Goal: Transaction & Acquisition: Purchase product/service

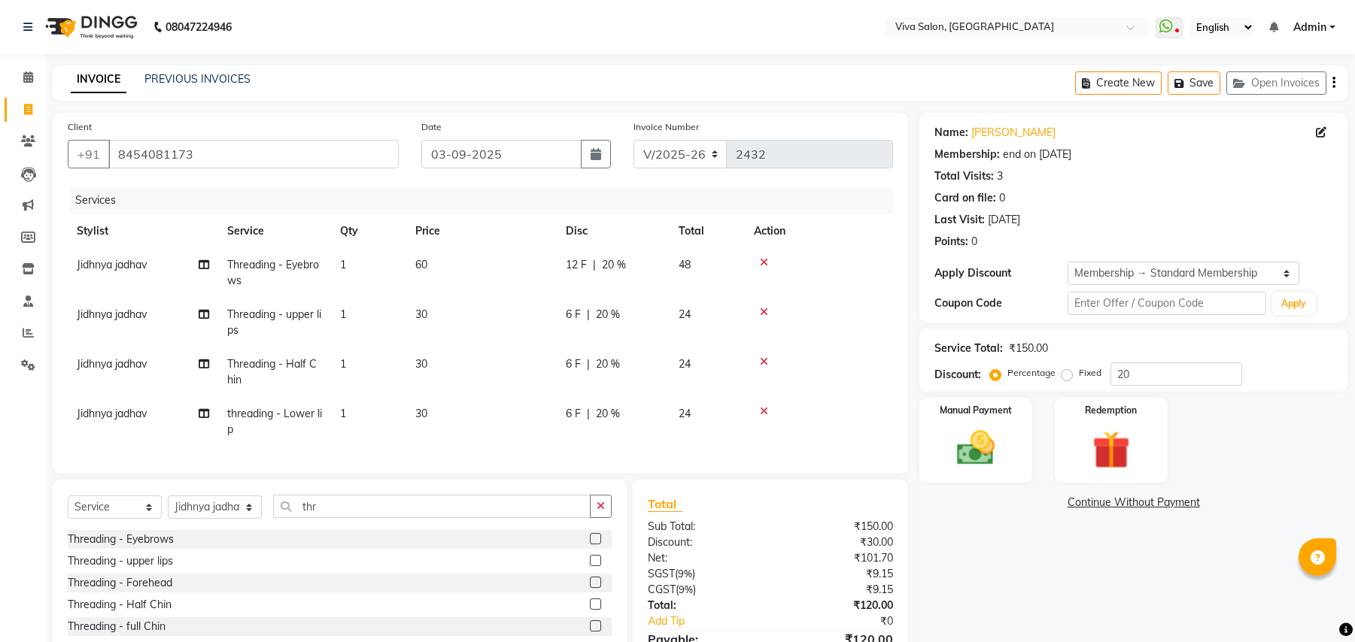
select select "7363"
select select "service"
select select "63724"
select select "3: Object"
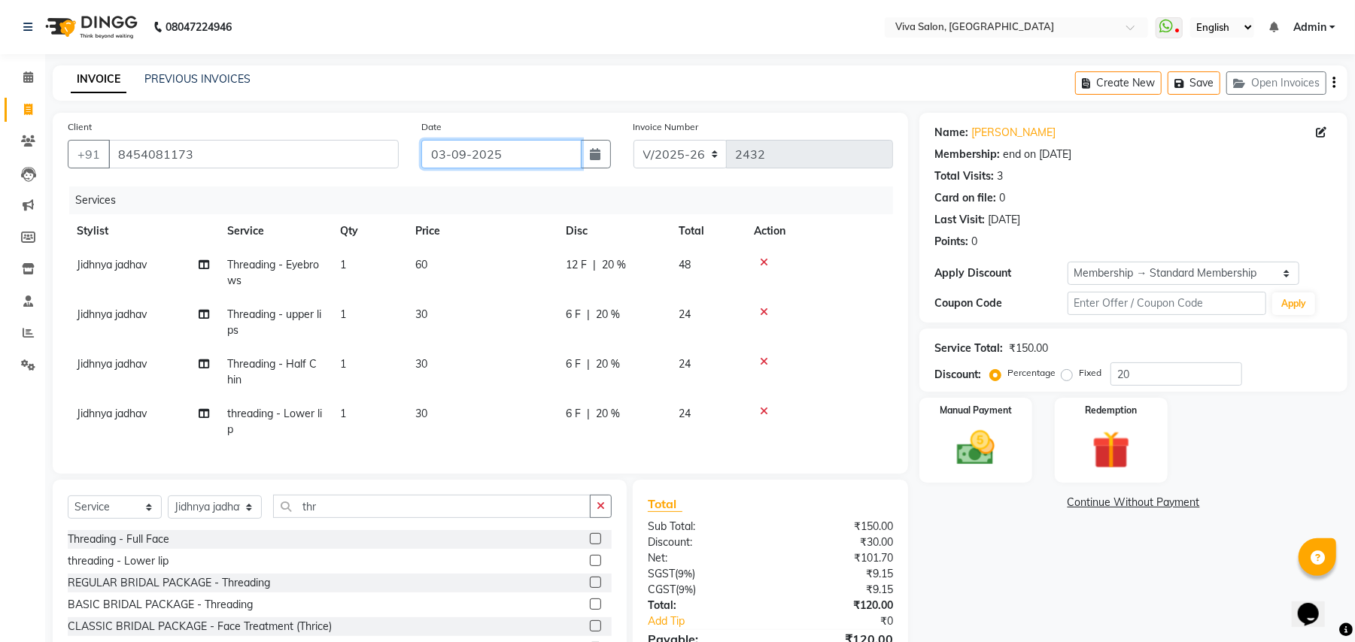
click at [506, 156] on input "03-09-2025" at bounding box center [501, 154] width 160 height 29
select select "9"
select select "2025"
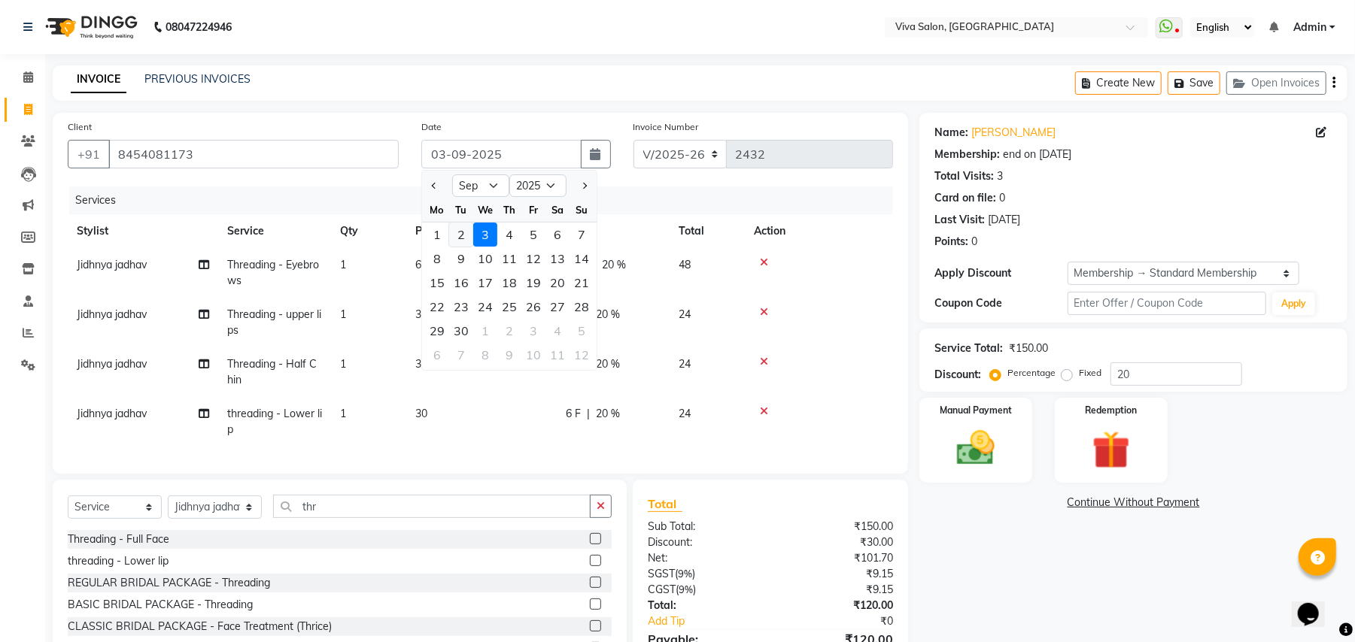
click at [460, 233] on div "2" at bounding box center [461, 235] width 24 height 24
type input "02-09-2025"
type input "0"
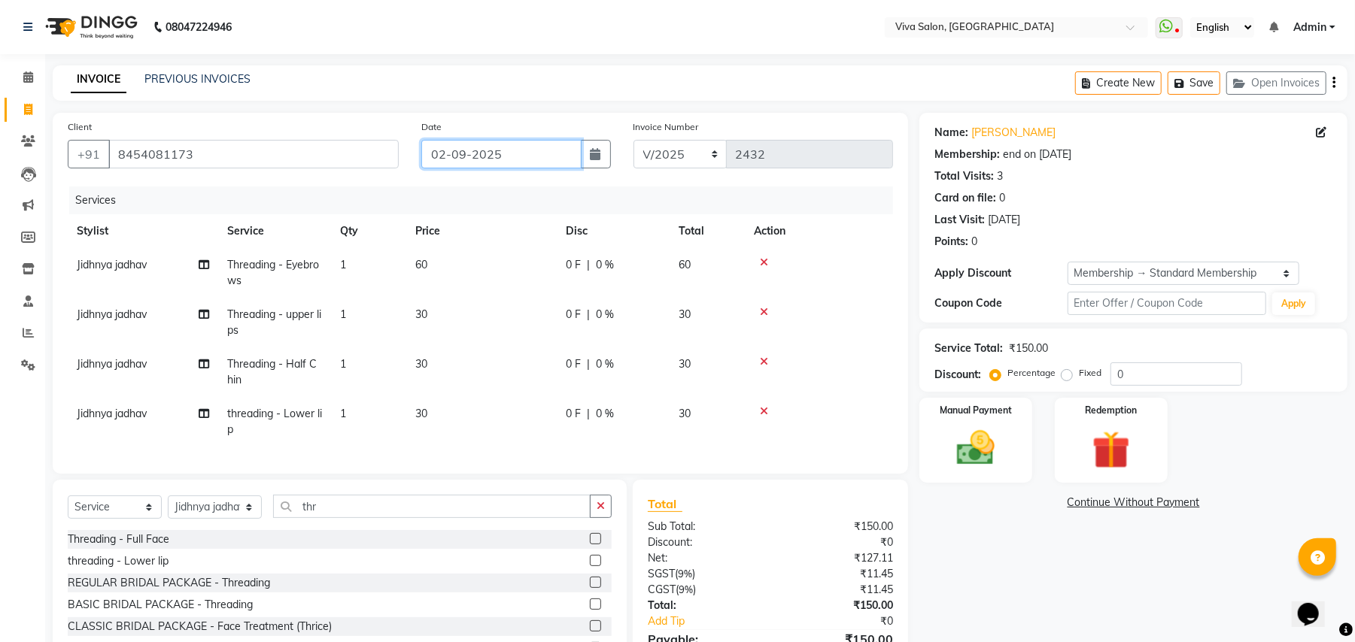
scroll to position [97, 0]
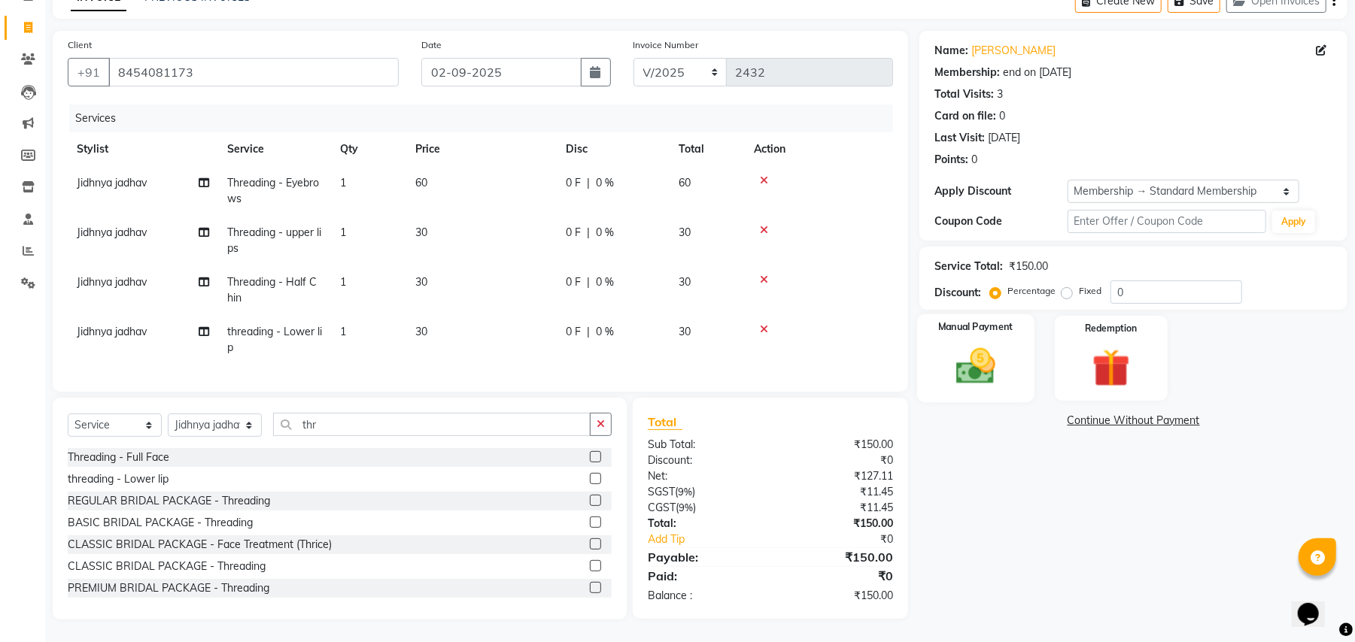
click at [988, 361] on img at bounding box center [975, 367] width 65 height 46
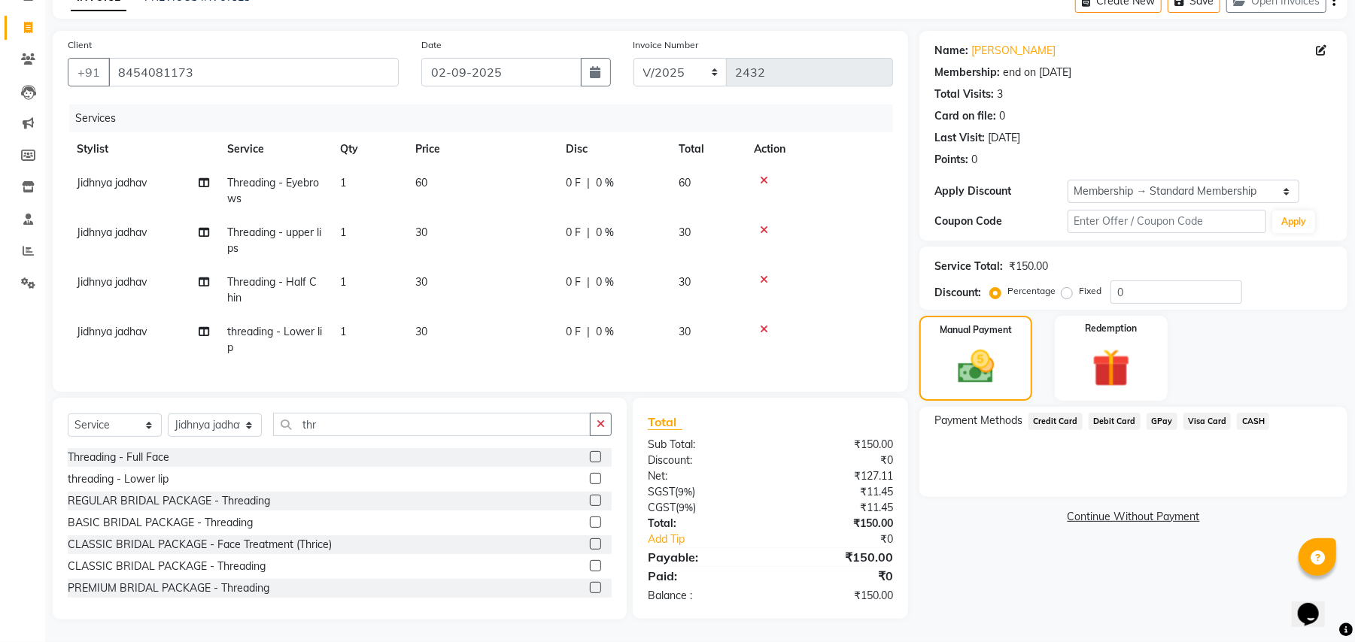
click at [1157, 413] on span "GPay" at bounding box center [1161, 421] width 31 height 17
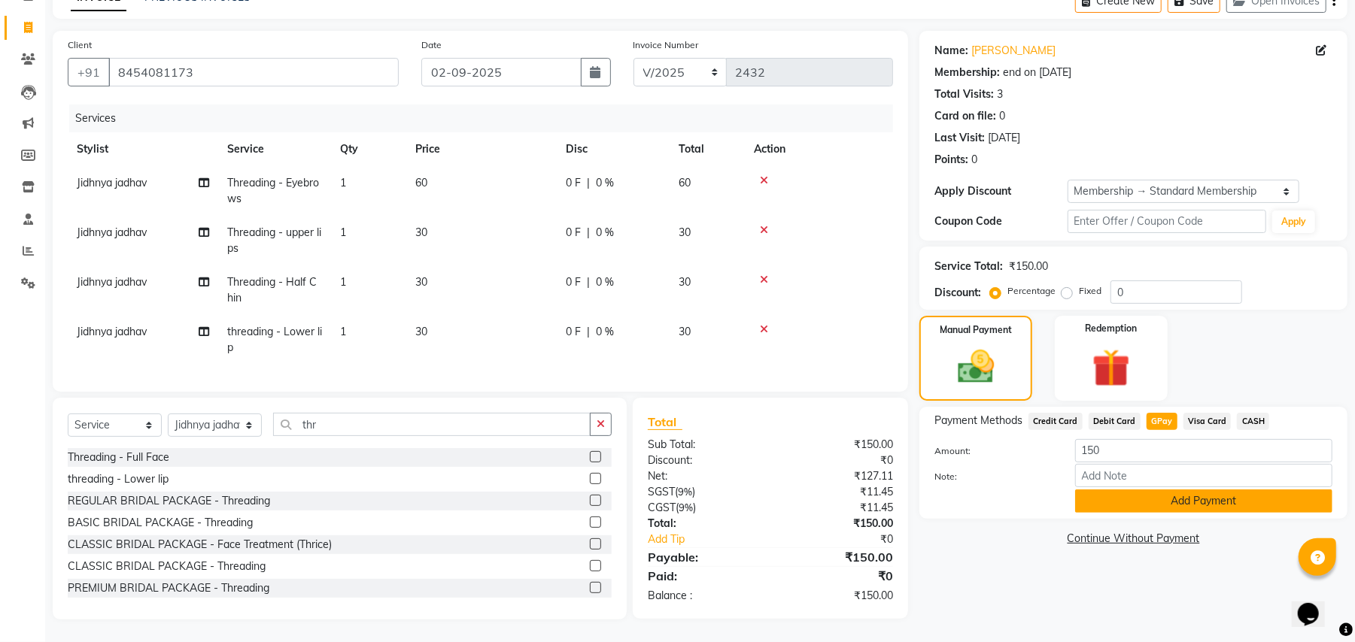
click at [1183, 490] on button "Add Payment" at bounding box center [1203, 501] width 257 height 23
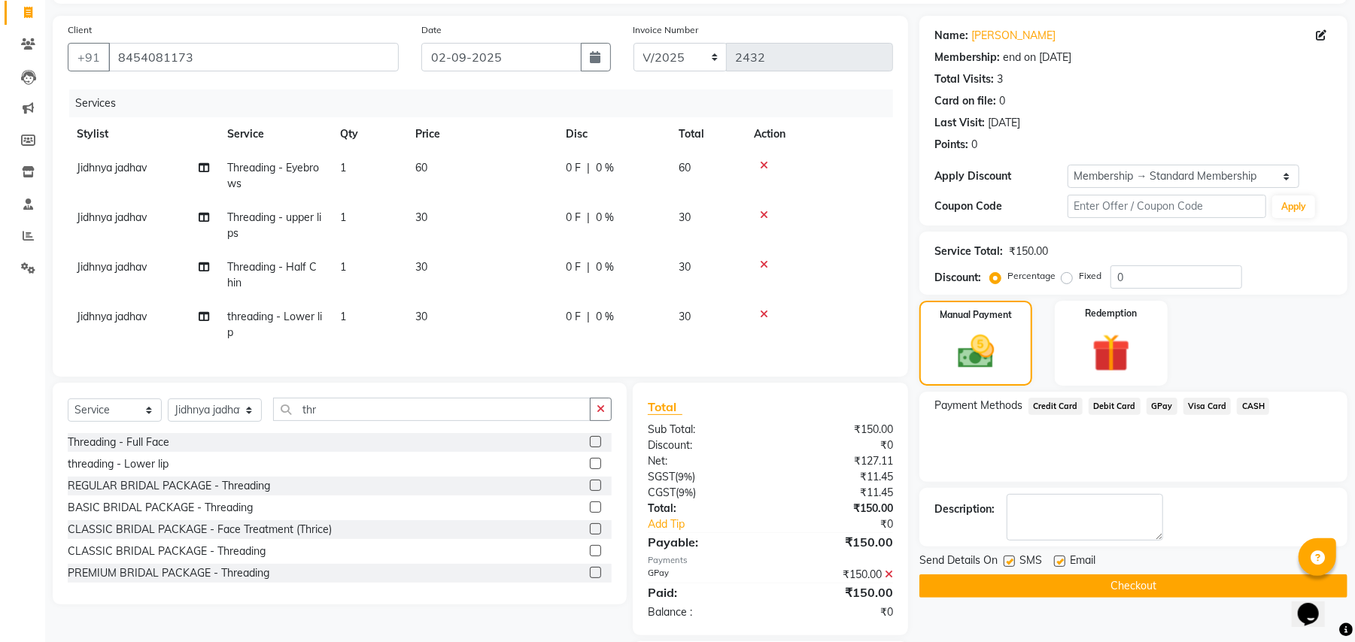
click at [1008, 564] on label at bounding box center [1008, 561] width 11 height 11
click at [1008, 564] on input "checkbox" at bounding box center [1008, 562] width 10 height 10
checkbox input "false"
click at [1060, 567] on label at bounding box center [1059, 561] width 11 height 11
click at [1060, 567] on input "checkbox" at bounding box center [1059, 562] width 10 height 10
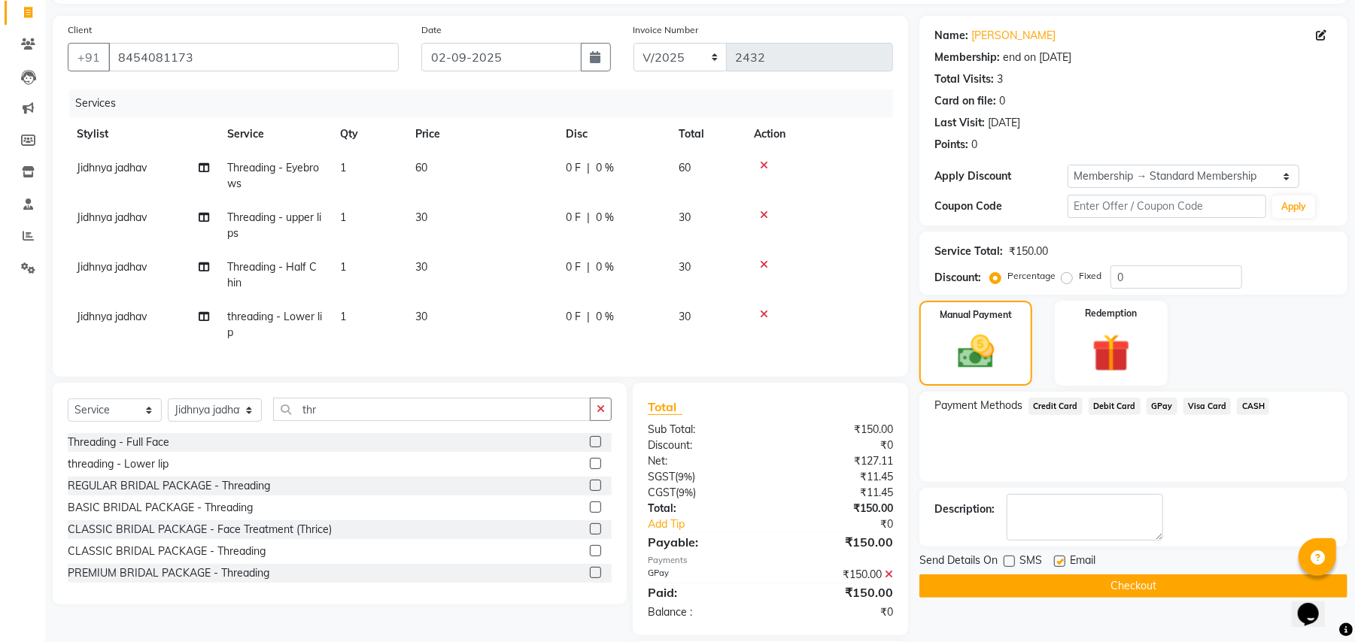
checkbox input "false"
click at [1059, 588] on button "Checkout" at bounding box center [1133, 586] width 428 height 23
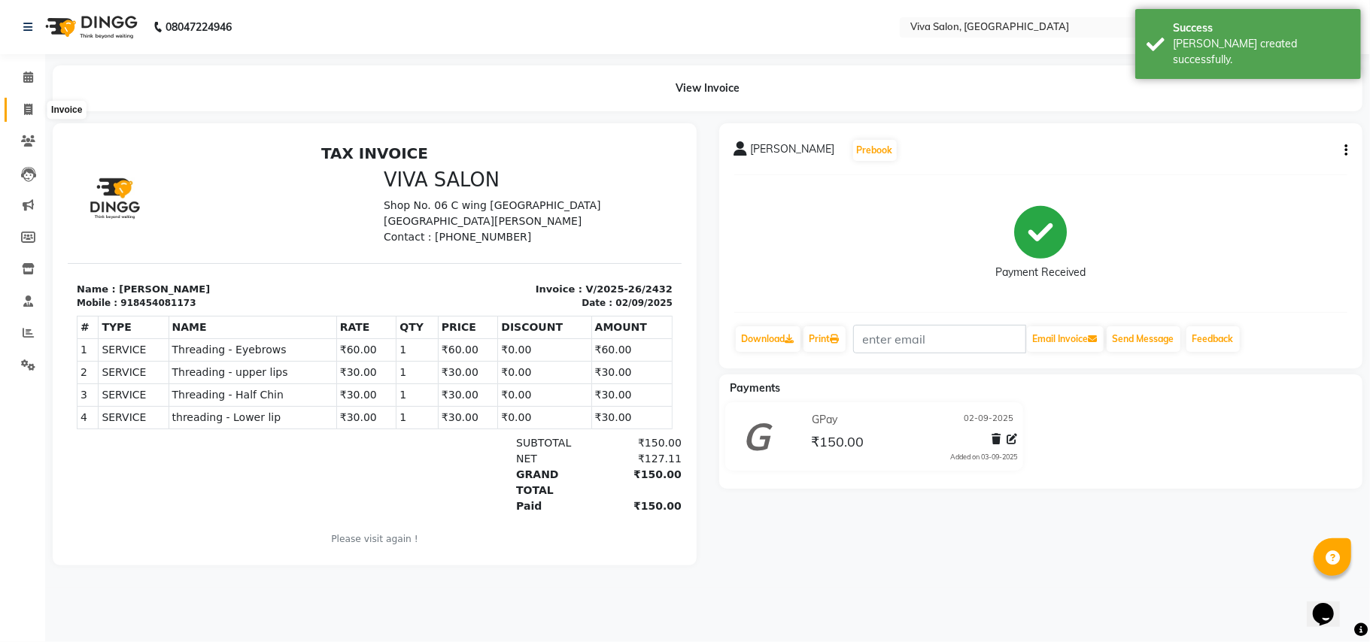
click at [28, 112] on icon at bounding box center [28, 109] width 8 height 11
select select "service"
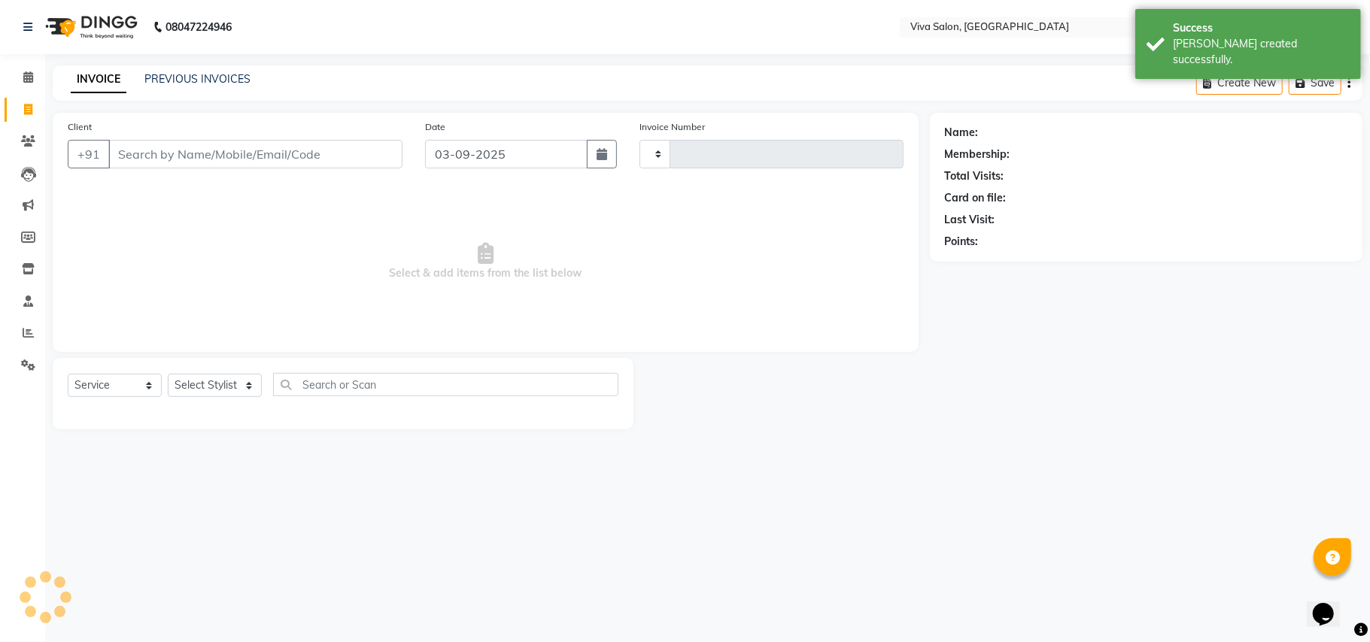
type input "2433"
select select "7363"
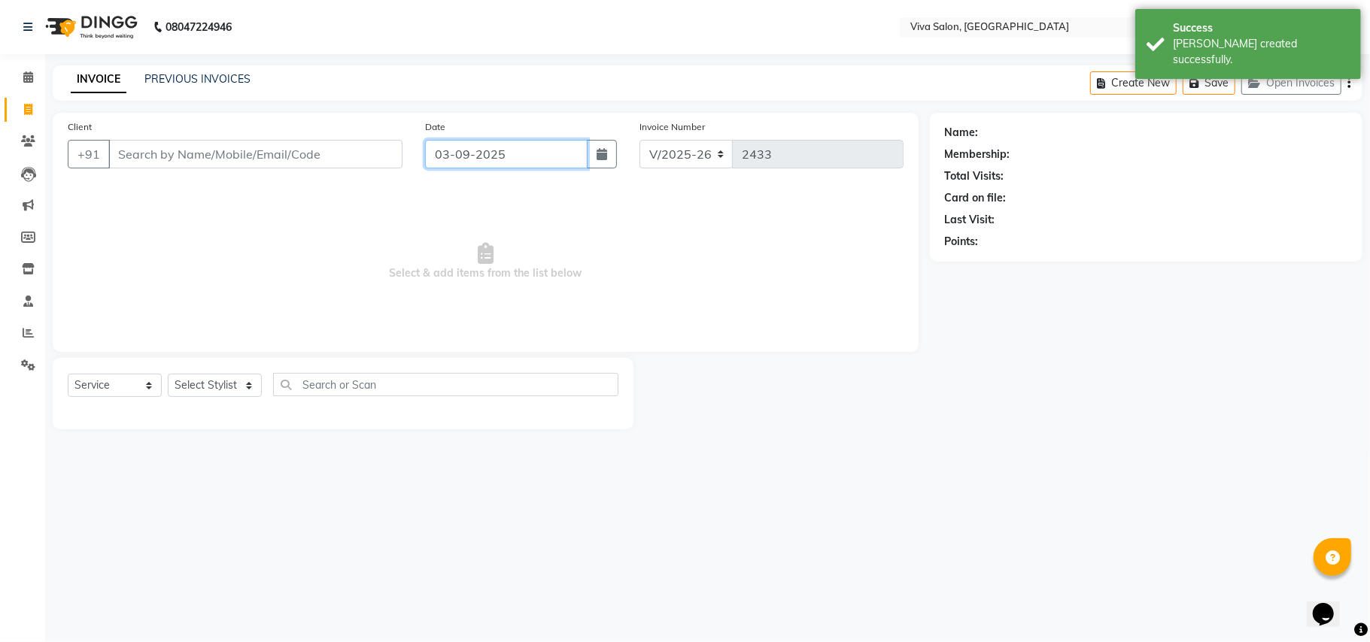
click at [460, 163] on input "03-09-2025" at bounding box center [506, 154] width 162 height 29
select select "9"
select select "2025"
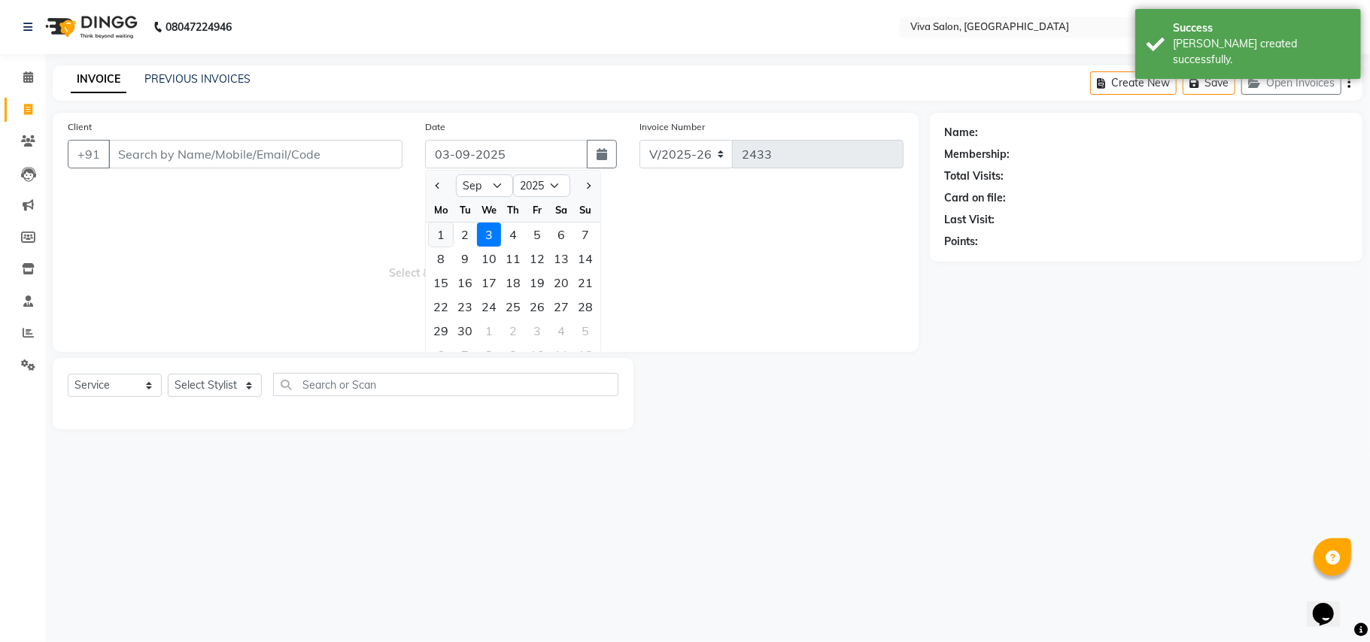
click at [435, 238] on div "1" at bounding box center [441, 235] width 24 height 24
type input "01-09-2025"
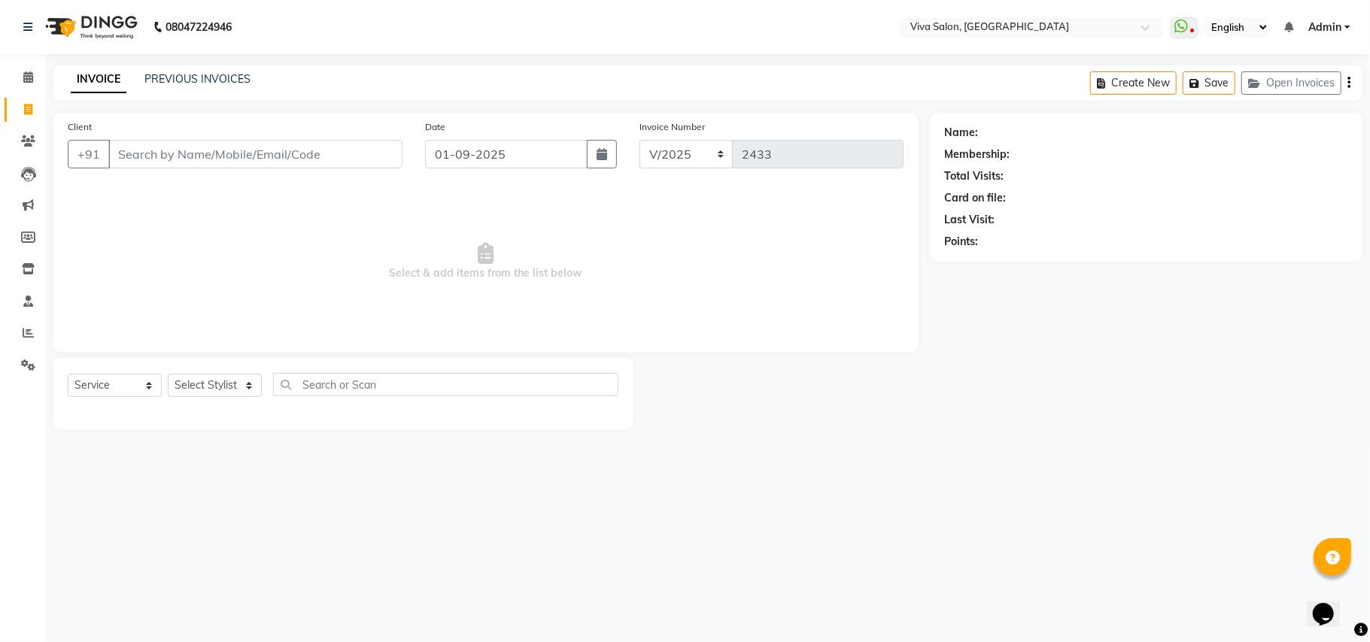
drag, startPoint x: 435, startPoint y: 238, endPoint x: 238, endPoint y: 137, distance: 220.7
click at [238, 137] on div "Client +91" at bounding box center [234, 150] width 357 height 62
click at [235, 152] on input "Client" at bounding box center [255, 154] width 294 height 29
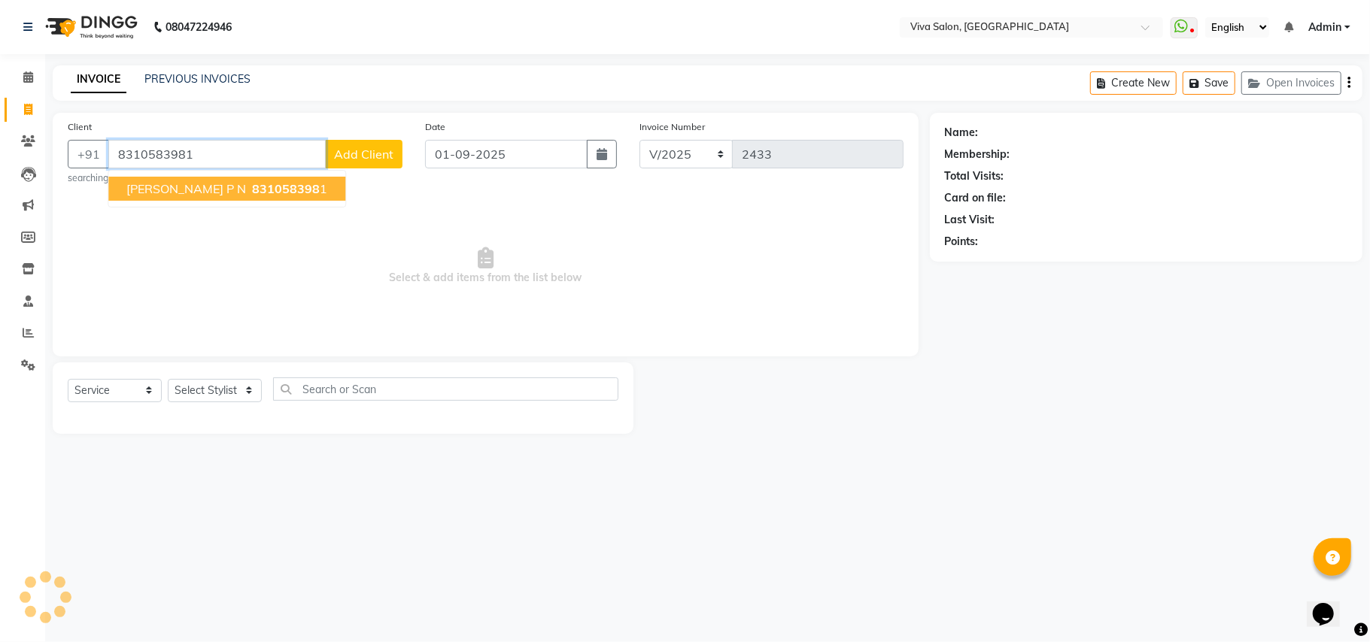
type input "8310583981"
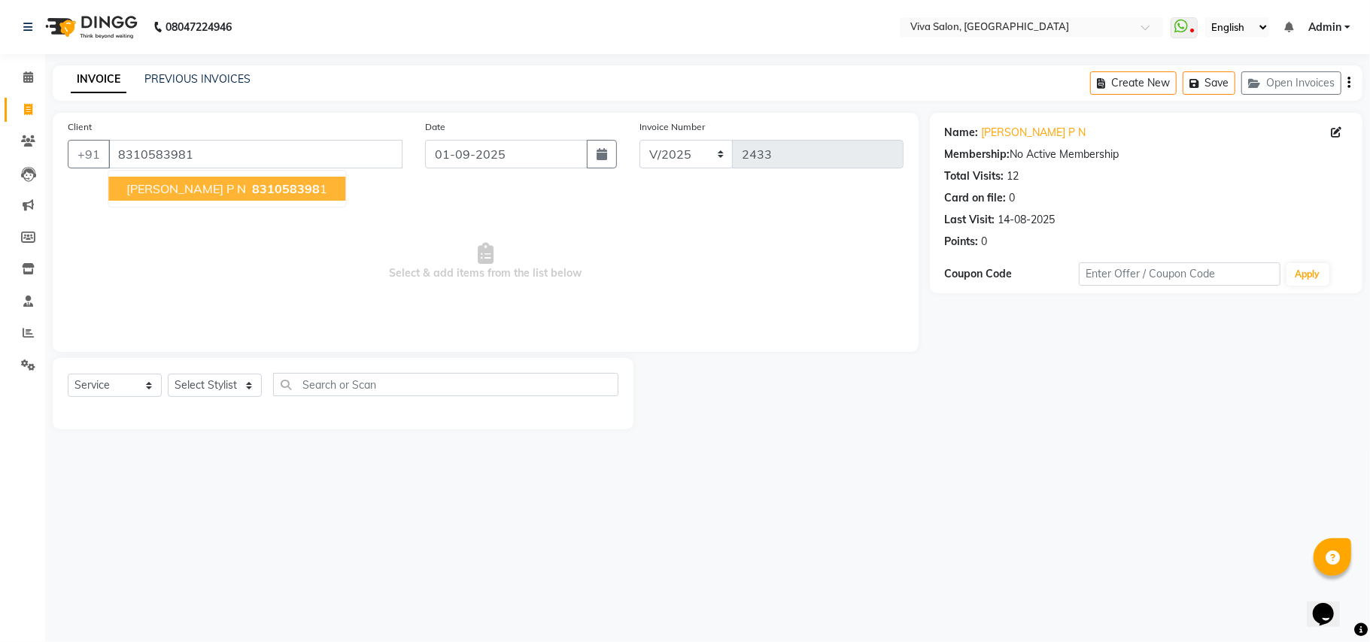
click at [252, 190] on span "831058398" at bounding box center [286, 188] width 68 height 15
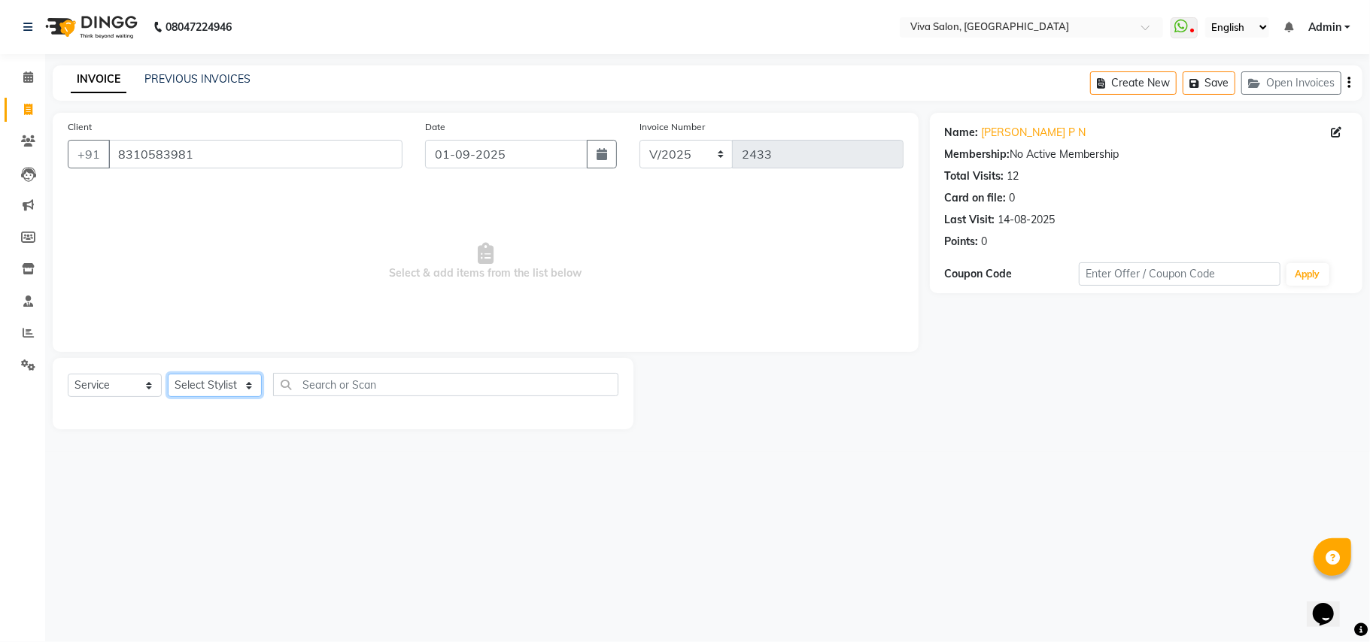
click at [220, 387] on select "Select Stylist Anita Shelar Jayashree khanapure Jidhnya jadhav Netra lakhanavar…" at bounding box center [215, 385] width 94 height 23
select select "63725"
click at [168, 374] on select "Select Stylist Anita Shelar Jayashree khanapure Jidhnya jadhav Netra lakhanavar…" at bounding box center [215, 385] width 94 height 23
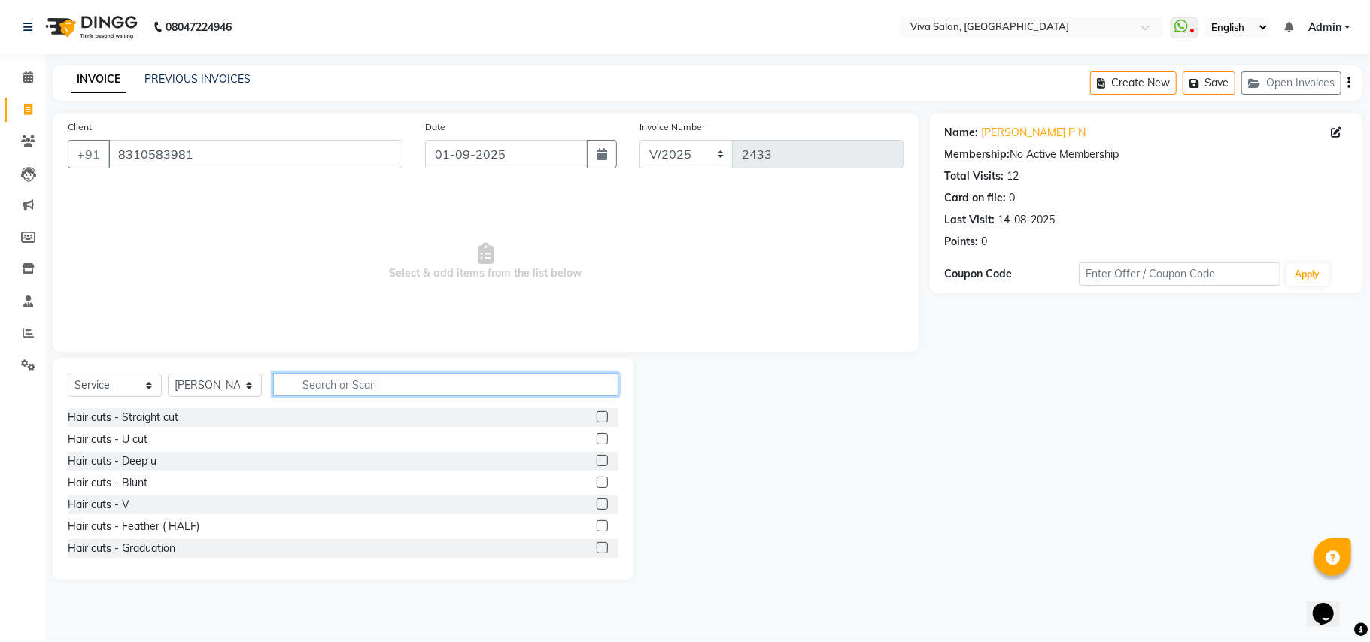
click at [349, 389] on input "text" at bounding box center [445, 384] width 345 height 23
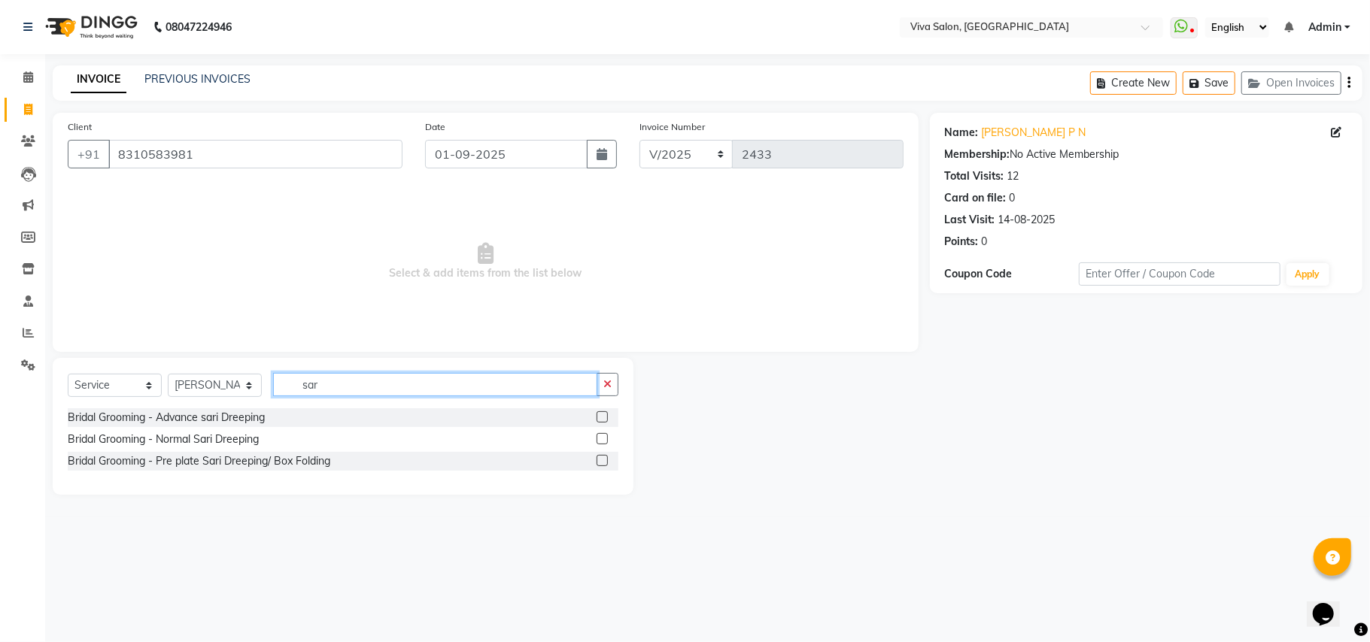
type input "sar"
click at [597, 438] on label at bounding box center [602, 438] width 11 height 11
click at [597, 438] on input "checkbox" at bounding box center [602, 440] width 10 height 10
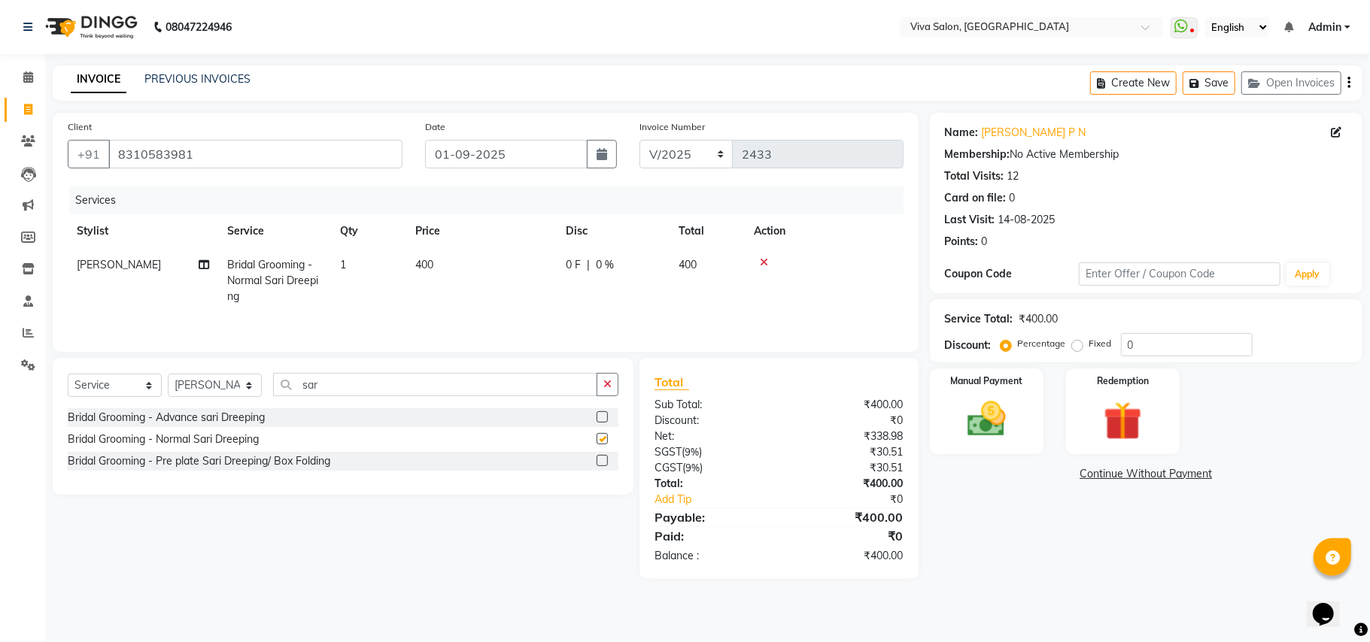
checkbox input "false"
click at [976, 424] on img at bounding box center [986, 419] width 65 height 47
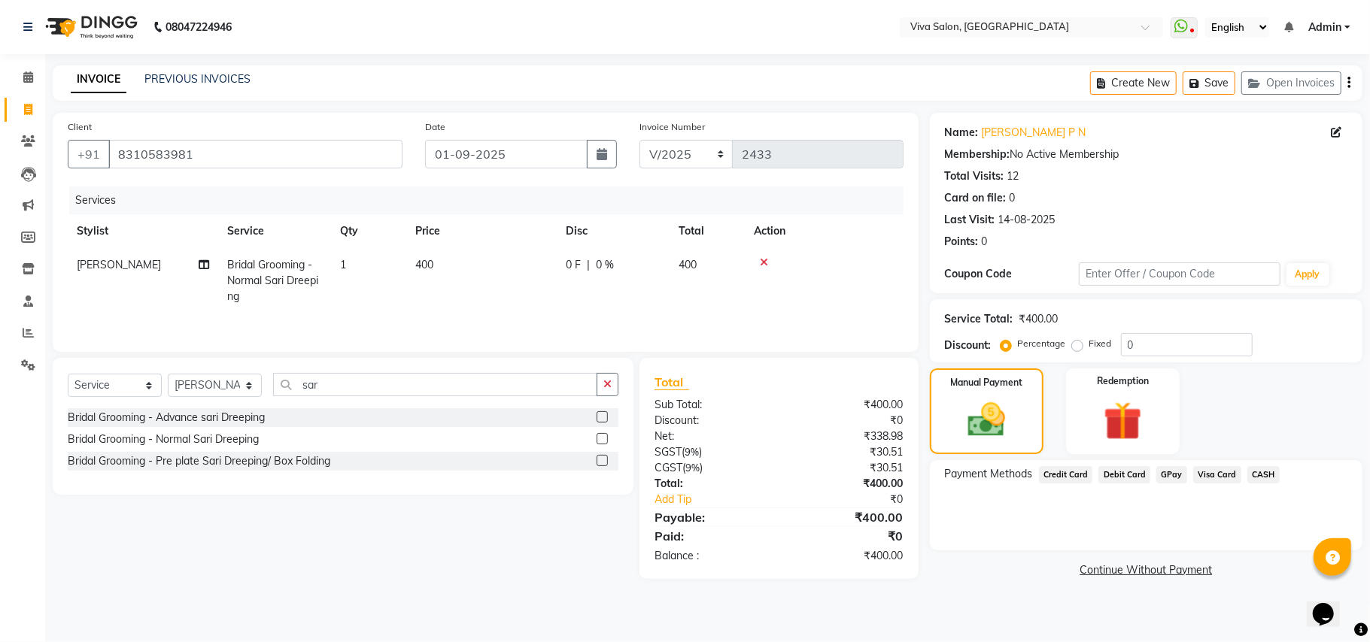
click at [1162, 476] on span "GPay" at bounding box center [1171, 474] width 31 height 17
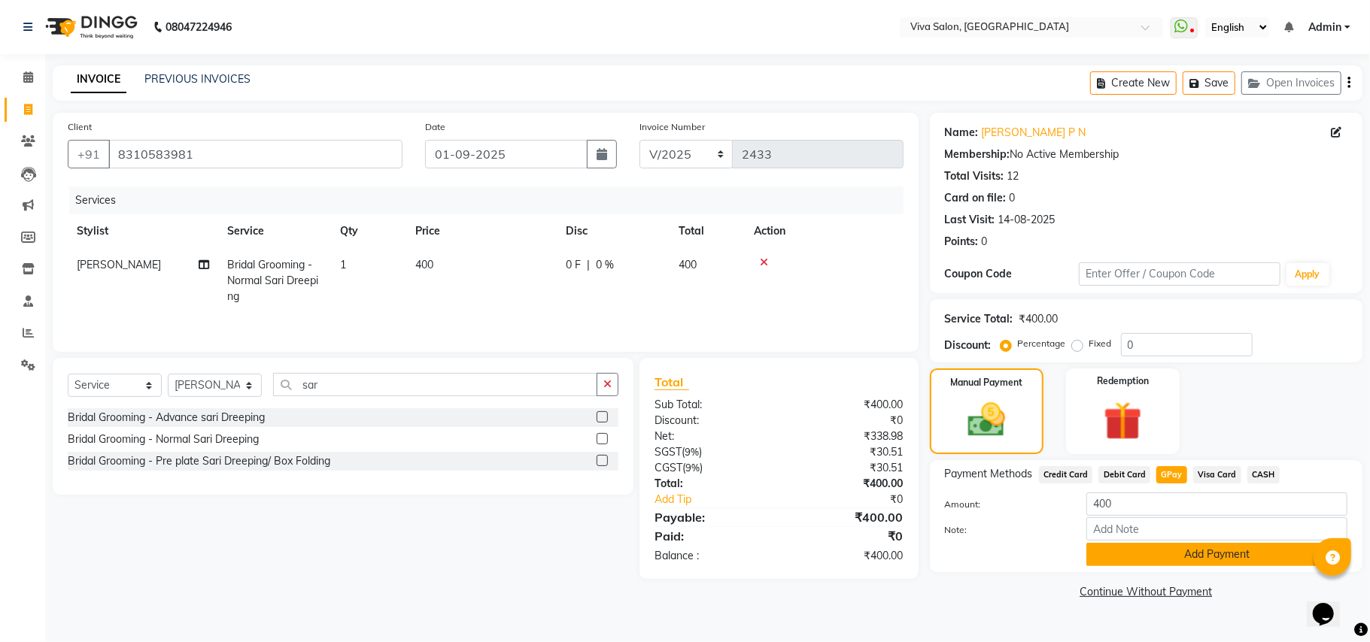
click at [1139, 548] on button "Add Payment" at bounding box center [1216, 554] width 261 height 23
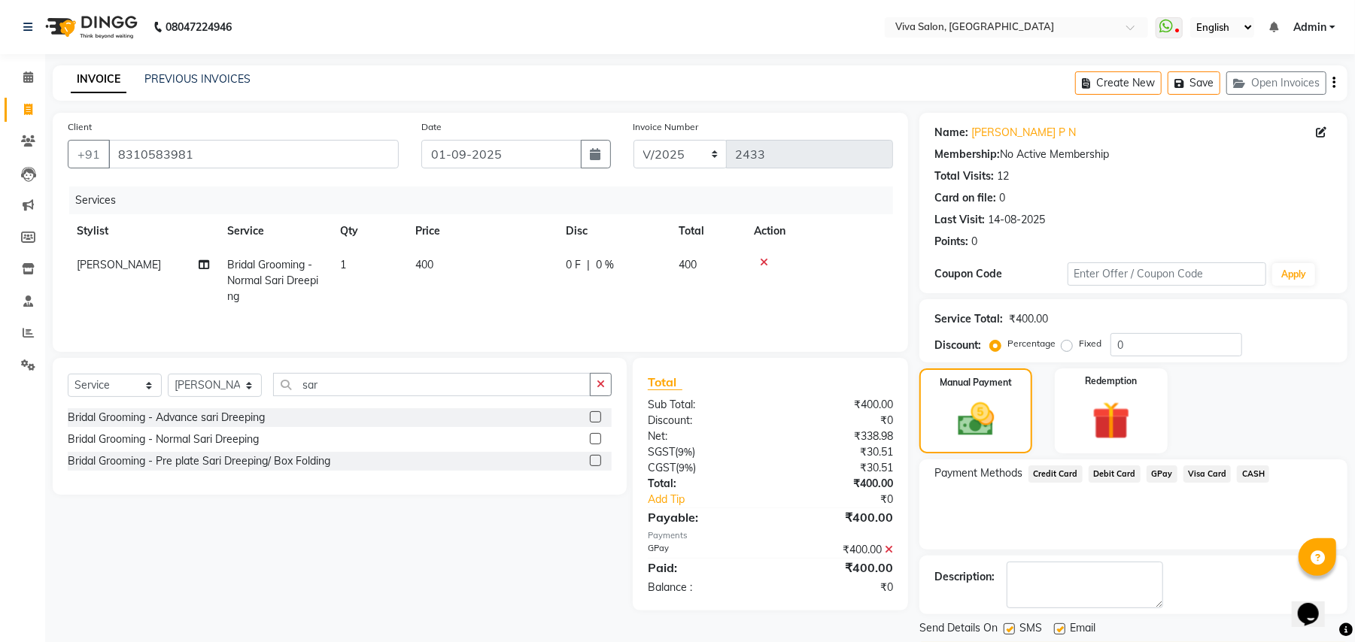
scroll to position [47, 0]
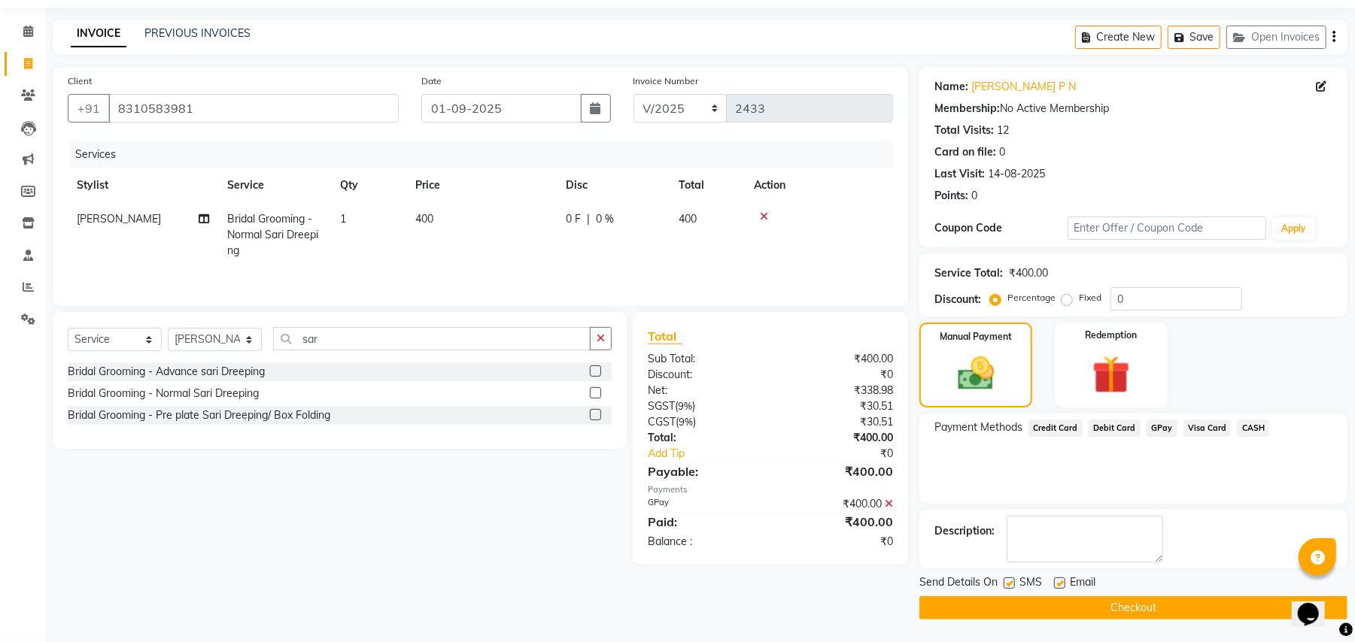
click at [1009, 581] on label at bounding box center [1008, 583] width 11 height 11
click at [1009, 581] on input "checkbox" at bounding box center [1008, 584] width 10 height 10
checkbox input "false"
click at [1059, 581] on label at bounding box center [1059, 583] width 11 height 11
click at [1059, 581] on input "checkbox" at bounding box center [1059, 584] width 10 height 10
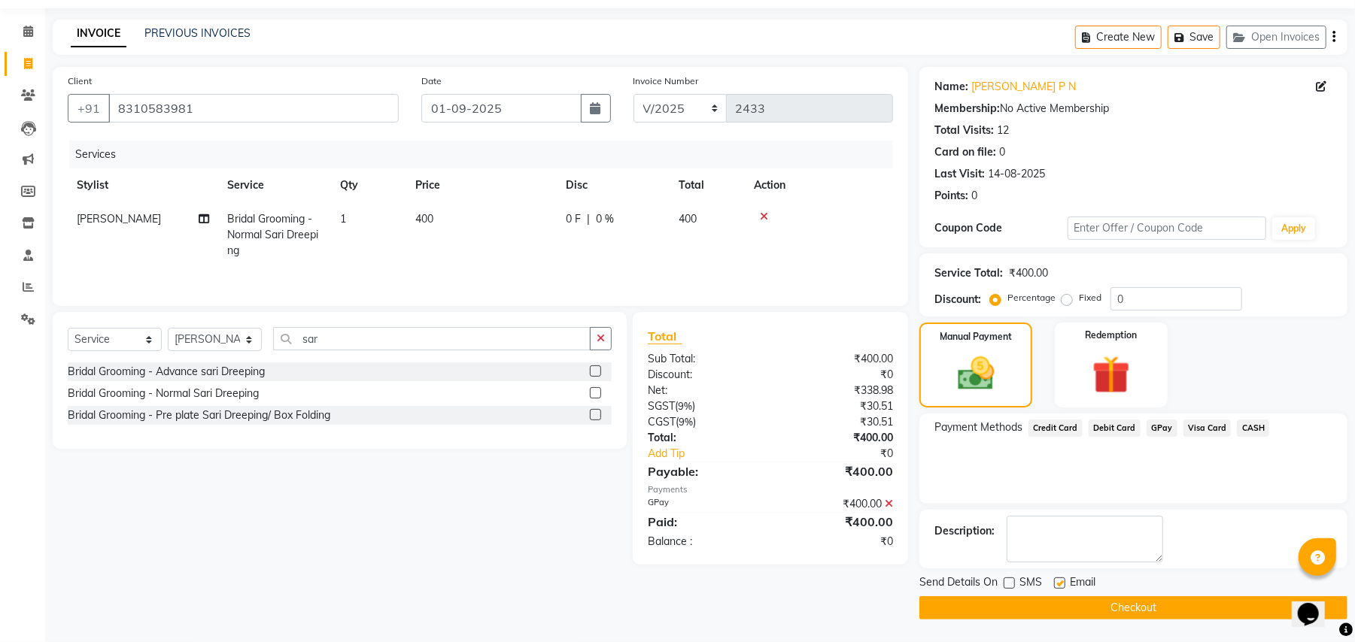
checkbox input "false"
click at [1056, 608] on button "Checkout" at bounding box center [1133, 608] width 428 height 23
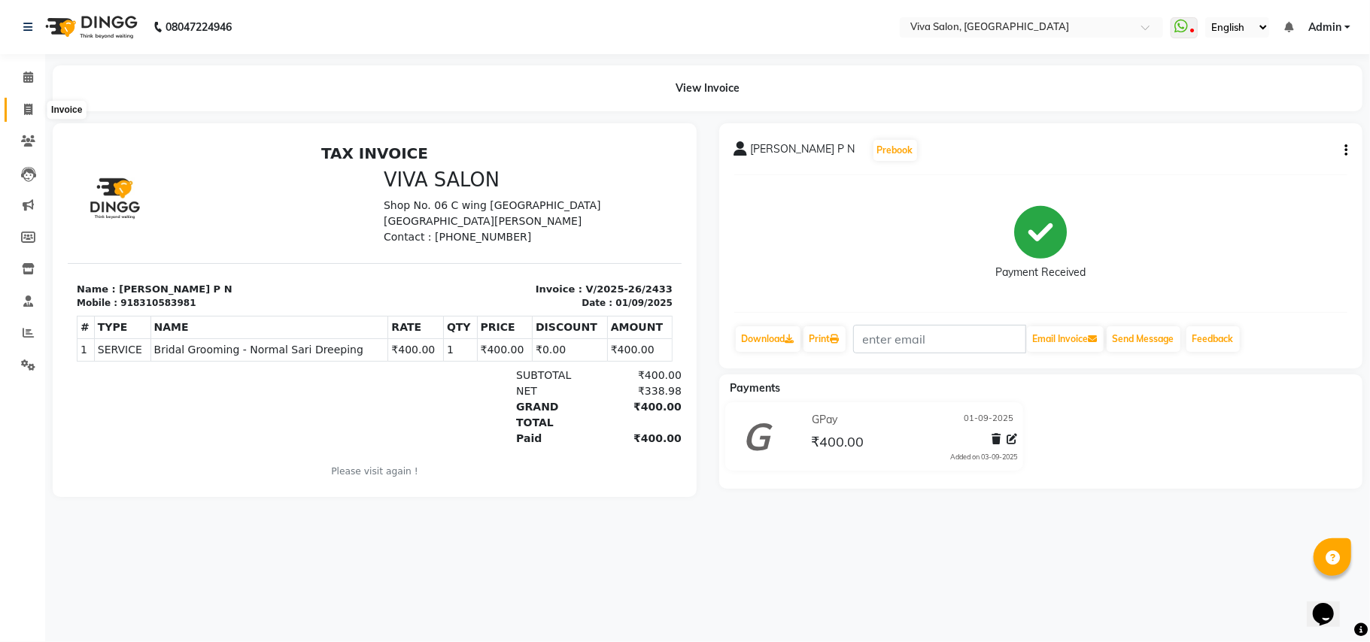
click at [36, 114] on span at bounding box center [28, 110] width 26 height 17
select select "service"
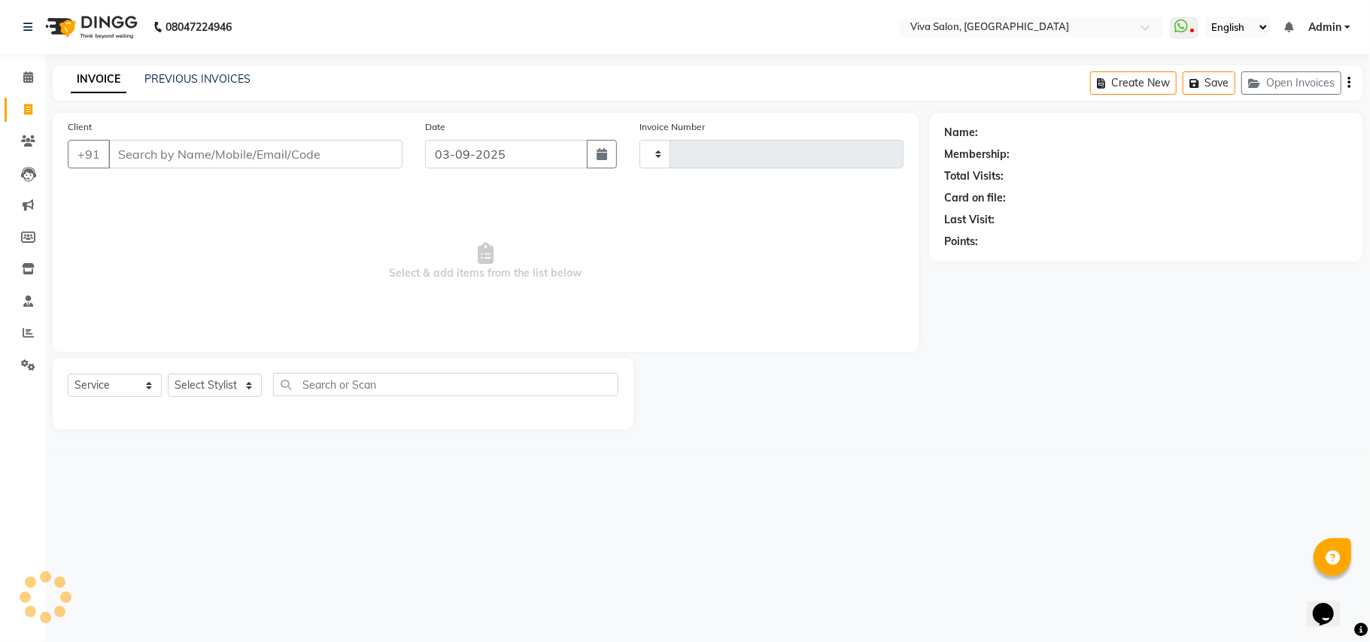
type input "2434"
select select "7363"
click at [448, 160] on input "03-09-2025" at bounding box center [506, 154] width 162 height 29
select select "9"
select select "2025"
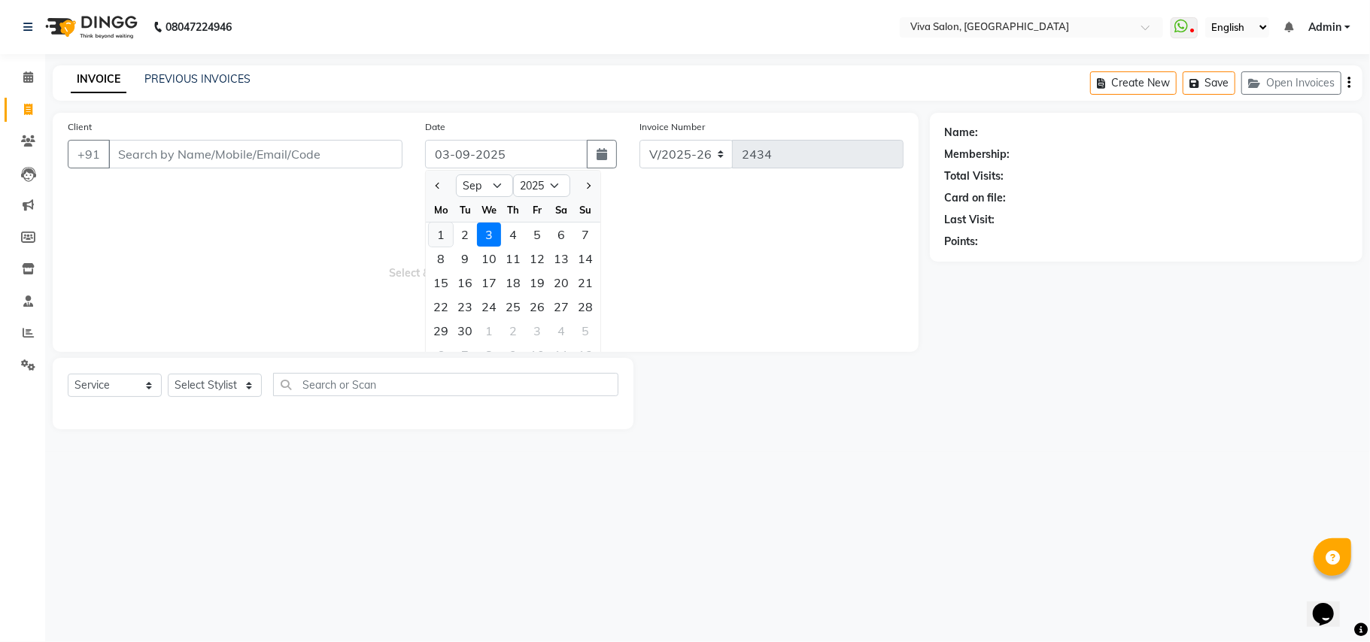
click at [436, 226] on div "1" at bounding box center [441, 235] width 24 height 24
type input "01-09-2025"
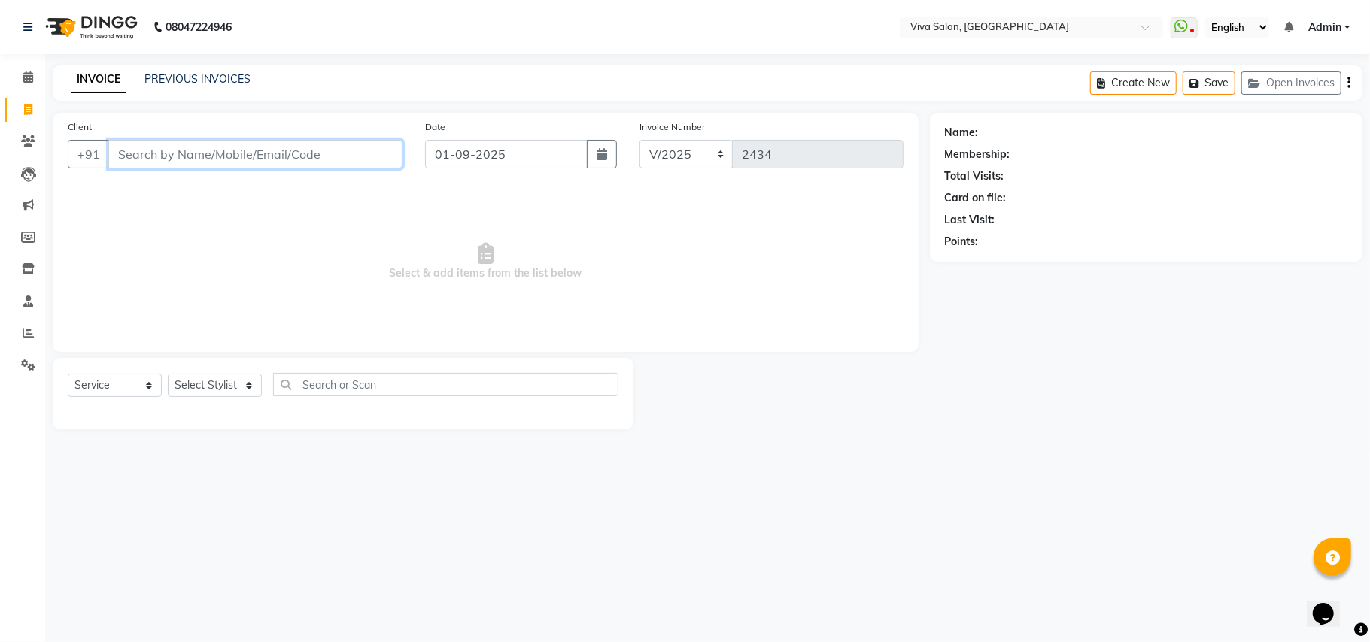
click at [193, 146] on input "Client" at bounding box center [255, 154] width 294 height 29
type input "98207908177"
click at [372, 148] on span "Add Client" at bounding box center [363, 154] width 59 height 15
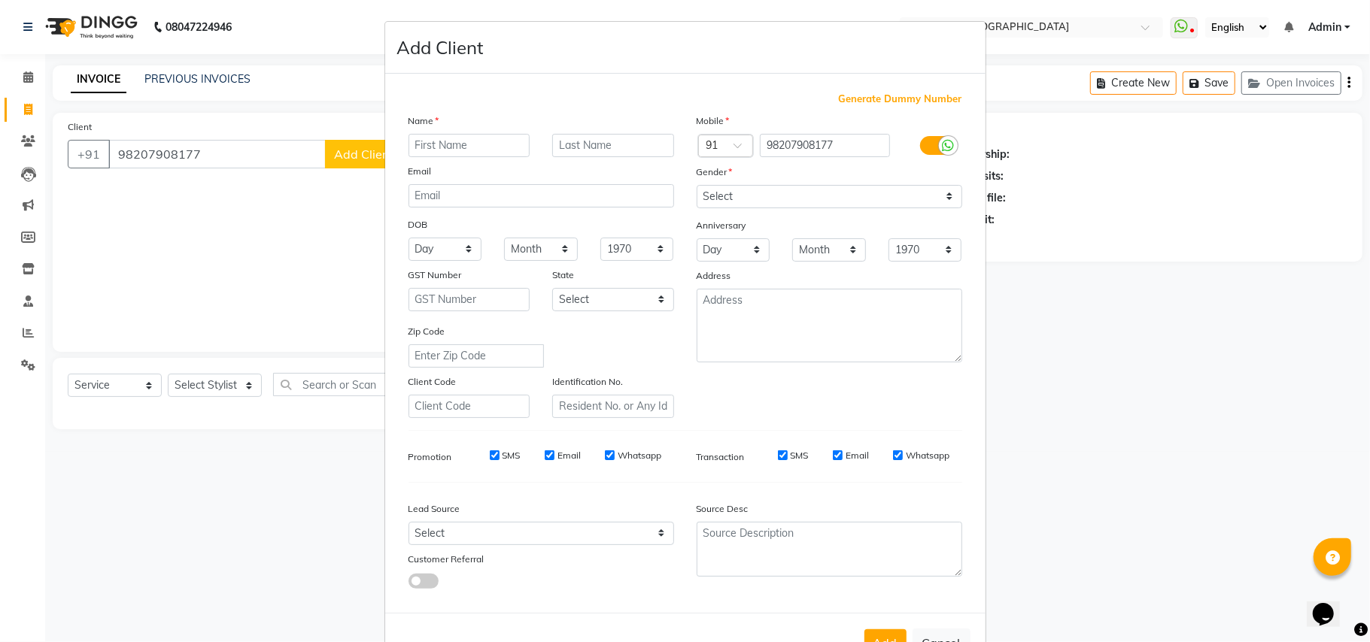
click at [167, 145] on ngb-modal-window "Add Client Generate Dummy Number Name Email DOB Day 01 02 03 04 05 06 07 08 09 …" at bounding box center [685, 321] width 1370 height 642
click at [930, 636] on button "Cancel" at bounding box center [941, 643] width 58 height 29
select select
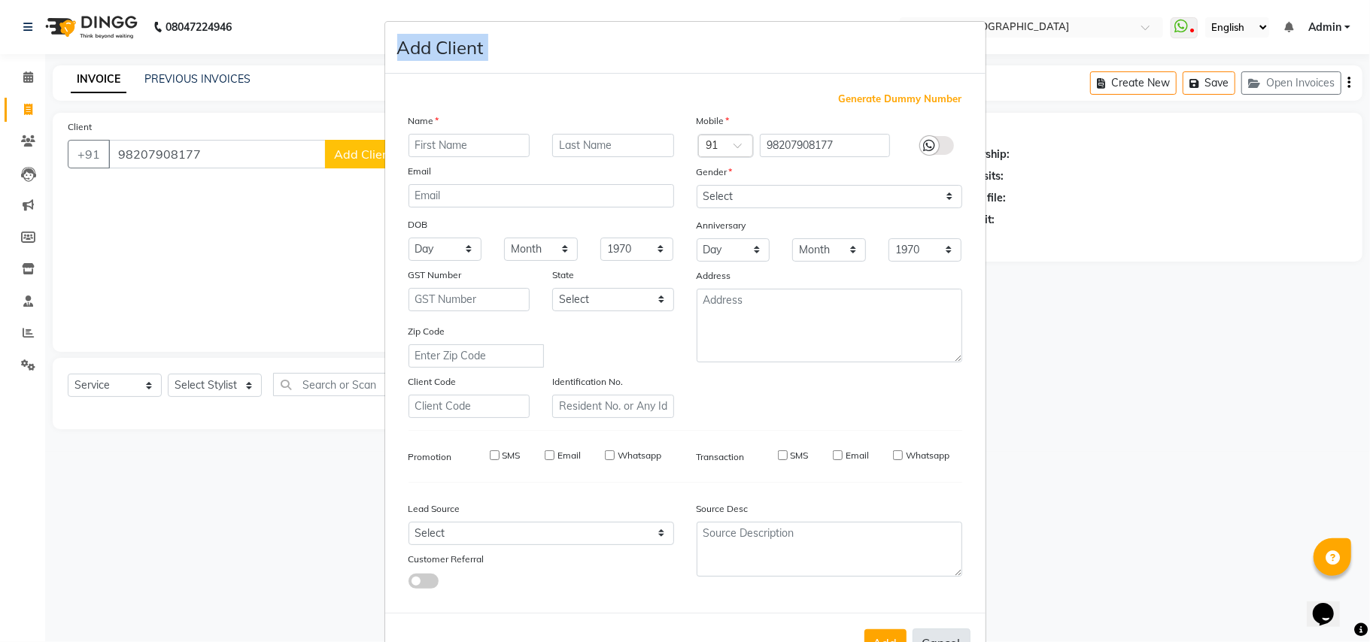
select select
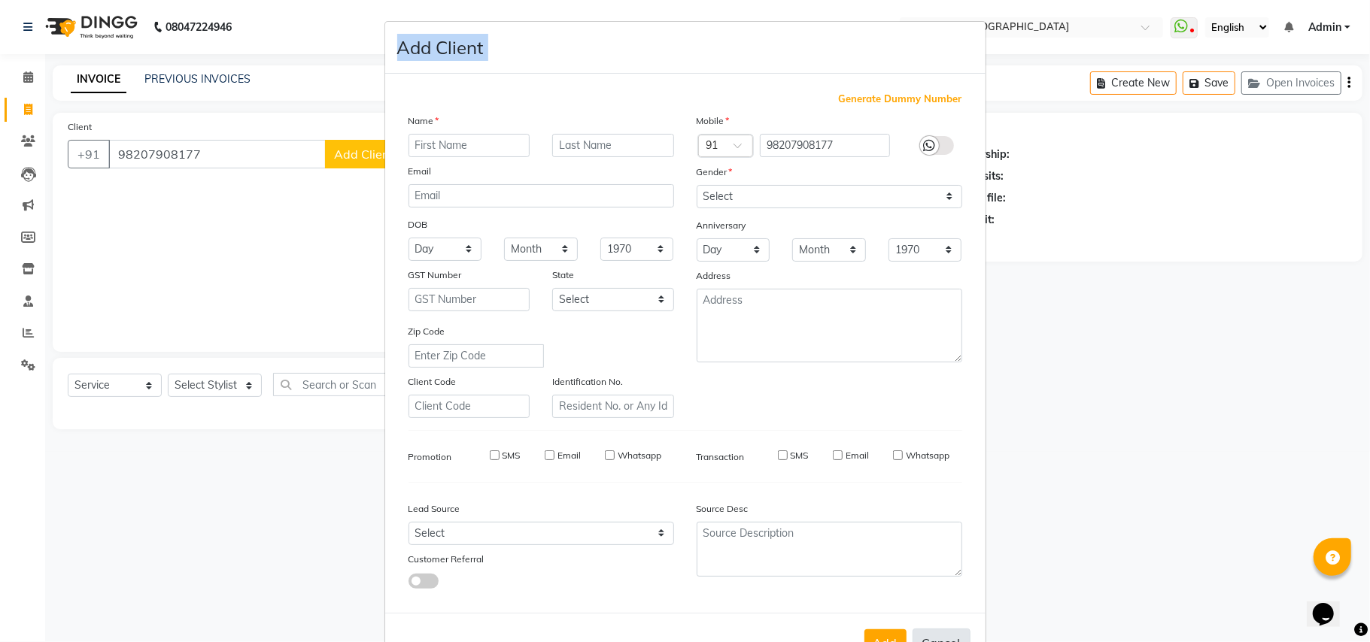
select select
checkbox input "false"
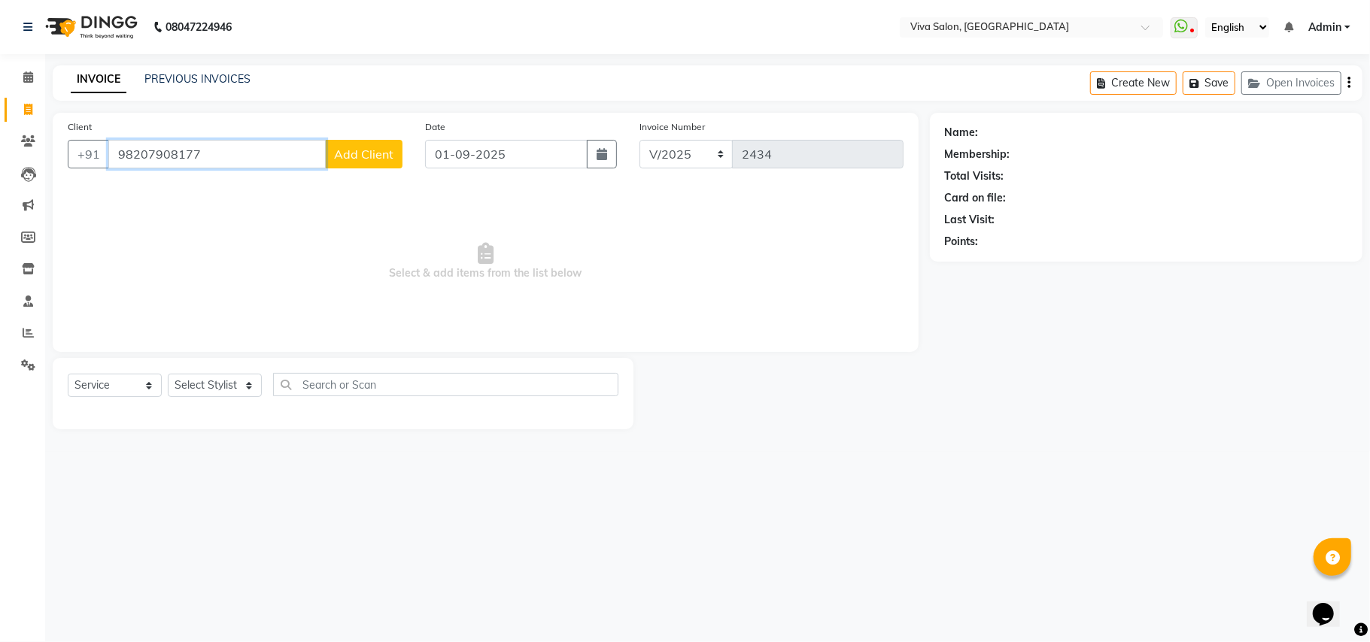
click at [205, 154] on input "98207908177" at bounding box center [216, 154] width 217 height 29
click at [156, 148] on input "9820790817" at bounding box center [216, 154] width 217 height 29
click at [163, 152] on input "9820790817" at bounding box center [216, 154] width 217 height 29
type input "98207900817"
click at [239, 169] on div "+91 98207900817 Add Client" at bounding box center [235, 154] width 335 height 29
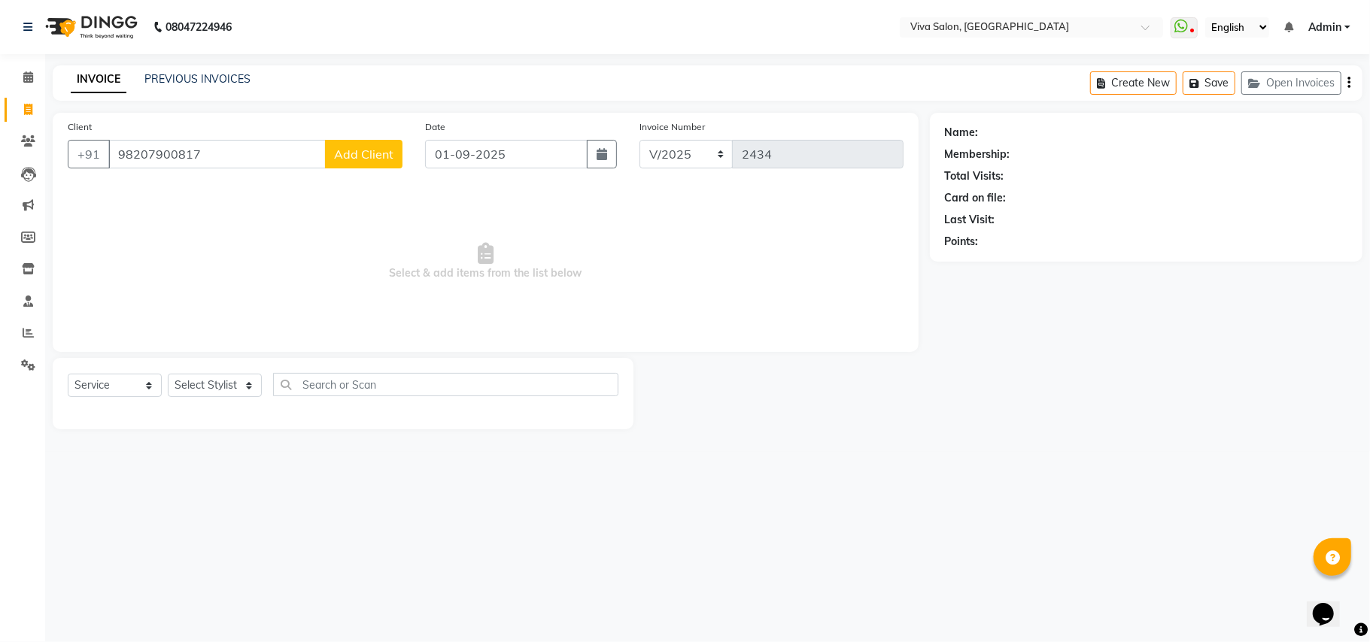
click at [360, 148] on span "Add Client" at bounding box center [363, 154] width 59 height 15
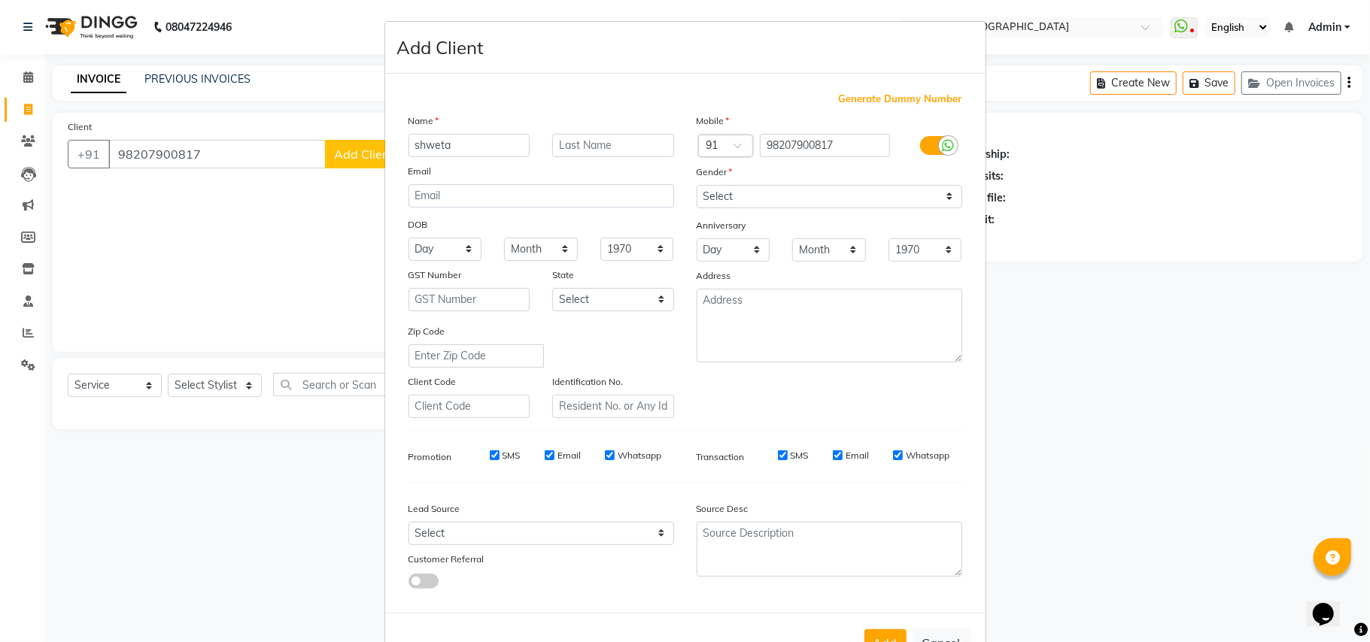
type input "shweta"
drag, startPoint x: 582, startPoint y: 196, endPoint x: 594, endPoint y: 191, distance: 12.2
click at [594, 191] on input "email" at bounding box center [541, 195] width 266 height 23
drag, startPoint x: 594, startPoint y: 191, endPoint x: 870, endPoint y: 176, distance: 276.5
click at [870, 176] on div "Gender" at bounding box center [829, 174] width 288 height 21
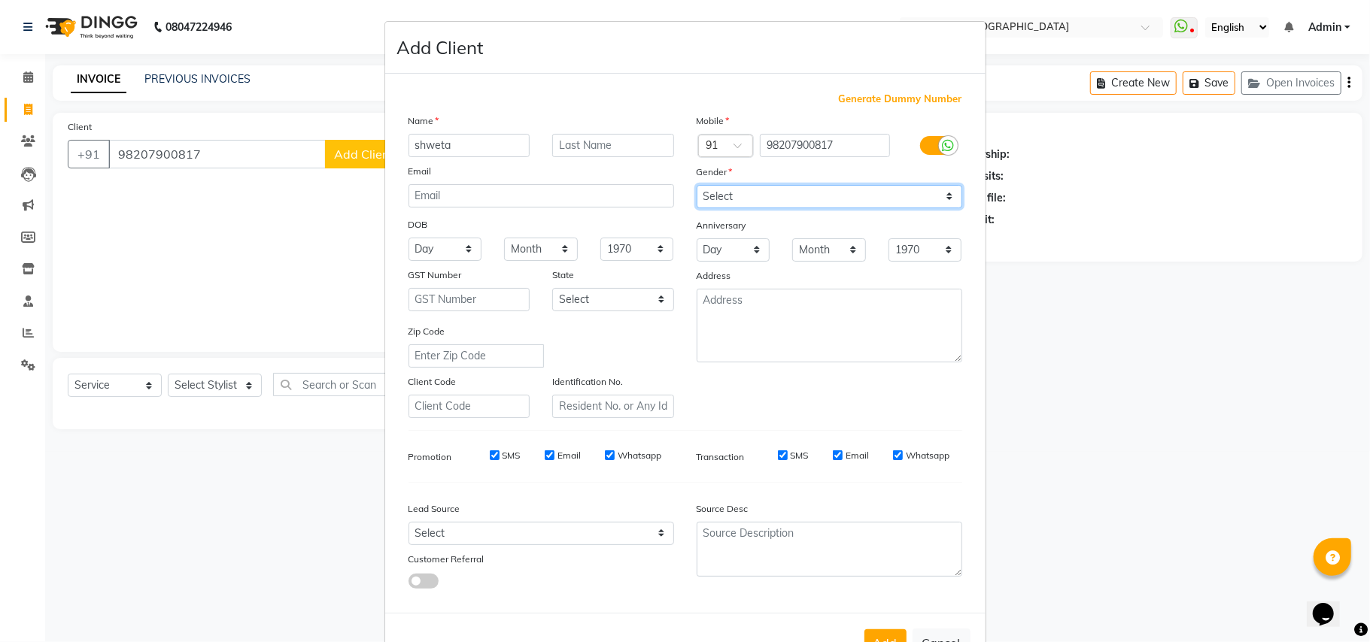
click at [870, 194] on select "Select Male Female Other Prefer Not To Say" at bounding box center [830, 196] width 266 height 23
select select "female"
click at [697, 185] on select "Select Male Female Other Prefer Not To Say" at bounding box center [830, 196] width 266 height 23
click at [889, 636] on button "Add" at bounding box center [885, 643] width 42 height 27
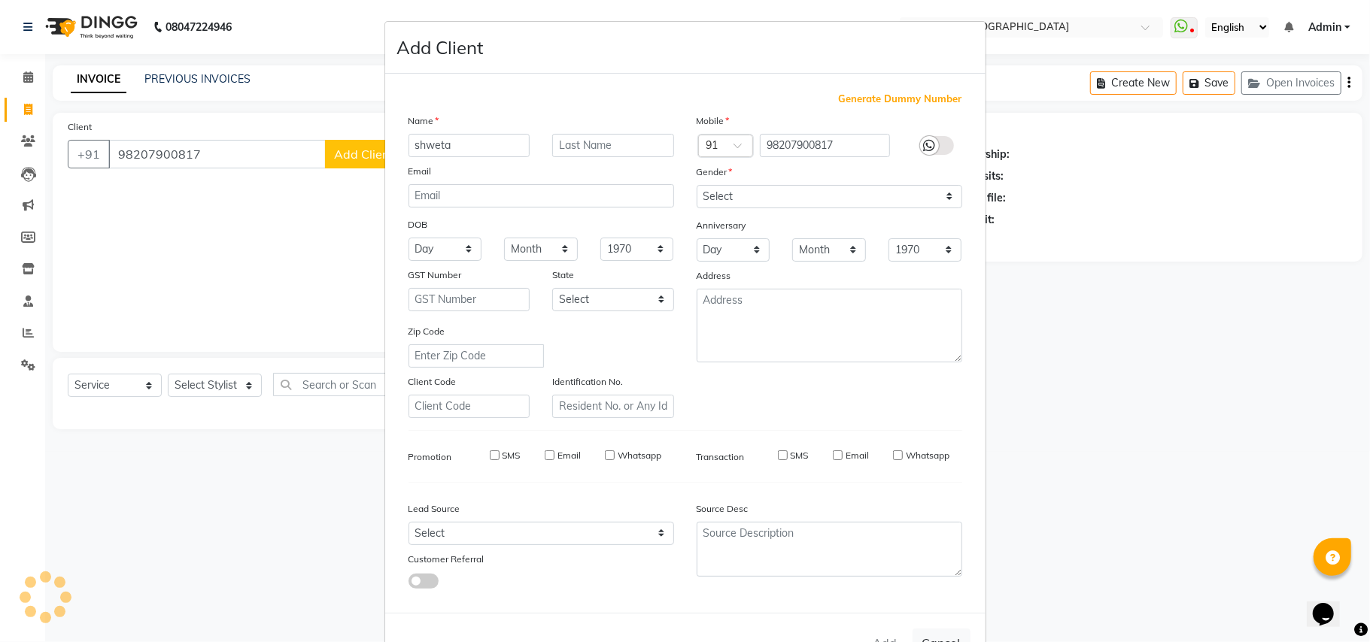
select select
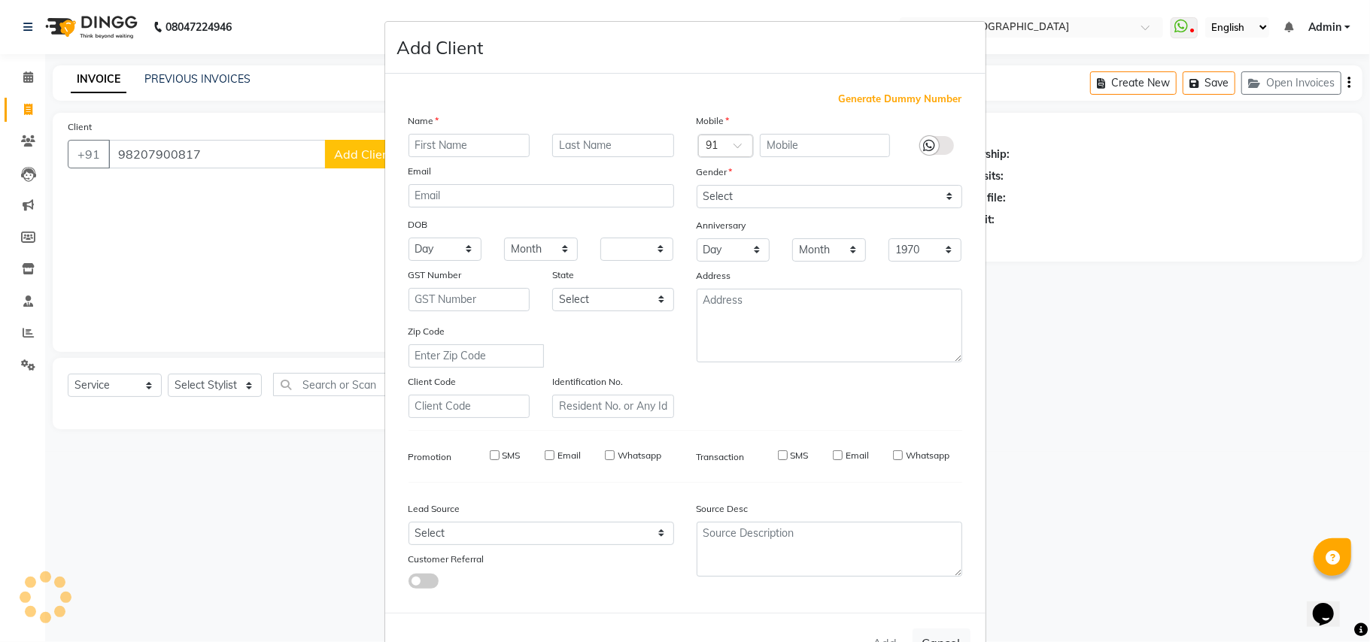
select select
checkbox input "false"
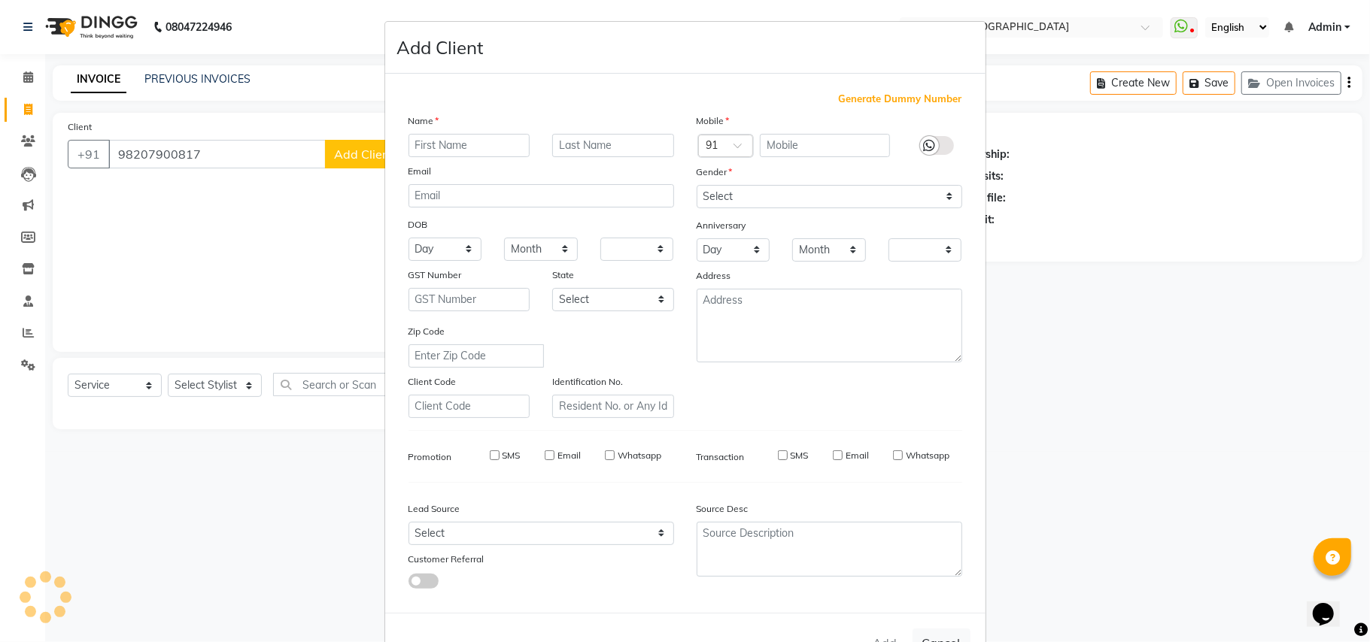
checkbox input "false"
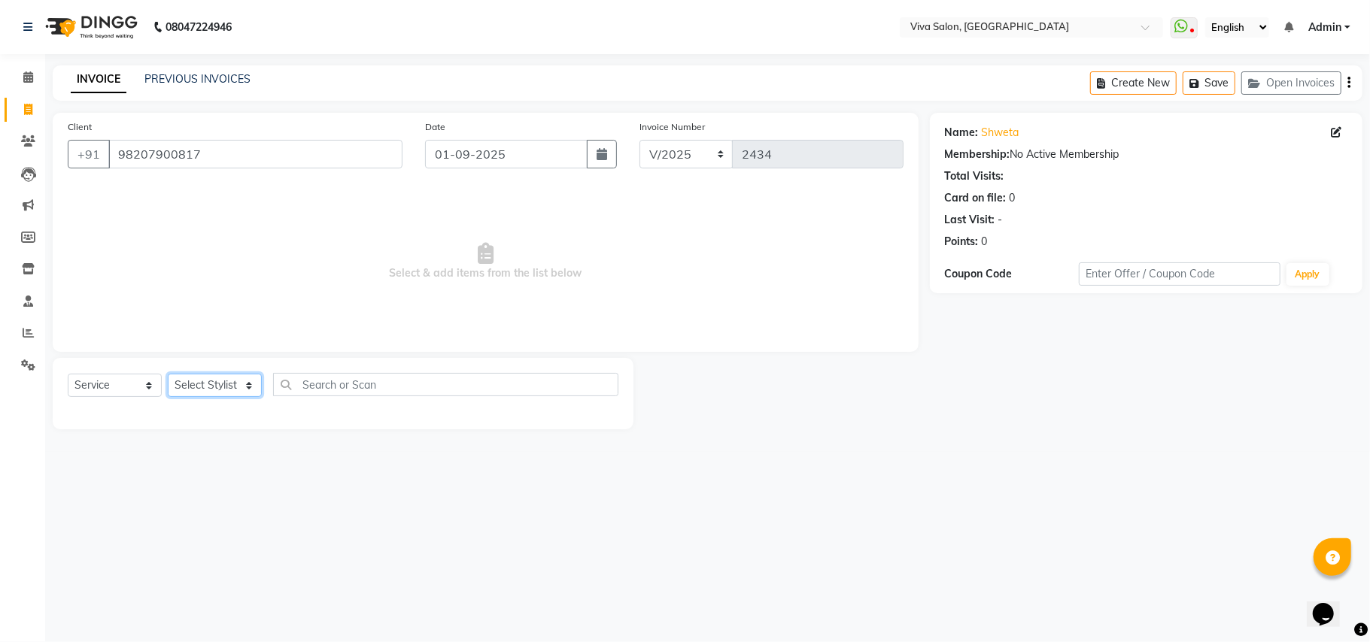
click at [202, 382] on select "Select Stylist Anita Shelar Jayashree khanapure Jidhnya jadhav Netra lakhanavar…" at bounding box center [215, 385] width 94 height 23
select select "63725"
click at [168, 374] on select "Select Stylist Anita Shelar Jayashree khanapure Jidhnya jadhav Netra lakhanavar…" at bounding box center [215, 385] width 94 height 23
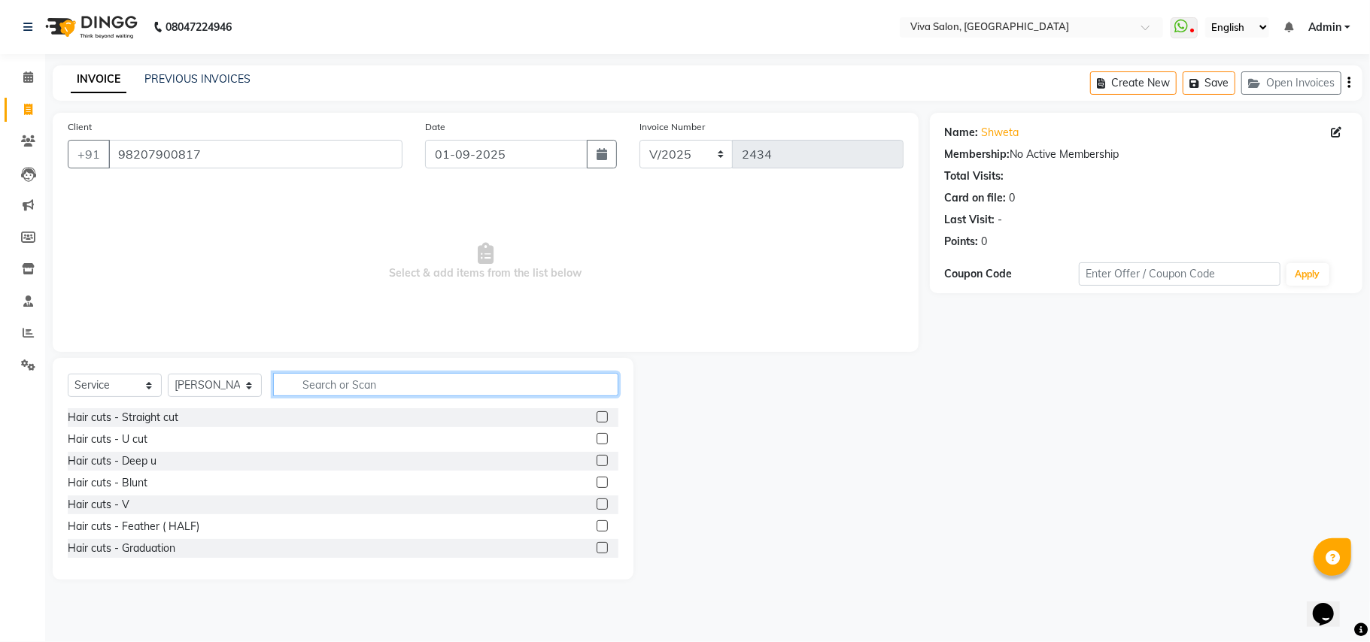
click at [343, 388] on input "text" at bounding box center [445, 384] width 345 height 23
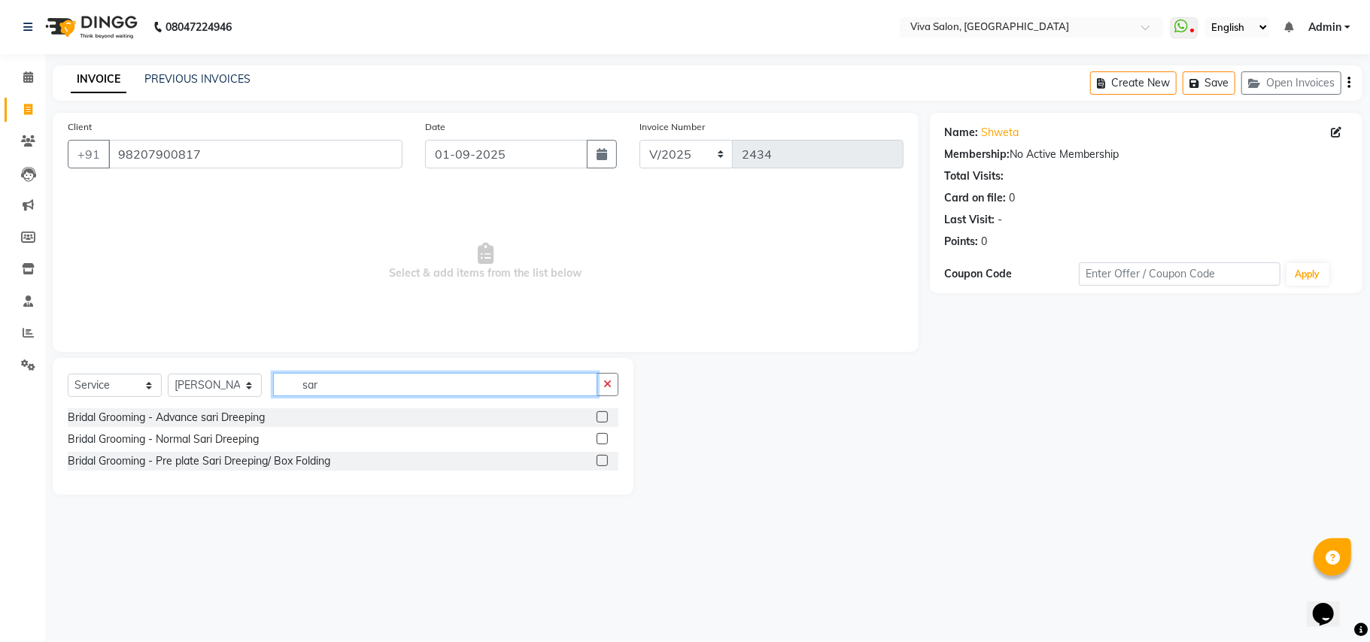
type input "sar"
click at [597, 437] on label at bounding box center [602, 438] width 11 height 11
click at [597, 437] on input "checkbox" at bounding box center [602, 440] width 10 height 10
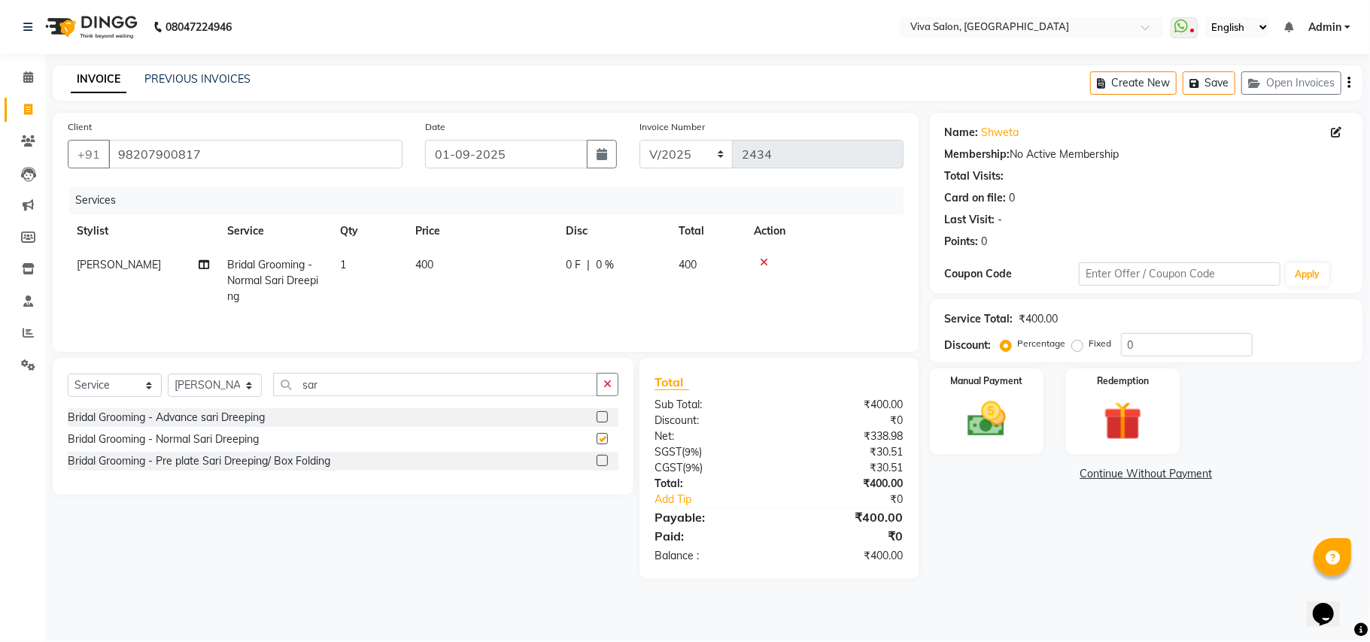
checkbox input "false"
click at [997, 415] on img at bounding box center [986, 419] width 65 height 47
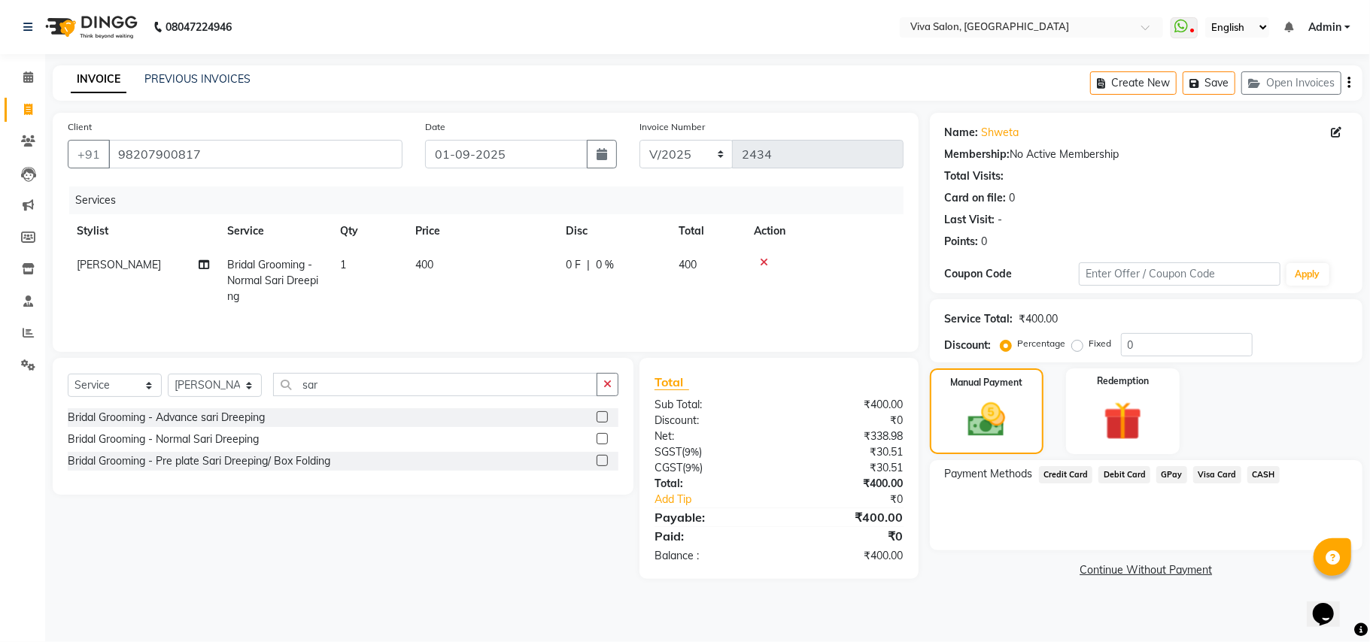
click at [1162, 470] on span "GPay" at bounding box center [1171, 474] width 31 height 17
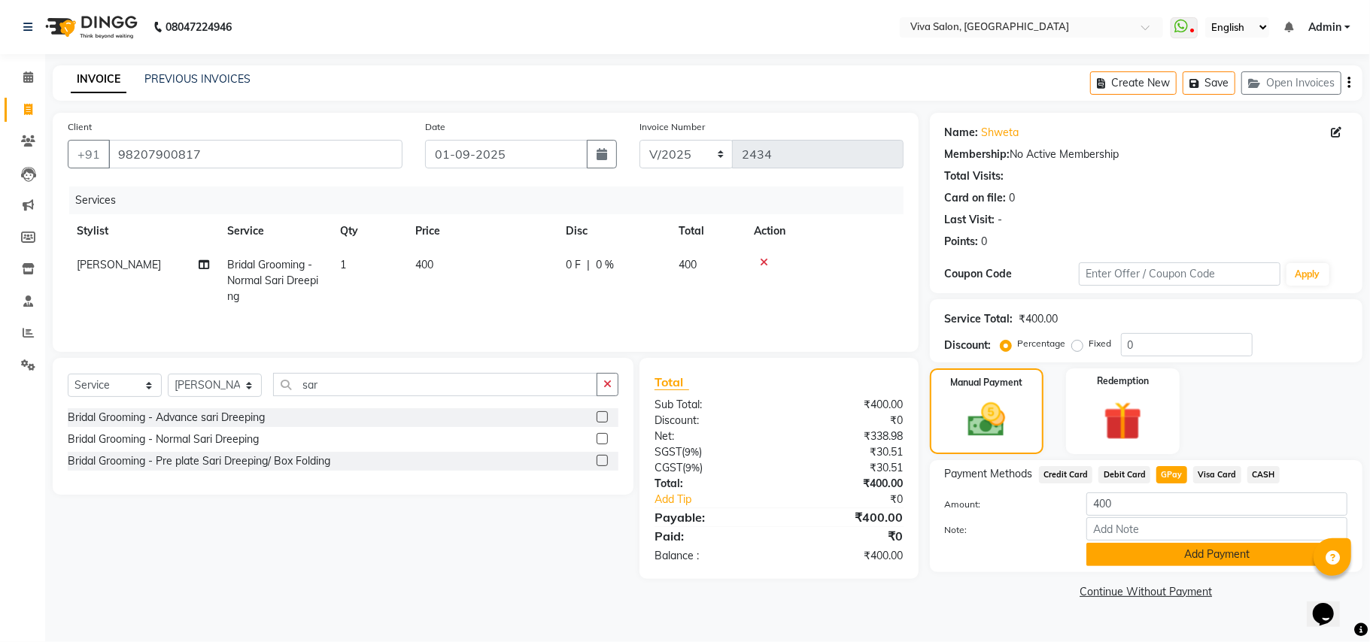
click at [1211, 554] on button "Add Payment" at bounding box center [1216, 554] width 261 height 23
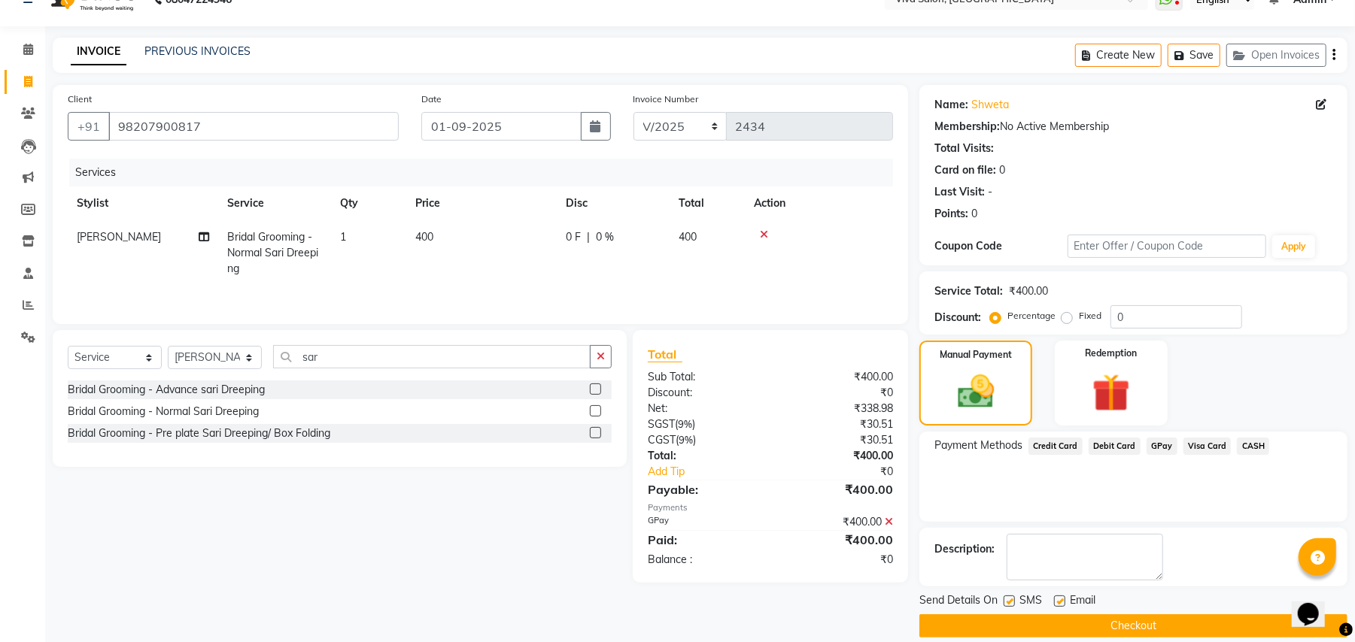
scroll to position [47, 0]
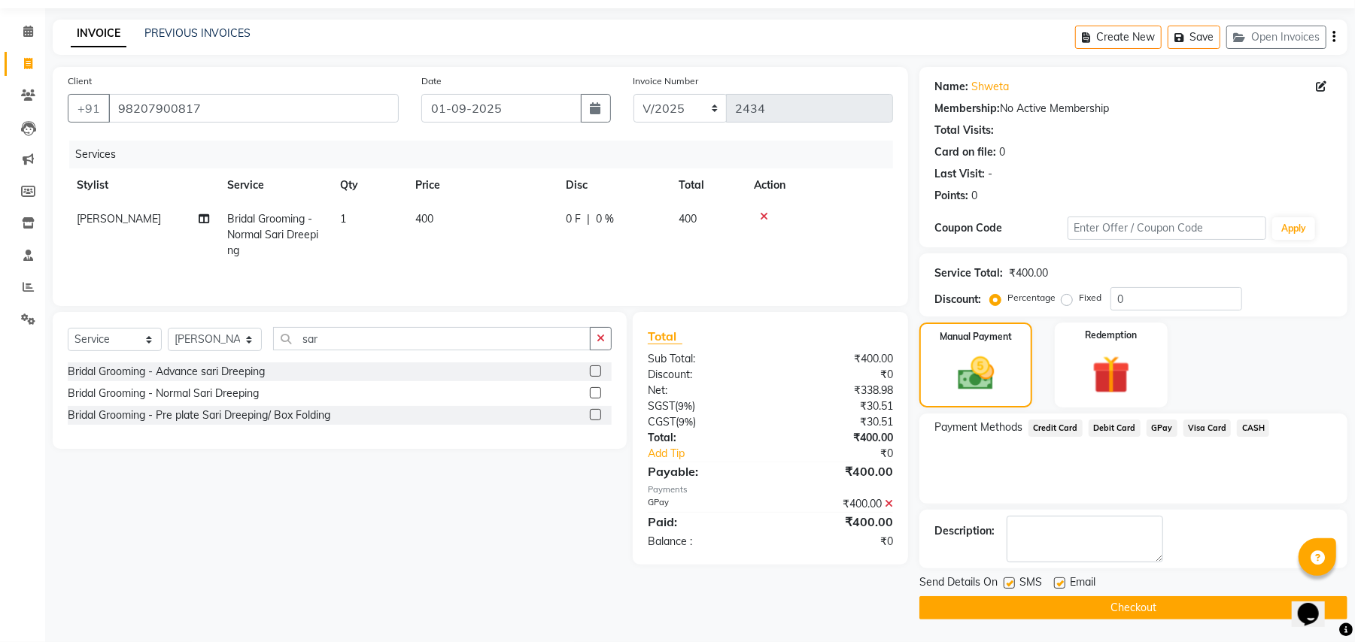
click at [1007, 585] on label at bounding box center [1008, 583] width 11 height 11
click at [1007, 585] on input "checkbox" at bounding box center [1008, 584] width 10 height 10
checkbox input "false"
click at [1056, 584] on label at bounding box center [1059, 583] width 11 height 11
click at [1056, 584] on input "checkbox" at bounding box center [1059, 584] width 10 height 10
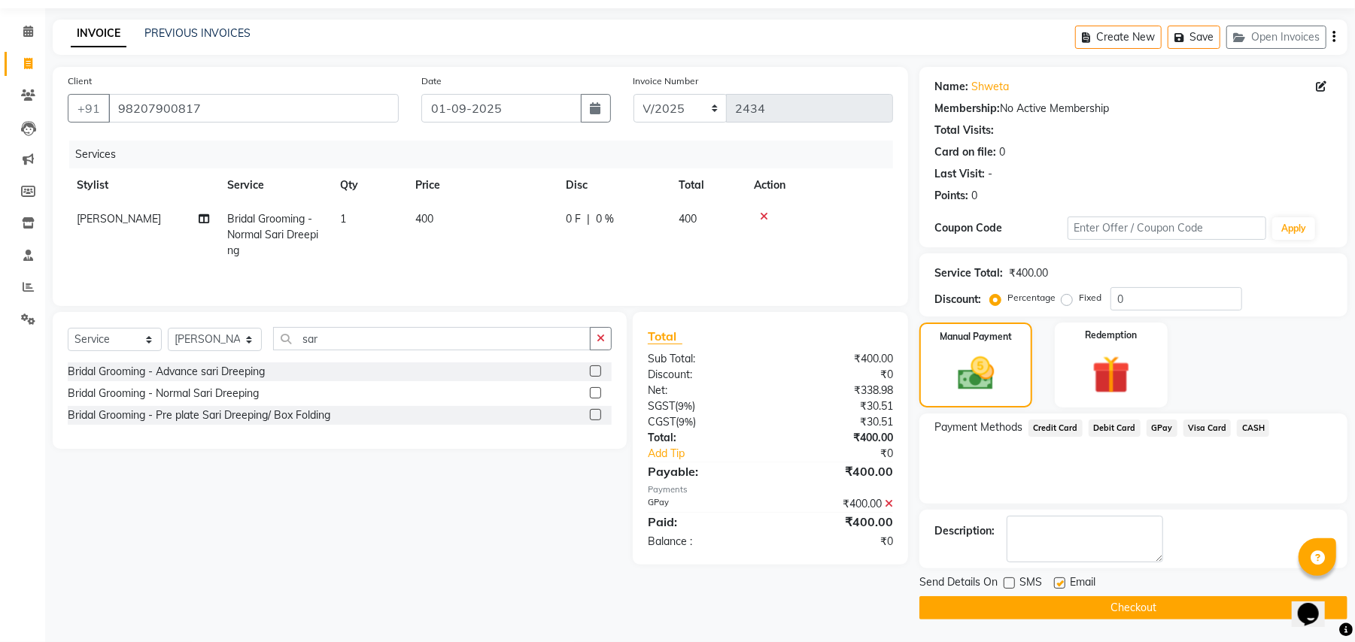
checkbox input "false"
click at [1061, 609] on button "Checkout" at bounding box center [1133, 608] width 428 height 23
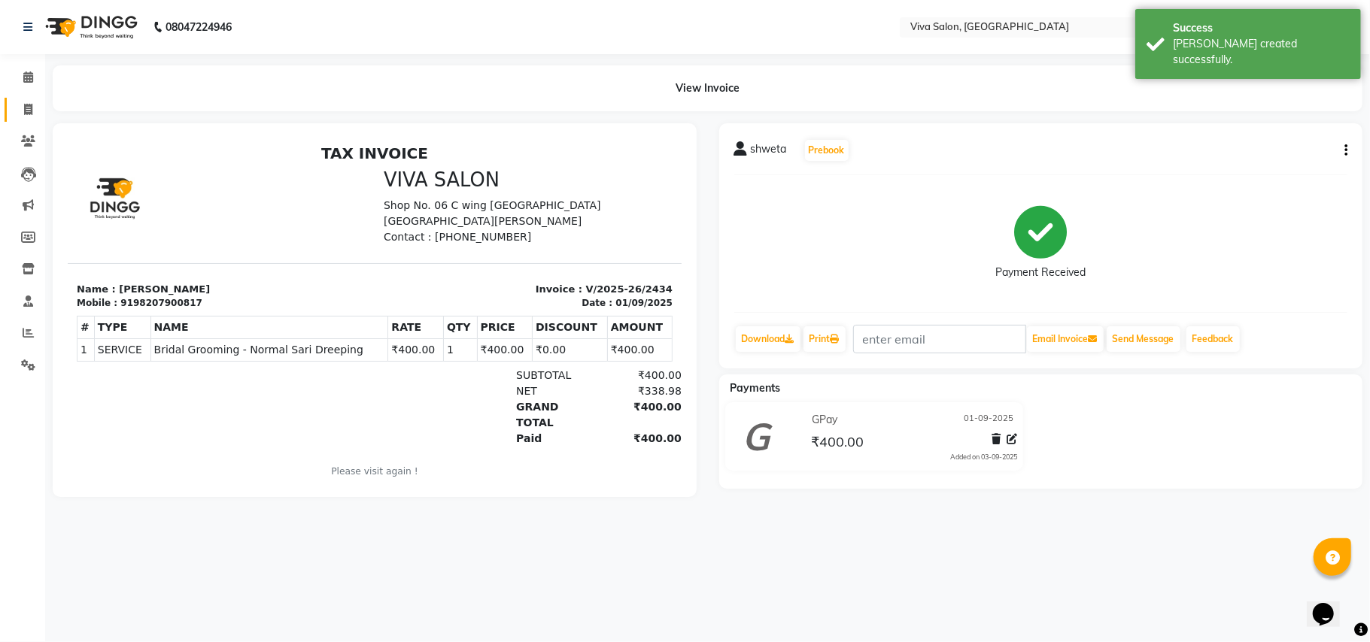
click at [21, 98] on link "Invoice" at bounding box center [23, 110] width 36 height 25
select select "service"
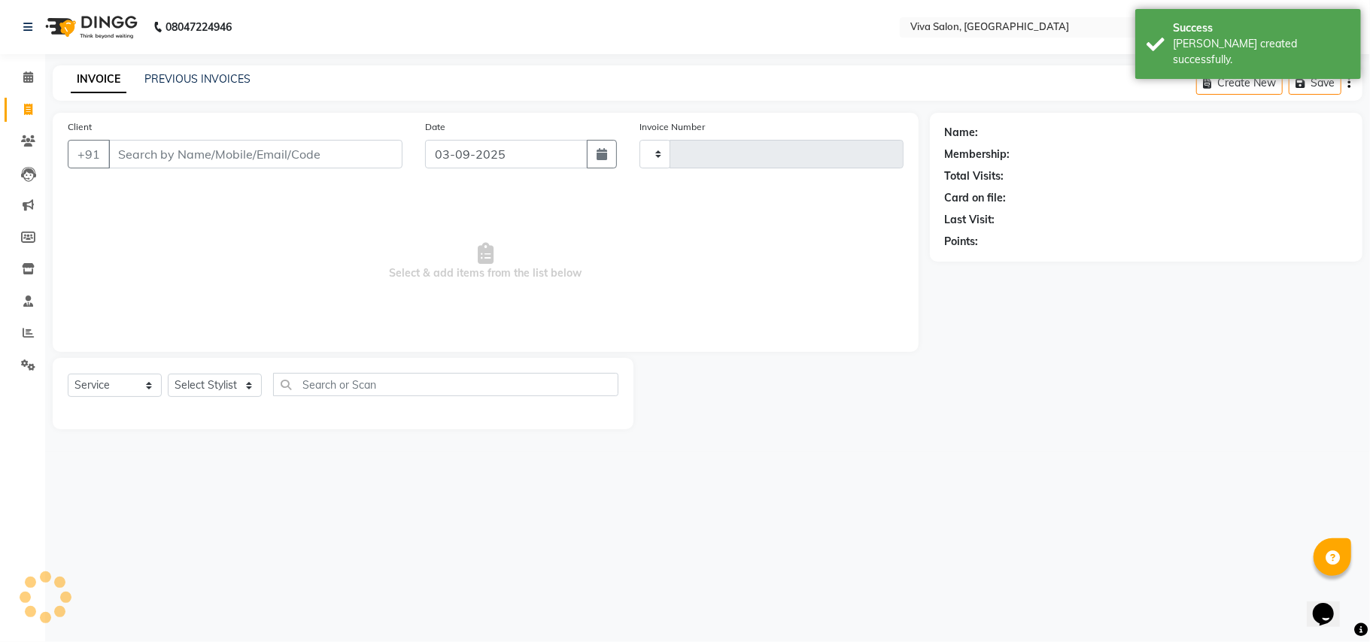
type input "2435"
select select "7363"
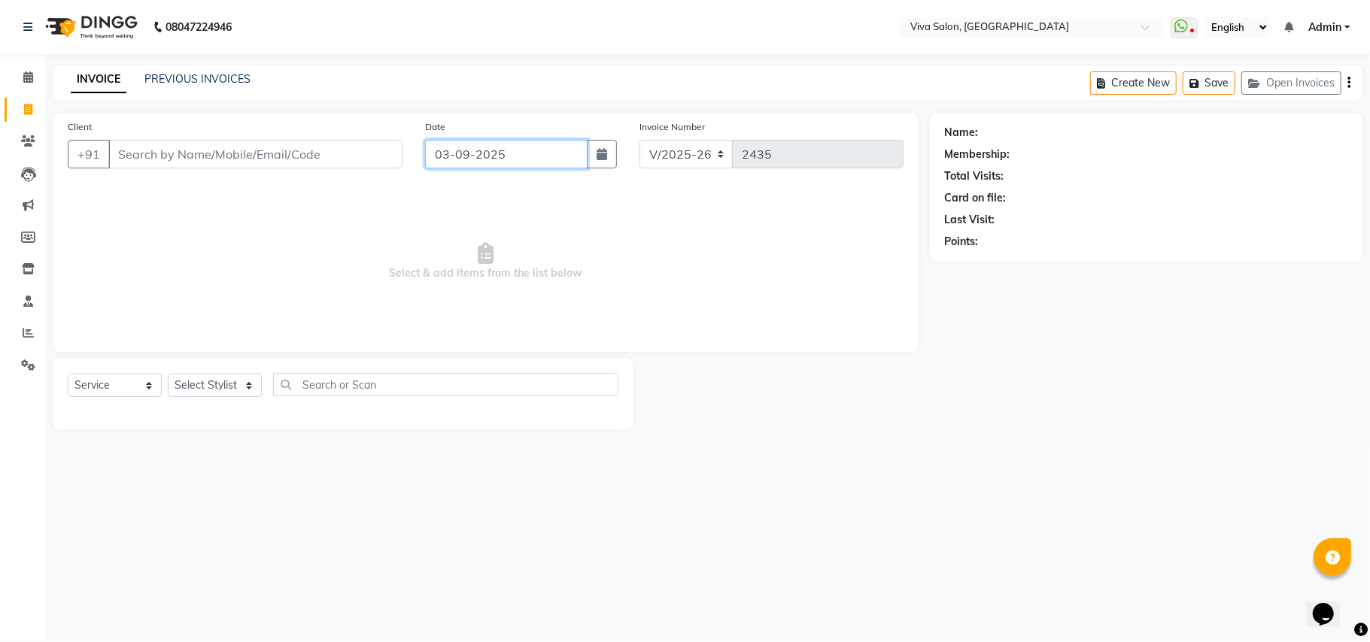
click at [464, 166] on input "03-09-2025" at bounding box center [506, 154] width 162 height 29
select select "9"
select select "2025"
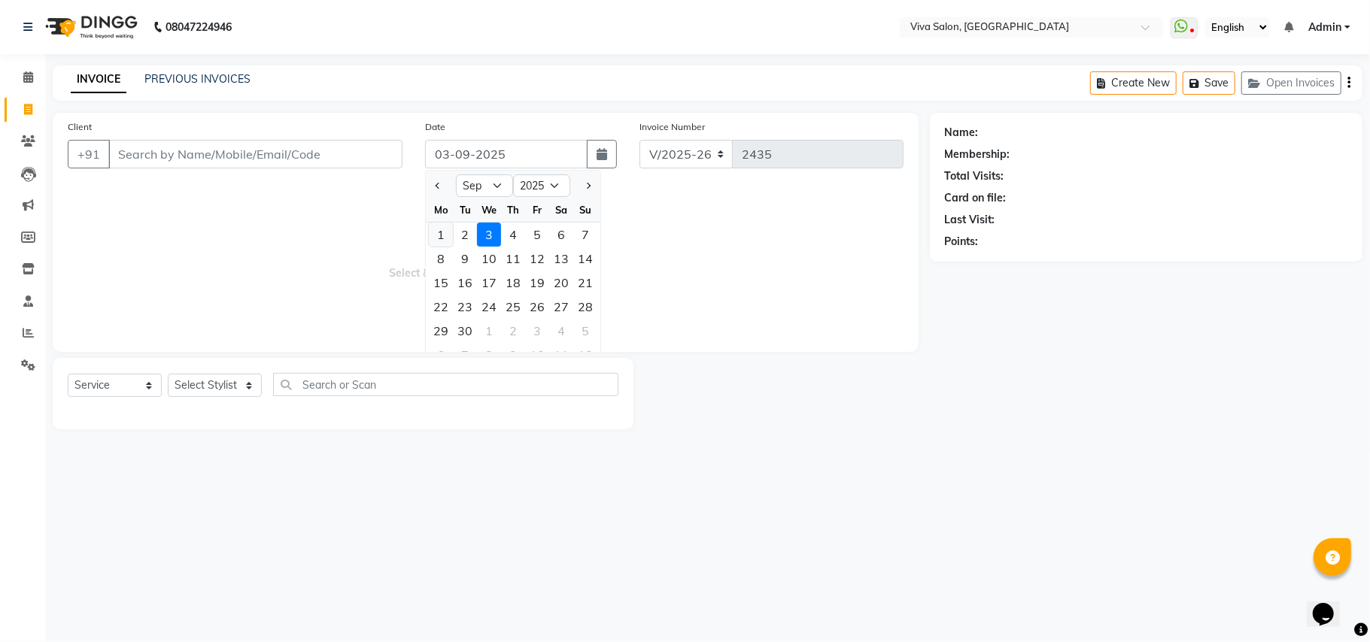
click at [431, 235] on div "1" at bounding box center [441, 235] width 24 height 24
type input "01-09-2025"
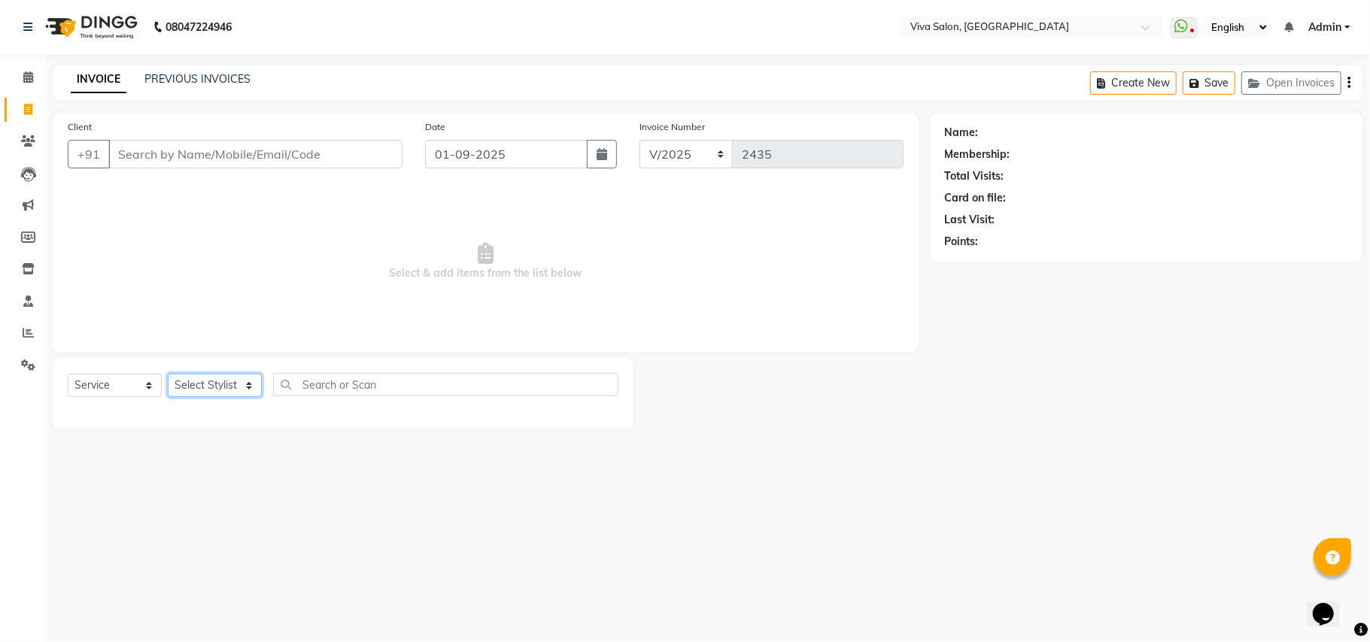
click at [220, 390] on select "Select Stylist Anita Shelar Jayashree khanapure Jidhnya jadhav Netra lakhanavar…" at bounding box center [215, 385] width 94 height 23
select select "63725"
click at [168, 374] on select "Select Stylist Anita Shelar Jayashree khanapure Jidhnya jadhav Netra lakhanavar…" at bounding box center [215, 385] width 94 height 23
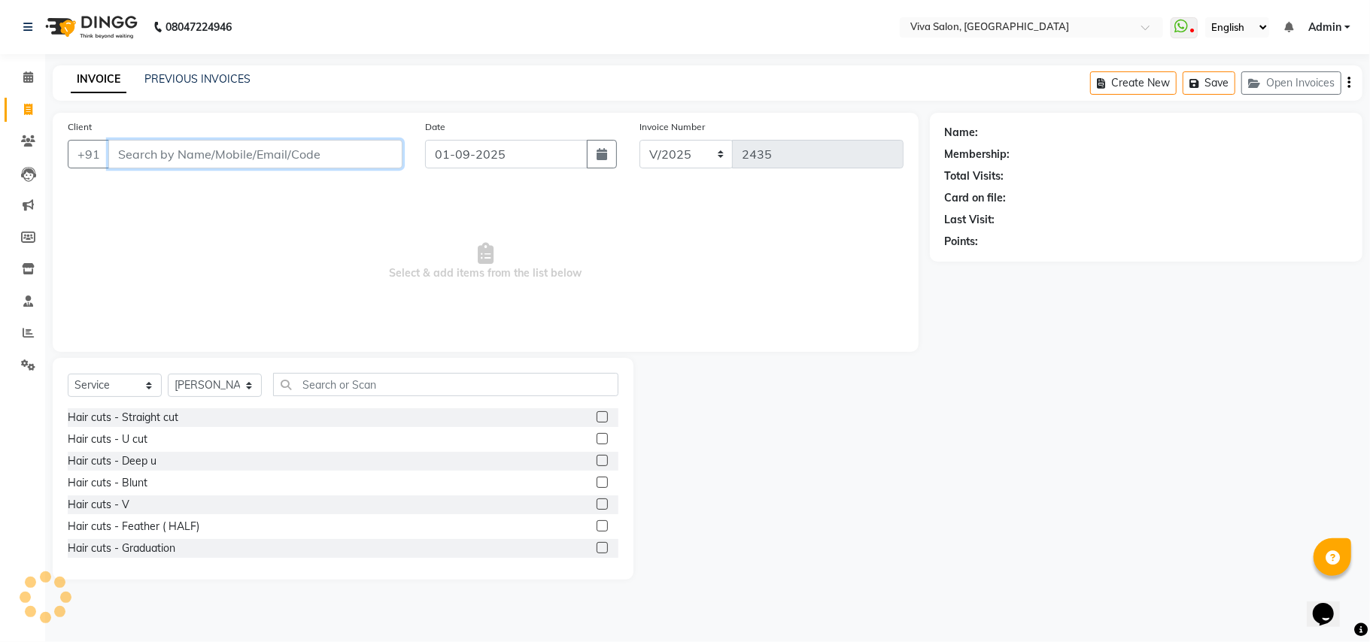
click at [293, 155] on input "Client" at bounding box center [255, 154] width 294 height 29
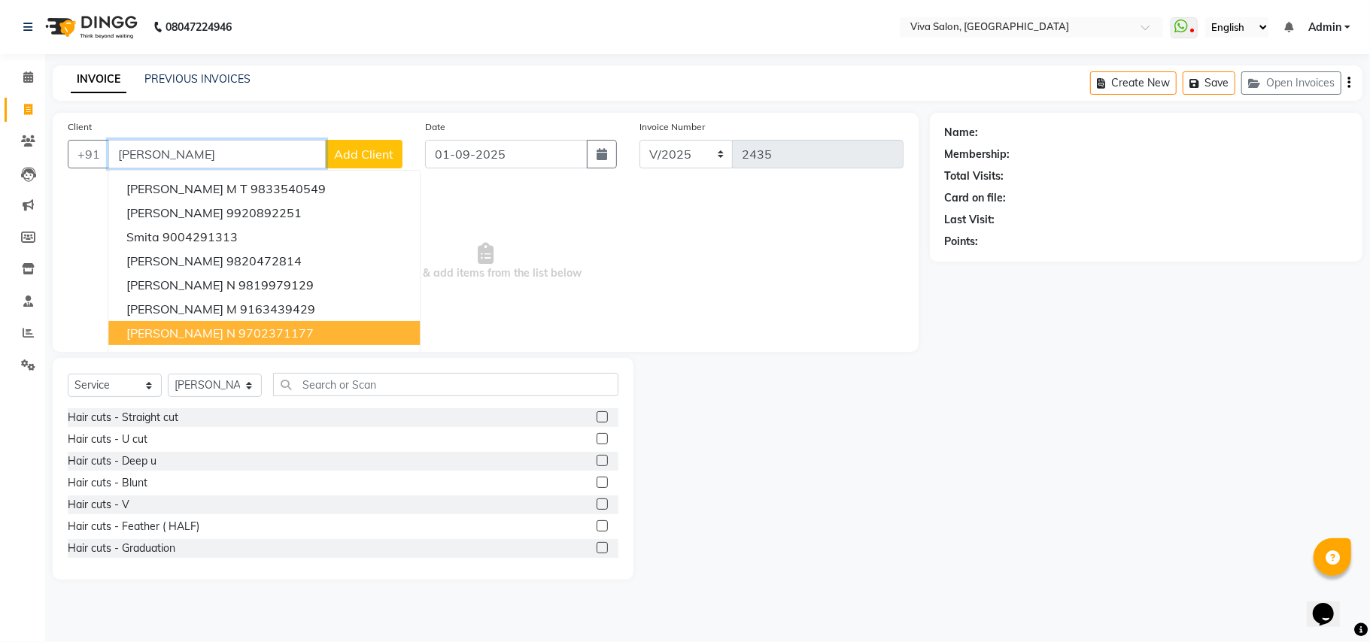
click at [277, 337] on ngb-highlight "9702371177" at bounding box center [275, 333] width 75 height 15
type input "9702371177"
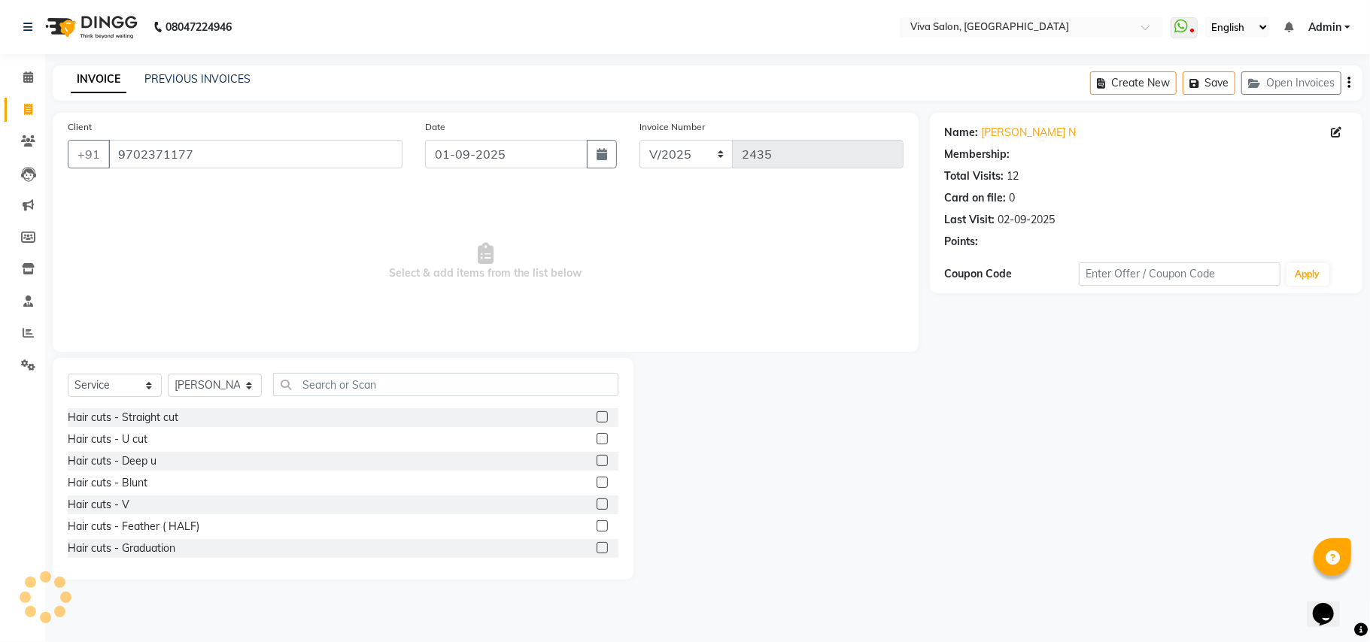
select select "2: Object"
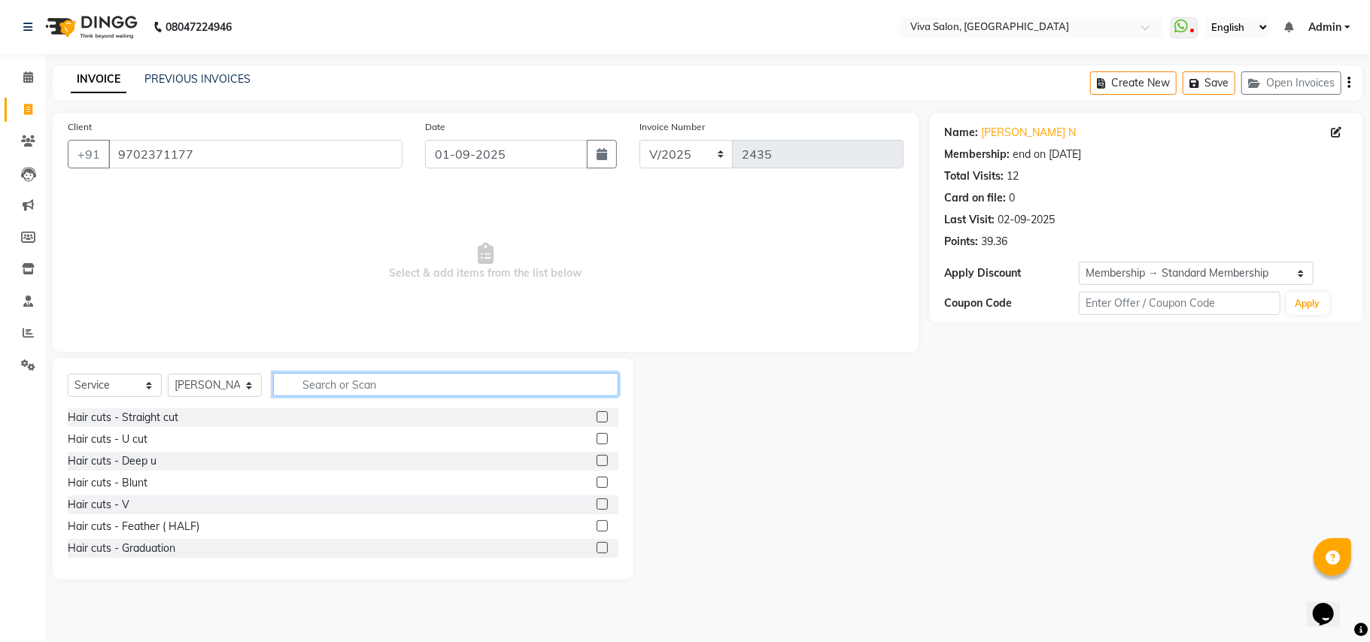
click at [328, 383] on input "text" at bounding box center [445, 384] width 345 height 23
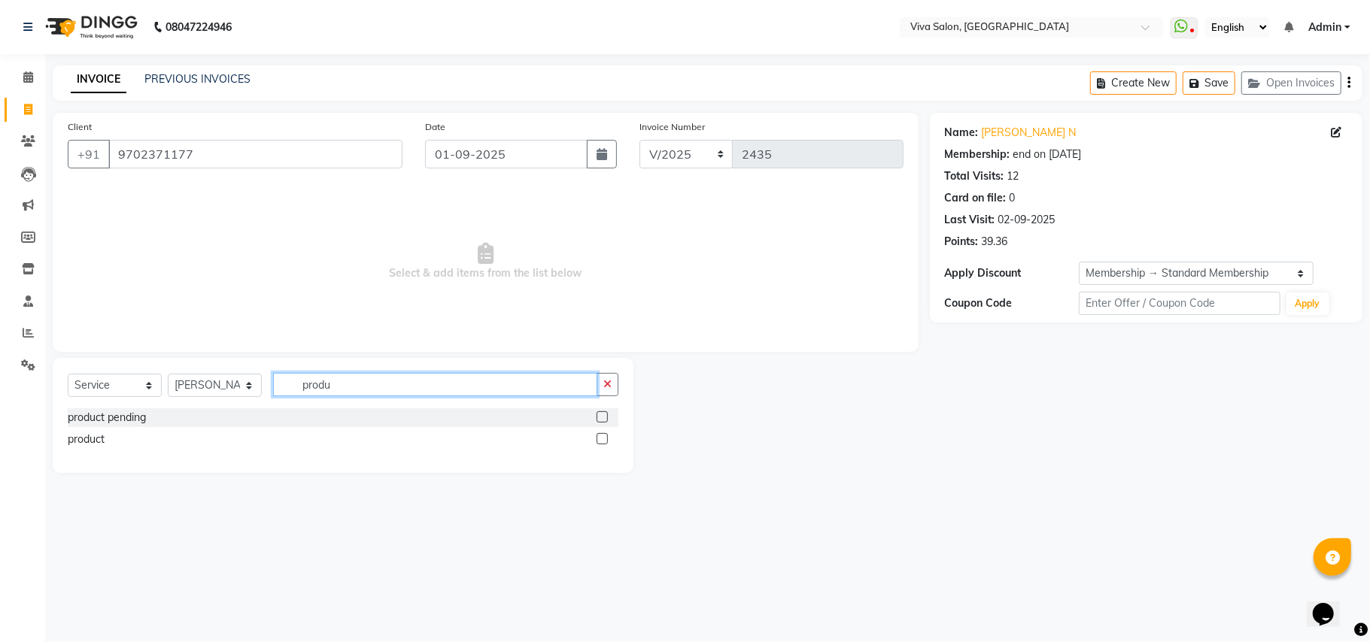
type input "produ"
click at [597, 441] on label at bounding box center [602, 438] width 11 height 11
click at [597, 441] on input "checkbox" at bounding box center [602, 440] width 10 height 10
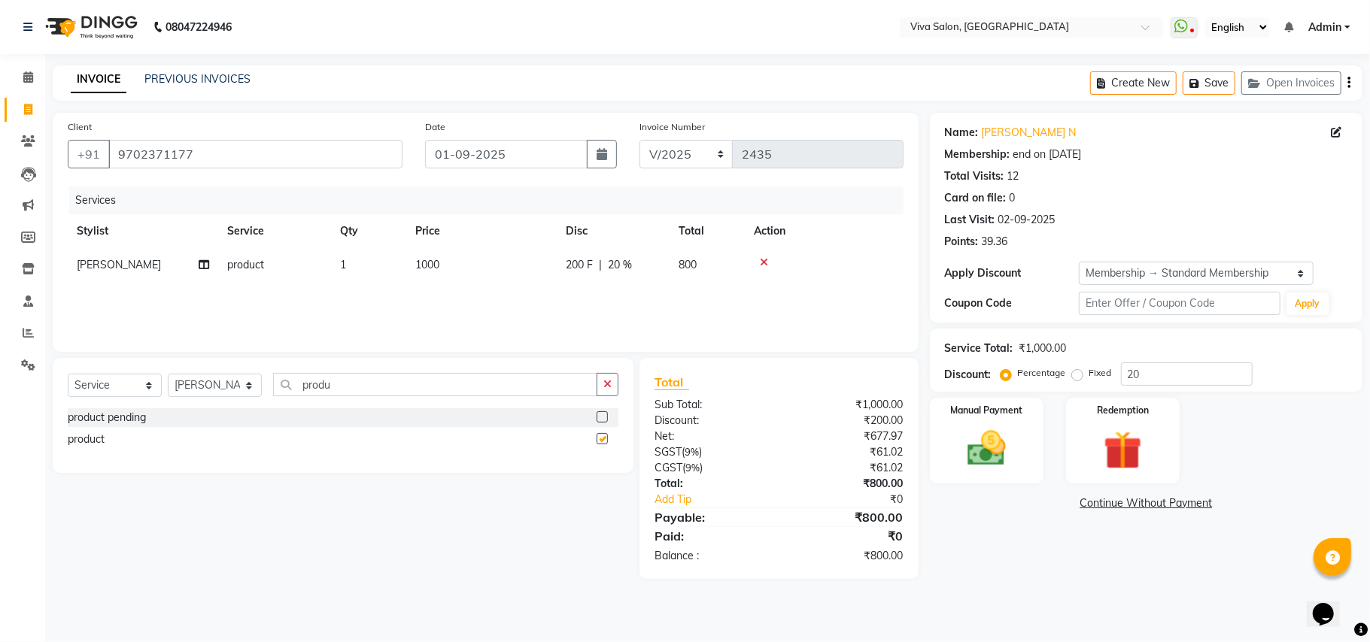
checkbox input "false"
click at [481, 268] on td "1000" at bounding box center [481, 265] width 150 height 34
select select "63725"
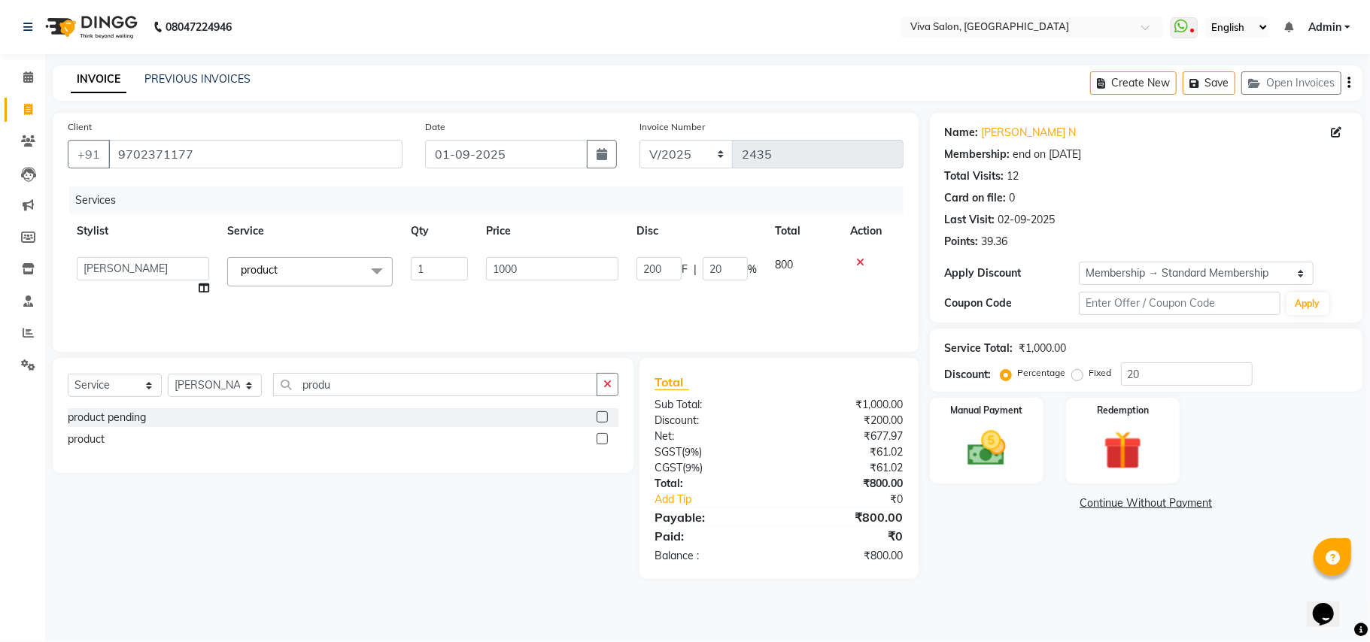
click at [481, 268] on td "1000" at bounding box center [552, 276] width 150 height 57
click at [515, 268] on input "1000" at bounding box center [552, 268] width 132 height 23
type input "1"
type input "499"
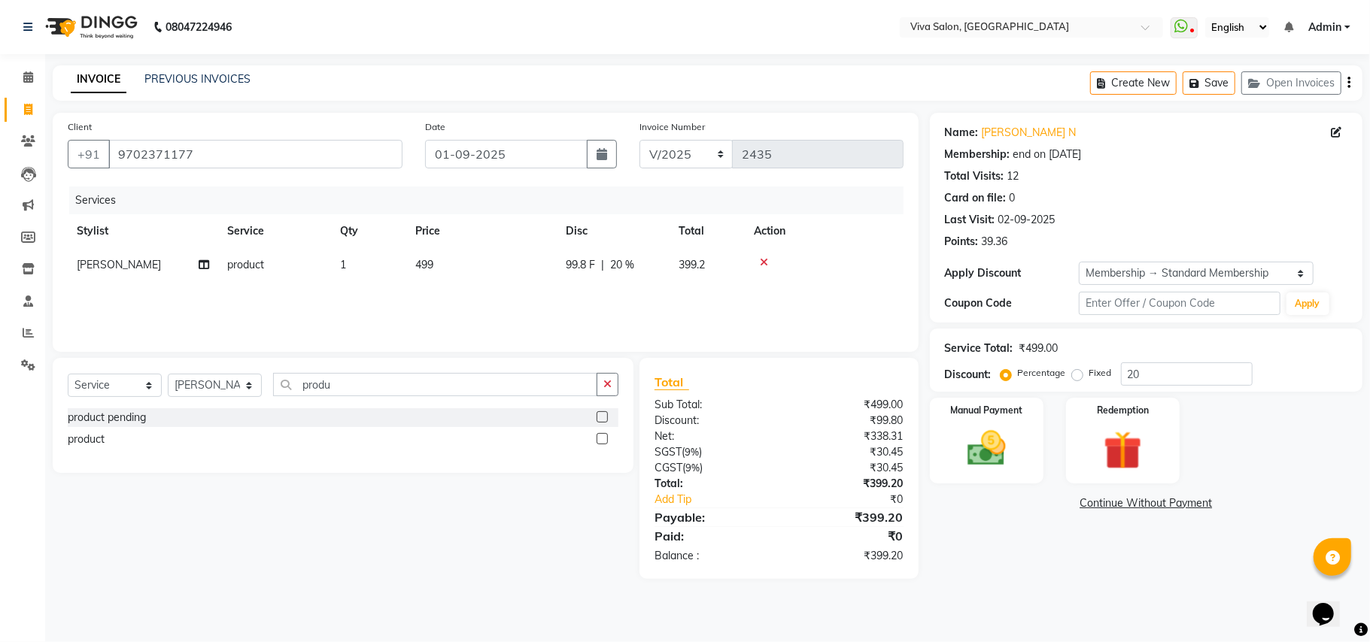
click at [668, 269] on td "99.8 F | 20 %" at bounding box center [613, 265] width 113 height 34
select select "63725"
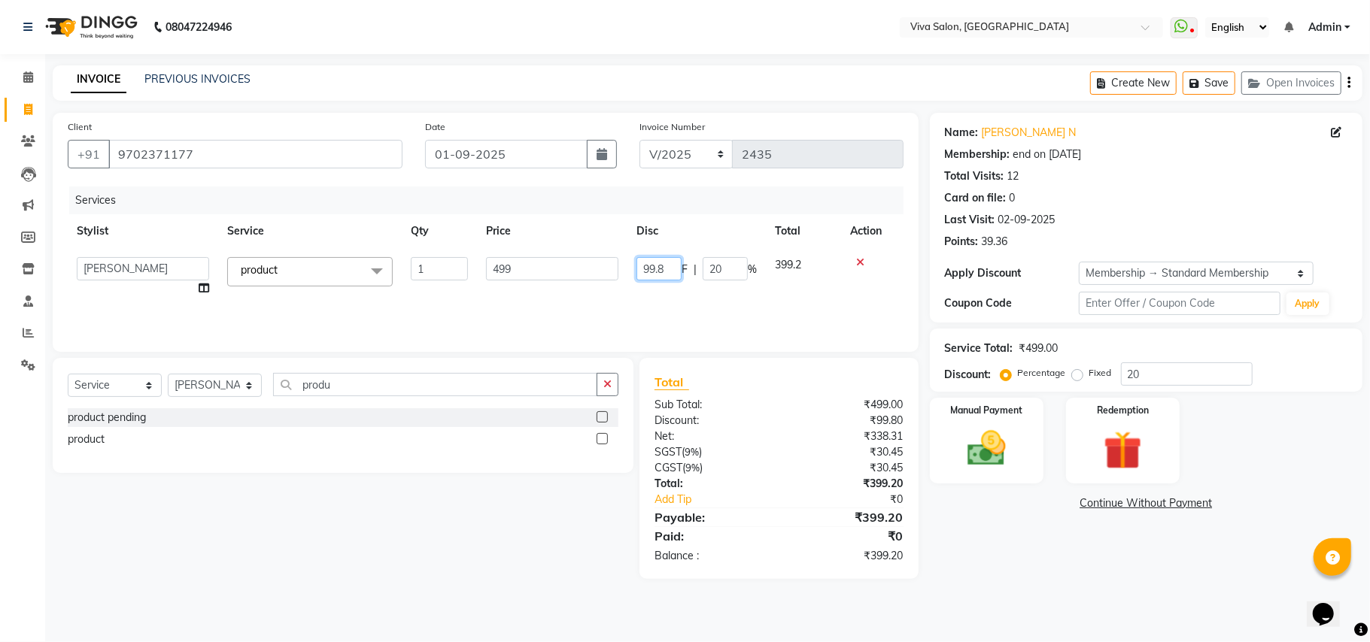
click at [668, 269] on input "99.8" at bounding box center [658, 268] width 45 height 23
type input "49"
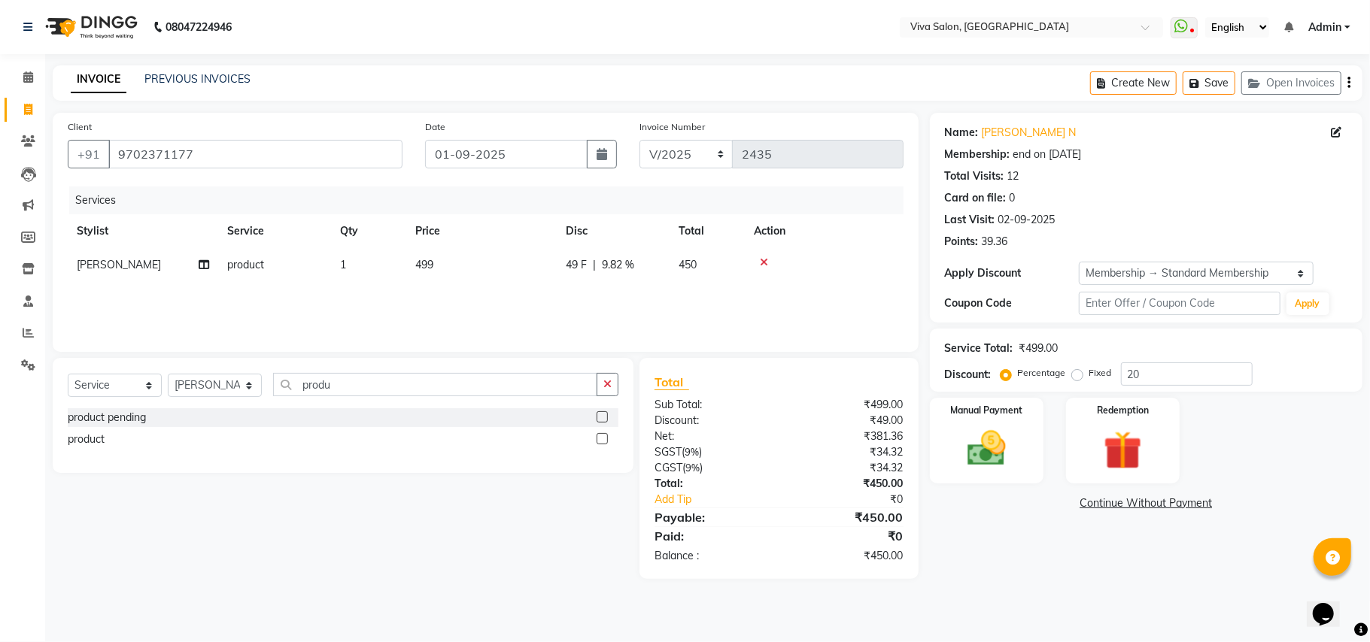
click at [709, 308] on div "Services Stylist Service Qty Price Disc Total Action Netra lakhanavar product 1…" at bounding box center [486, 262] width 836 height 150
click at [1017, 460] on img at bounding box center [986, 449] width 65 height 47
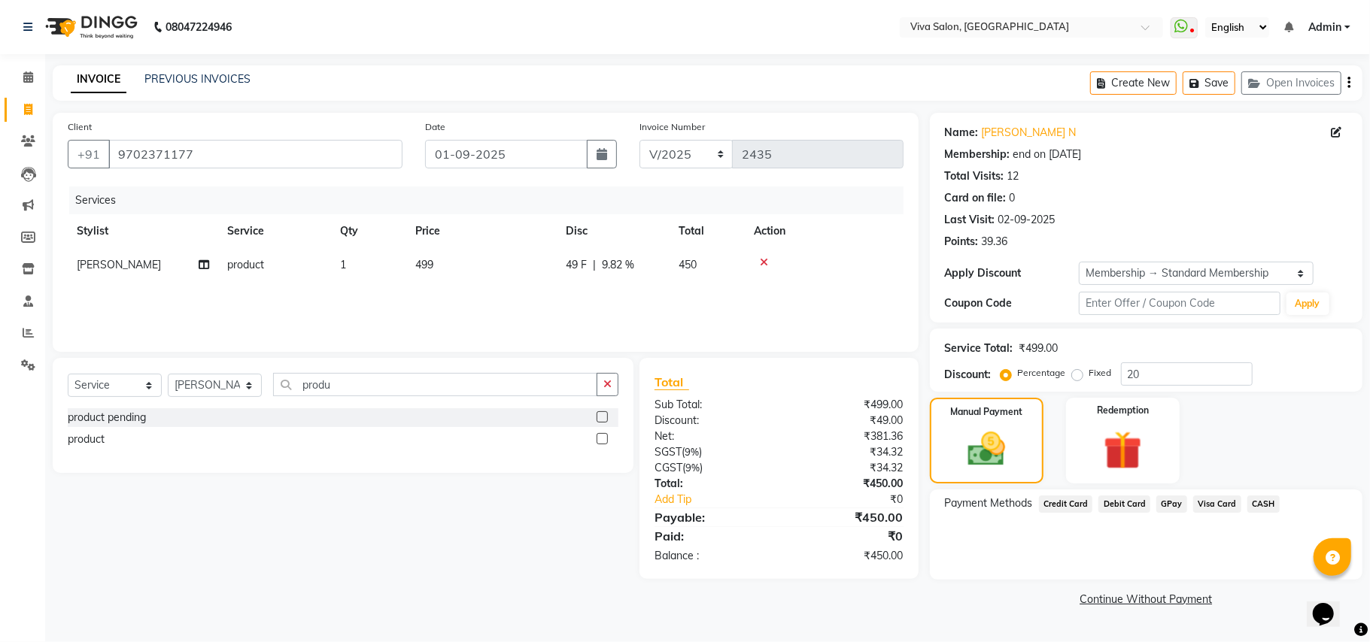
click at [1163, 501] on span "GPay" at bounding box center [1171, 504] width 31 height 17
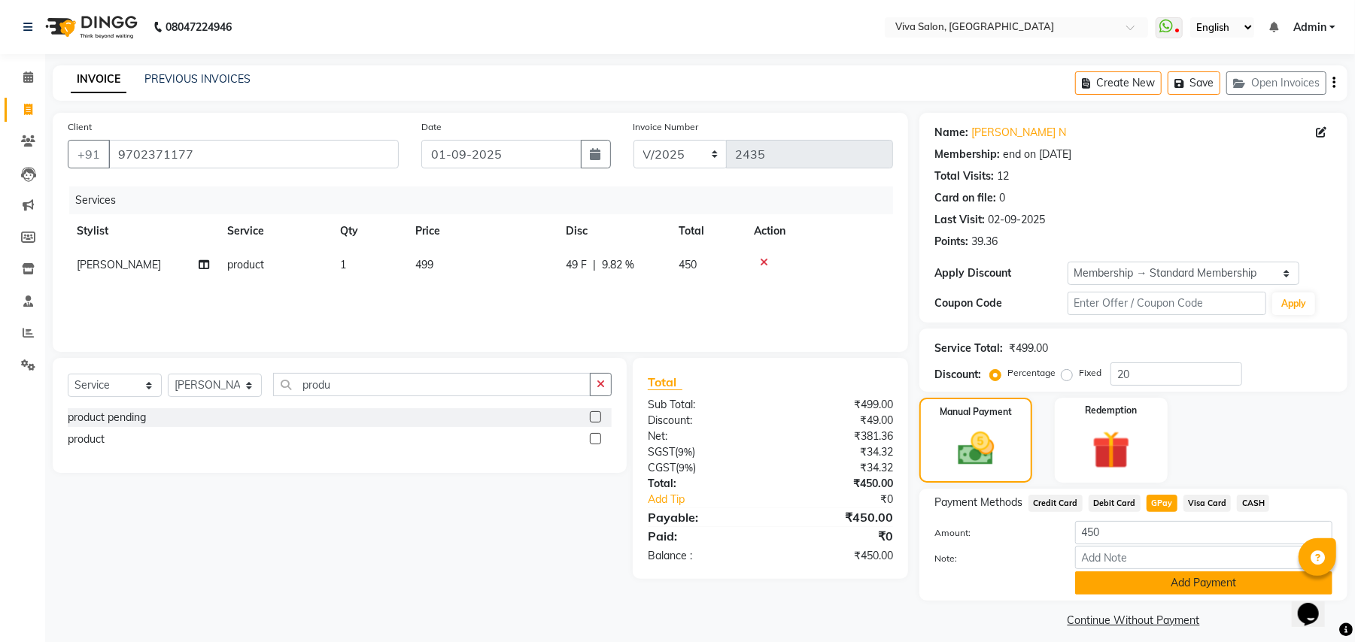
click at [1159, 582] on button "Add Payment" at bounding box center [1203, 583] width 257 height 23
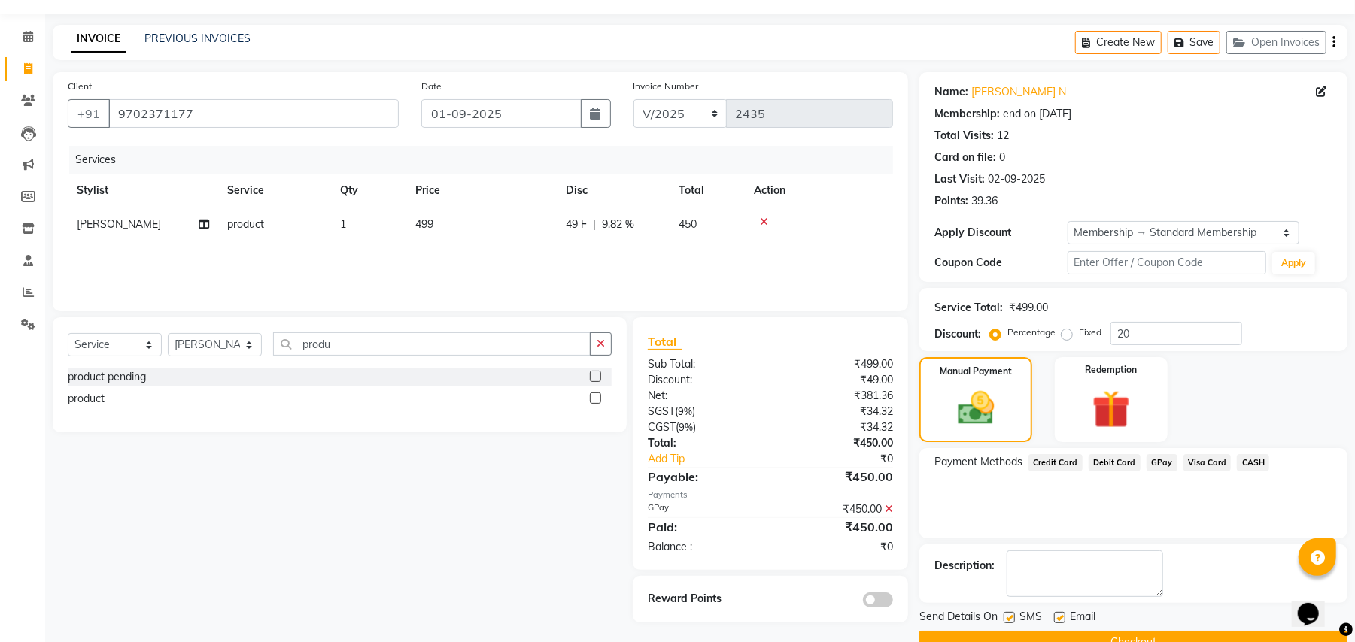
scroll to position [76, 0]
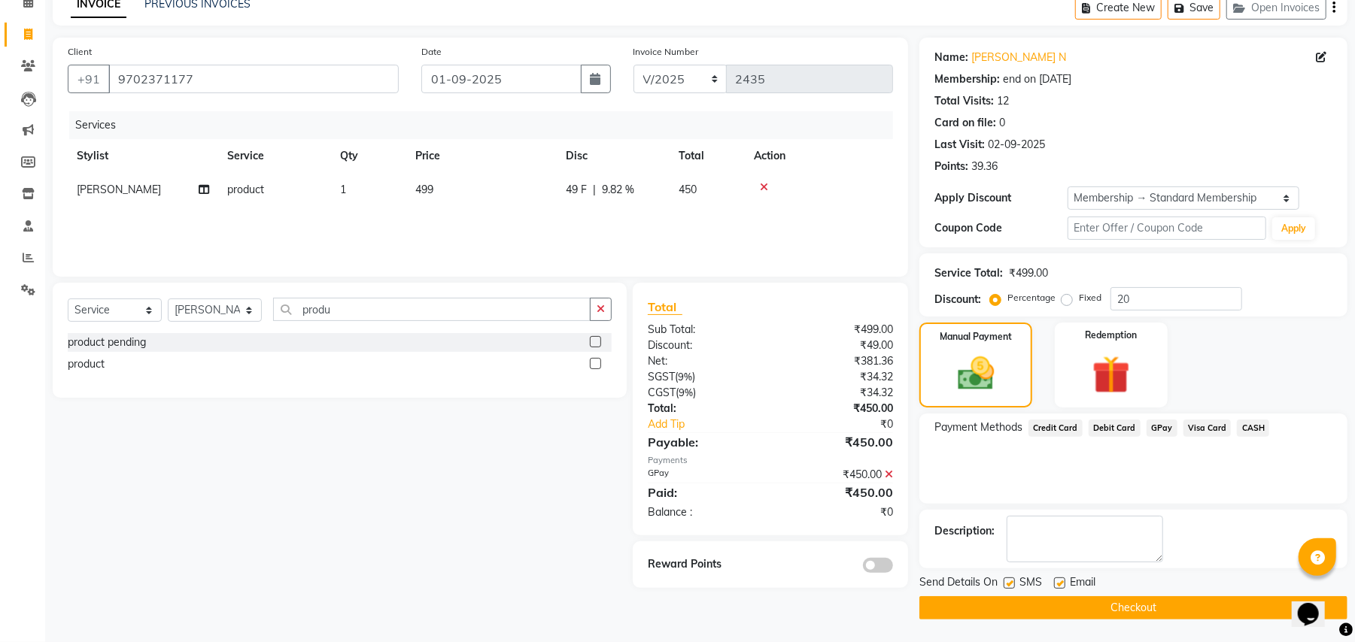
click at [1006, 588] on label at bounding box center [1008, 583] width 11 height 11
click at [1006, 588] on input "checkbox" at bounding box center [1008, 584] width 10 height 10
checkbox input "false"
click at [1055, 582] on label at bounding box center [1059, 583] width 11 height 11
click at [1055, 582] on input "checkbox" at bounding box center [1059, 584] width 10 height 10
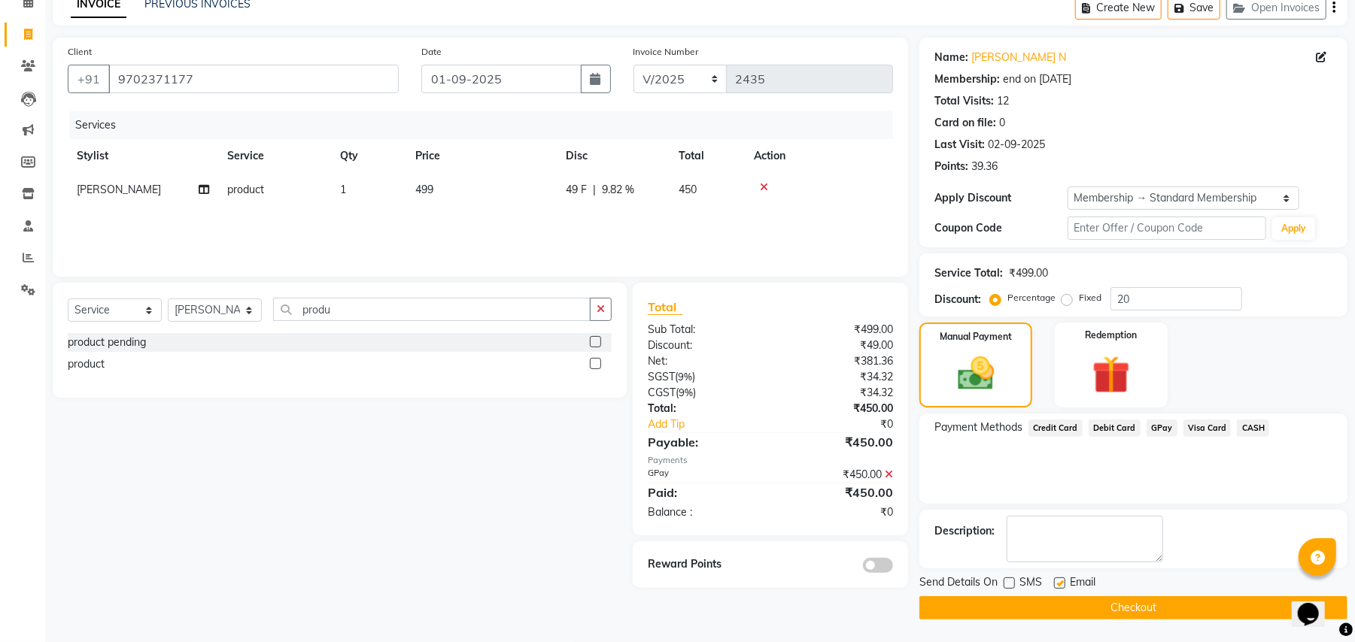
checkbox input "false"
click at [1057, 617] on button "Checkout" at bounding box center [1133, 608] width 428 height 23
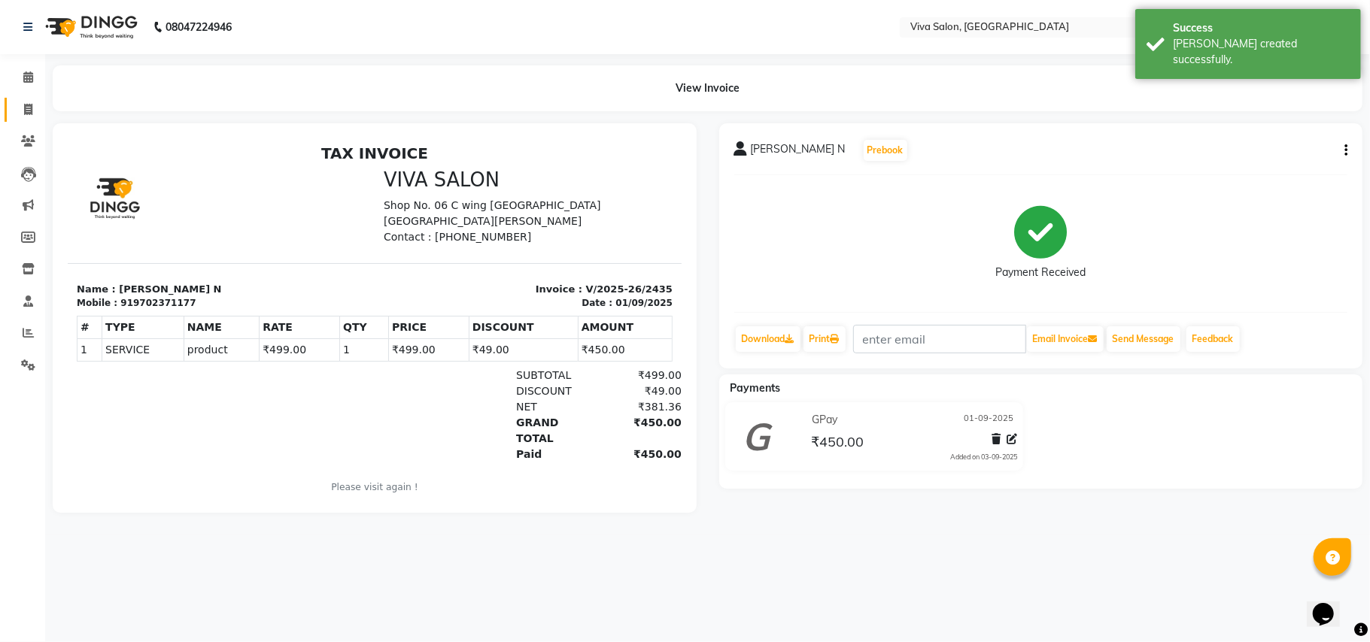
click at [26, 118] on link "Invoice" at bounding box center [23, 110] width 36 height 25
select select "7363"
select select "service"
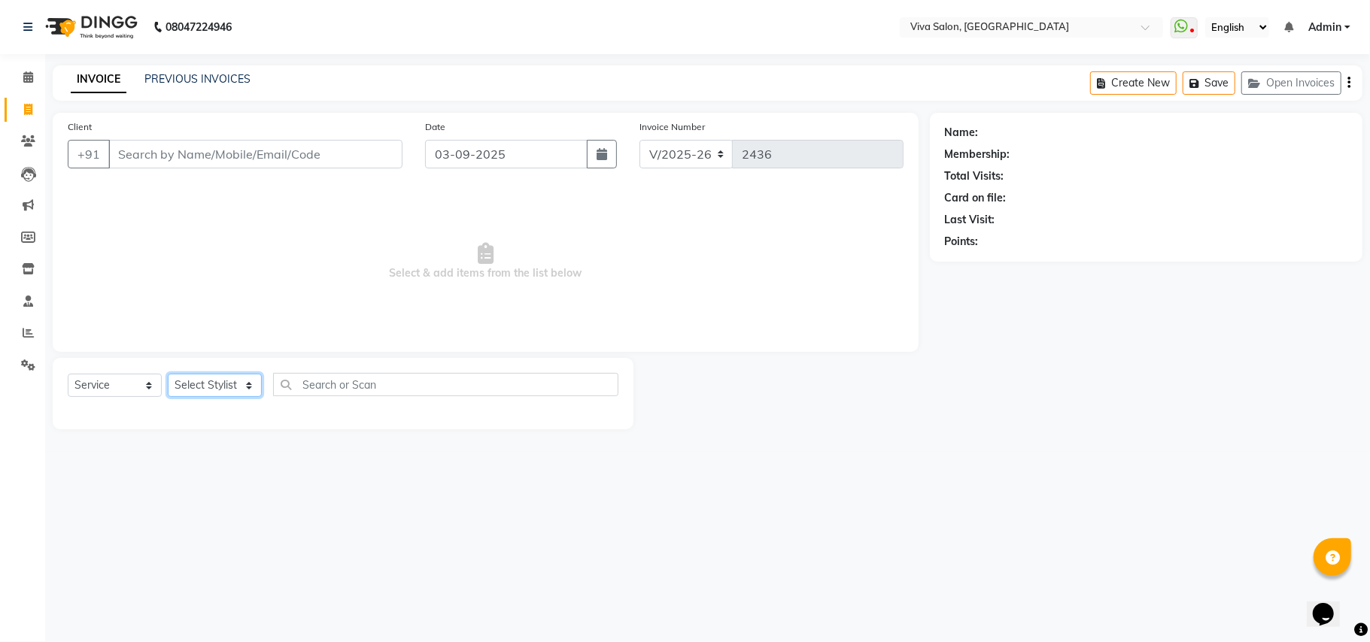
click at [217, 394] on select "Select Stylist Anita Shelar Jayashree khanapure Jidhnya jadhav Netra lakhanavar…" at bounding box center [215, 385] width 94 height 23
click at [451, 165] on input "03-09-2025" at bounding box center [506, 154] width 162 height 29
select select "9"
select select "2025"
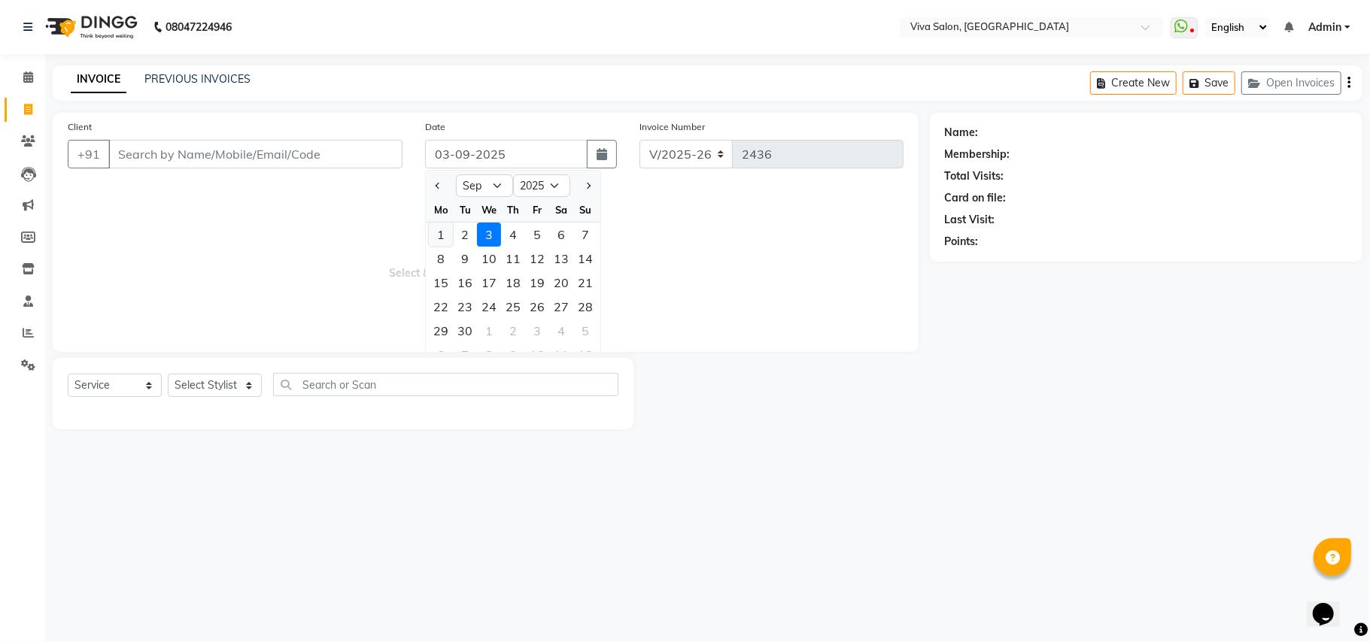
click at [439, 244] on div "1" at bounding box center [441, 235] width 24 height 24
type input "01-09-2025"
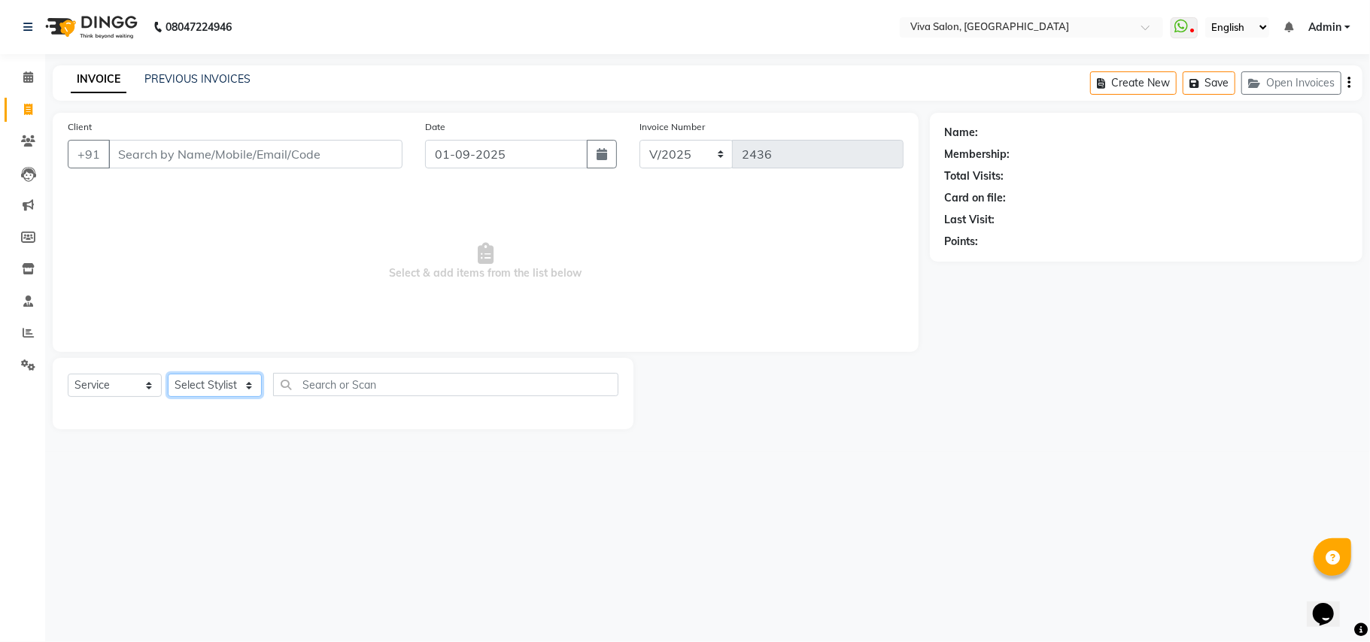
click at [239, 386] on select "Select Stylist Anita Shelar Jayashree khanapure Jidhnya jadhav Netra lakhanavar…" at bounding box center [215, 385] width 94 height 23
select select "63771"
click at [168, 374] on select "Select Stylist Anita Shelar Jayashree khanapure Jidhnya jadhav Netra lakhanavar…" at bounding box center [215, 385] width 94 height 23
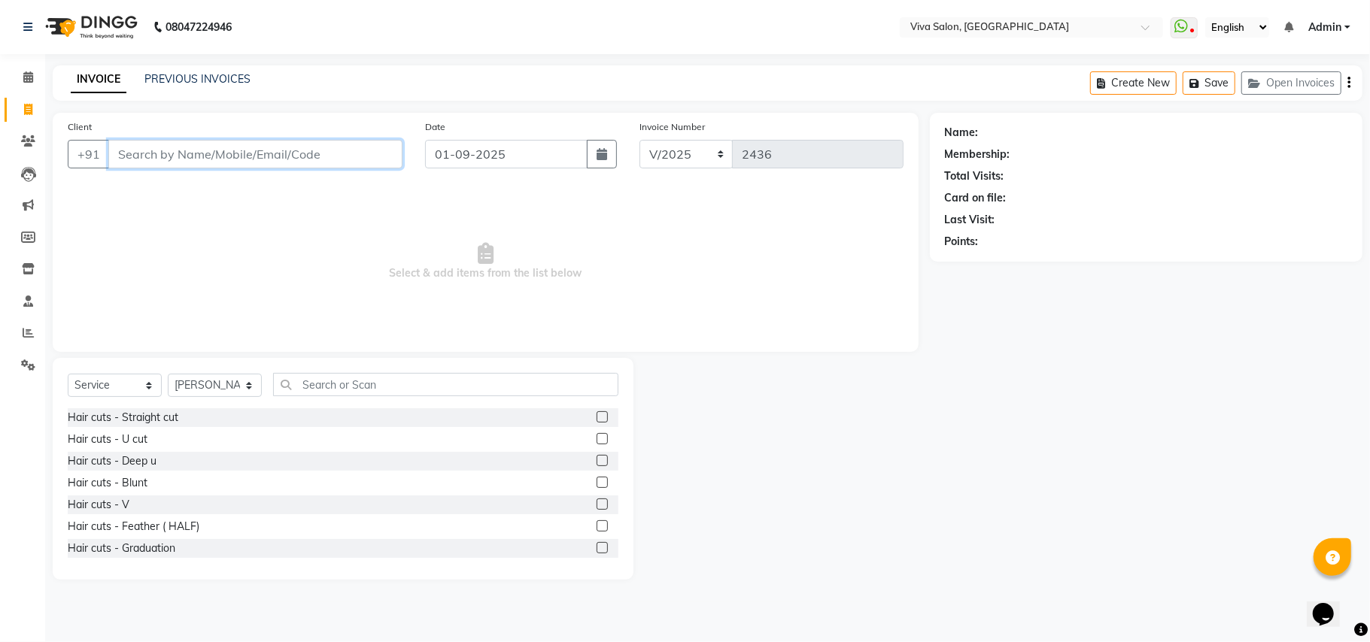
click at [209, 154] on input "Client" at bounding box center [255, 154] width 294 height 29
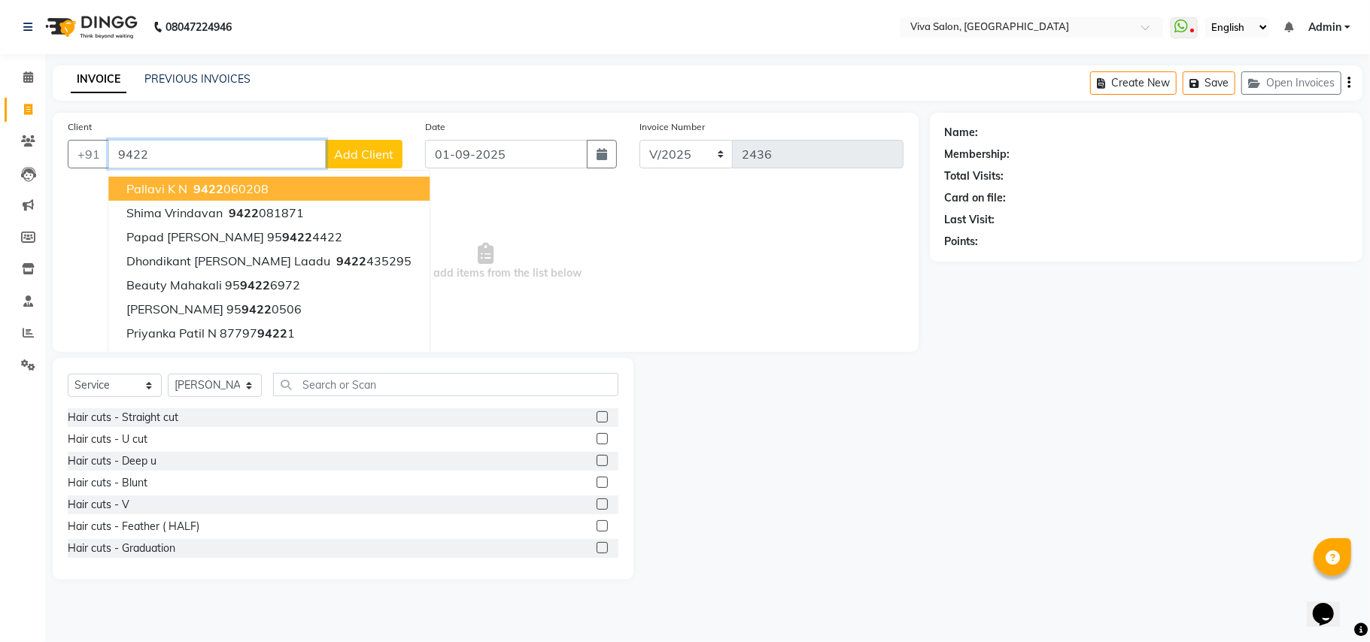
click at [212, 179] on button "Pallavi K N 9422 060208" at bounding box center [268, 189] width 321 height 24
type input "9422060208"
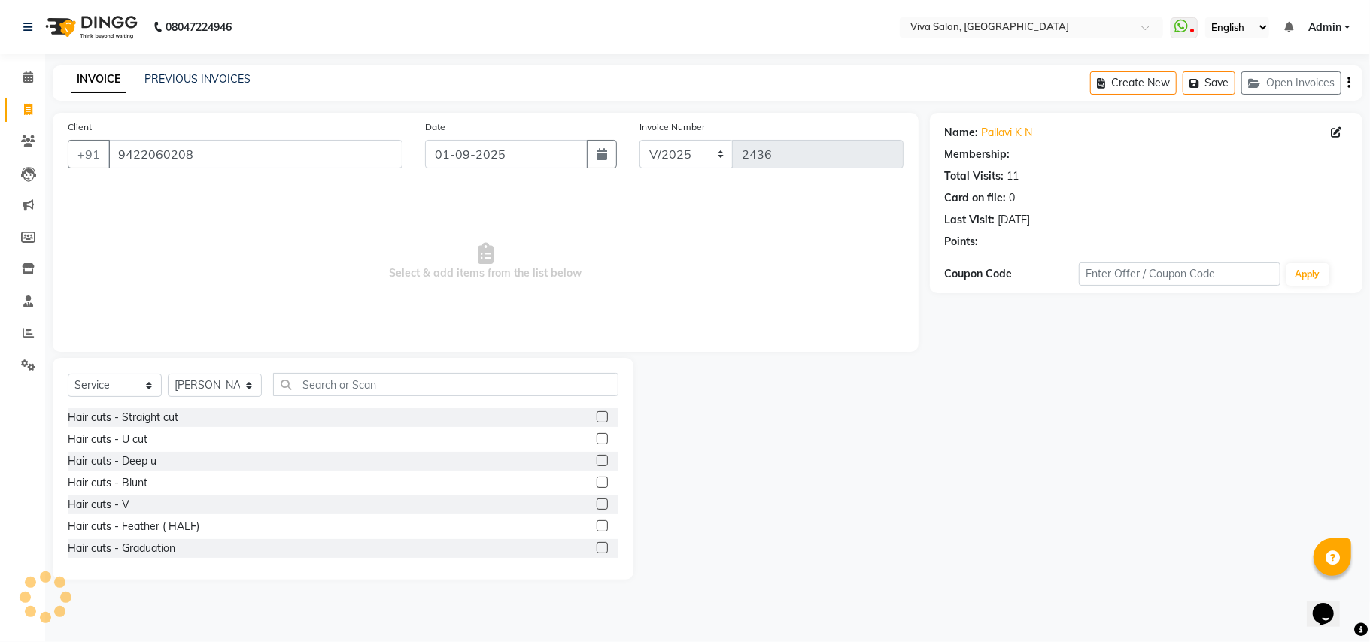
select select "2: Object"
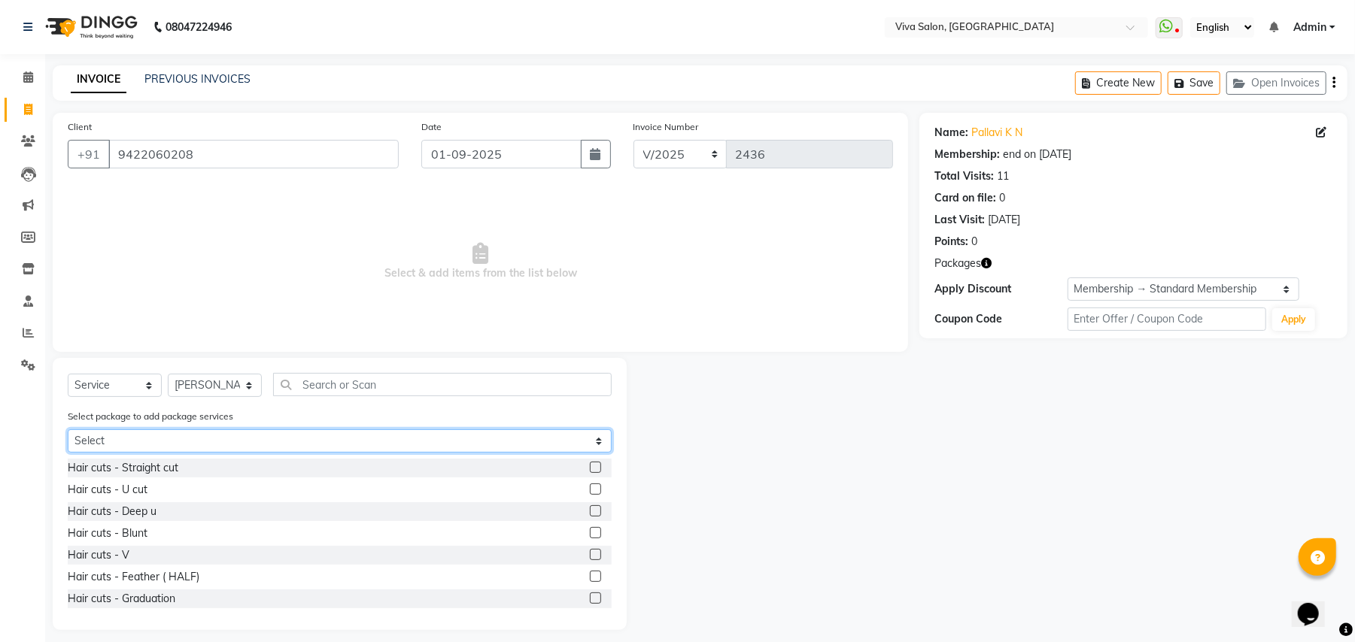
click at [343, 440] on select "Select Aloevera wax offer Pedicure offer Festive Facial offer Oil Shots treatme…" at bounding box center [340, 441] width 544 height 23
click at [68, 430] on select "Select Aloevera wax offer Pedicure offer Festive Facial offer Oil Shots treatme…" at bounding box center [340, 441] width 544 height 23
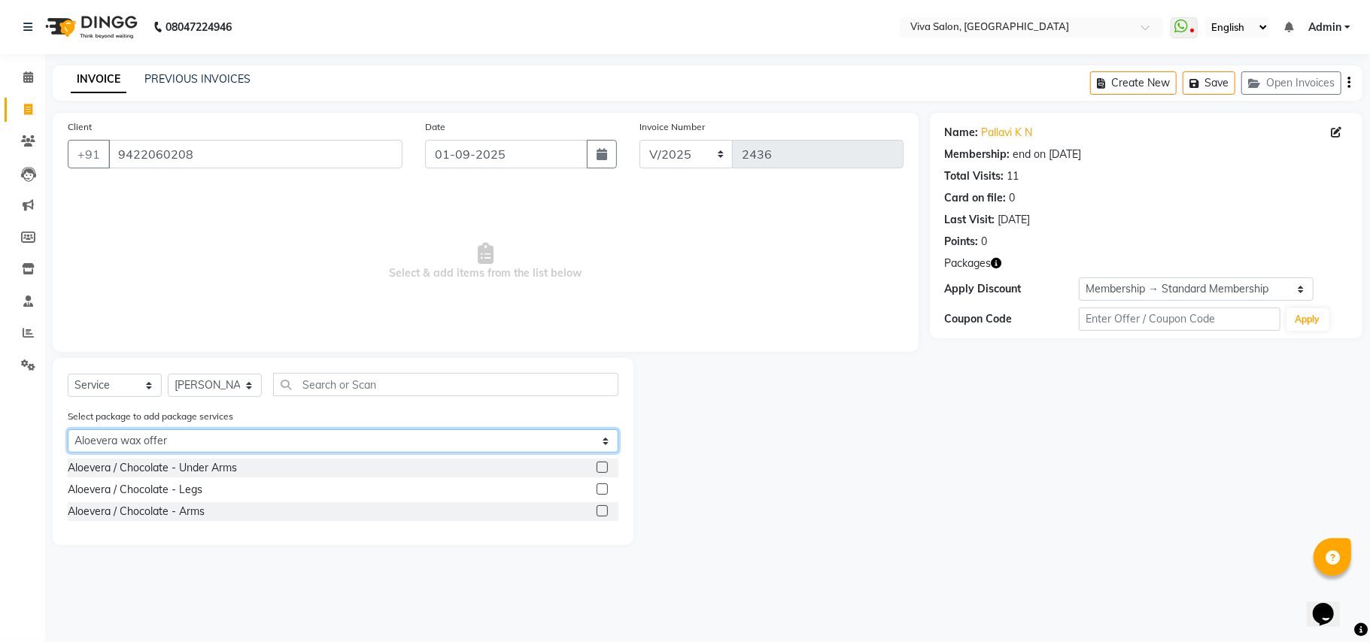
click at [409, 444] on select "Select Aloevera wax offer Pedicure offer Festive Facial offer Oil Shots treatme…" at bounding box center [343, 441] width 551 height 23
click at [68, 430] on select "Select Aloevera wax offer Pedicure offer Festive Facial offer Oil Shots treatme…" at bounding box center [343, 441] width 551 height 23
click at [427, 443] on select "Select Aloevera wax offer Pedicure offer Festive Facial offer Oil Shots treatme…" at bounding box center [343, 441] width 551 height 23
click at [68, 430] on select "Select Aloevera wax offer Pedicure offer Festive Facial offer Oil Shots treatme…" at bounding box center [343, 441] width 551 height 23
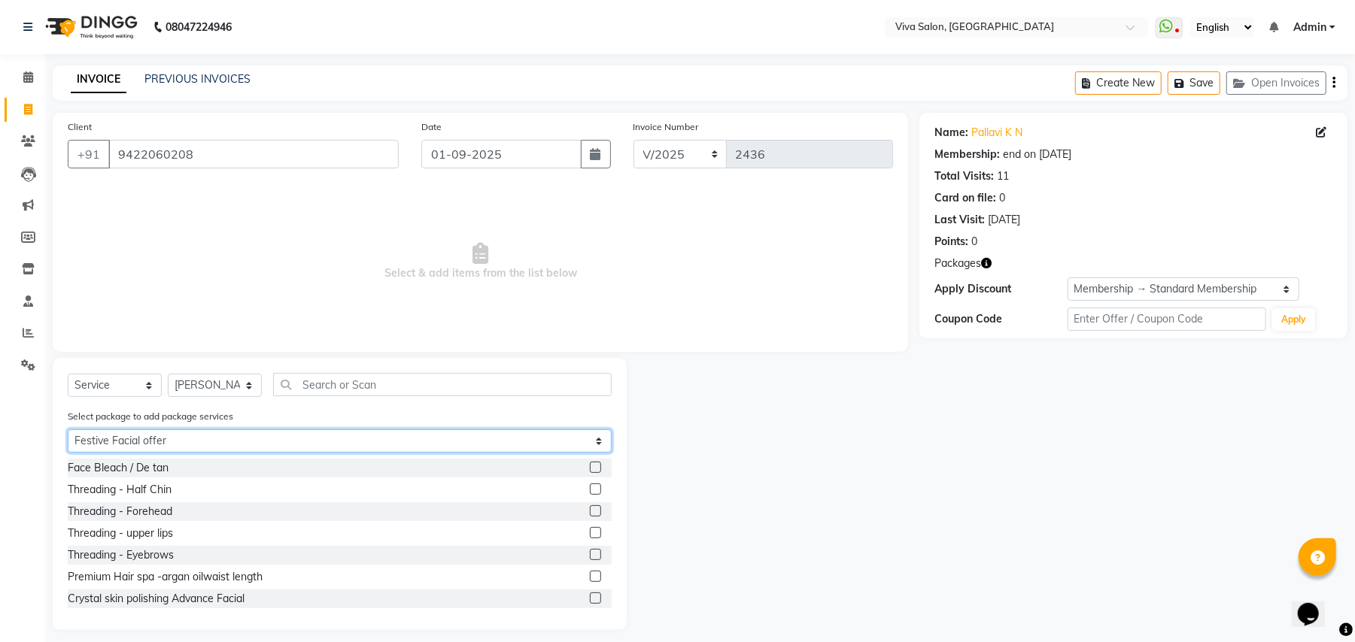
click at [450, 451] on select "Select Aloevera wax offer Pedicure offer Festive Facial offer Oil Shots treatme…" at bounding box center [340, 441] width 544 height 23
click at [68, 430] on select "Select Aloevera wax offer Pedicure offer Festive Facial offer Oil Shots treatme…" at bounding box center [340, 441] width 544 height 23
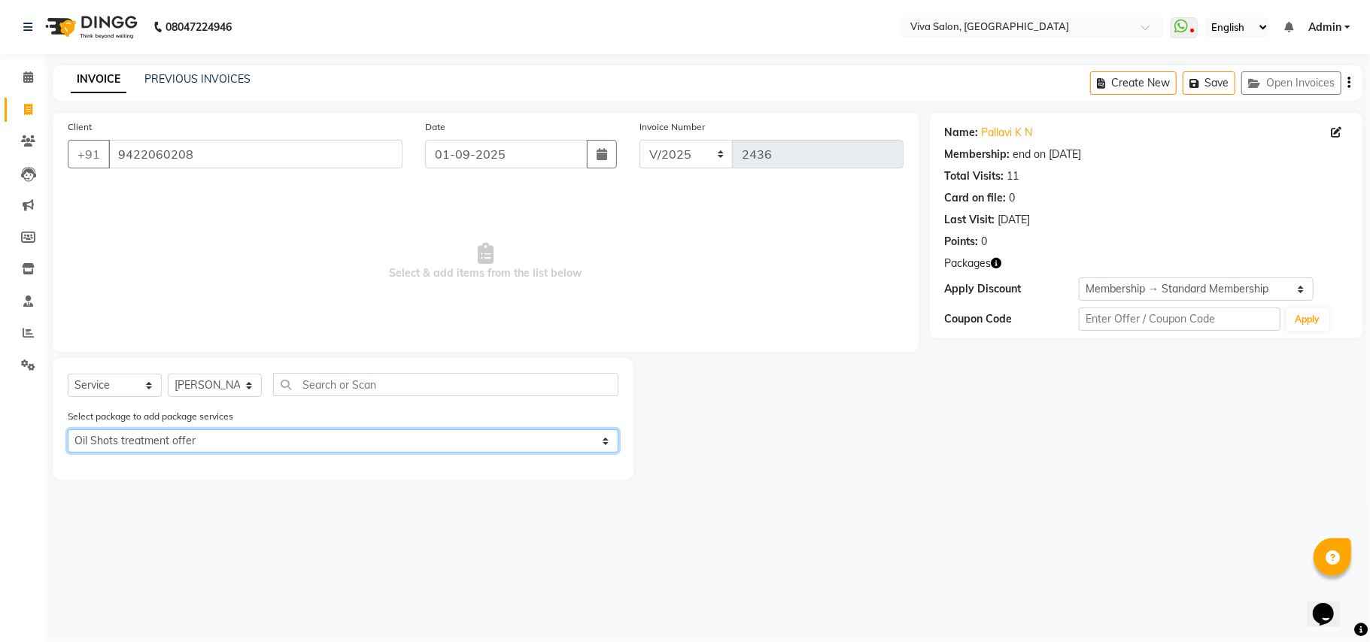
click at [445, 444] on select "Select Aloevera wax offer Pedicure offer Festive Facial offer Oil Shots treatme…" at bounding box center [343, 441] width 551 height 23
click at [68, 430] on select "Select Aloevera wax offer Pedicure offer Festive Facial offer Oil Shots treatme…" at bounding box center [343, 441] width 551 height 23
click at [461, 449] on select "Select Aloevera wax offer Pedicure offer Festive Facial offer Oil Shots treatme…" at bounding box center [343, 441] width 551 height 23
select select "0: undefined"
click at [68, 430] on select "Select Aloevera wax offer Pedicure offer Festive Facial offer Oil Shots treatme…" at bounding box center [343, 441] width 551 height 23
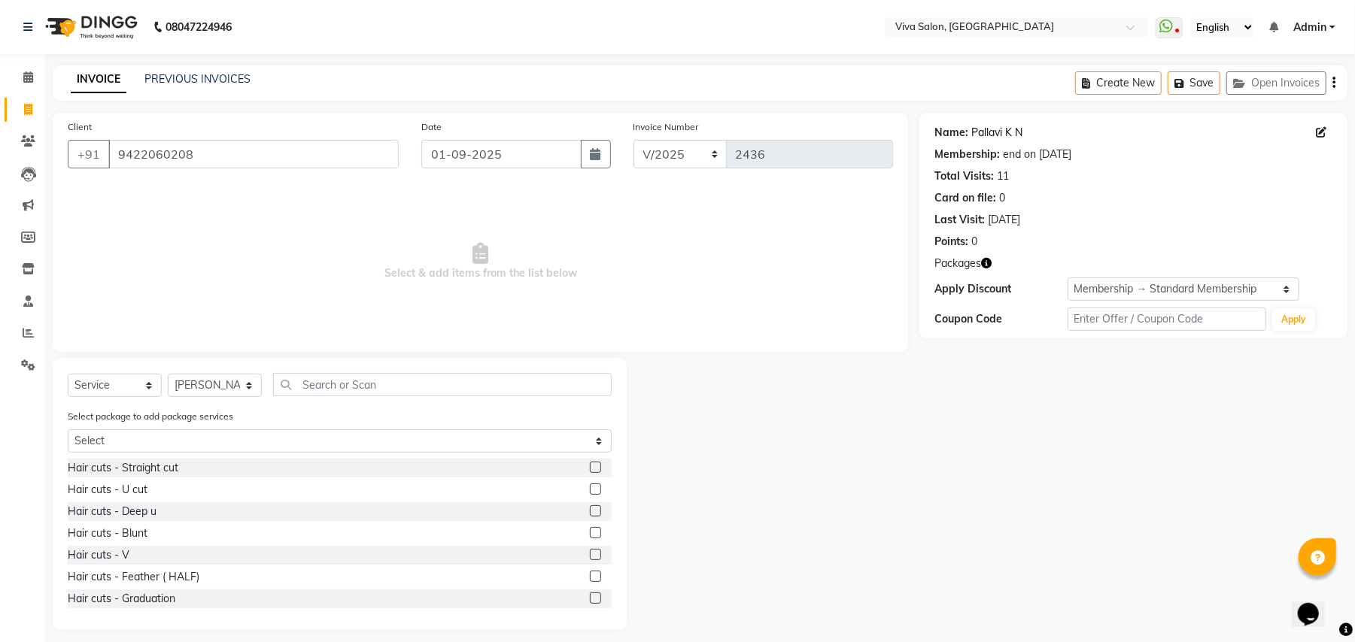
click at [982, 131] on link "Pallavi K N" at bounding box center [996, 133] width 51 height 16
click at [467, 165] on input "01-09-2025" at bounding box center [501, 154] width 160 height 29
select select "9"
select select "2025"
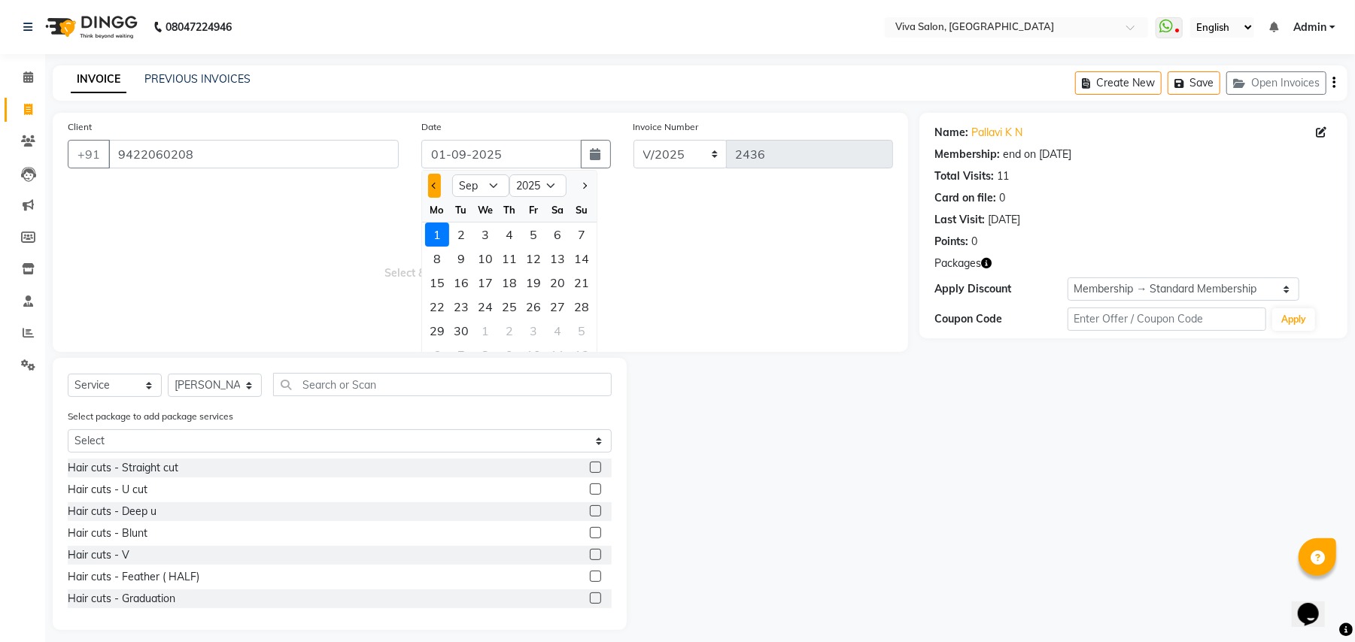
click at [434, 185] on span "Previous month" at bounding box center [434, 186] width 6 height 6
select select "8"
click at [551, 278] on div "16" at bounding box center [557, 283] width 24 height 24
type input "16-08-2025"
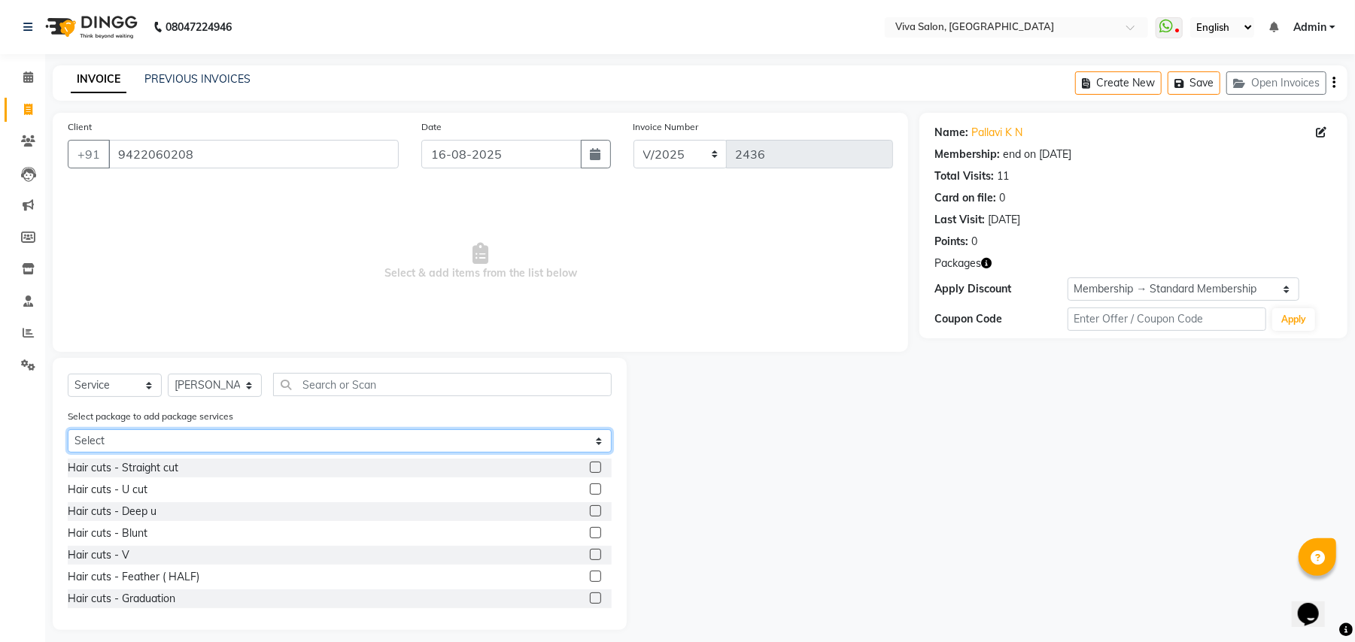
click at [506, 438] on select "Select Aloevera wax offer Pedicure offer Festive Facial offer Oil Shots treatme…" at bounding box center [340, 441] width 544 height 23
select select "2: Object"
click at [68, 430] on select "Select Aloevera wax offer Pedicure offer Festive Facial offer Oil Shots treatme…" at bounding box center [340, 441] width 544 height 23
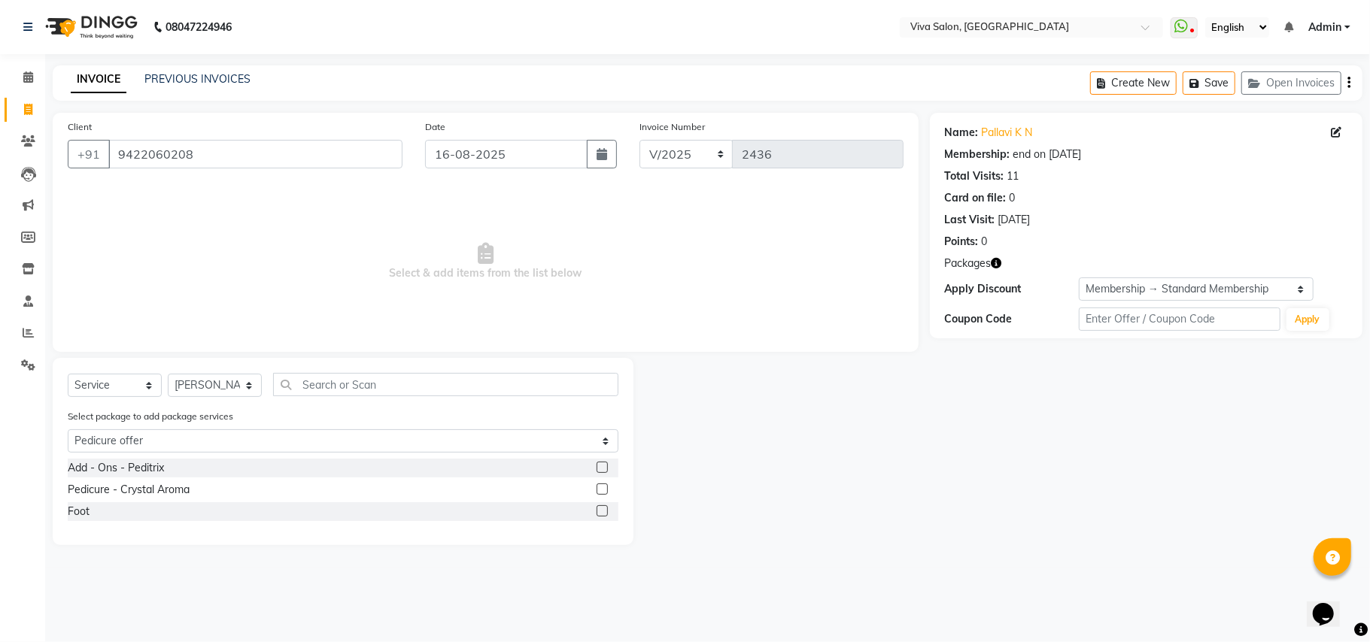
click at [599, 513] on label at bounding box center [602, 511] width 11 height 11
click at [599, 513] on input "checkbox" at bounding box center [602, 512] width 10 height 10
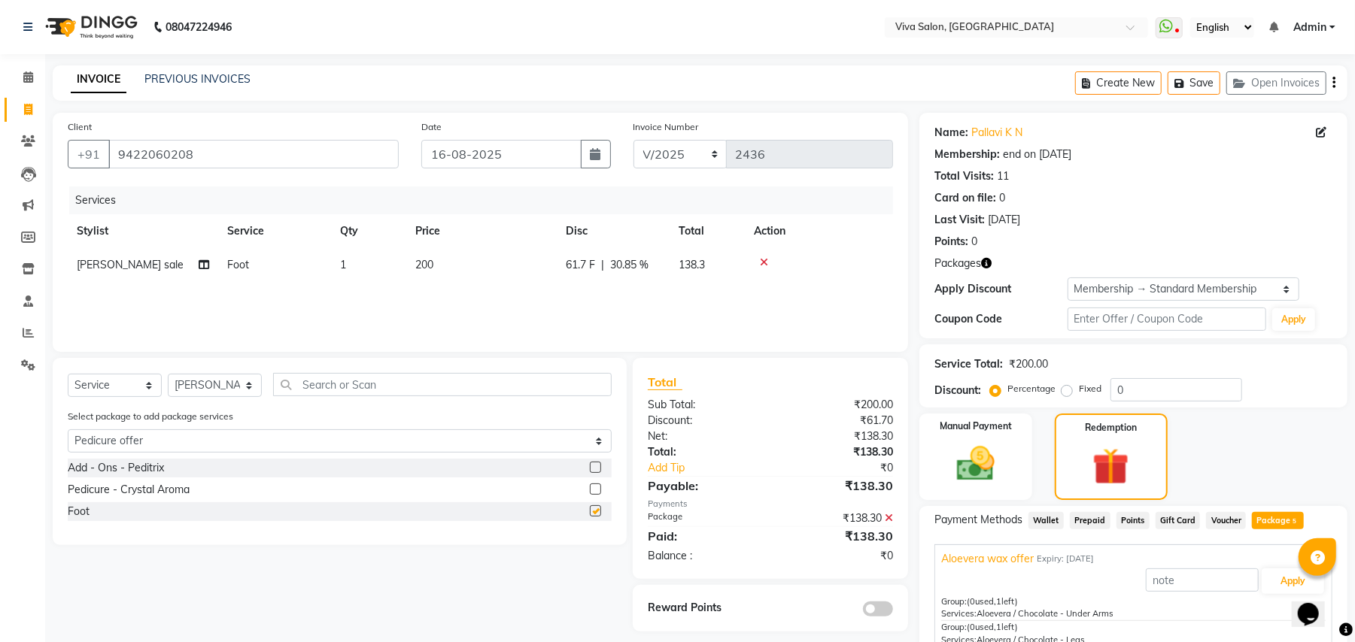
checkbox input "false"
click at [588, 485] on div "Pedicure - Crystal Aroma" at bounding box center [340, 490] width 544 height 19
click at [594, 485] on label at bounding box center [595, 489] width 11 height 11
click at [594, 485] on input "checkbox" at bounding box center [595, 490] width 10 height 10
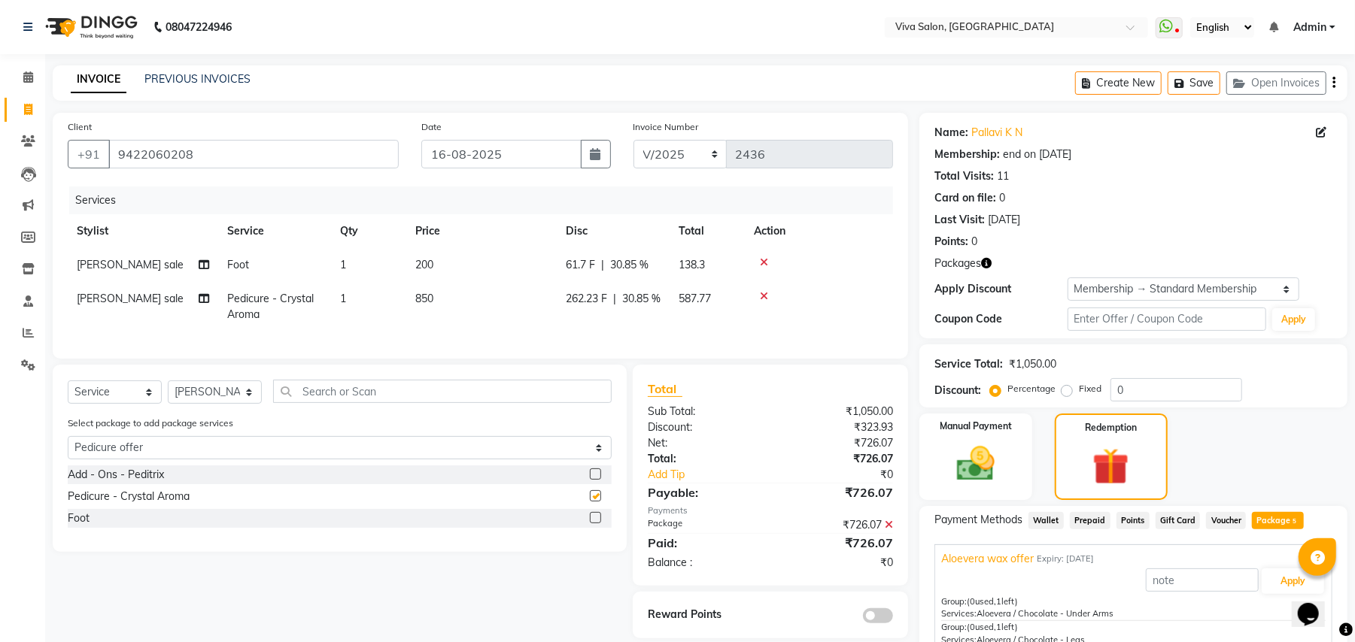
checkbox input "false"
click at [594, 480] on label at bounding box center [595, 474] width 11 height 11
click at [594, 480] on input "checkbox" at bounding box center [595, 475] width 10 height 10
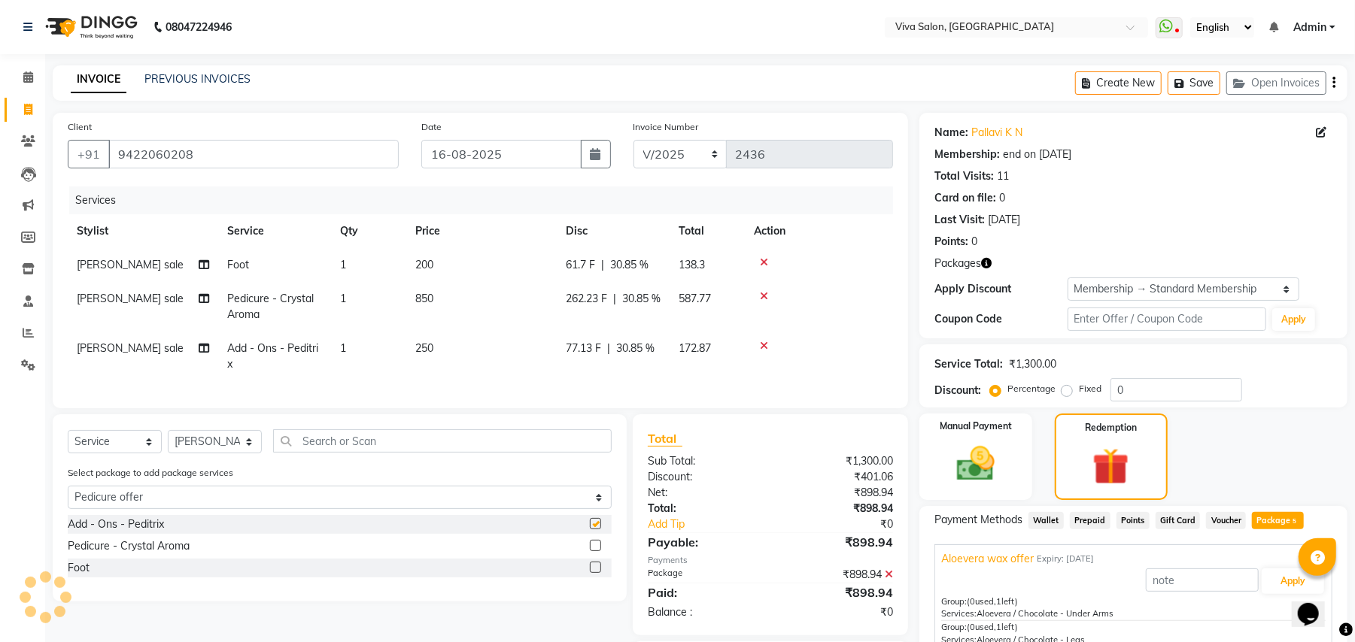
checkbox input "false"
click at [993, 130] on link "Pallavi K N" at bounding box center [996, 133] width 51 height 16
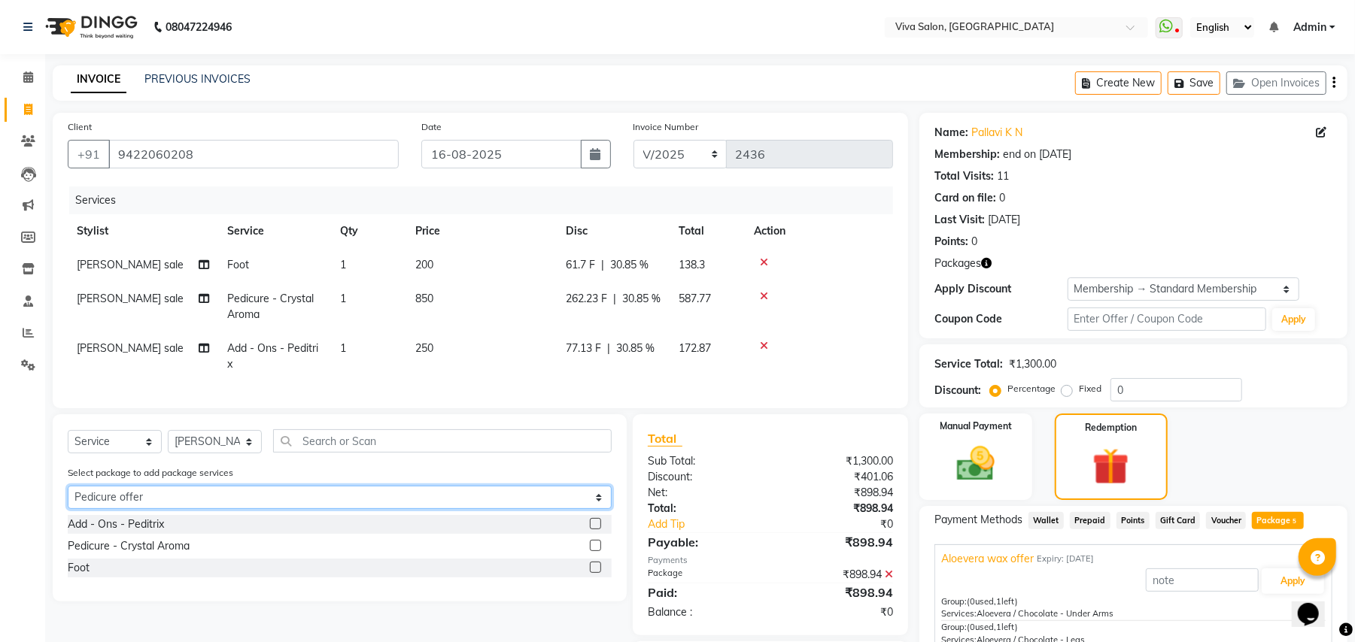
click at [594, 509] on select "Select Aloevera wax offer Pedicure offer Festive Facial offer Oil Shots treatme…" at bounding box center [340, 497] width 544 height 23
select select "1: Object"
click at [68, 500] on select "Select Aloevera wax offer Pedicure offer Festive Facial offer Oil Shots treatme…" at bounding box center [340, 497] width 544 height 23
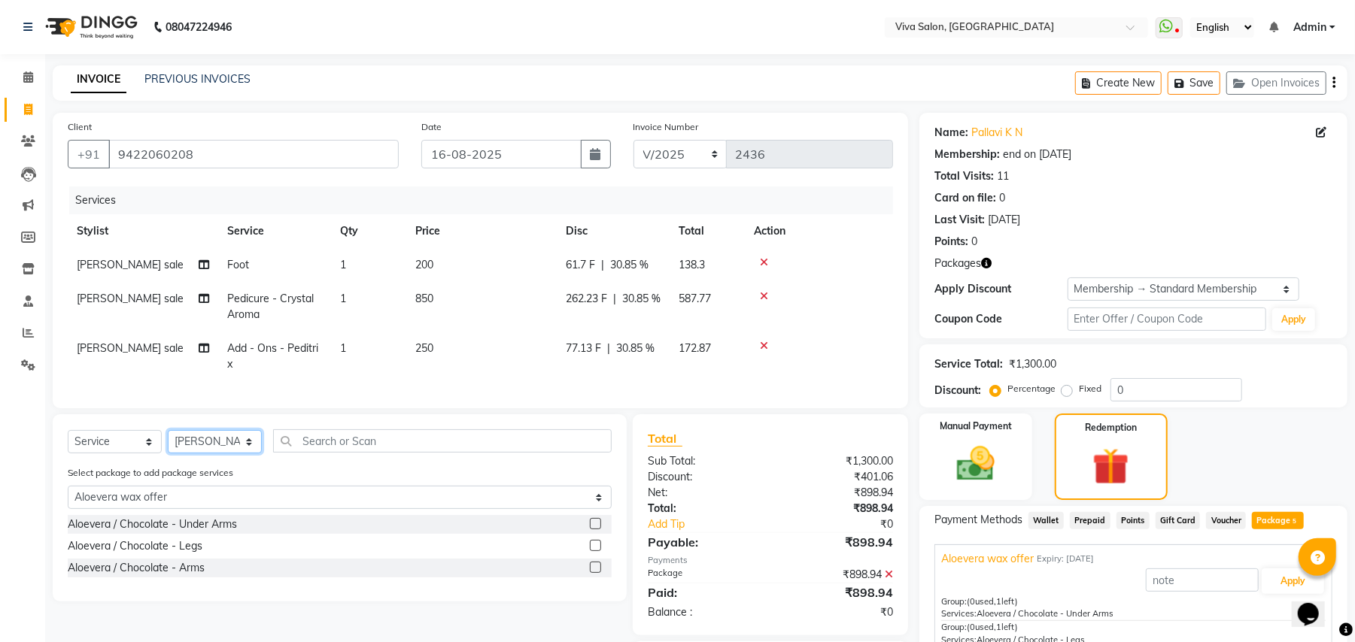
click at [229, 446] on select "Select Stylist Anita Shelar Jayashree khanapure Jidhnya jadhav Netra lakhanavar…" at bounding box center [215, 441] width 94 height 23
select select "63723"
click at [168, 445] on select "Select Stylist Anita Shelar Jayashree khanapure Jidhnya jadhav Netra lakhanavar…" at bounding box center [215, 441] width 94 height 23
click at [596, 573] on label at bounding box center [595, 567] width 11 height 11
click at [596, 573] on input "checkbox" at bounding box center [595, 568] width 10 height 10
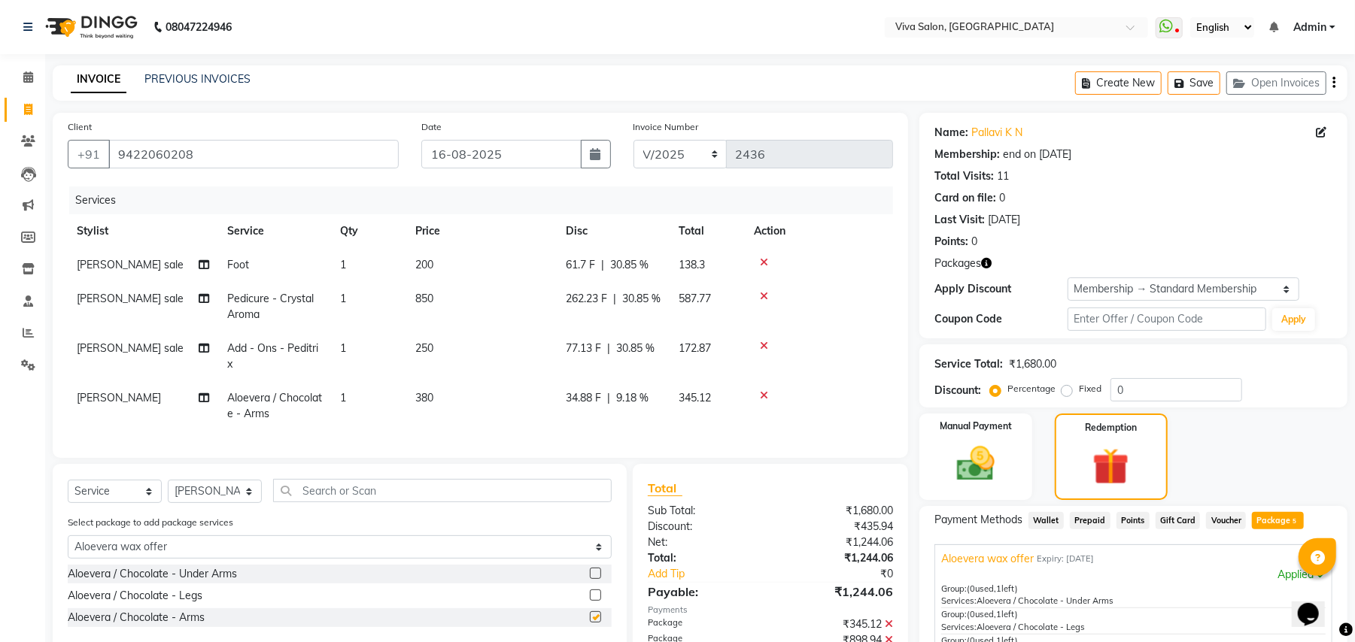
checkbox input "false"
click at [593, 601] on label at bounding box center [595, 595] width 11 height 11
click at [593, 601] on input "checkbox" at bounding box center [595, 596] width 10 height 10
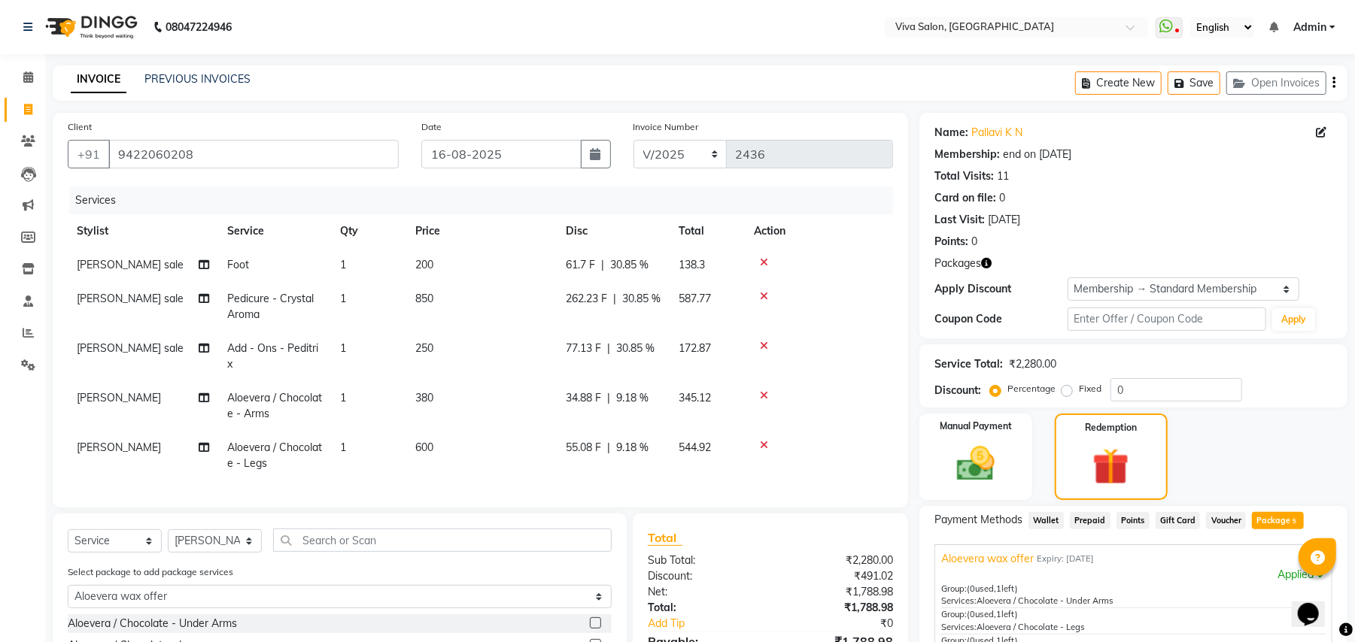
checkbox input "false"
click at [593, 629] on label at bounding box center [595, 623] width 11 height 11
click at [593, 629] on input "checkbox" at bounding box center [595, 624] width 10 height 10
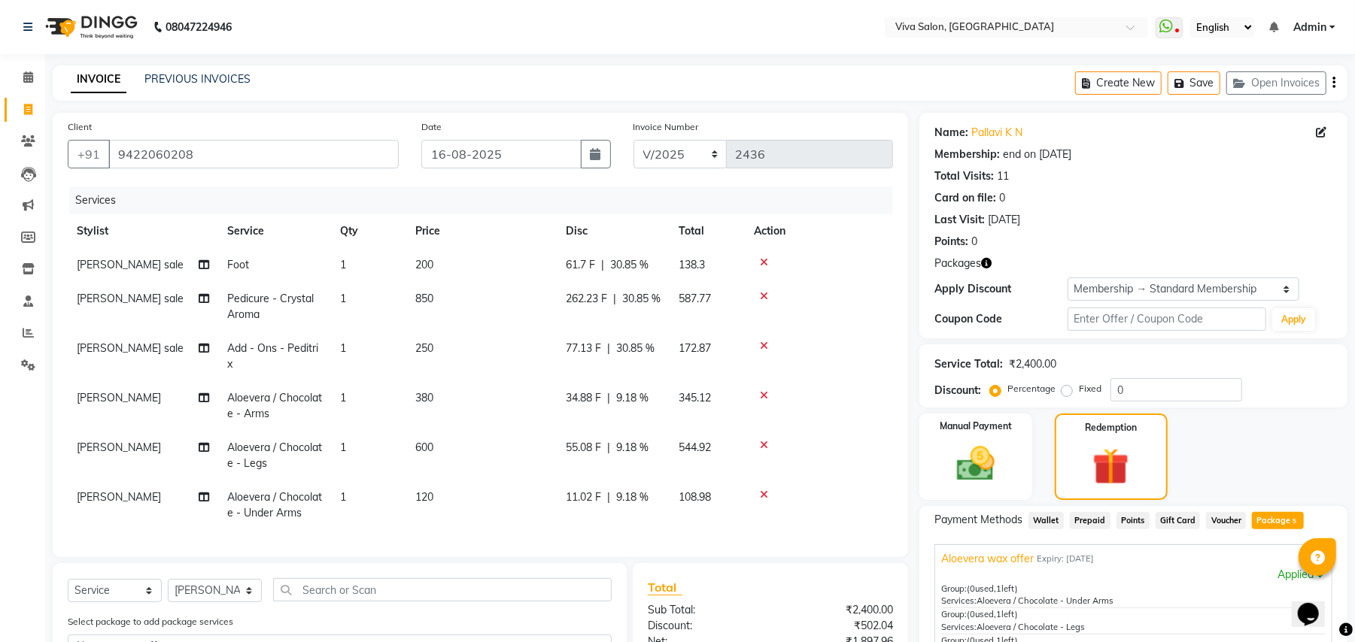
checkbox input "false"
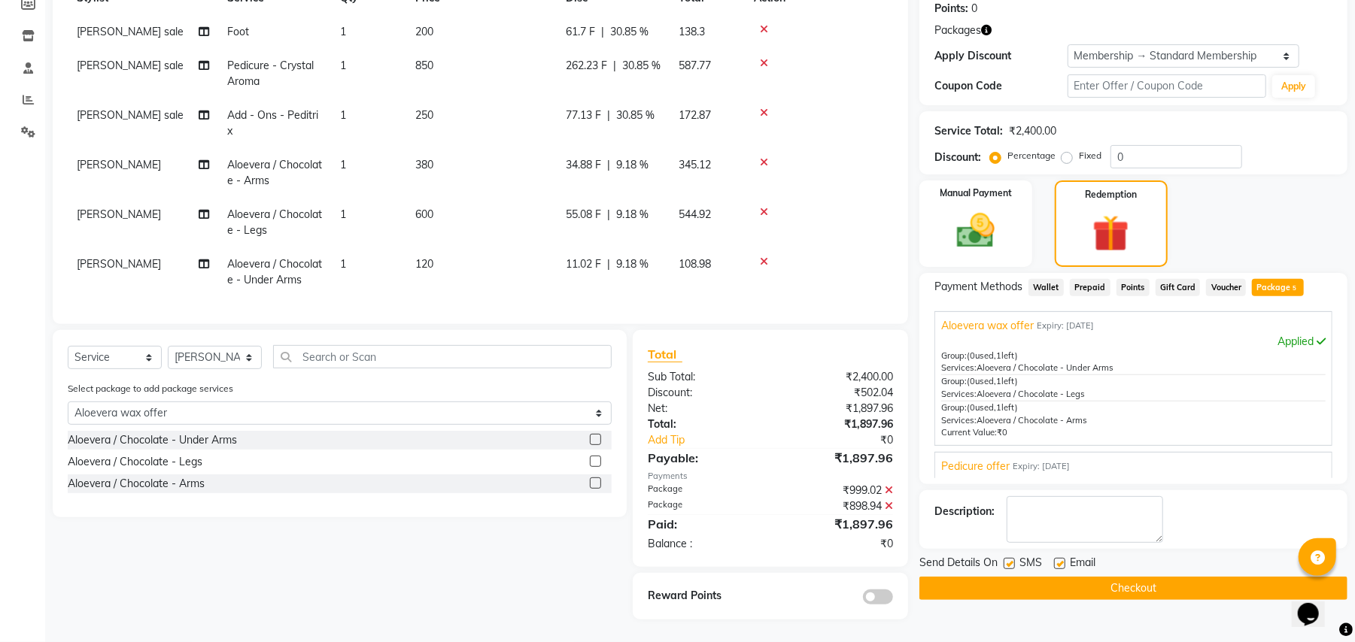
click at [1010, 558] on label at bounding box center [1008, 563] width 11 height 11
click at [1010, 560] on input "checkbox" at bounding box center [1008, 565] width 10 height 10
checkbox input "false"
click at [1057, 558] on label at bounding box center [1059, 563] width 11 height 11
click at [1057, 560] on input "checkbox" at bounding box center [1059, 565] width 10 height 10
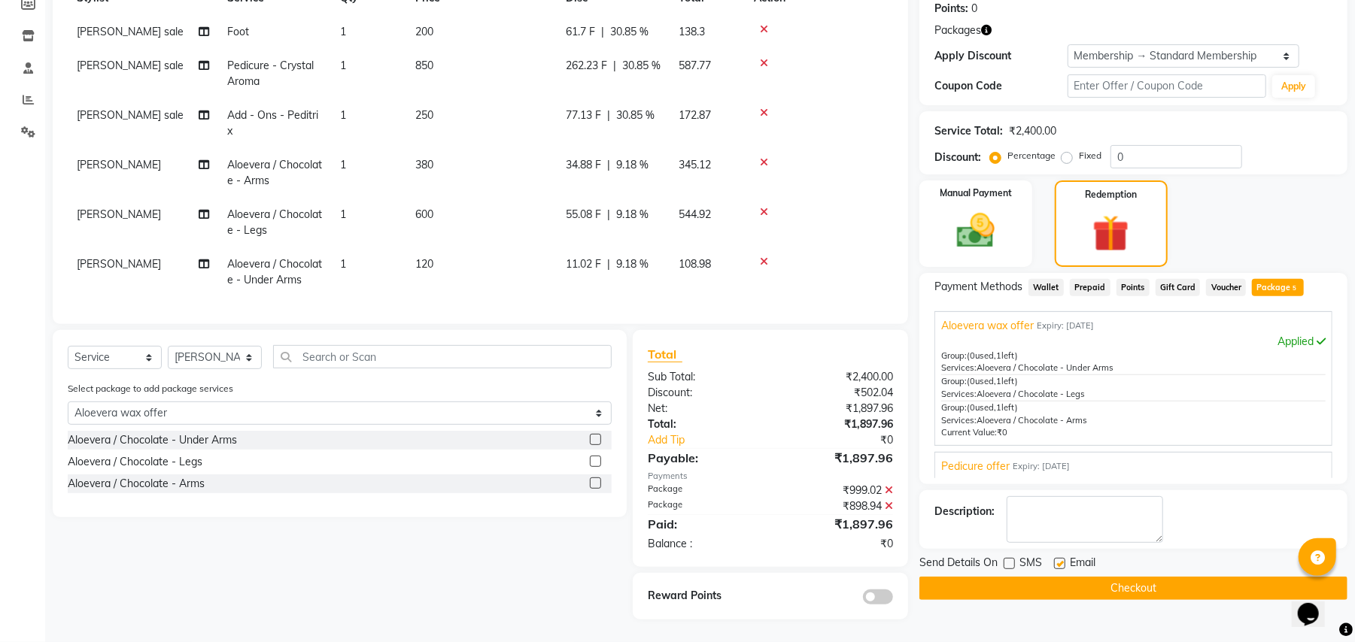
checkbox input "false"
click at [1136, 587] on button "Checkout" at bounding box center [1133, 588] width 428 height 23
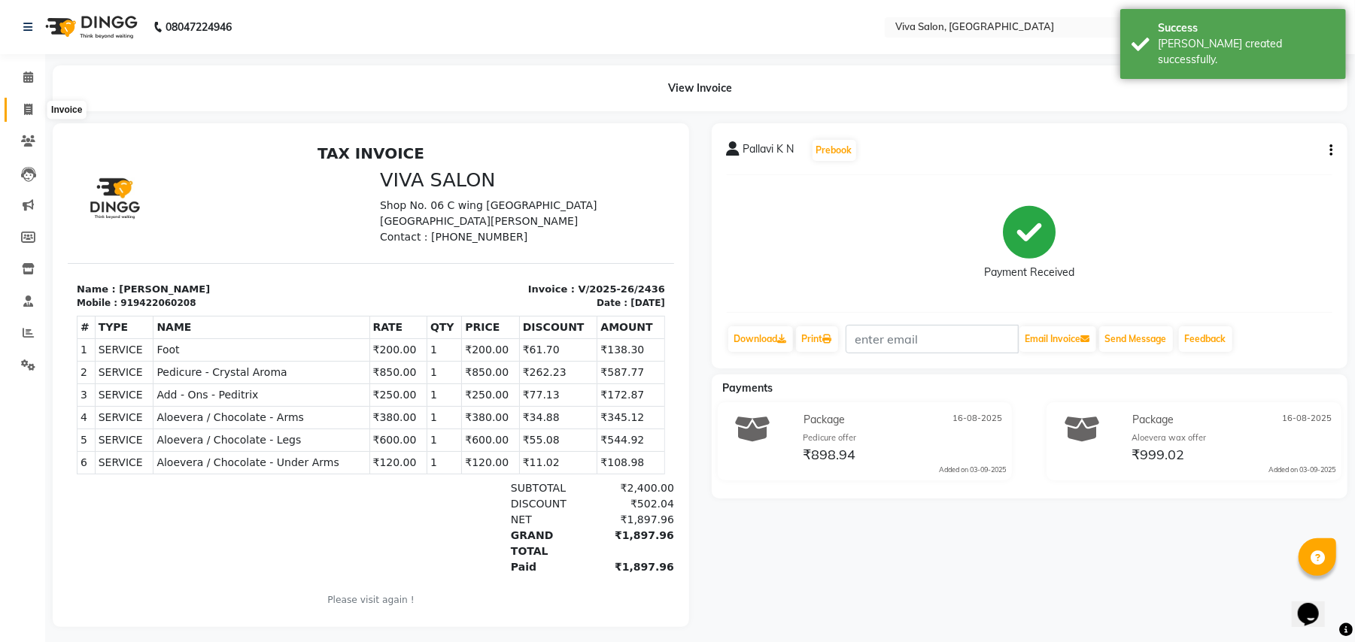
click at [28, 110] on icon at bounding box center [28, 109] width 8 height 11
select select "service"
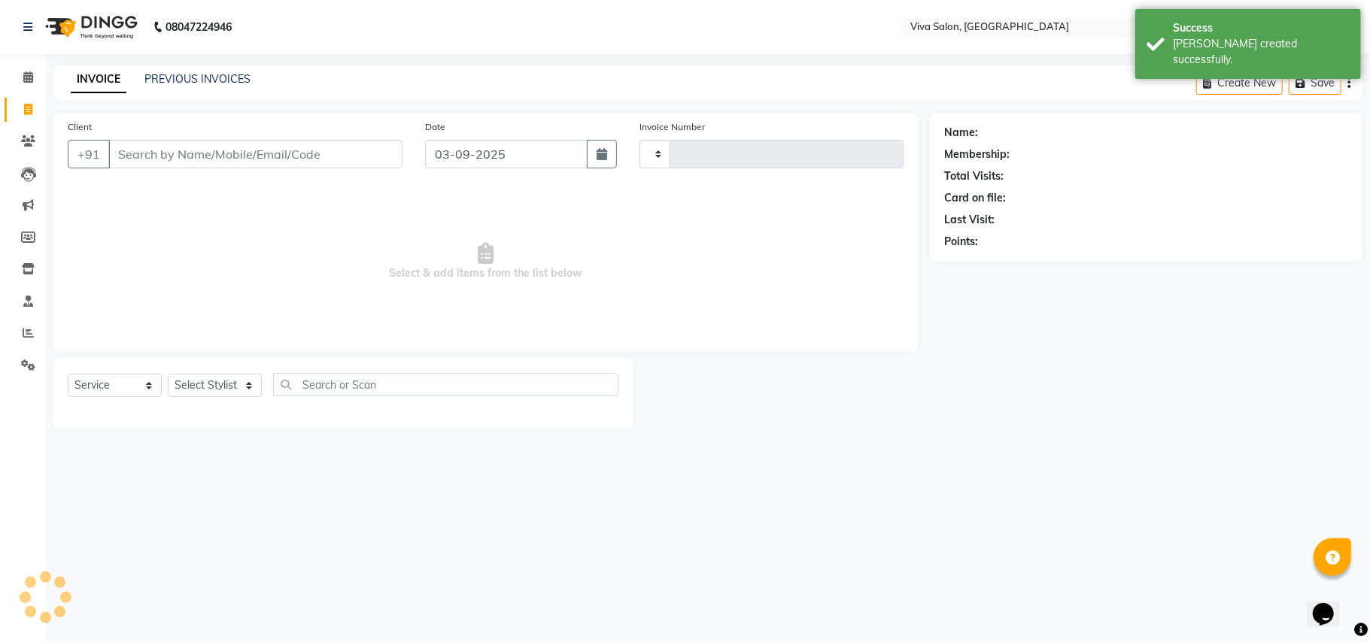
type input "2437"
select select "7363"
click at [241, 374] on select "Select Stylist" at bounding box center [215, 385] width 94 height 23
select select "63725"
click at [168, 374] on select "Select Stylist Anita Shelar Jayashree khanapure Jidhnya jadhav Netra lakhanavar…" at bounding box center [215, 385] width 94 height 23
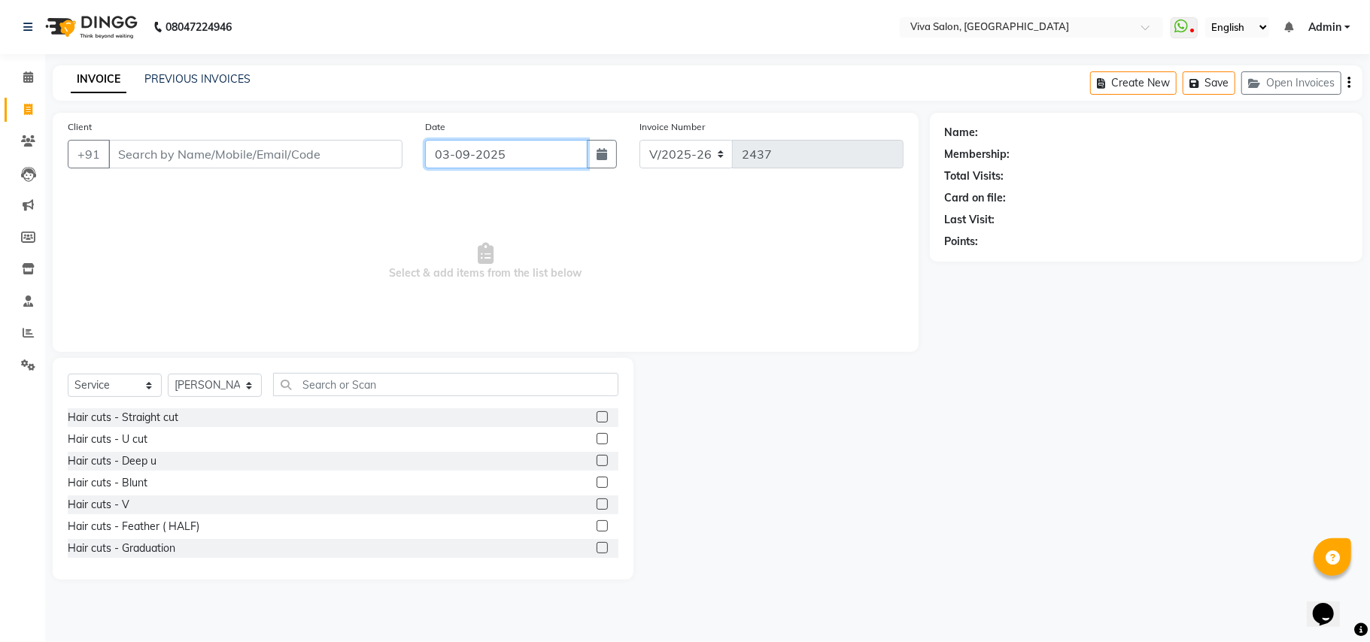
click at [456, 159] on input "03-09-2025" at bounding box center [506, 154] width 162 height 29
select select "9"
select select "2025"
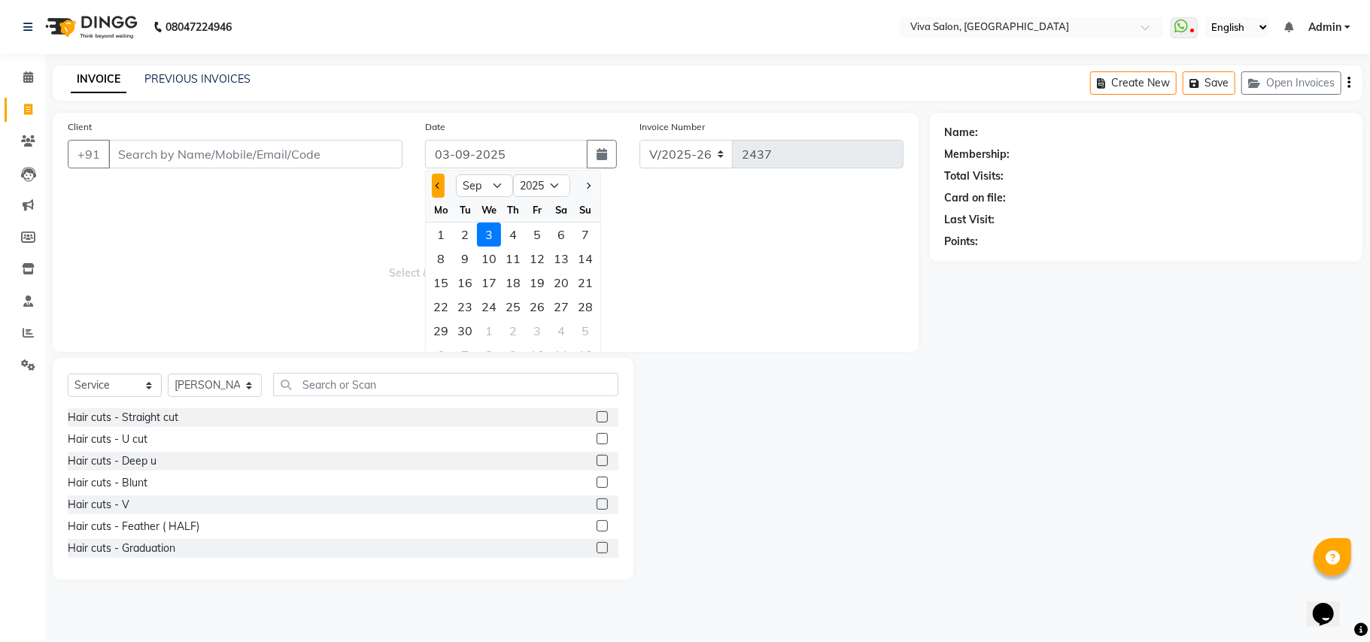
click at [435, 193] on button "Previous month" at bounding box center [438, 186] width 13 height 24
select select "8"
click at [584, 283] on div "17" at bounding box center [585, 283] width 24 height 24
type input "[DATE]"
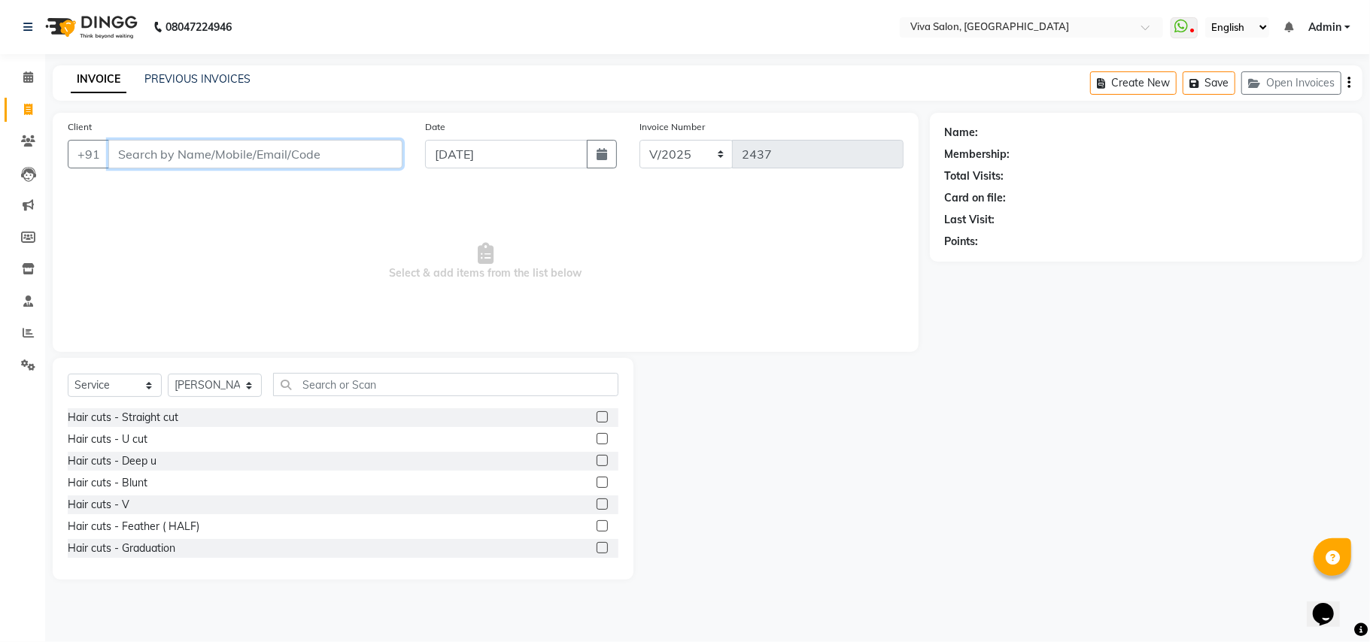
click at [265, 142] on input "Client" at bounding box center [255, 154] width 294 height 29
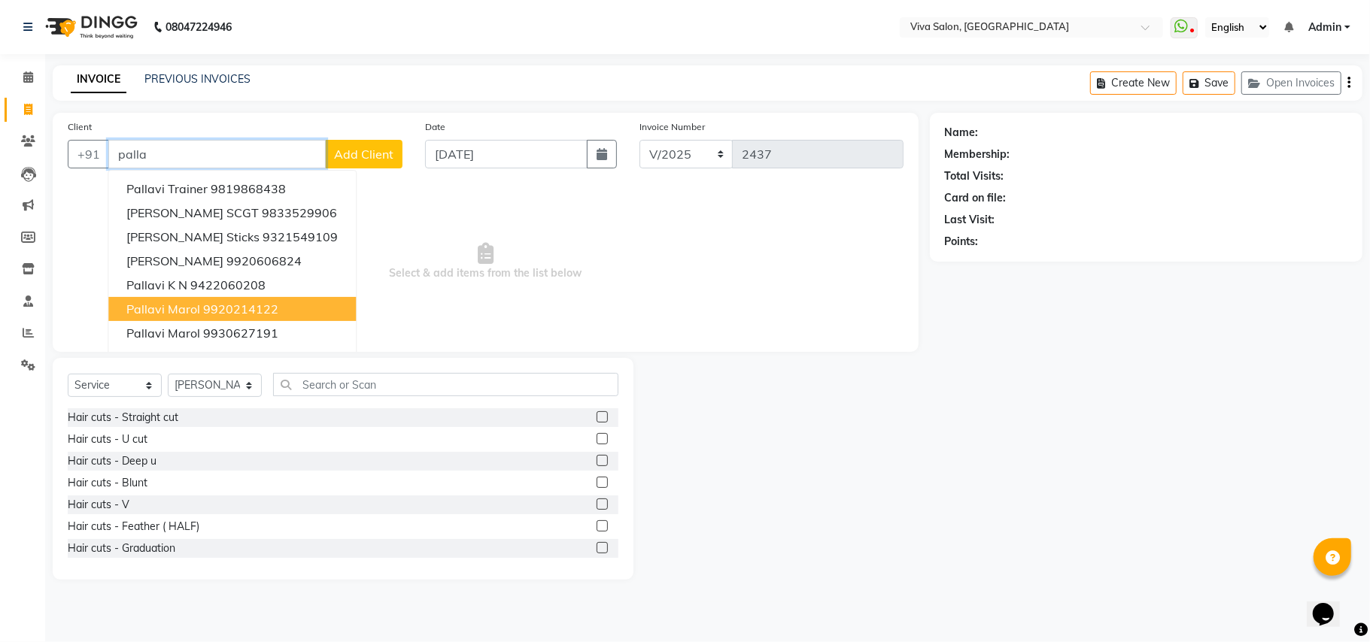
click at [289, 316] on button "Pallavi Marol 9920214122" at bounding box center [231, 309] width 247 height 24
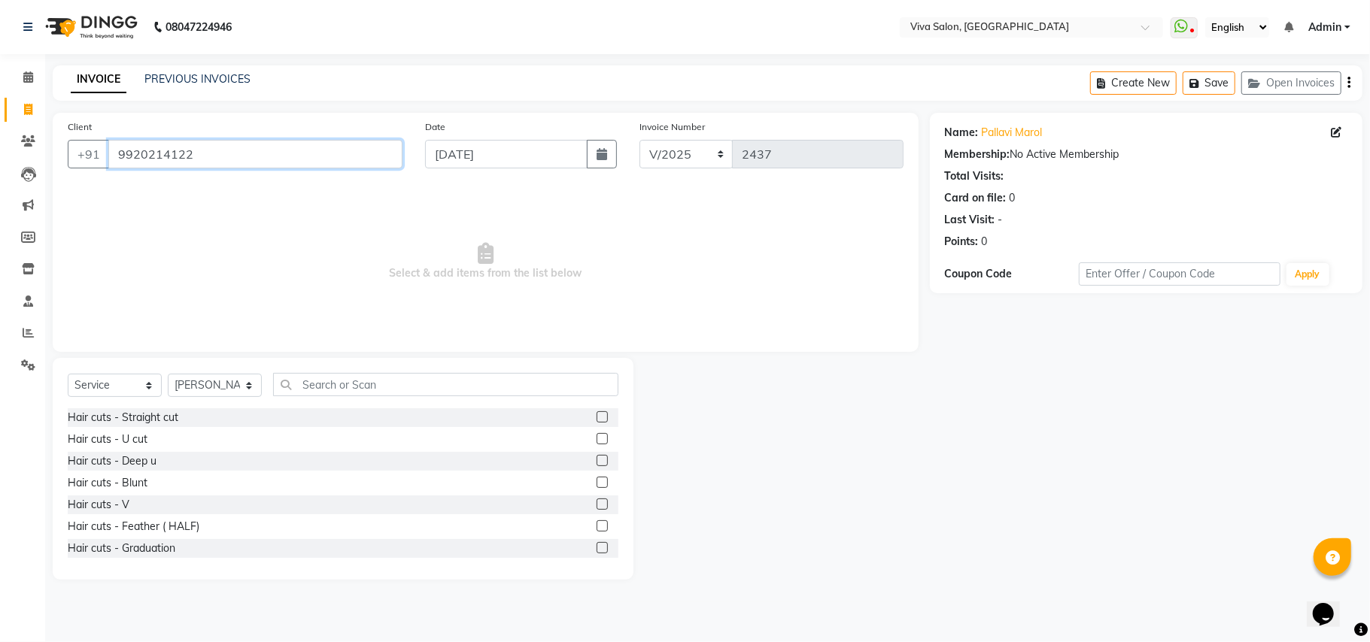
click at [308, 154] on input "9920214122" at bounding box center [255, 154] width 294 height 29
type input "9"
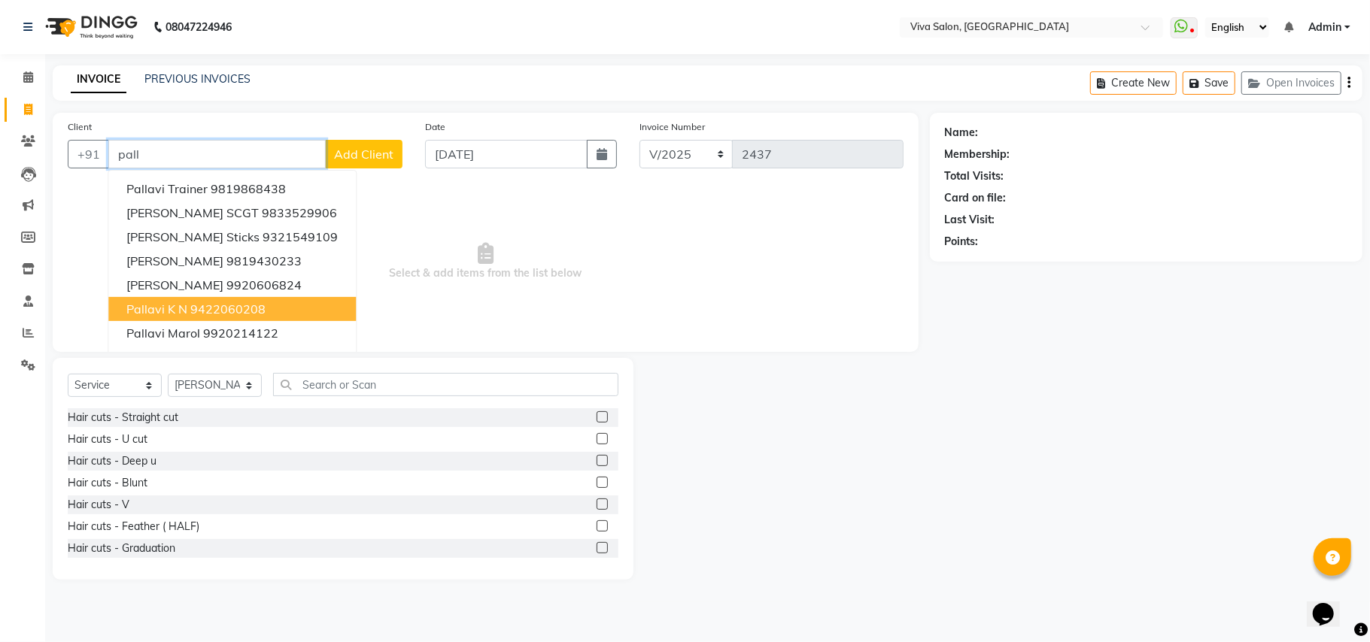
click at [299, 319] on button "Pallavi K N 9422060208" at bounding box center [231, 309] width 247 height 24
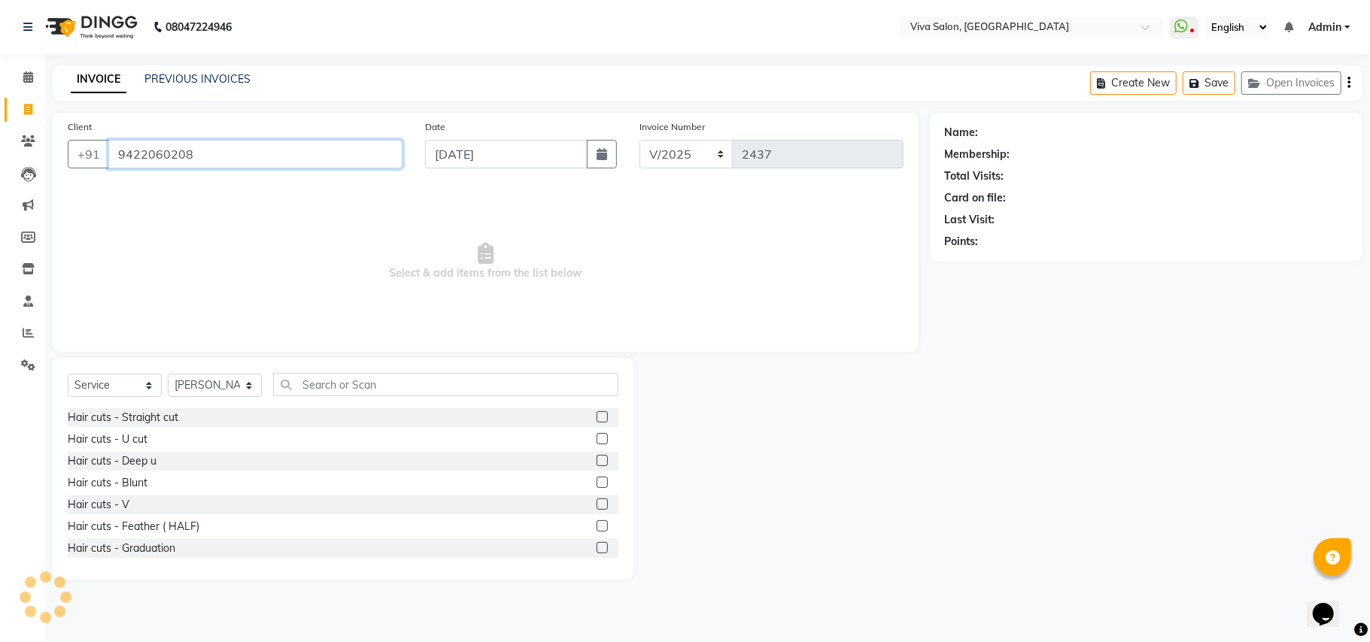
type input "9422060208"
select select "2: Object"
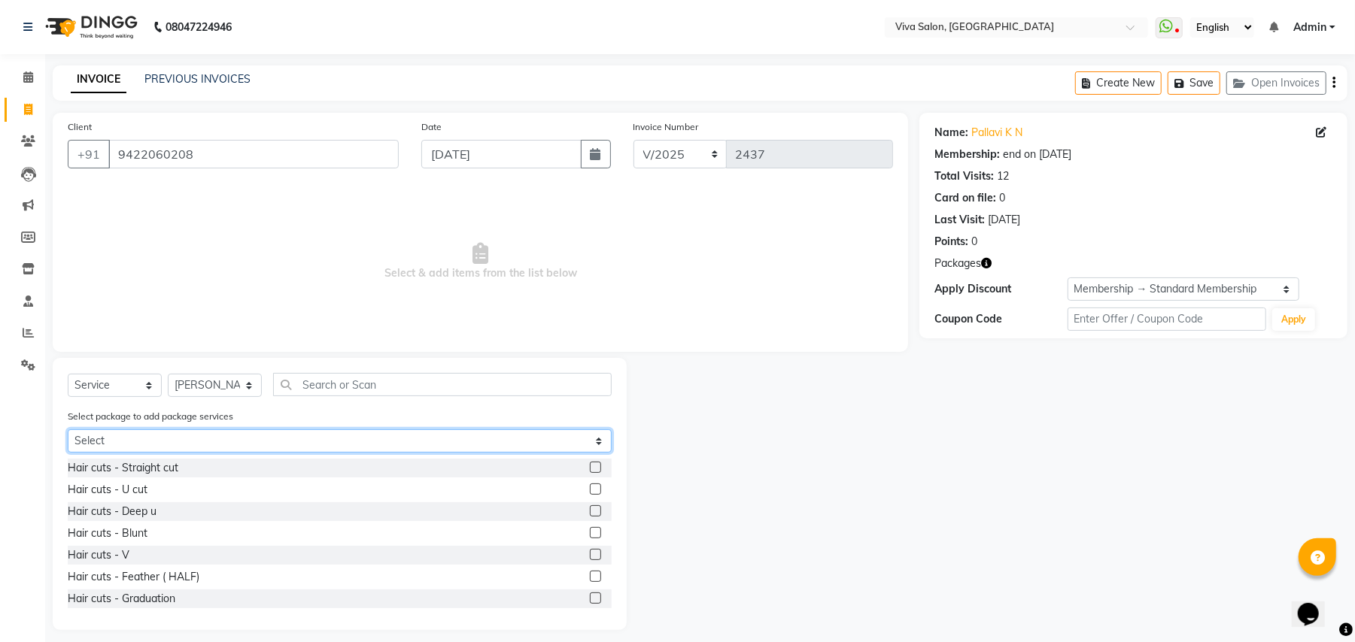
click at [350, 434] on select "Select Aloevera wax offer Pedicure offer Festive Facial offer Oil Shots treatme…" at bounding box center [340, 441] width 544 height 23
select select "3: Object"
click at [68, 430] on select "Select Aloevera wax offer Pedicure offer Festive Facial offer Oil Shots treatme…" at bounding box center [340, 441] width 544 height 23
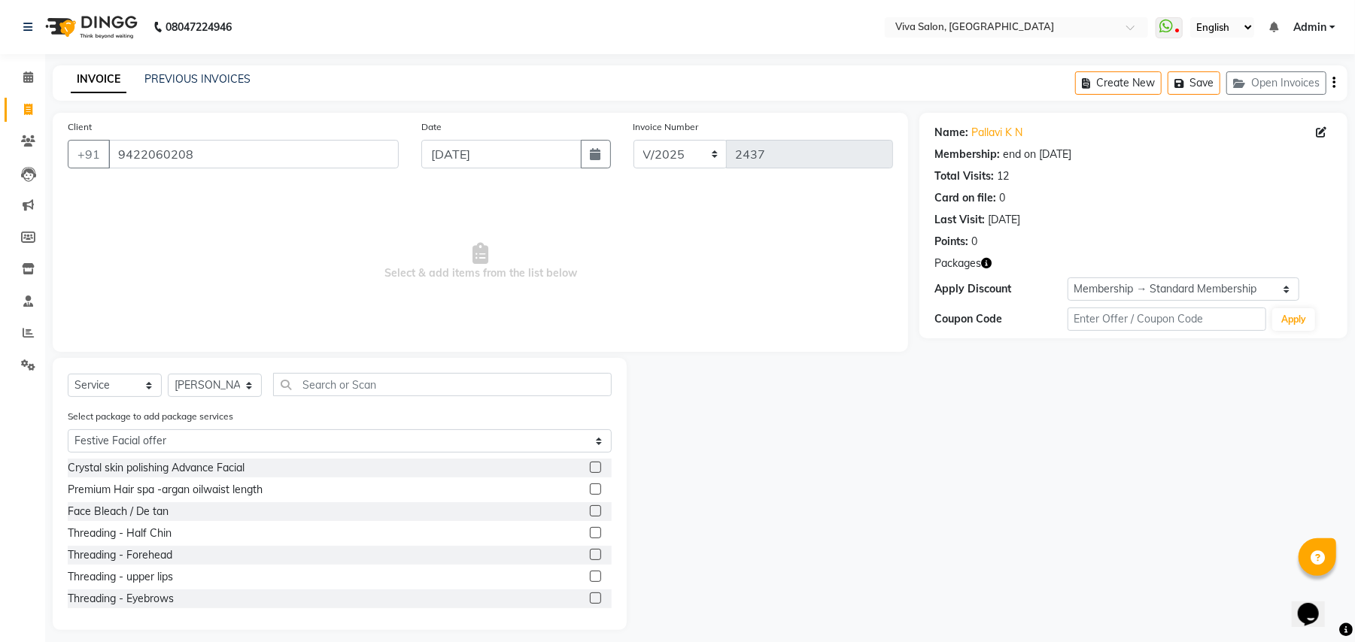
click at [590, 600] on label at bounding box center [595, 598] width 11 height 11
click at [590, 600] on input "checkbox" at bounding box center [595, 599] width 10 height 10
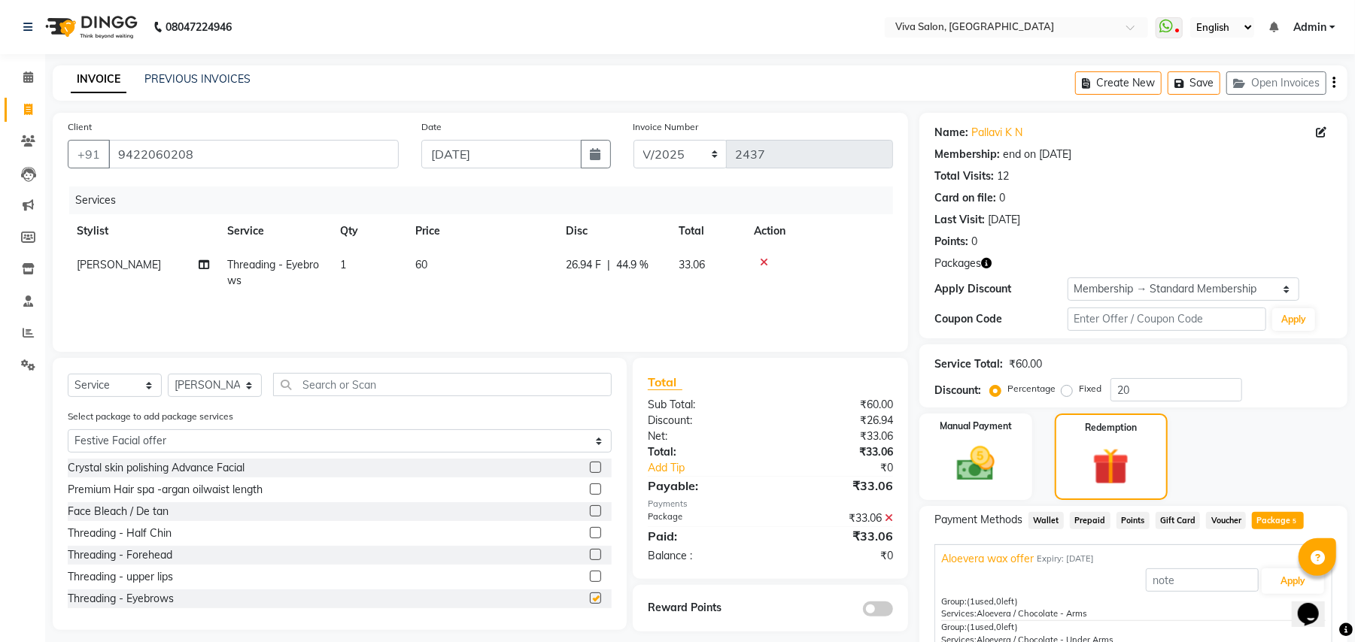
checkbox input "false"
click at [590, 578] on label at bounding box center [595, 576] width 11 height 11
click at [590, 578] on input "checkbox" at bounding box center [595, 577] width 10 height 10
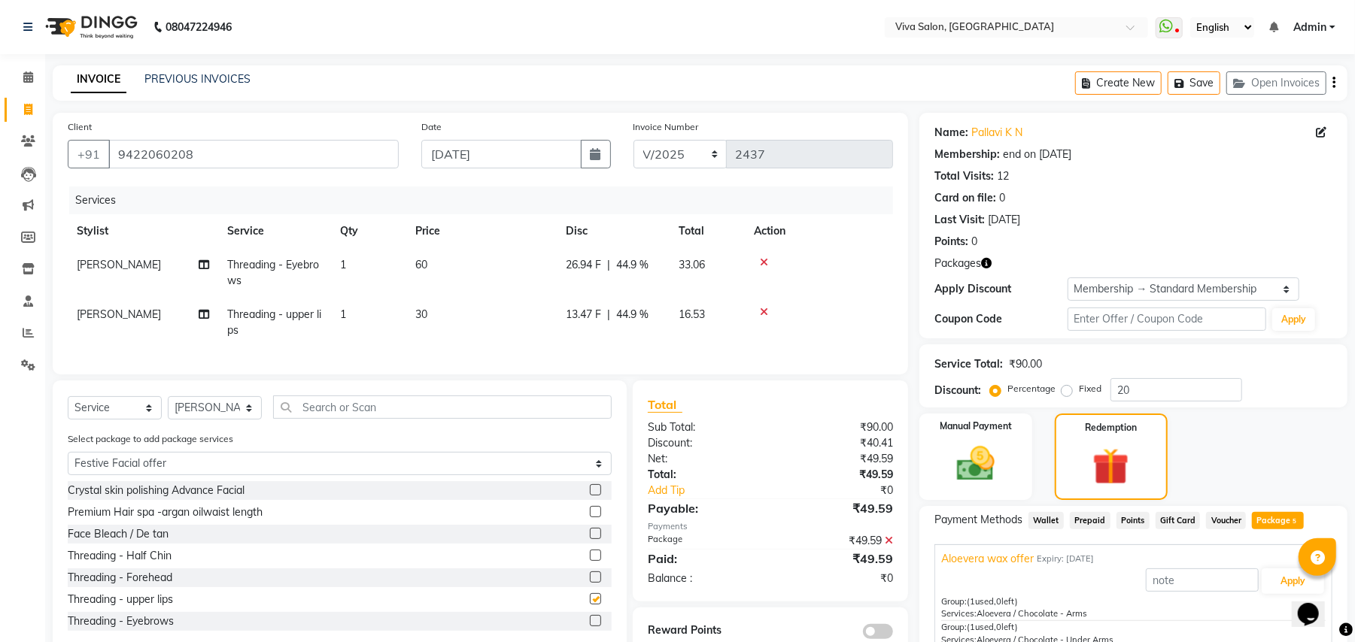
checkbox input "false"
click at [590, 583] on label at bounding box center [595, 577] width 11 height 11
click at [590, 583] on input "checkbox" at bounding box center [595, 578] width 10 height 10
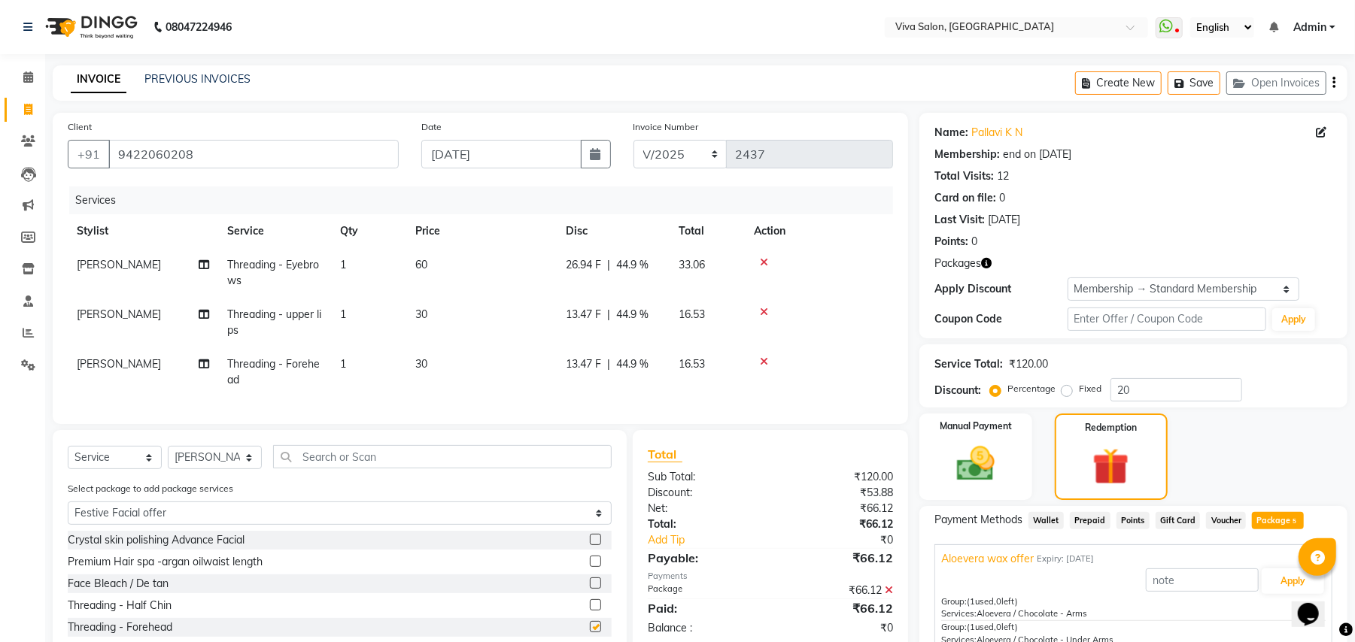
checkbox input "false"
click at [590, 611] on label at bounding box center [595, 605] width 11 height 11
click at [590, 611] on input "checkbox" at bounding box center [595, 606] width 10 height 10
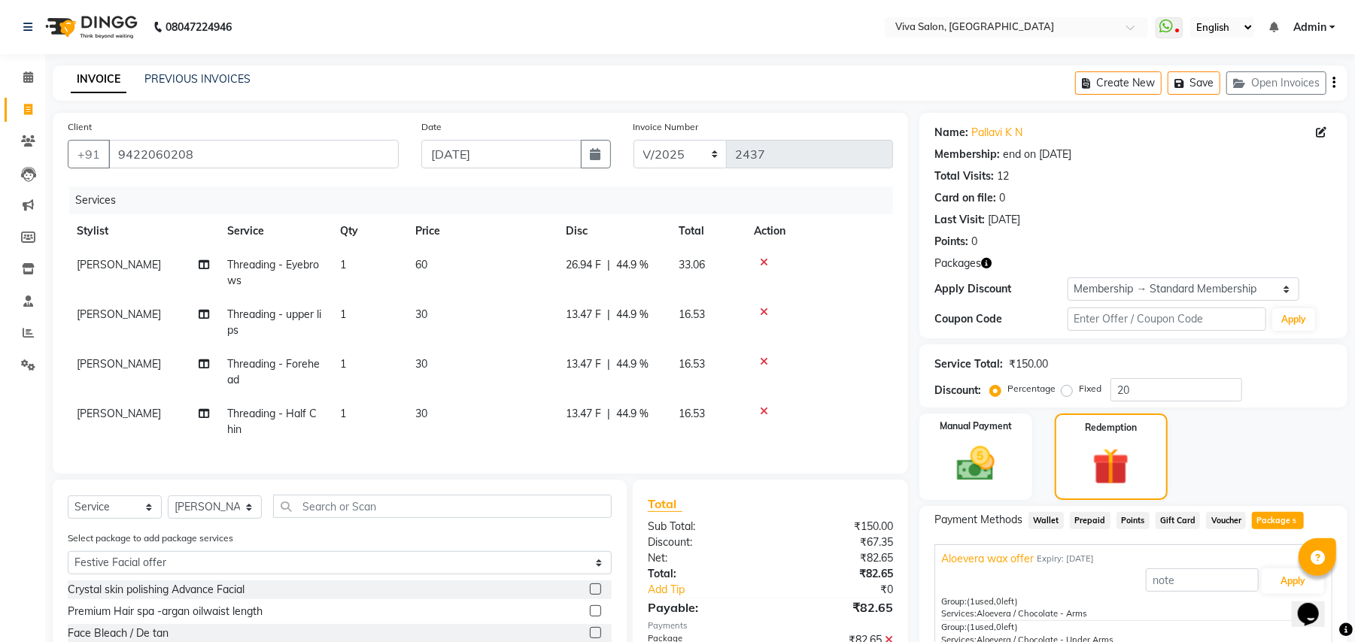
checkbox input "false"
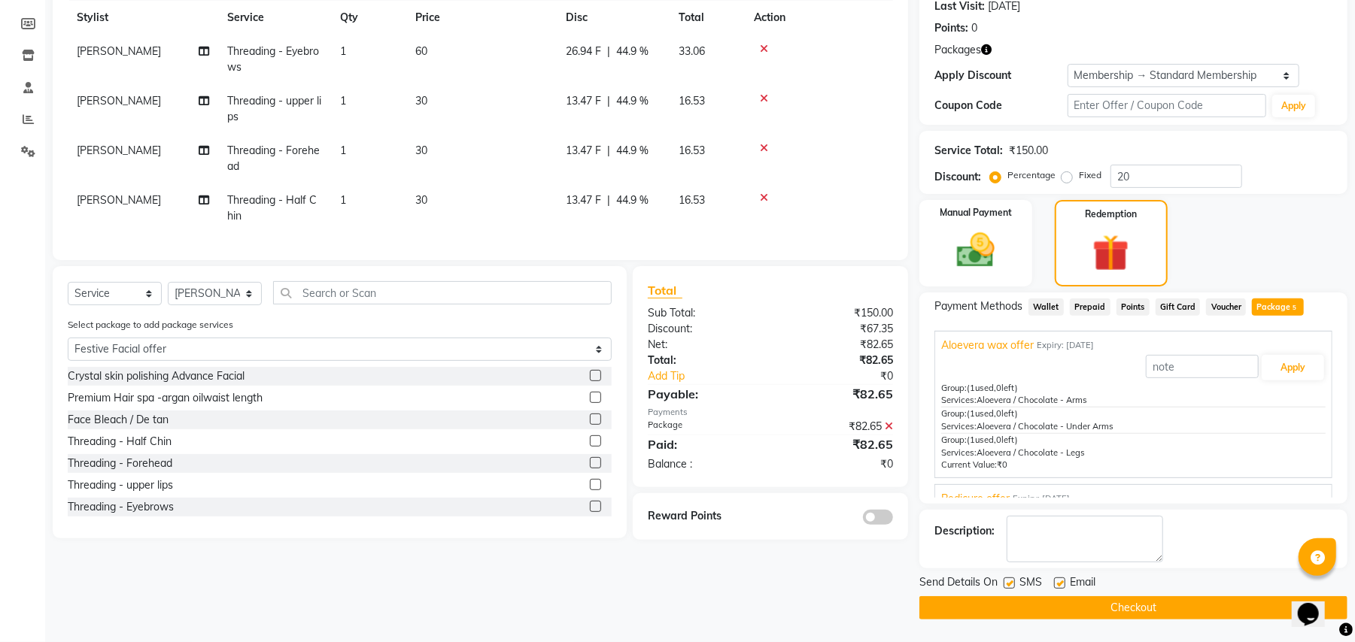
click at [590, 403] on label at bounding box center [595, 397] width 11 height 11
click at [590, 403] on input "checkbox" at bounding box center [595, 398] width 10 height 10
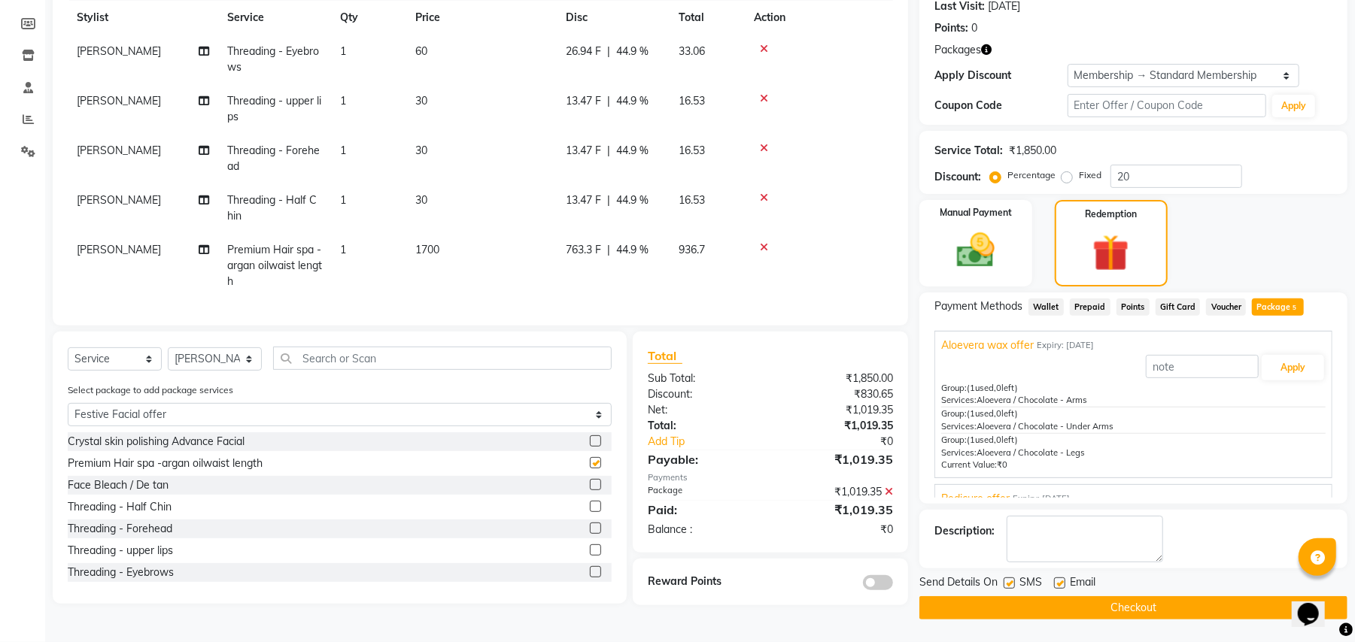
checkbox input "false"
click at [590, 447] on label at bounding box center [595, 441] width 11 height 11
click at [590, 447] on input "checkbox" at bounding box center [595, 442] width 10 height 10
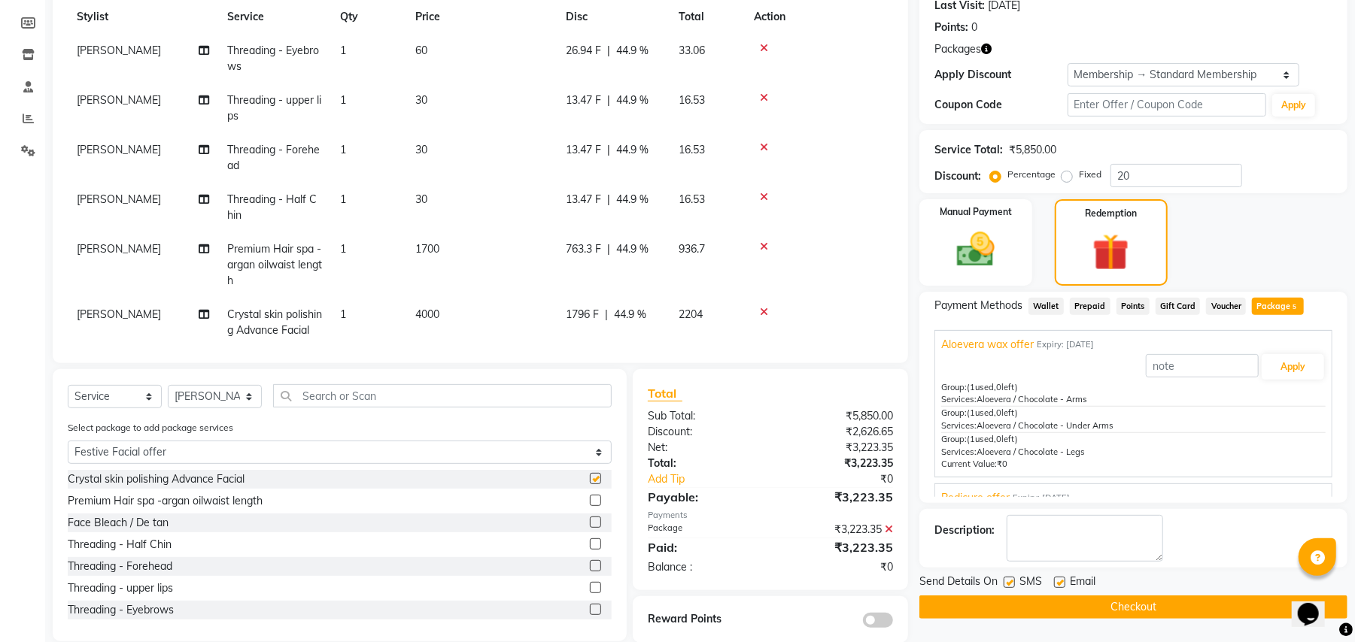
checkbox input "false"
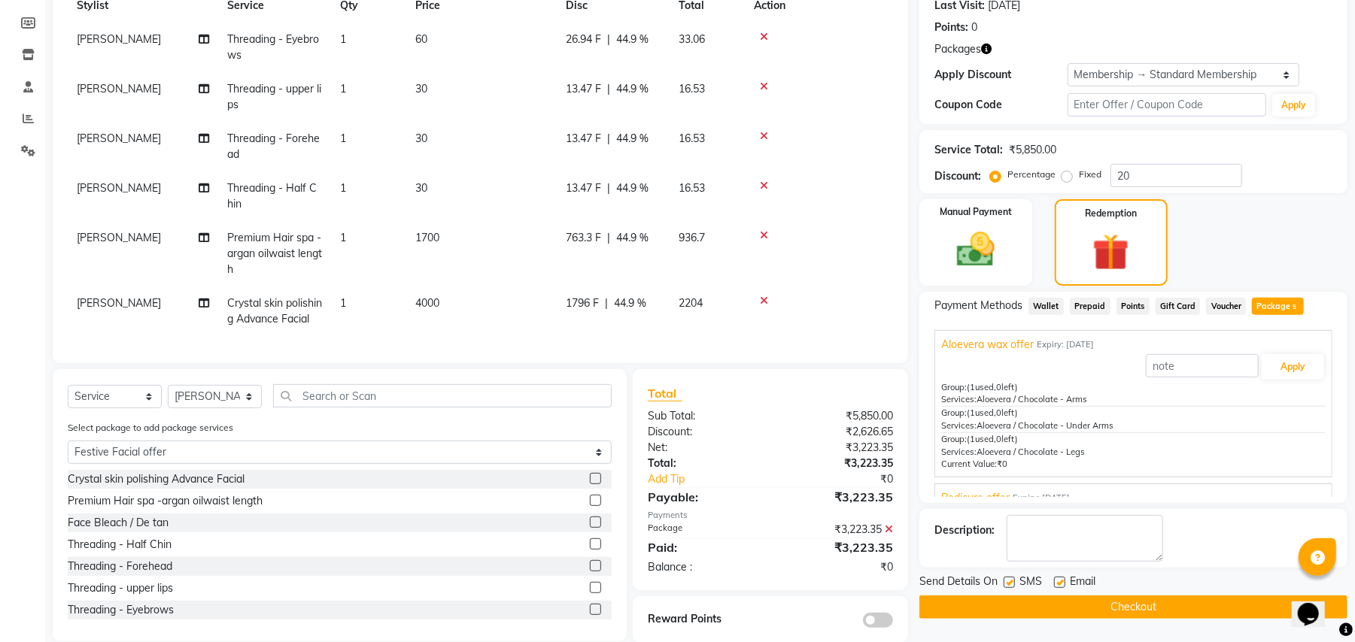
scroll to position [0, 0]
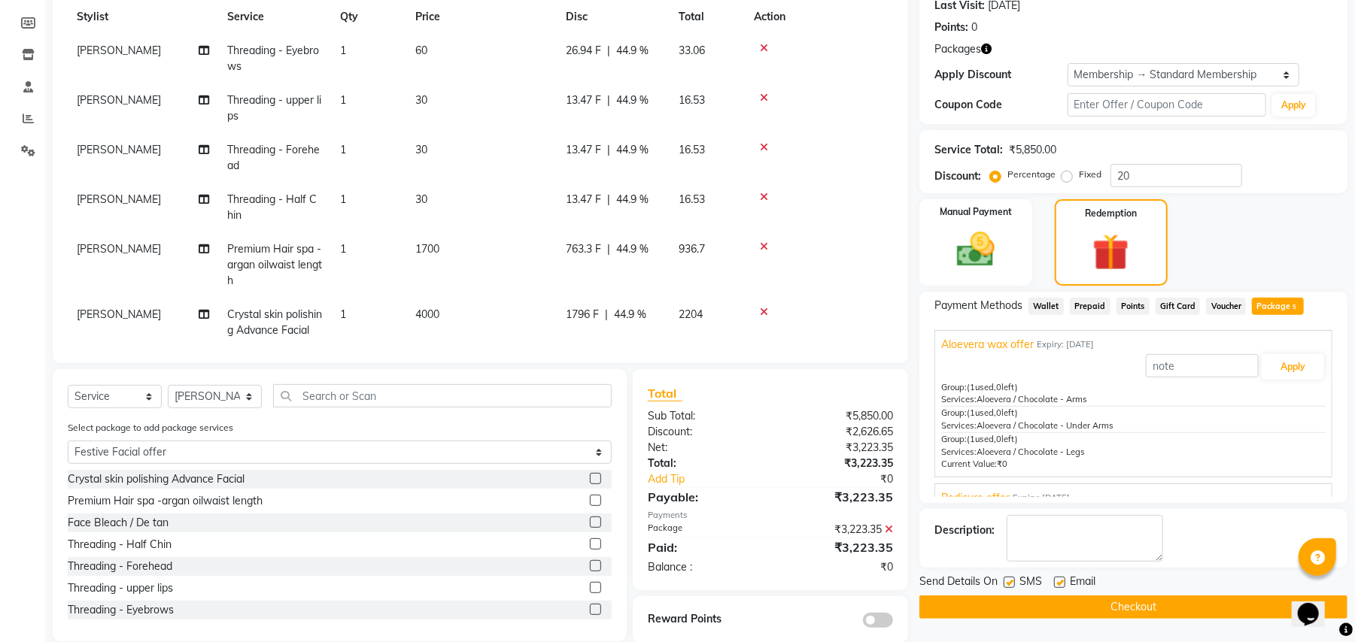
click at [590, 519] on label at bounding box center [595, 522] width 11 height 11
click at [590, 519] on input "checkbox" at bounding box center [595, 523] width 10 height 10
checkbox input "false"
click at [1352, 117] on div "Name: Pallavi K N Membership: end on 21-06-2026 Total Visits: 12 Card on file: …" at bounding box center [1138, 270] width 439 height 745
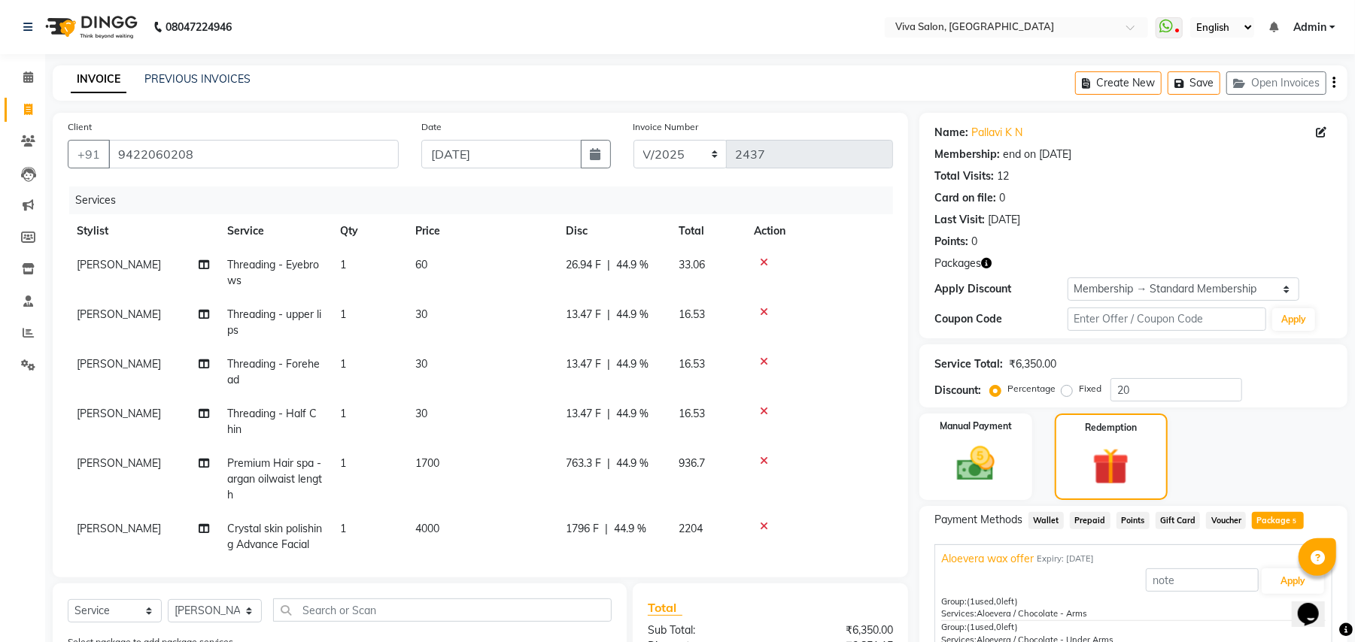
click at [158, 467] on span "[PERSON_NAME]" at bounding box center [119, 464] width 84 height 14
select select "63725"
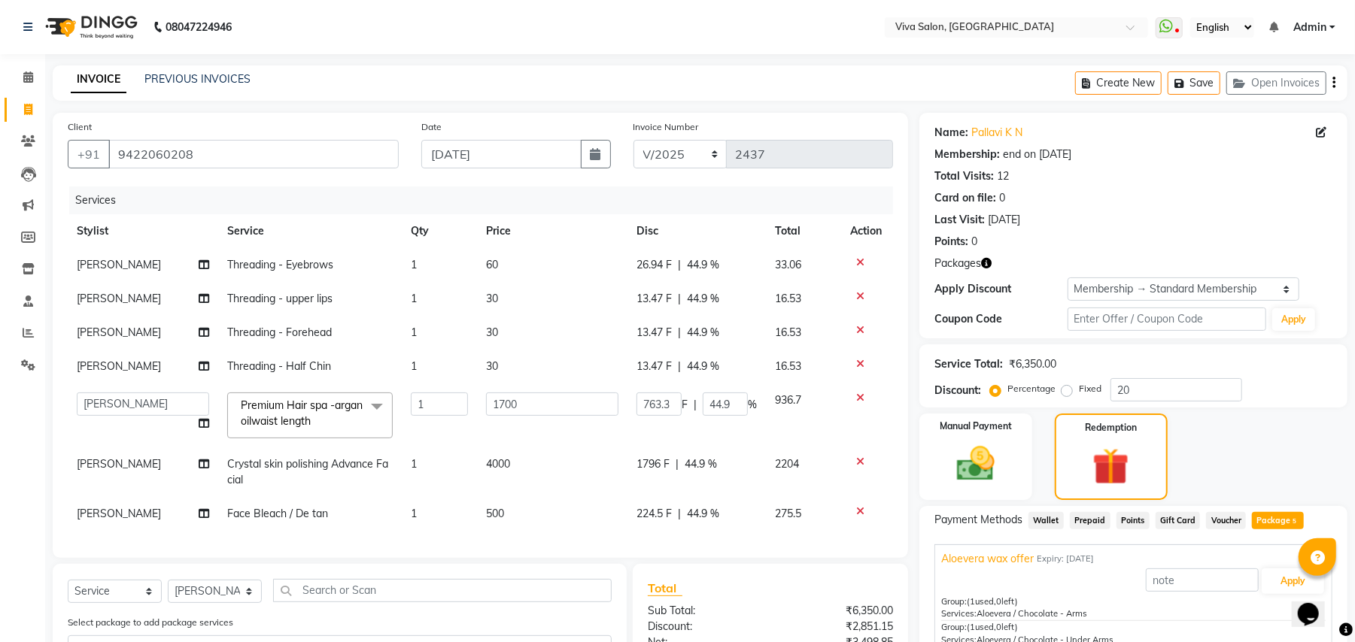
click at [158, 467] on span "[PERSON_NAME]" at bounding box center [119, 464] width 84 height 14
select select "63725"
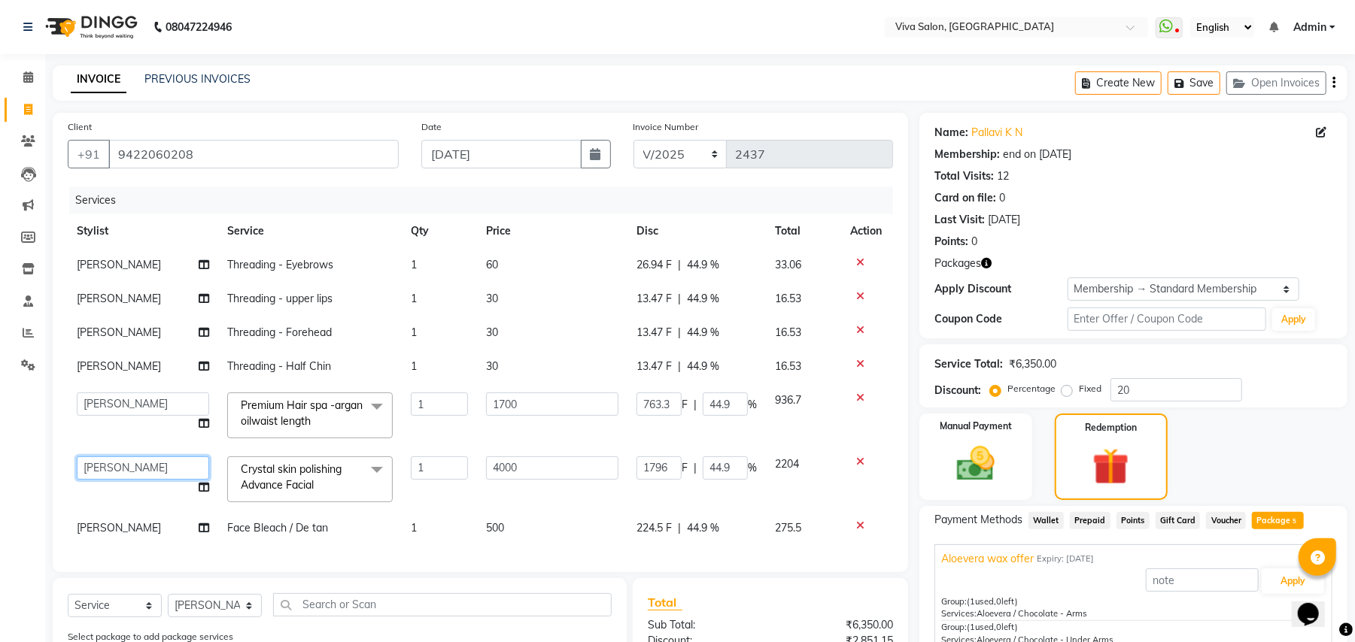
click at [158, 467] on select "Anita Shelar Jayashree khanapure Jidhnya jadhav Netra lakhanavar Sanika sale Sh…" at bounding box center [143, 468] width 132 height 23
select select "63771"
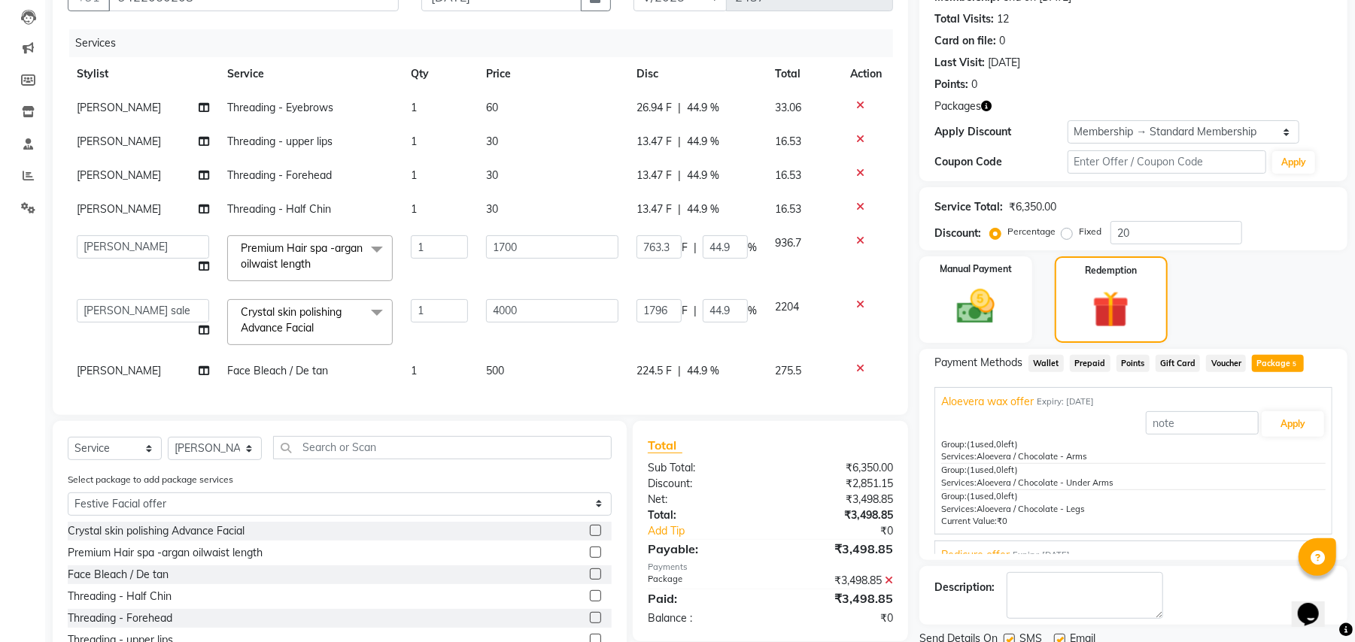
scroll to position [232, 0]
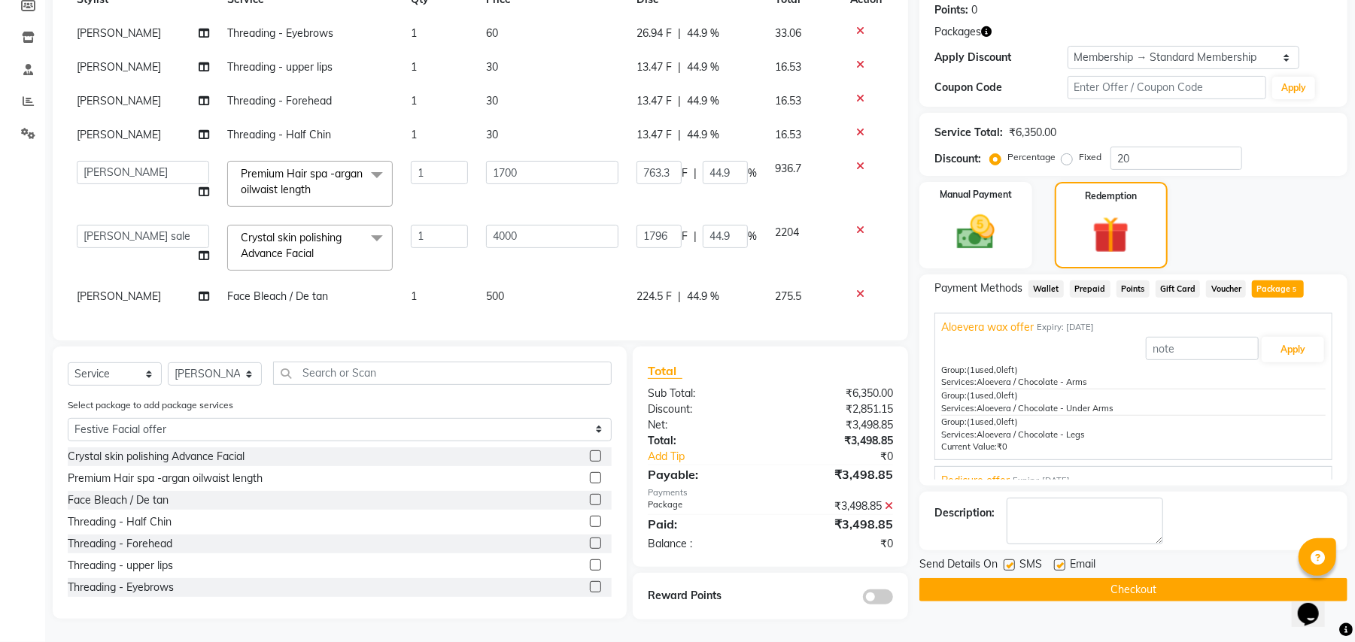
click at [1005, 563] on label at bounding box center [1008, 565] width 11 height 11
click at [1005, 563] on input "checkbox" at bounding box center [1008, 566] width 10 height 10
checkbox input "false"
click at [1062, 564] on label at bounding box center [1059, 565] width 11 height 11
click at [1062, 564] on input "checkbox" at bounding box center [1059, 566] width 10 height 10
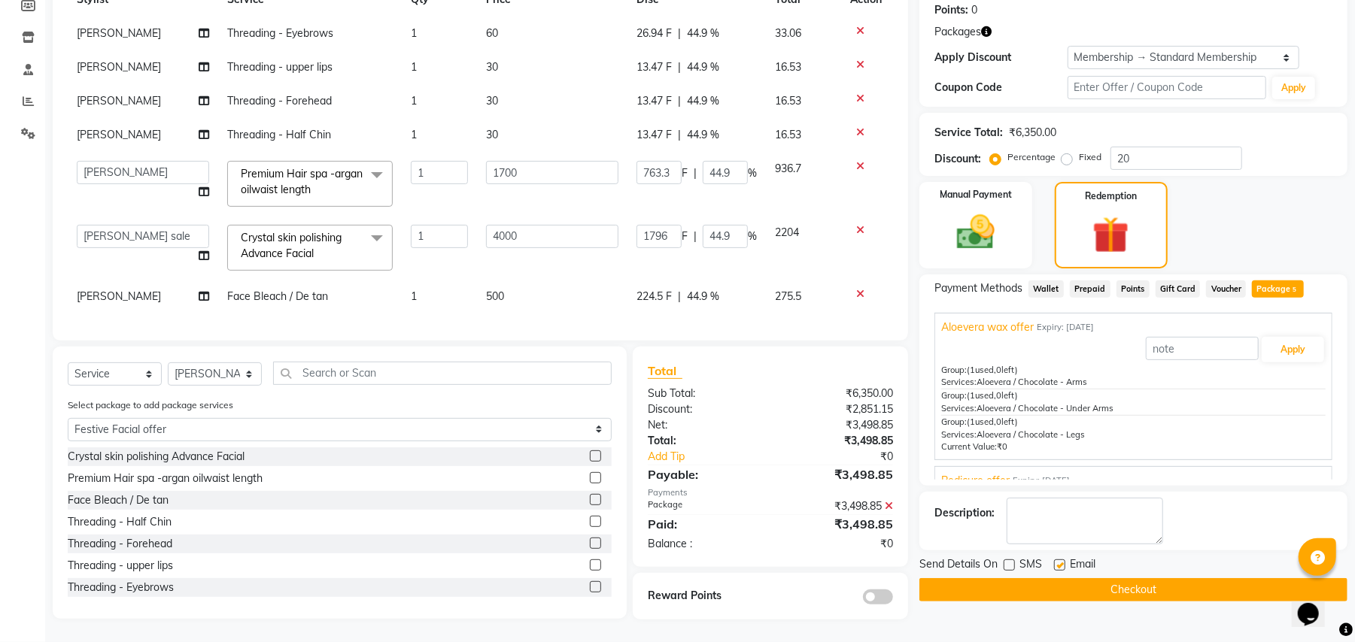
checkbox input "false"
click at [859, 229] on icon at bounding box center [860, 230] width 8 height 11
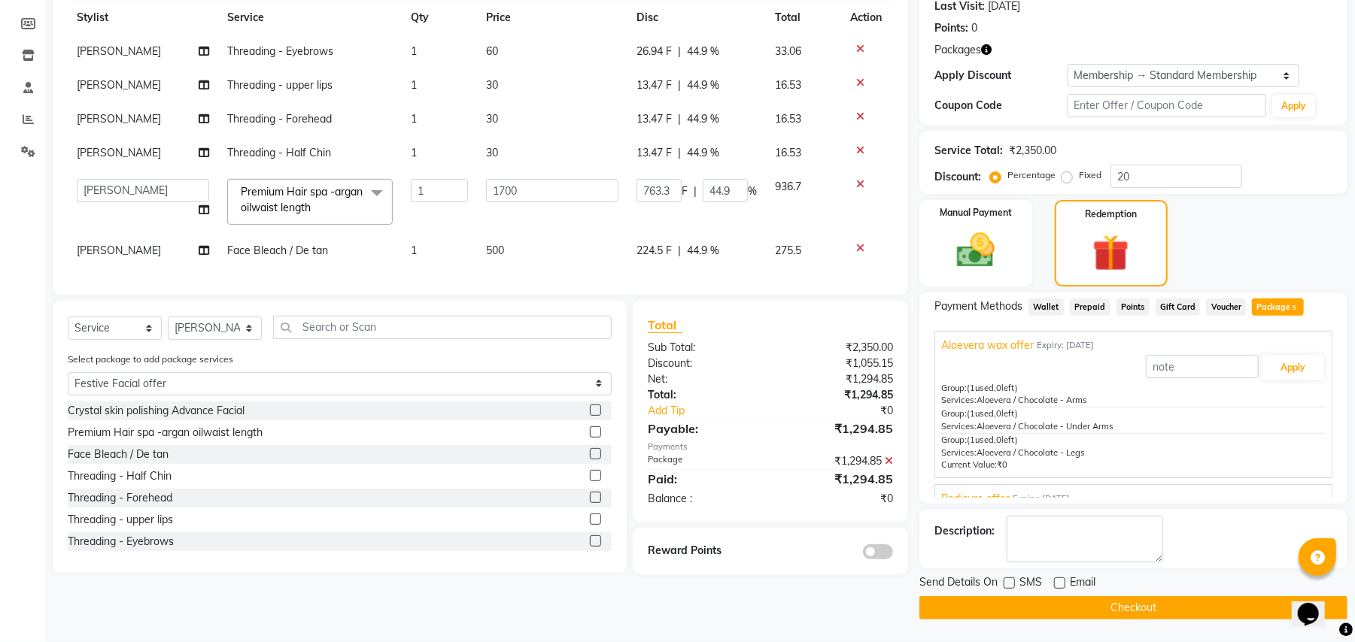
scroll to position [214, 0]
click at [1013, 606] on button "Checkout" at bounding box center [1133, 608] width 428 height 23
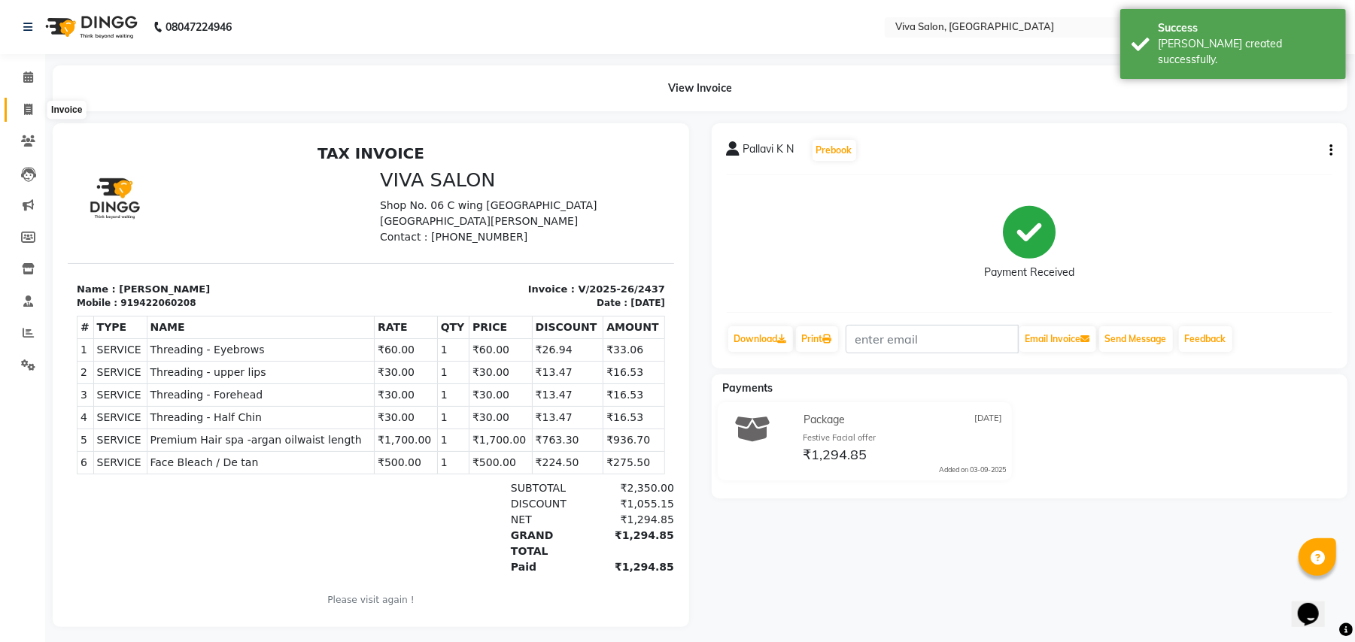
click at [29, 107] on icon at bounding box center [28, 109] width 8 height 11
select select "service"
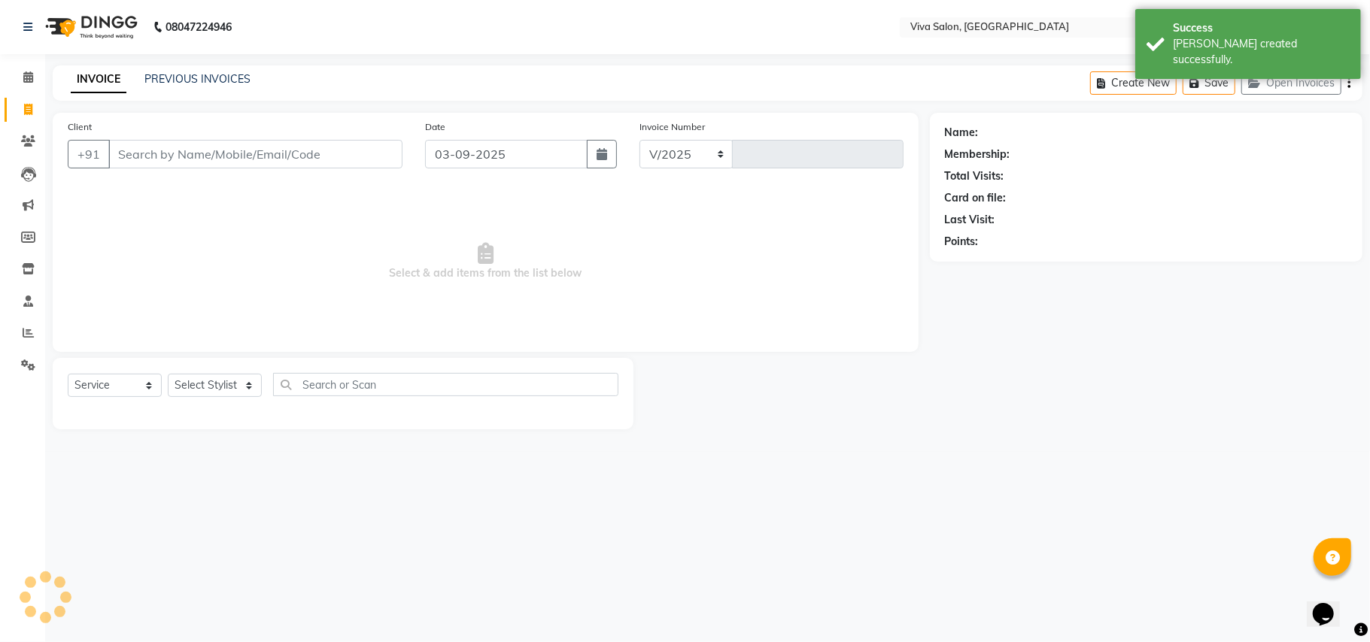
select select "7363"
type input "2438"
click at [463, 158] on input "03-09-2025" at bounding box center [506, 154] width 162 height 29
select select "9"
select select "2025"
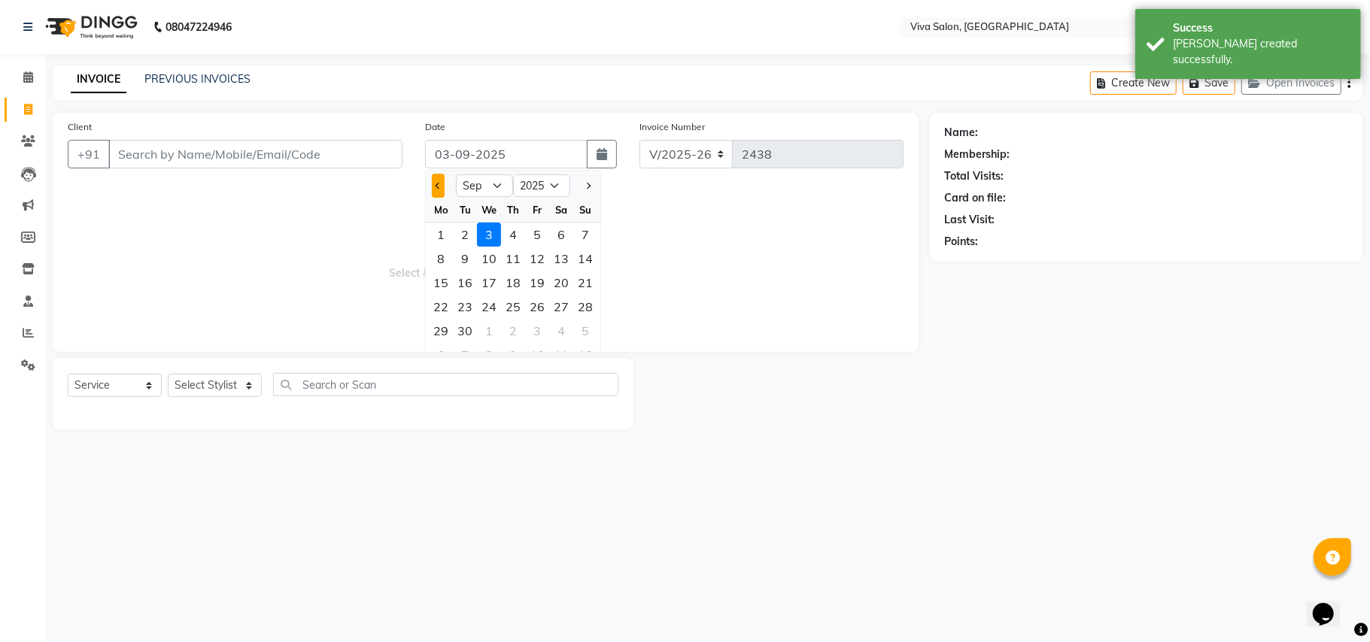
click at [441, 175] on button "Previous month" at bounding box center [438, 186] width 13 height 24
select select "8"
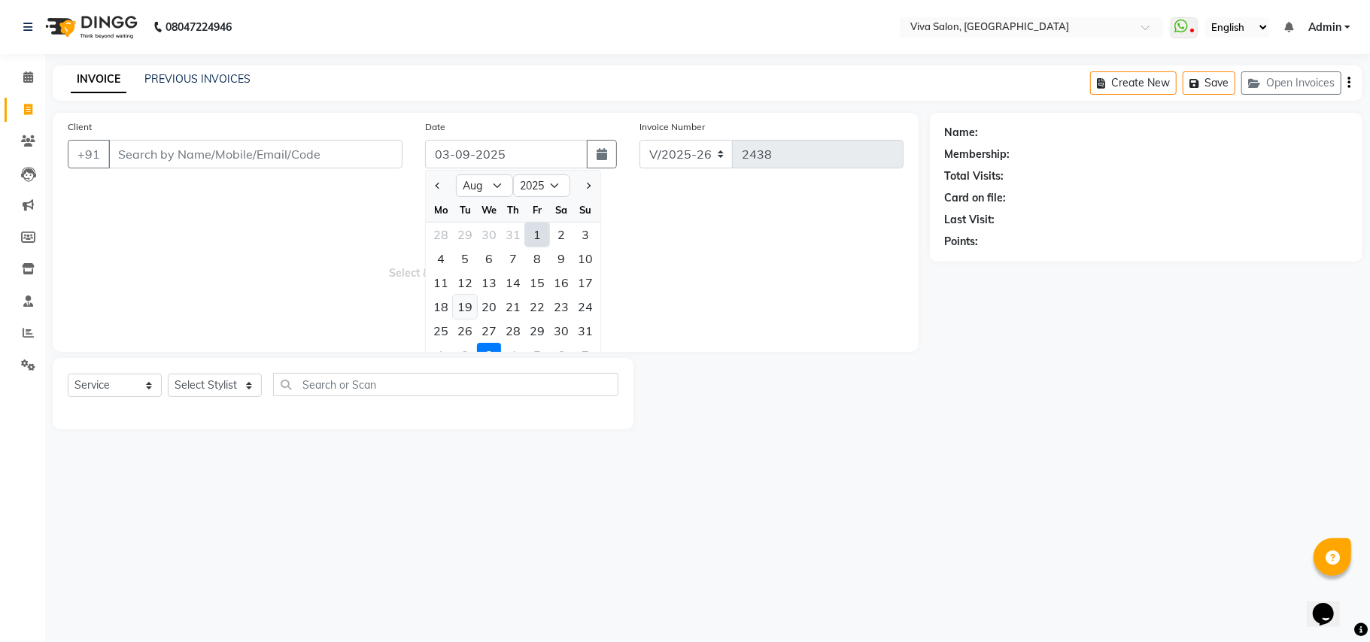
click at [467, 304] on div "19" at bounding box center [465, 307] width 24 height 24
type input "19-08-2025"
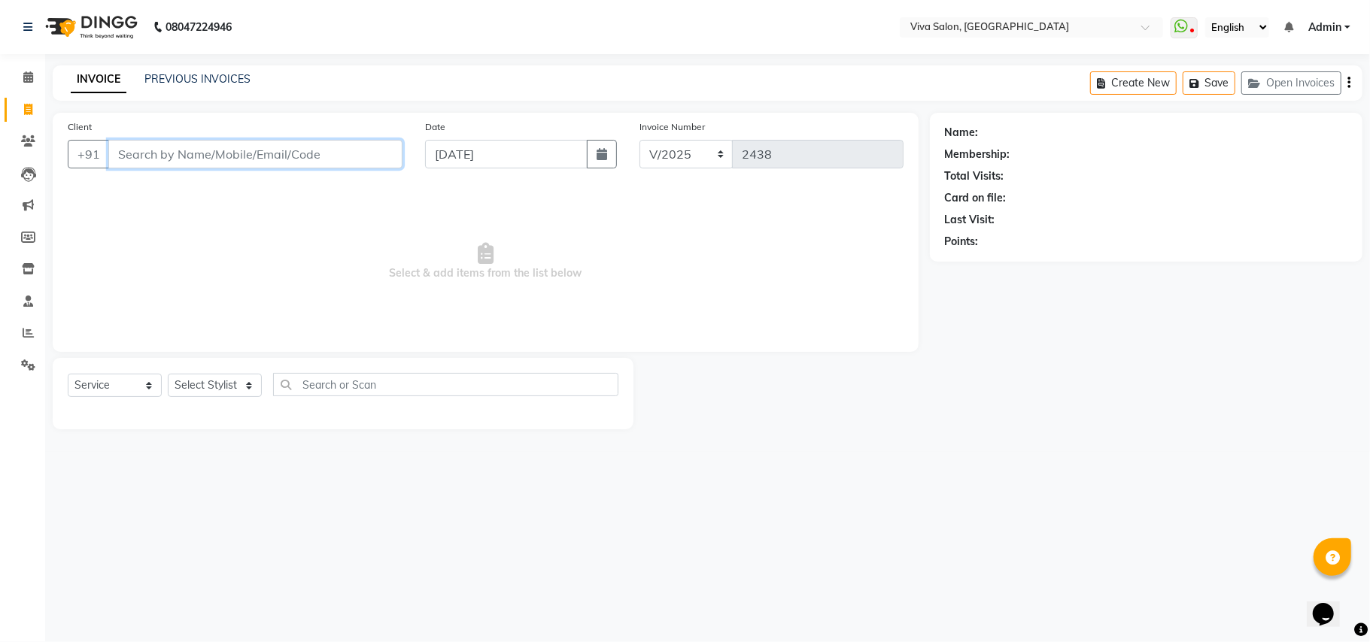
click at [296, 151] on input "Client" at bounding box center [255, 154] width 294 height 29
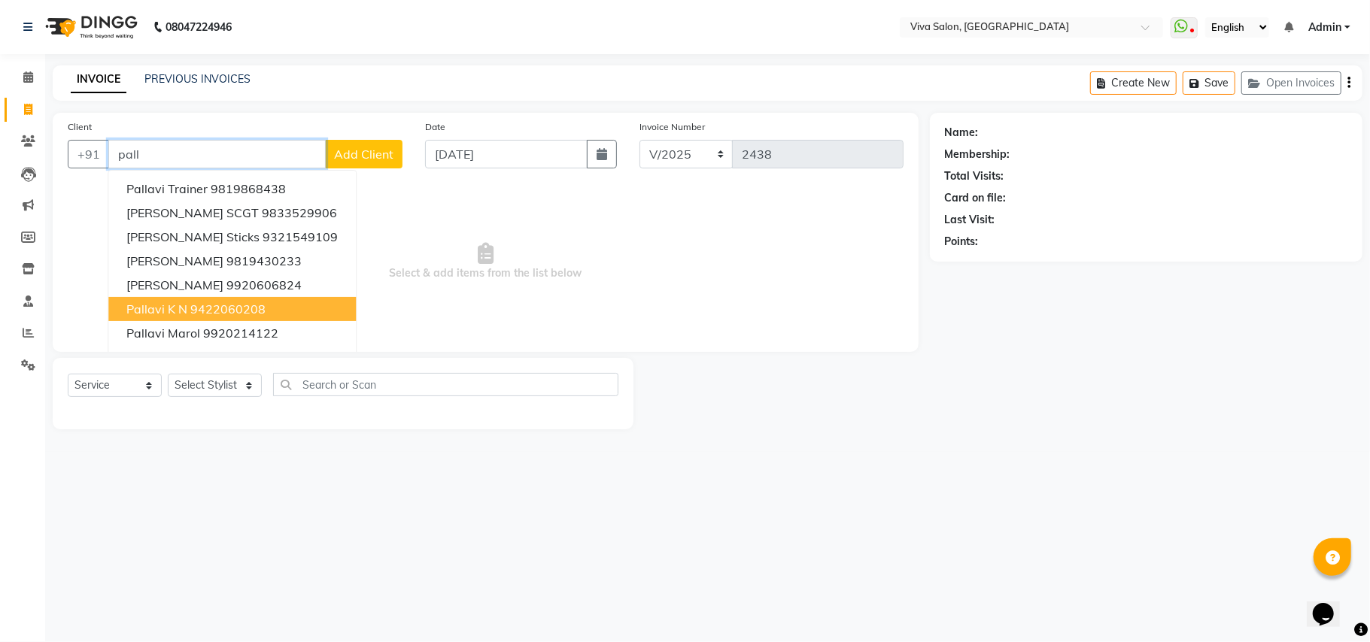
click at [253, 314] on ngb-highlight "9422060208" at bounding box center [227, 309] width 75 height 15
type input "9422060208"
select select "2: Object"
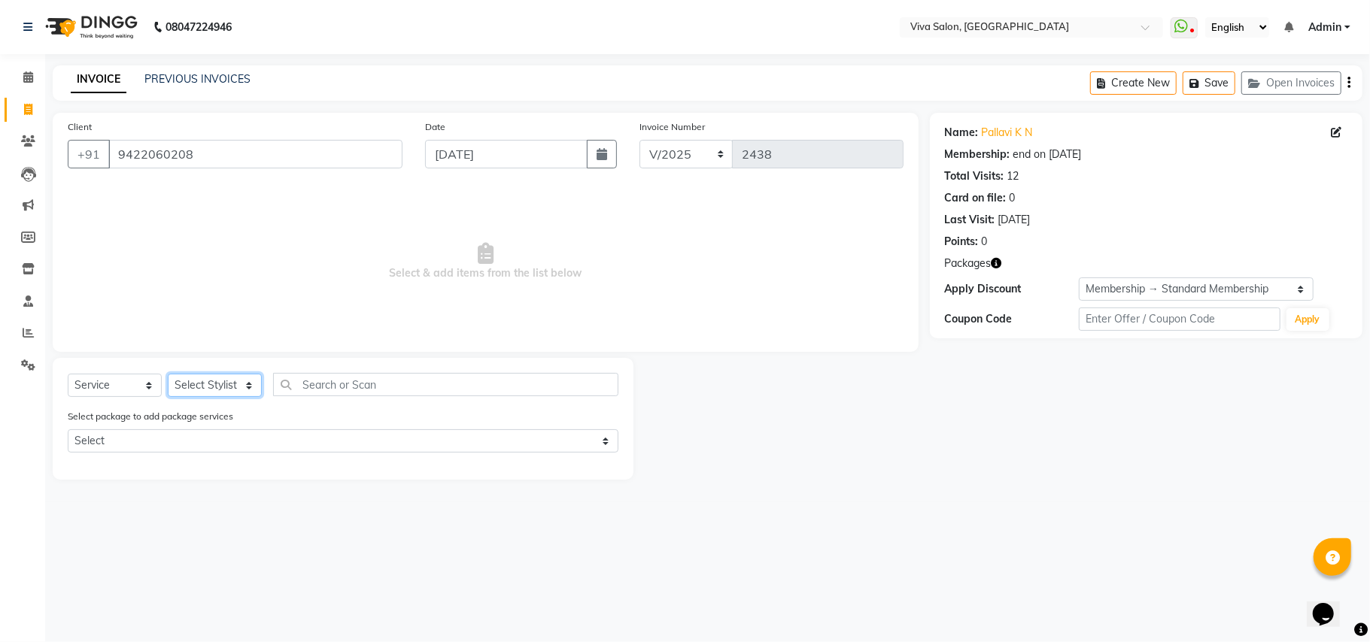
click at [226, 387] on select "Select Stylist Anita Shelar Jayashree khanapure Jidhnya jadhav Netra lakhanavar…" at bounding box center [215, 385] width 94 height 23
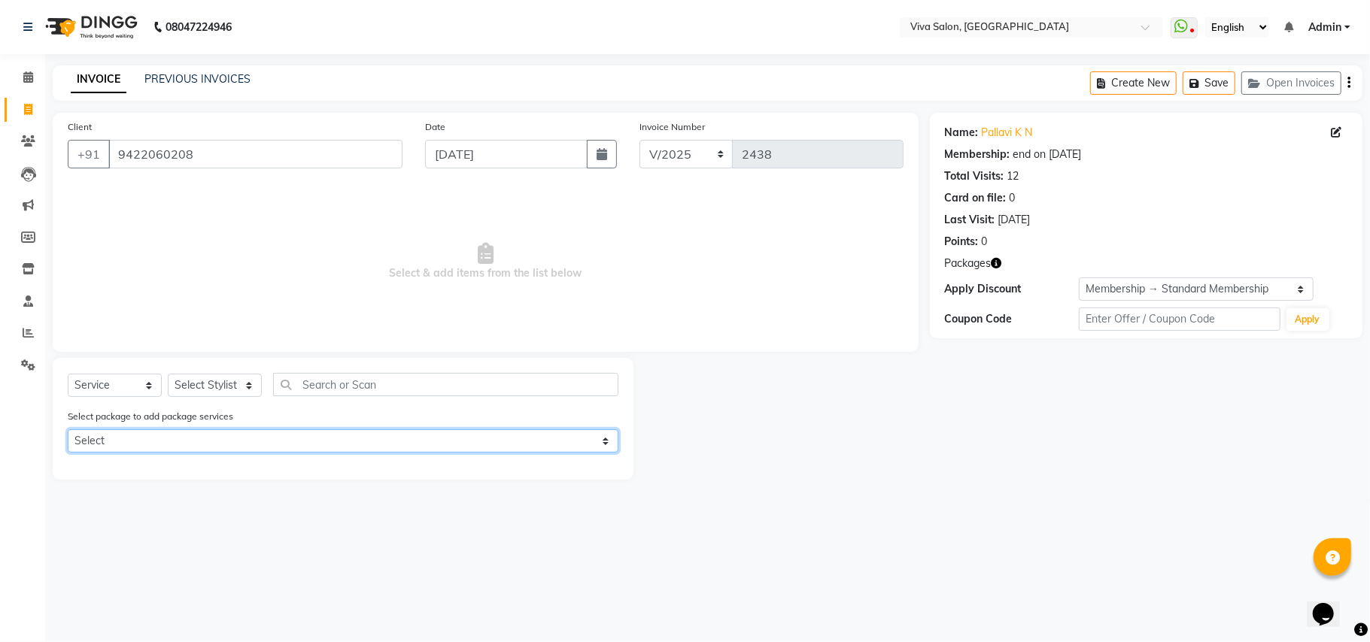
click at [320, 430] on select "Select Aloevera wax offer Pedicure offer Festive Facial offer Oil Shots treatme…" at bounding box center [343, 441] width 551 height 23
select select "3: Object"
click at [68, 430] on select "Select Aloevera wax offer Pedicure offer Festive Facial offer Oil Shots treatme…" at bounding box center [343, 441] width 551 height 23
click at [516, 443] on select "Select Aloevera wax offer Pedicure offer Festive Facial offer Oil Shots treatme…" at bounding box center [343, 441] width 551 height 23
click at [68, 430] on select "Select Aloevera wax offer Pedicure offer Festive Facial offer Oil Shots treatme…" at bounding box center [343, 441] width 551 height 23
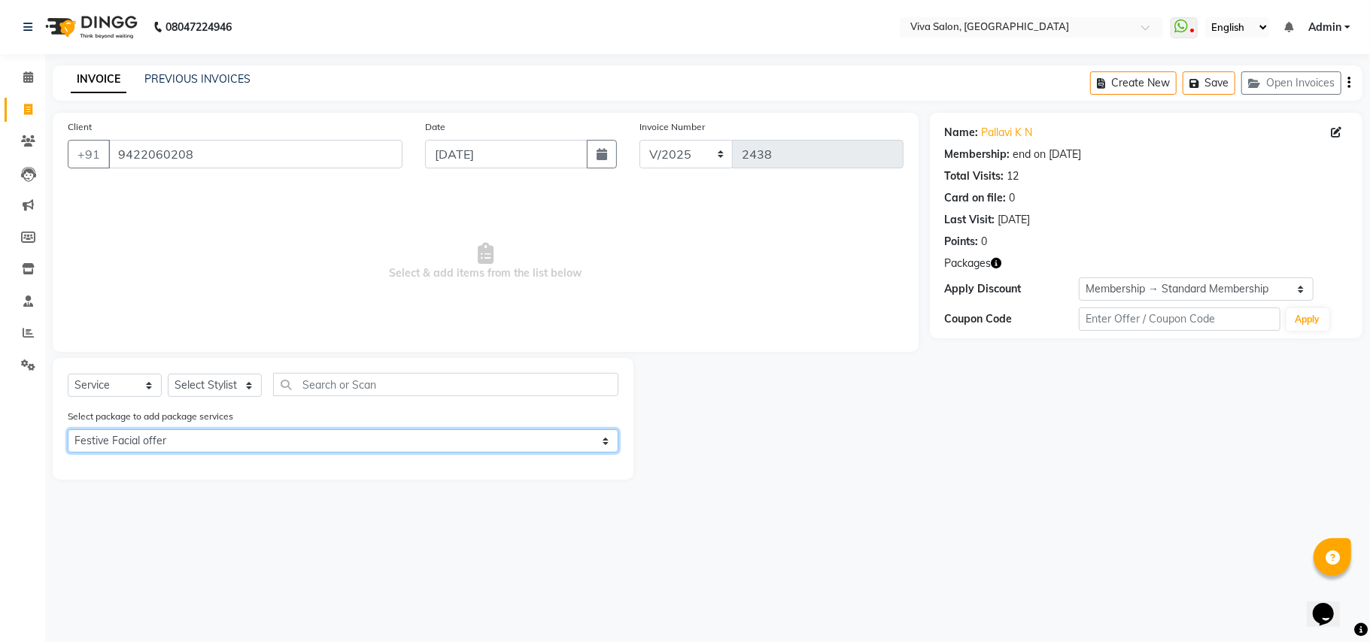
click at [603, 437] on select "Select Aloevera wax offer Pedicure offer Festive Facial offer Oil Shots treatme…" at bounding box center [343, 441] width 551 height 23
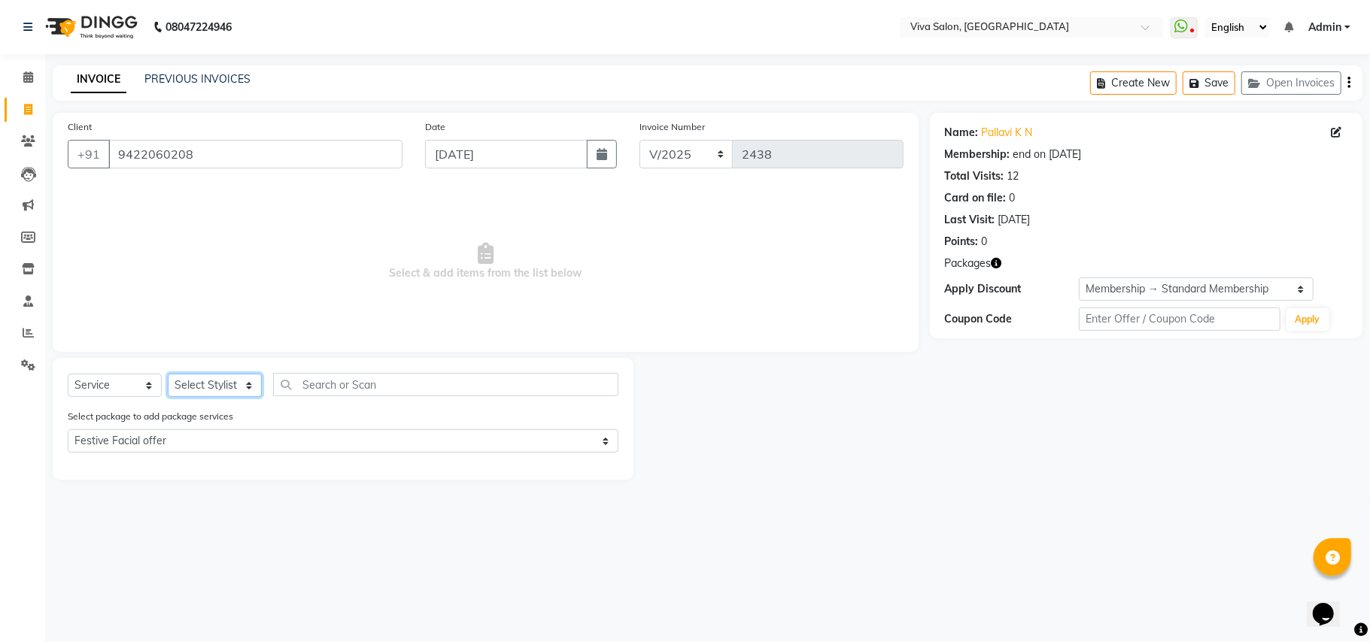
click at [232, 387] on select "Select Stylist Anita Shelar Jayashree khanapure Jidhnya jadhav Netra lakhanavar…" at bounding box center [215, 385] width 94 height 23
click at [168, 374] on select "Select Stylist Anita Shelar Jayashree khanapure Jidhnya jadhav Netra lakhanavar…" at bounding box center [215, 385] width 94 height 23
click at [224, 388] on select "Select Stylist Anita Shelar Jayashree khanapure Jidhnya jadhav Netra lakhanavar…" at bounding box center [215, 385] width 94 height 23
select select "63725"
click at [168, 374] on select "Select Stylist Anita Shelar Jayashree khanapure Jidhnya jadhav Netra lakhanavar…" at bounding box center [215, 385] width 94 height 23
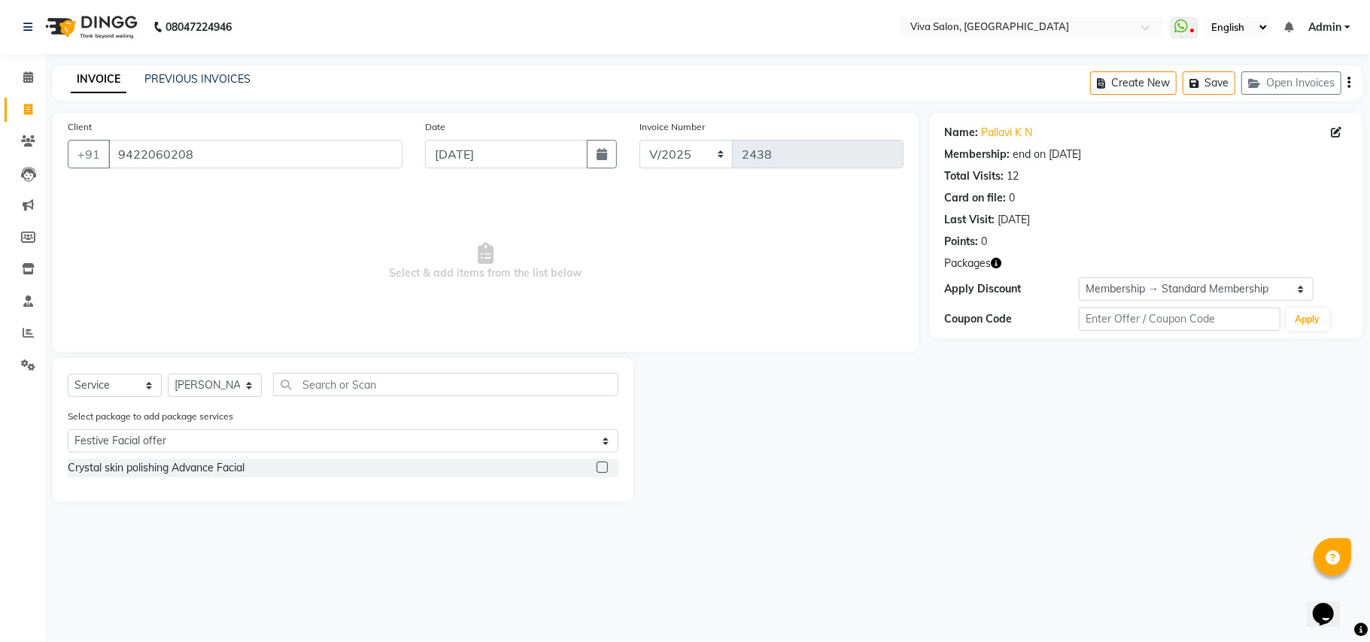
click at [605, 465] on label at bounding box center [602, 467] width 11 height 11
click at [605, 465] on input "checkbox" at bounding box center [602, 468] width 10 height 10
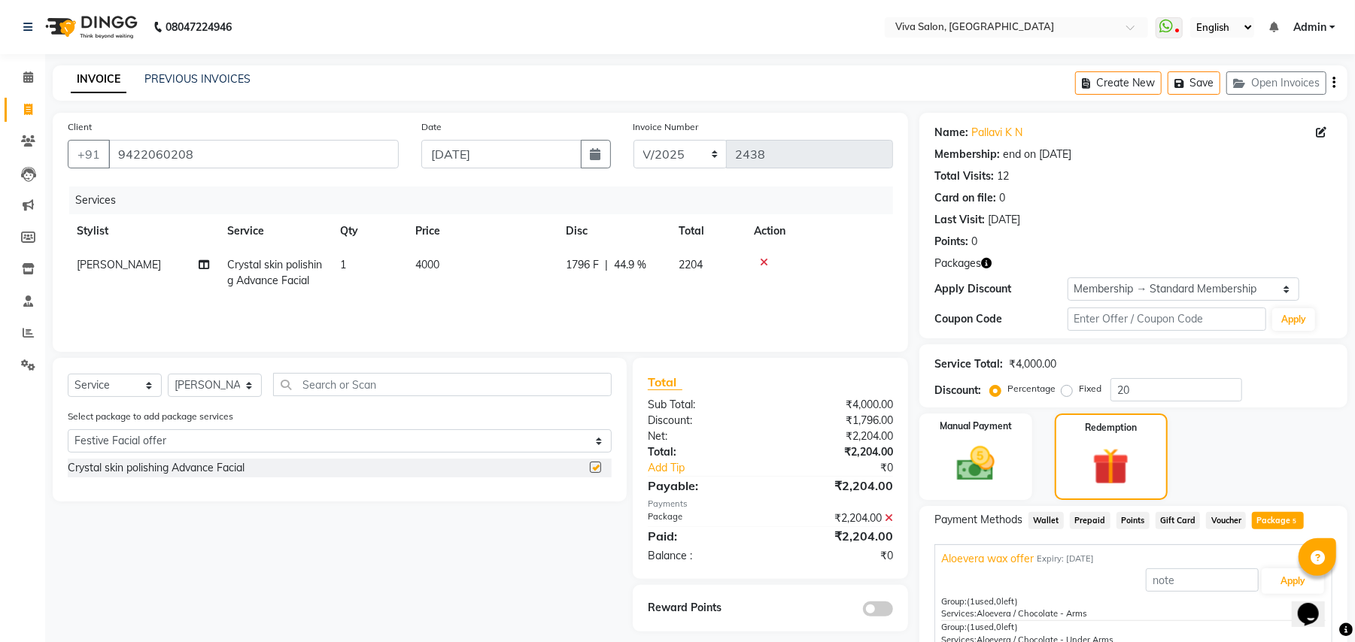
checkbox input "false"
click at [458, 154] on input "19-08-2025" at bounding box center [501, 154] width 160 height 29
select select "8"
select select "2025"
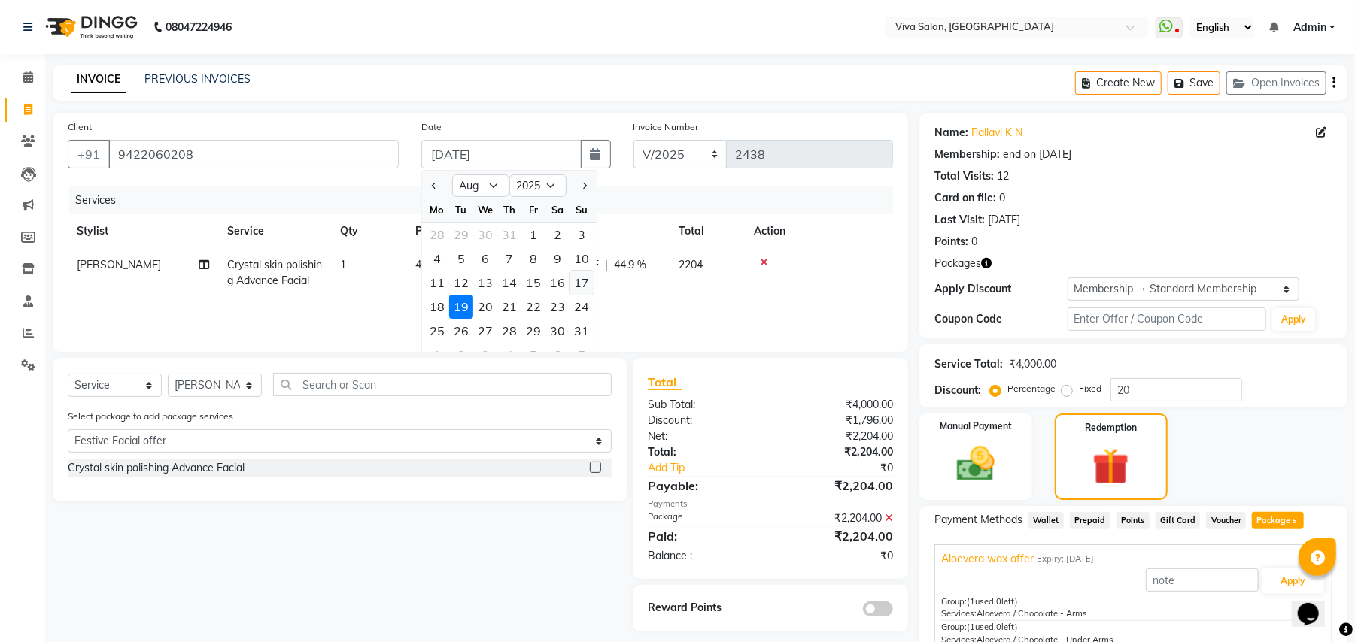
click at [581, 280] on div "17" at bounding box center [581, 283] width 24 height 24
type input "[DATE]"
type input "0"
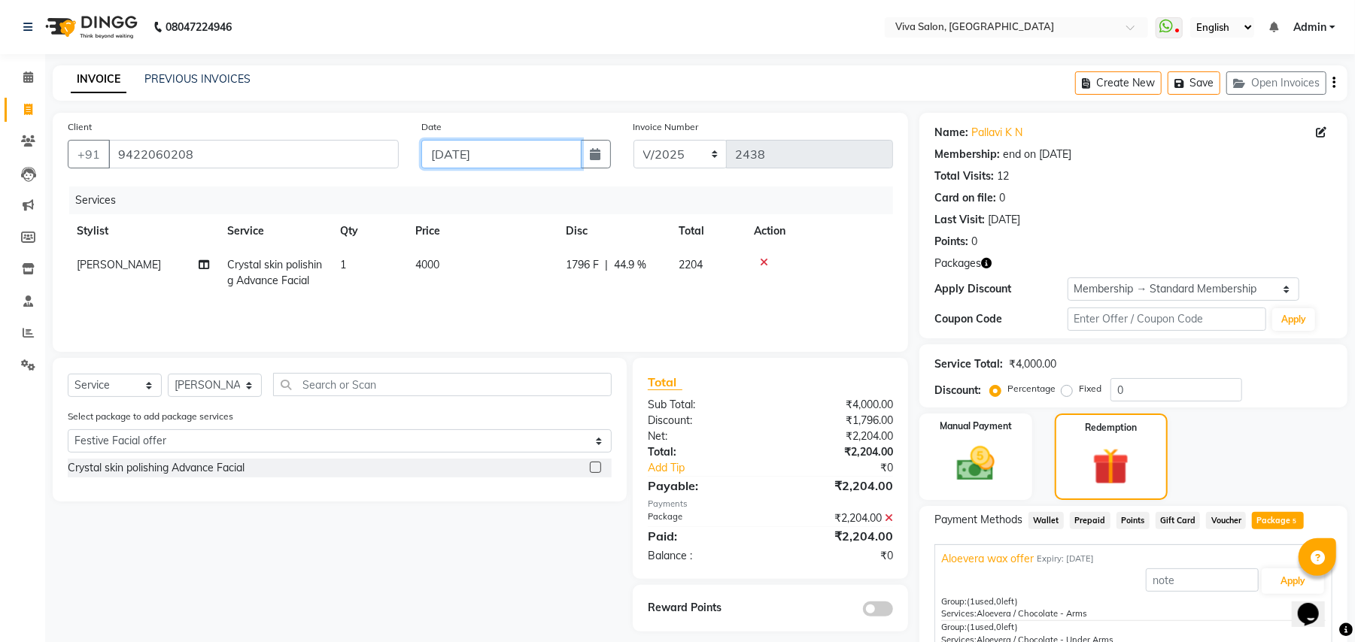
scroll to position [214, 0]
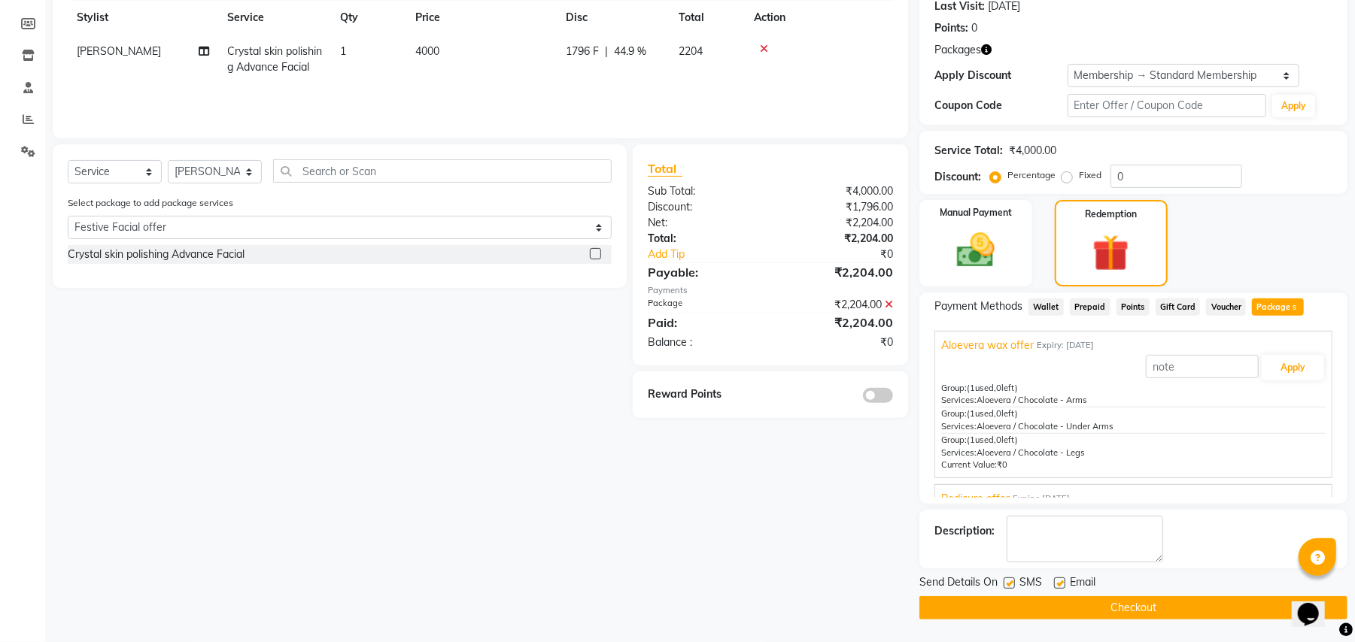
click at [1007, 584] on label at bounding box center [1008, 583] width 11 height 11
click at [1007, 584] on input "checkbox" at bounding box center [1008, 584] width 10 height 10
checkbox input "false"
click at [1062, 585] on label at bounding box center [1059, 583] width 11 height 11
click at [1062, 585] on input "checkbox" at bounding box center [1059, 584] width 10 height 10
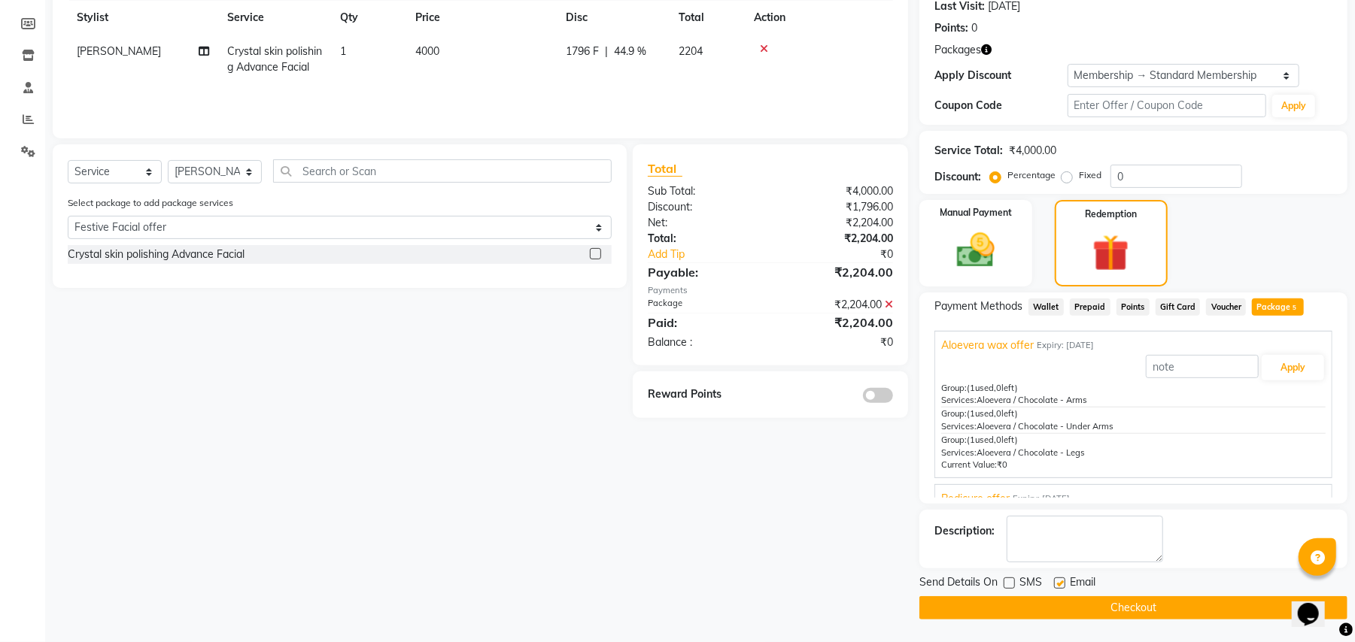
checkbox input "false"
click at [1052, 615] on button "Checkout" at bounding box center [1133, 608] width 428 height 23
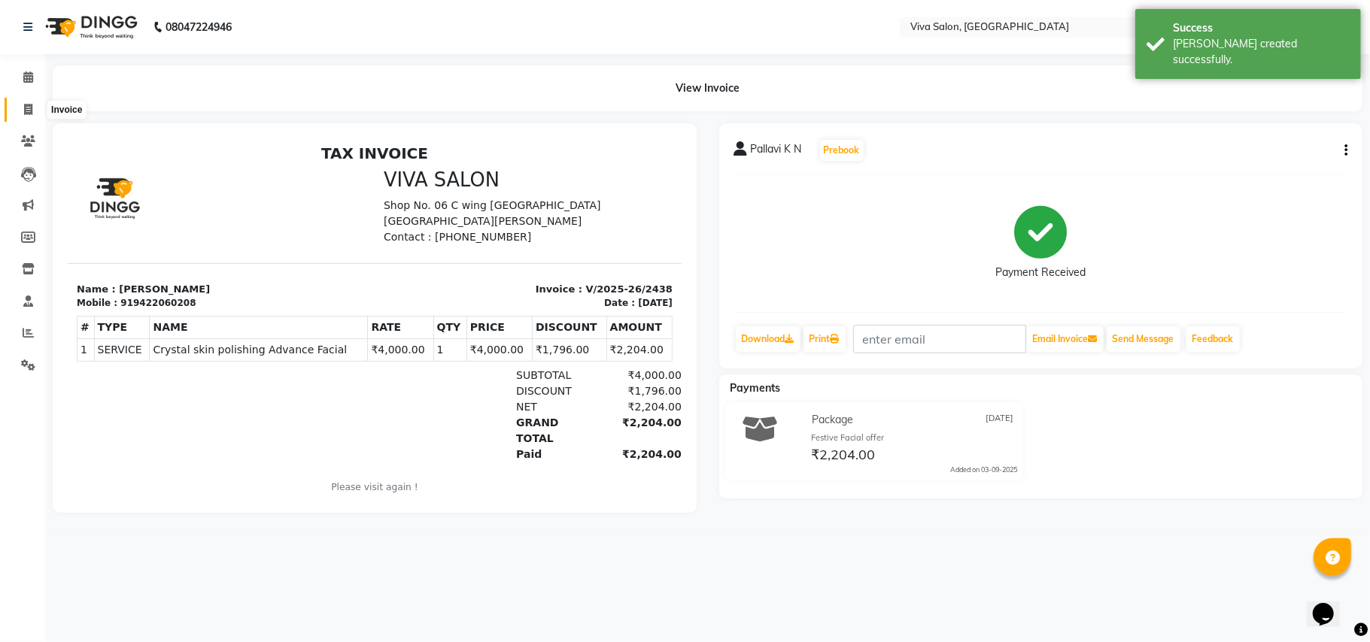
click at [30, 104] on icon at bounding box center [28, 109] width 8 height 11
select select "7363"
select select "service"
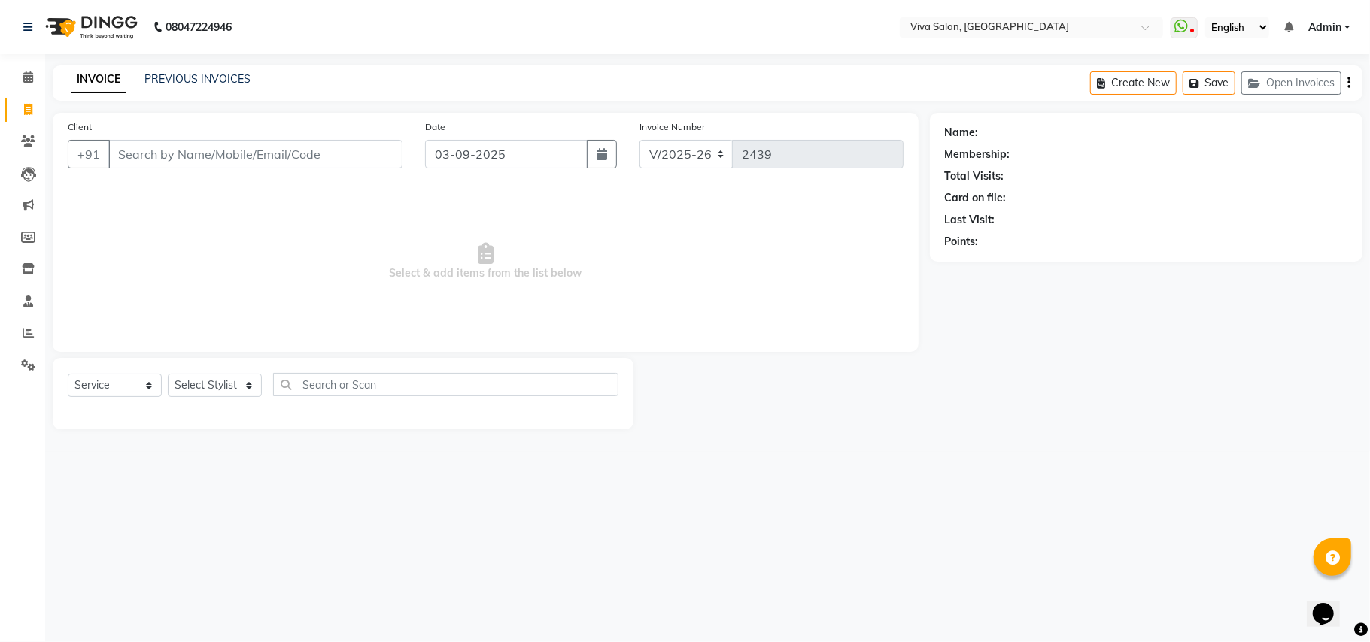
drag, startPoint x: 27, startPoint y: 109, endPoint x: 462, endPoint y: 36, distance: 440.9
click at [462, 36] on nav "08047224946 Select Location × Viva Salon, Andheri East WhatsApp Status ✕ Status…" at bounding box center [685, 27] width 1370 height 54
click at [379, 151] on input "Client" at bounding box center [255, 154] width 294 height 29
click at [253, 377] on select "Select Stylist Anita Shelar Jayashree khanapure Jidhnya jadhav Netra lakhanavar…" at bounding box center [215, 385] width 94 height 23
select select "63724"
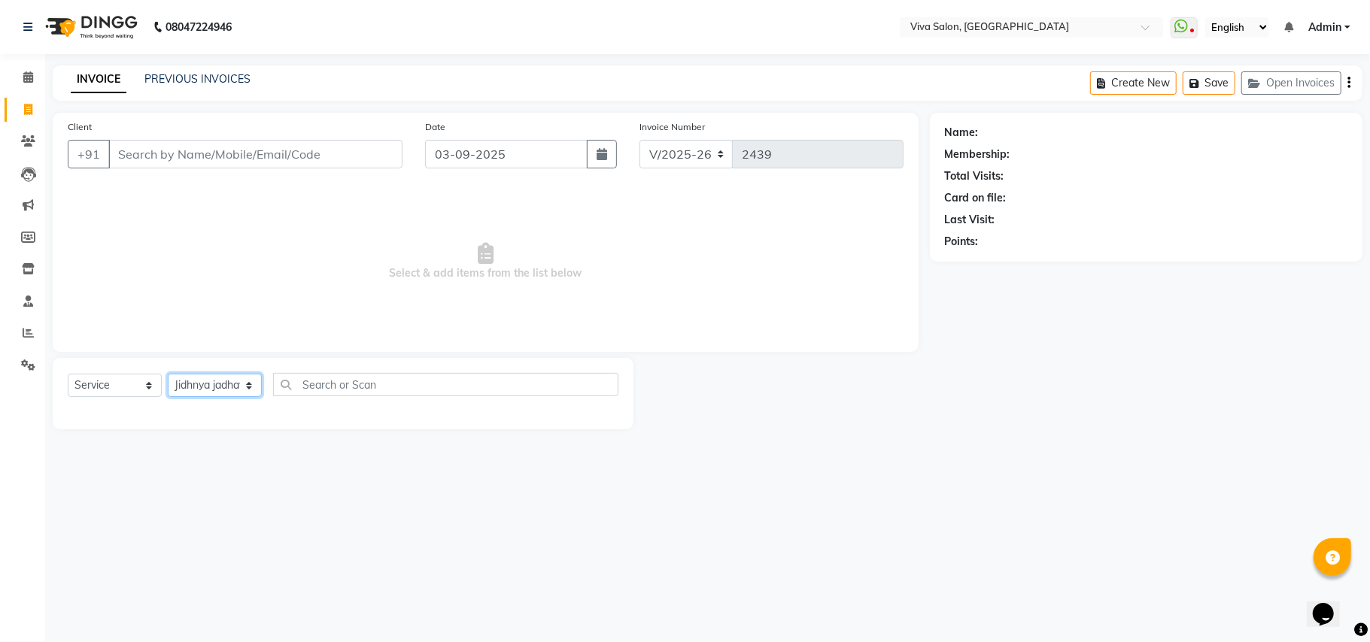
click at [168, 374] on select "Select Stylist Anita Shelar Jayashree khanapure Jidhnya jadhav Netra lakhanavar…" at bounding box center [215, 385] width 94 height 23
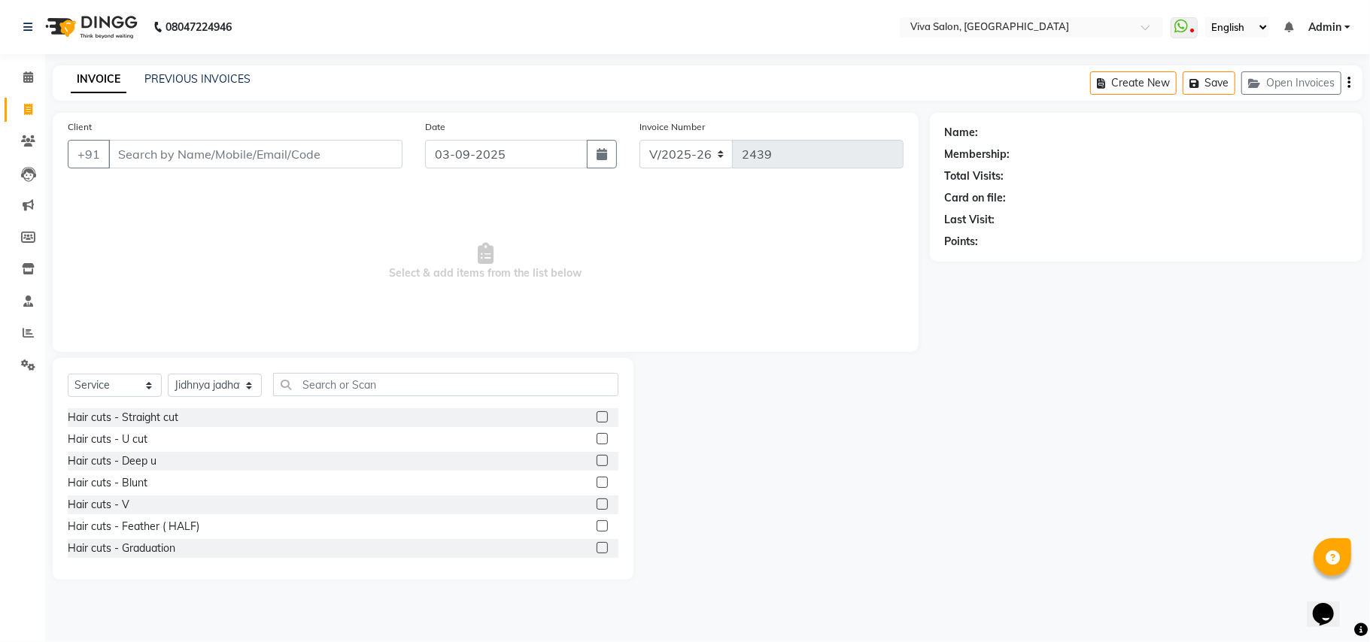
click at [244, 487] on div "Hair cuts - Blunt" at bounding box center [343, 483] width 551 height 19
drag, startPoint x: 536, startPoint y: 48, endPoint x: 489, endPoint y: 50, distance: 47.4
click at [489, 50] on nav "08047224946 Select Location × Viva Salon, Andheri East WhatsApp Status ✕ Status…" at bounding box center [685, 27] width 1370 height 54
click at [515, 158] on input "03-09-2025" at bounding box center [506, 154] width 162 height 29
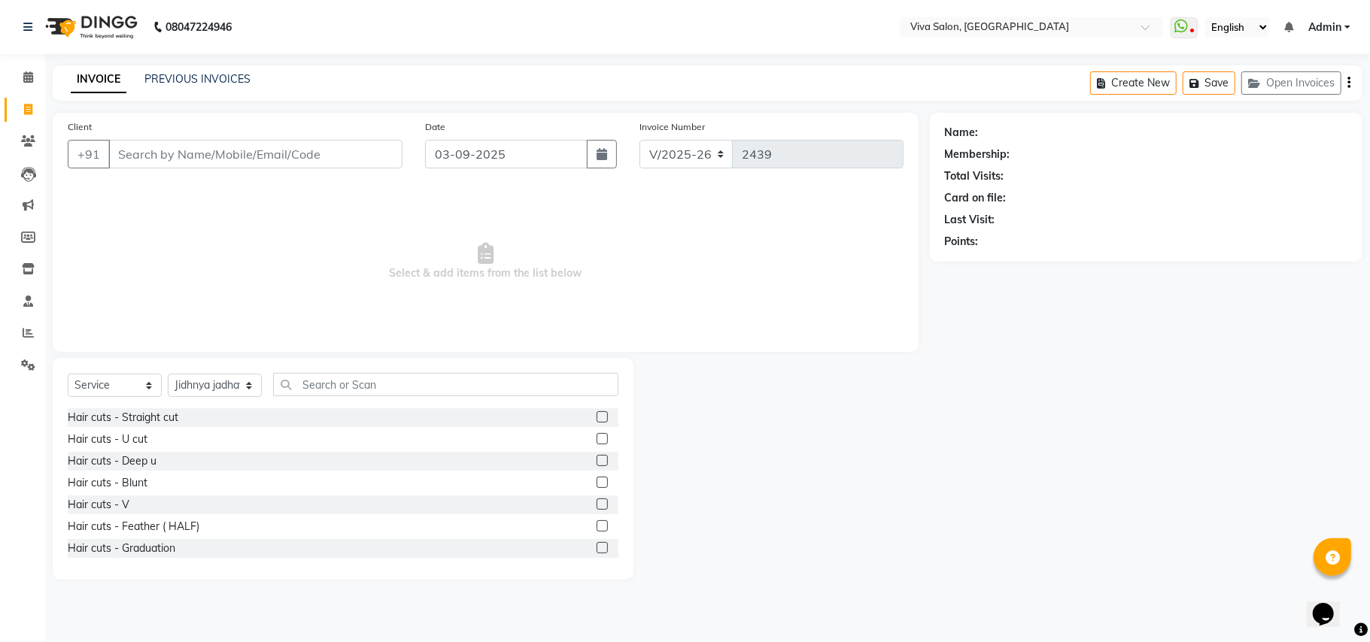
select select "9"
select select "2025"
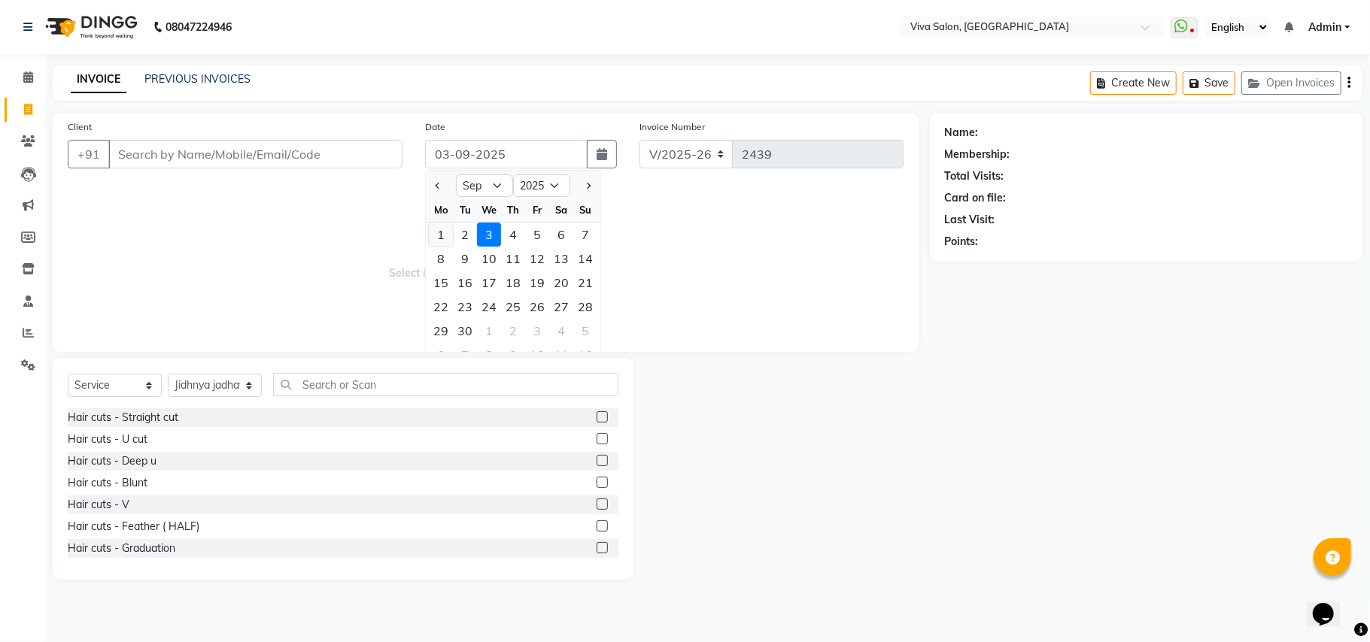
click at [436, 233] on div "1" at bounding box center [441, 235] width 24 height 24
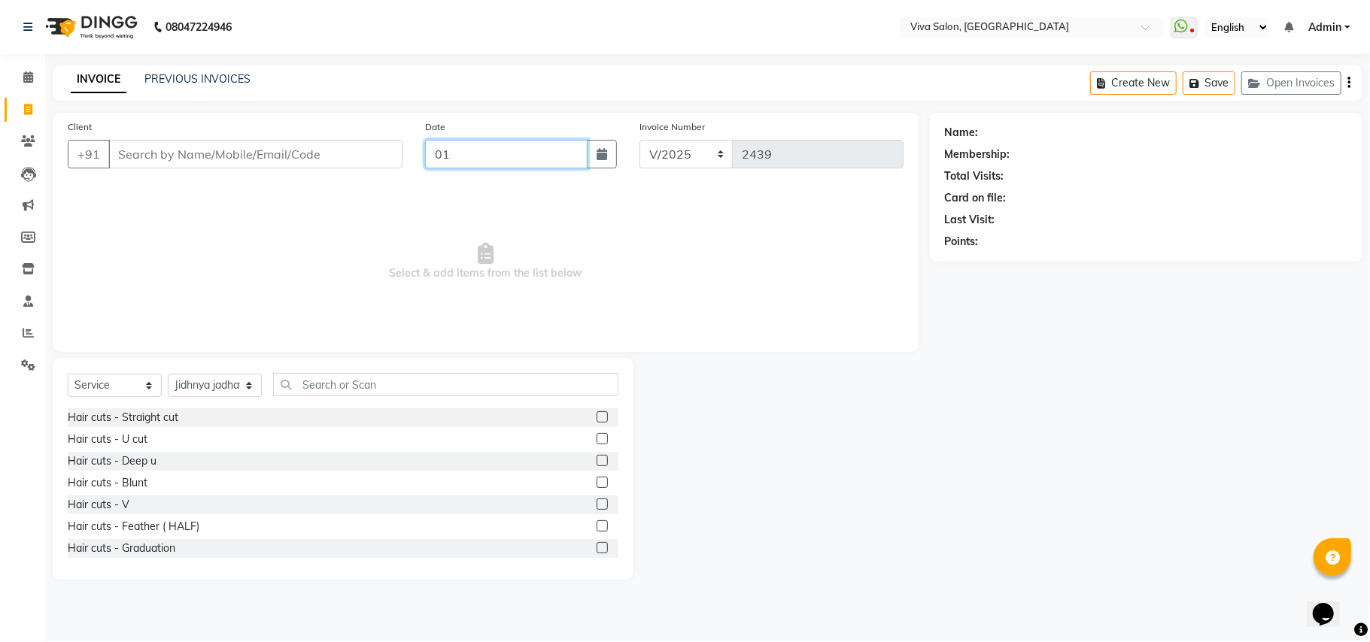
type input "0"
click at [608, 145] on button "button" at bounding box center [602, 154] width 30 height 29
select select "9"
select select "2025"
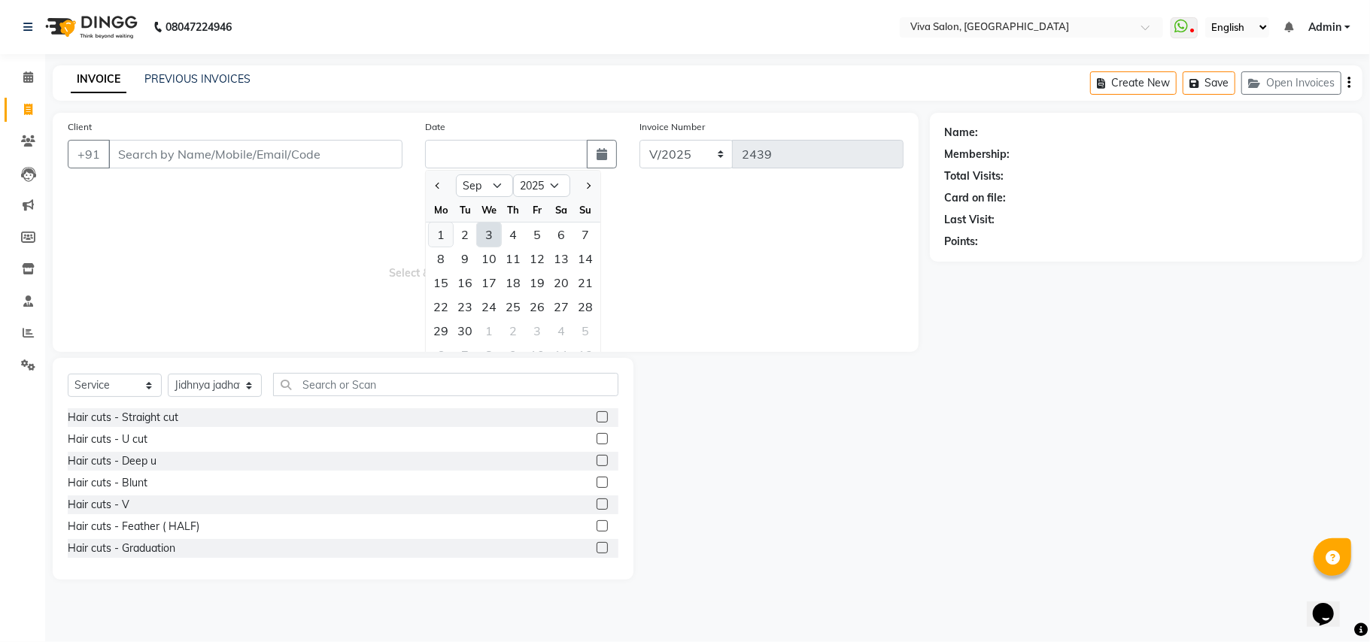
click at [446, 232] on div "1" at bounding box center [441, 235] width 24 height 24
type input "01-09-2025"
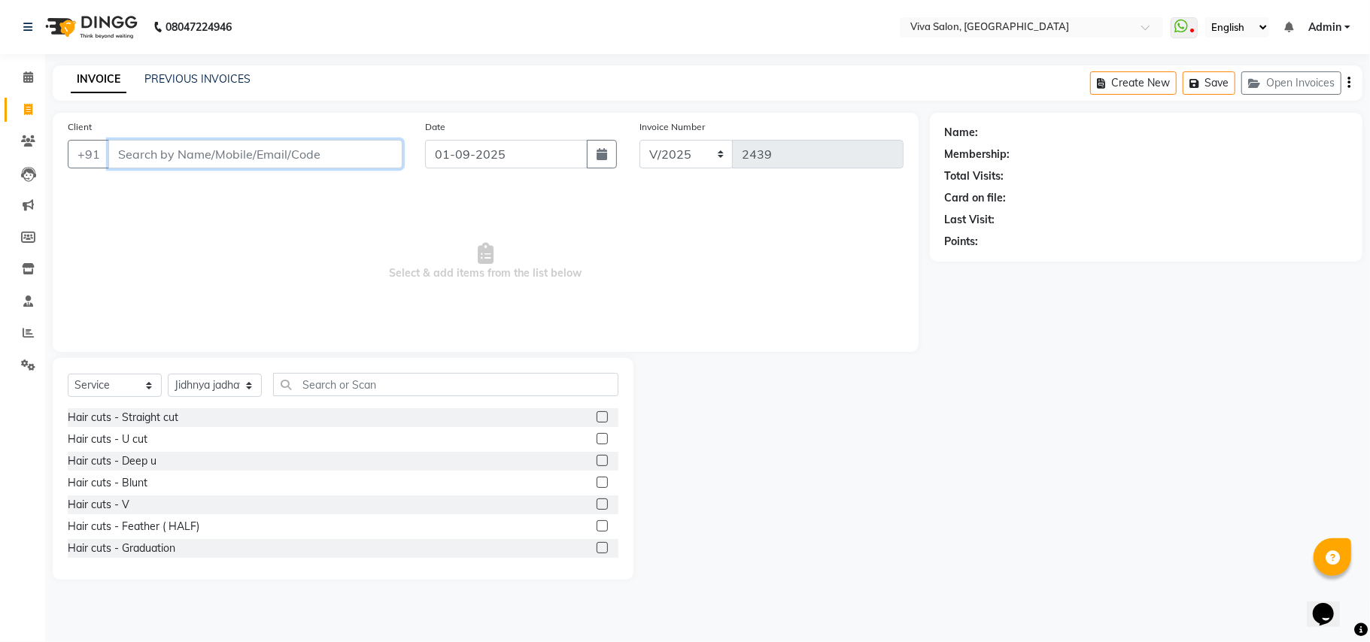
click at [370, 162] on input "Client" at bounding box center [255, 154] width 294 height 29
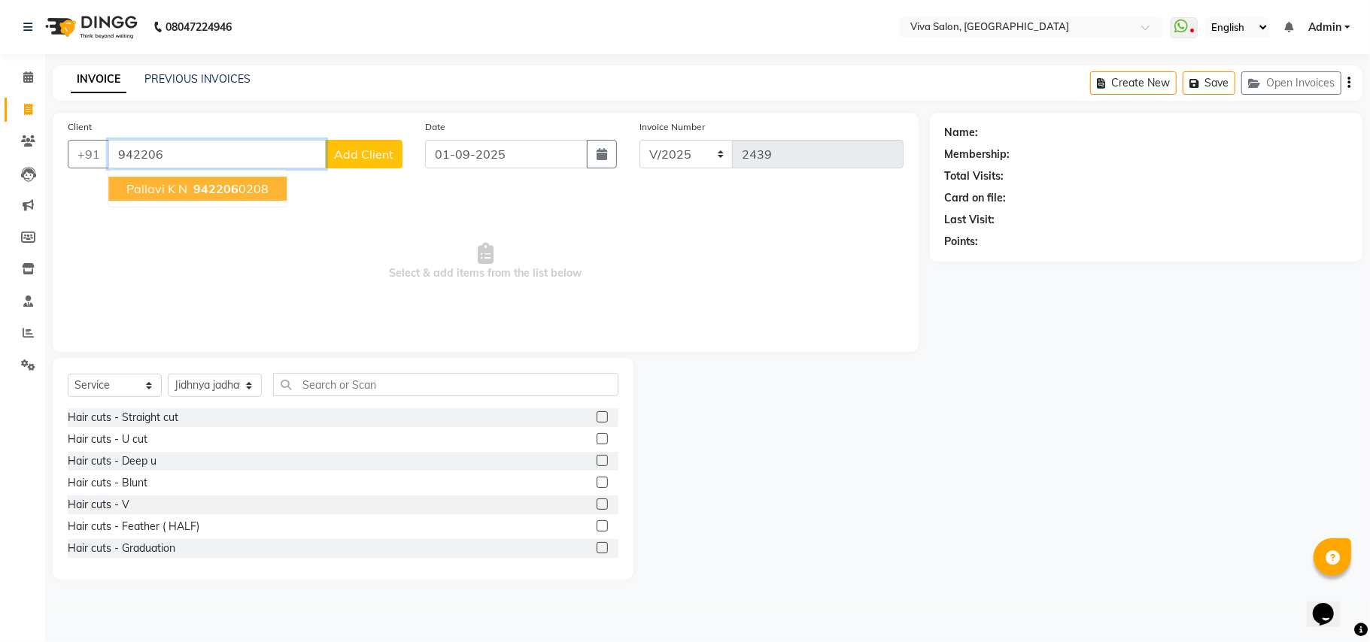
click at [254, 190] on ngb-highlight "942206 0208" at bounding box center [229, 188] width 78 height 15
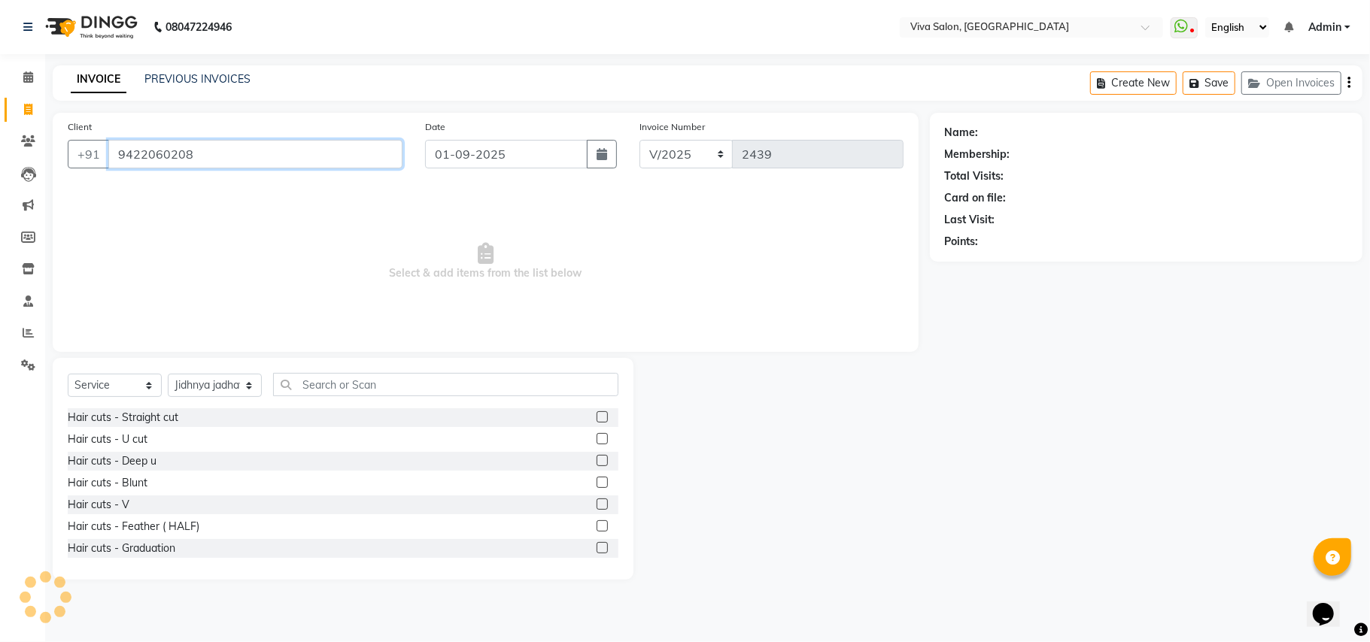
type input "9422060208"
select select "2: Object"
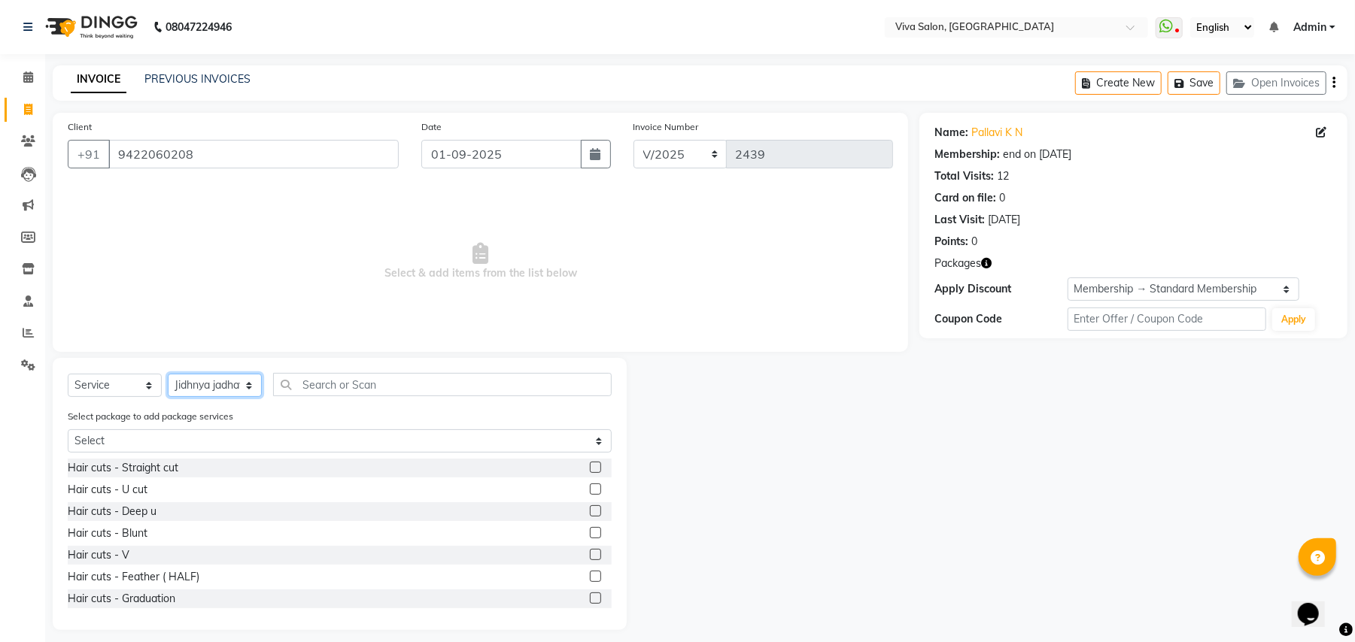
click at [199, 386] on select "Select Stylist Anita Shelar Jayashree khanapure Jidhnya jadhav Netra lakhanavar…" at bounding box center [215, 385] width 94 height 23
select select "63771"
click at [168, 374] on select "Select Stylist Anita Shelar Jayashree khanapure Jidhnya jadhav Netra lakhanavar…" at bounding box center [215, 385] width 94 height 23
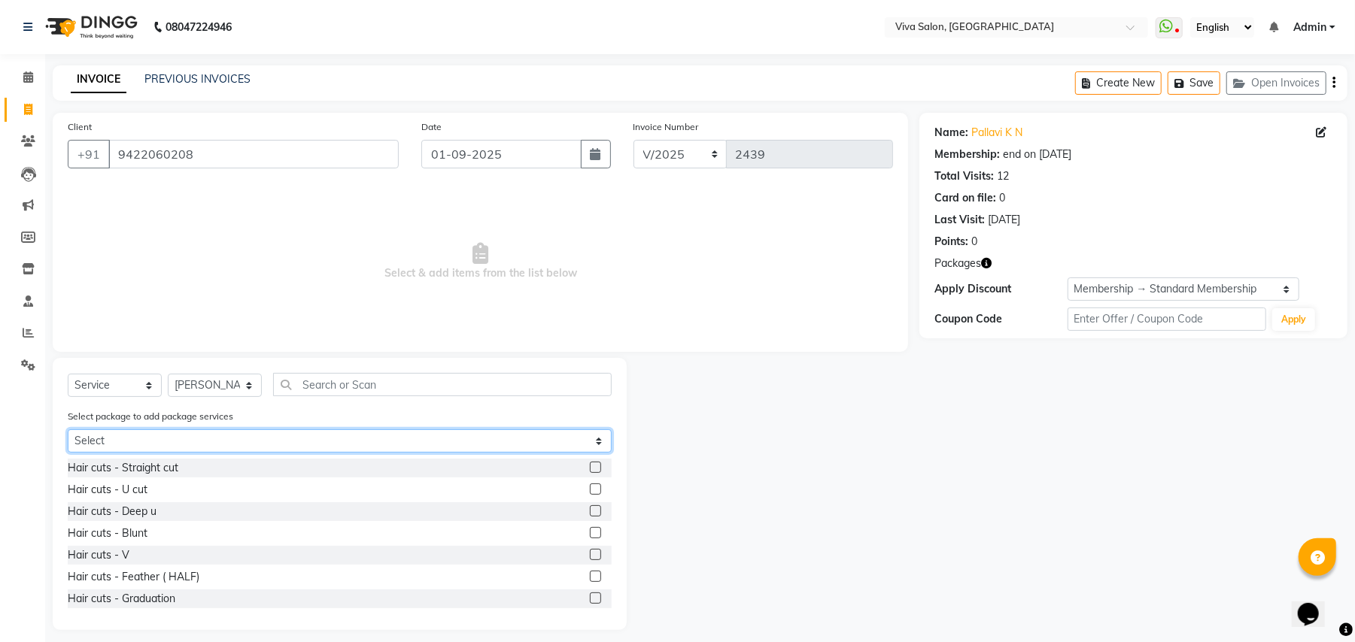
click at [254, 441] on select "Select Aloevera wax offer Pedicure offer Festive Facial offer Oil Shots treatme…" at bounding box center [340, 441] width 544 height 23
click at [68, 430] on select "Select Aloevera wax offer Pedicure offer Festive Facial offer Oil Shots treatme…" at bounding box center [340, 441] width 544 height 23
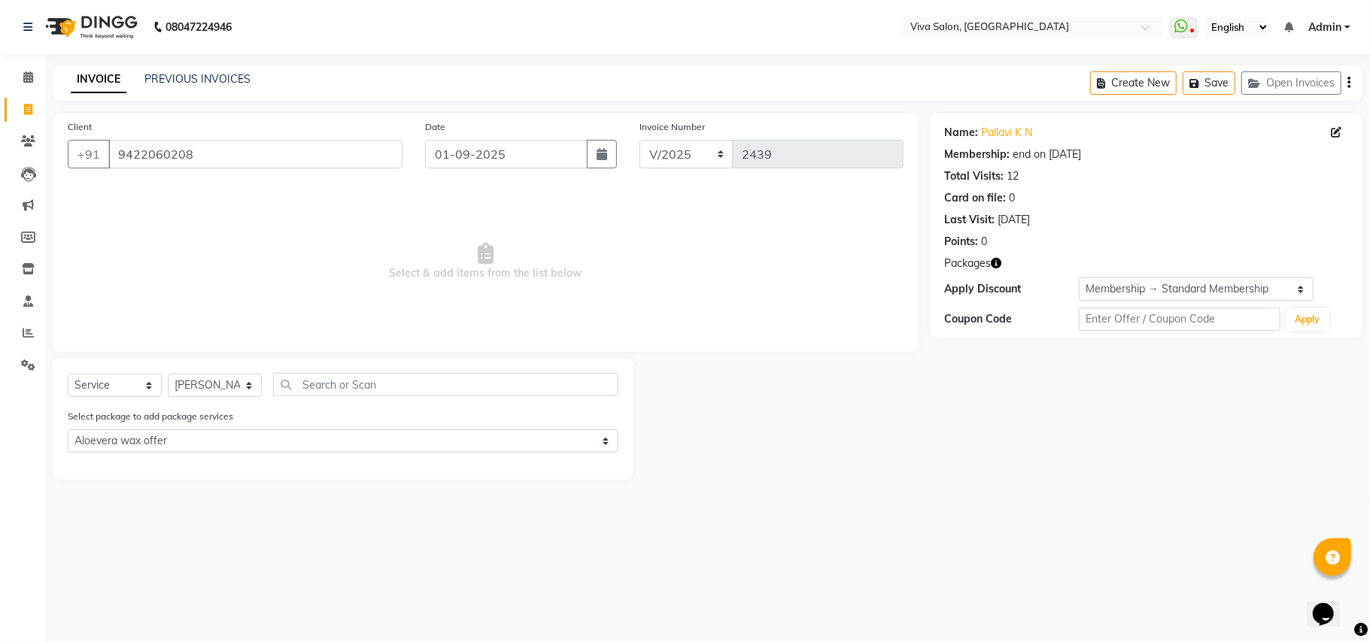
click at [248, 452] on div "Select package to add package services Select Aloevera wax offer Pedicure offer…" at bounding box center [342, 433] width 573 height 50
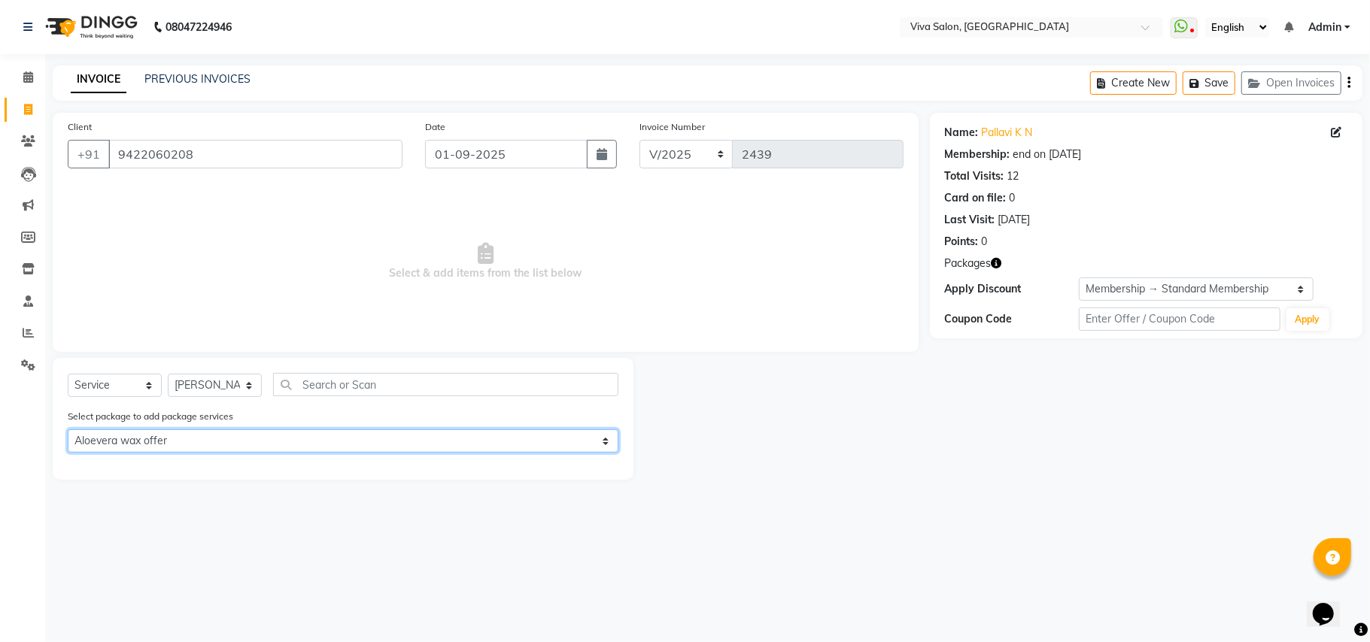
click at [248, 446] on select "Select Aloevera wax offer Pedicure offer Festive Facial offer Oil Shots treatme…" at bounding box center [343, 441] width 551 height 23
click at [68, 430] on select "Select Aloevera wax offer Pedicure offer Festive Facial offer Oil Shots treatme…" at bounding box center [343, 441] width 551 height 23
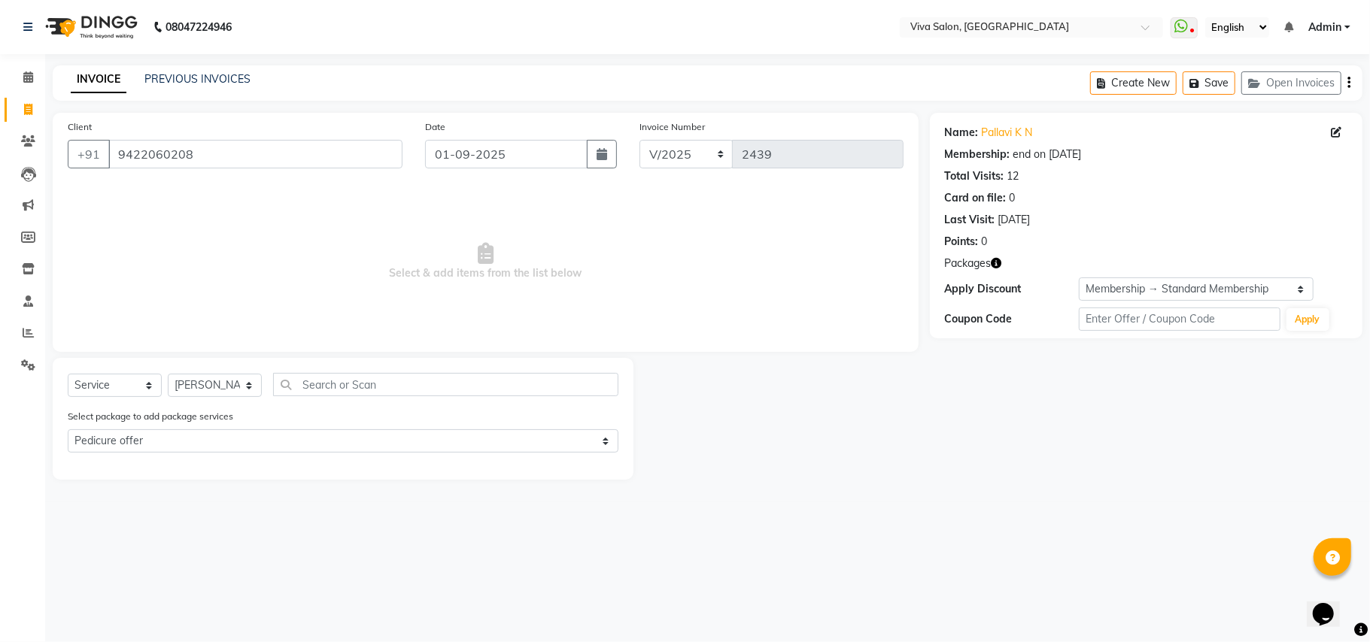
click at [263, 452] on div "Select package to add package services Select Aloevera wax offer Pedicure offer…" at bounding box center [342, 433] width 573 height 50
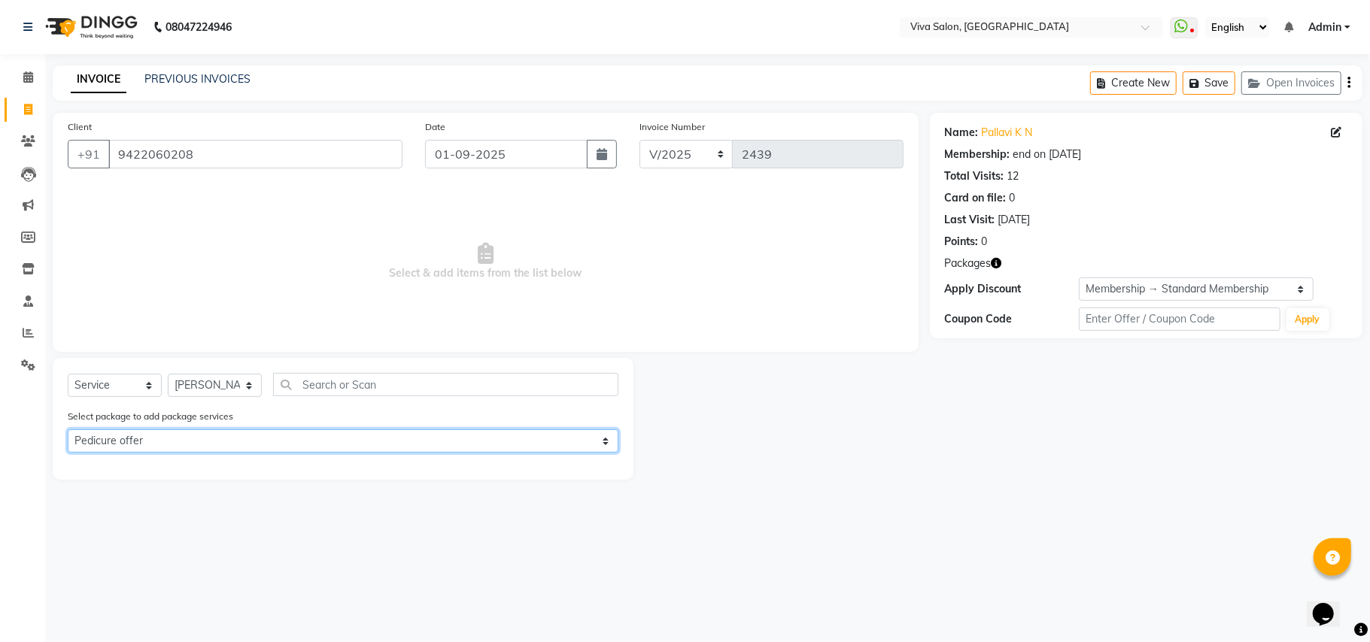
click at [266, 440] on select "Select Aloevera wax offer Pedicure offer Festive Facial offer Oil Shots treatme…" at bounding box center [343, 441] width 551 height 23
click at [68, 430] on select "Select Aloevera wax offer Pedicure offer Festive Facial offer Oil Shots treatme…" at bounding box center [343, 441] width 551 height 23
click at [242, 445] on select "Select Aloevera wax offer Pedicure offer Festive Facial offer Oil Shots treatme…" at bounding box center [343, 441] width 551 height 23
select select "0: undefined"
click at [68, 430] on select "Select Aloevera wax offer Pedicure offer Festive Facial offer Oil Shots treatme…" at bounding box center [343, 441] width 551 height 23
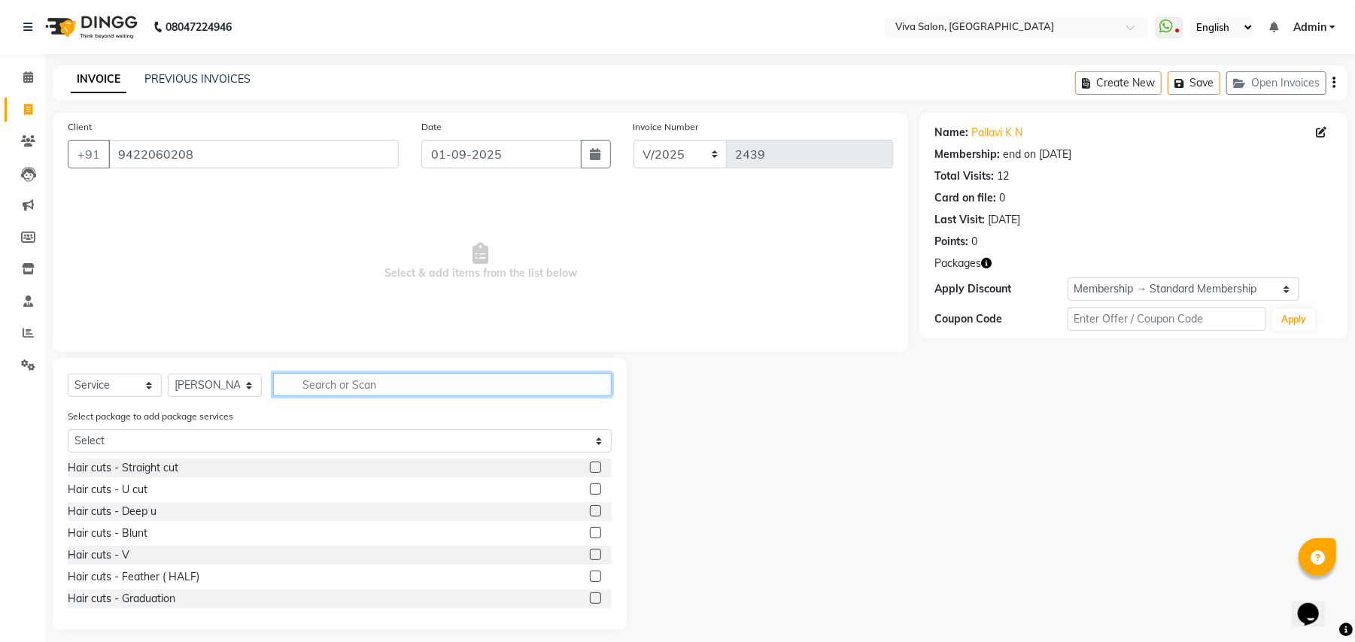
click at [304, 376] on input "text" at bounding box center [442, 384] width 339 height 23
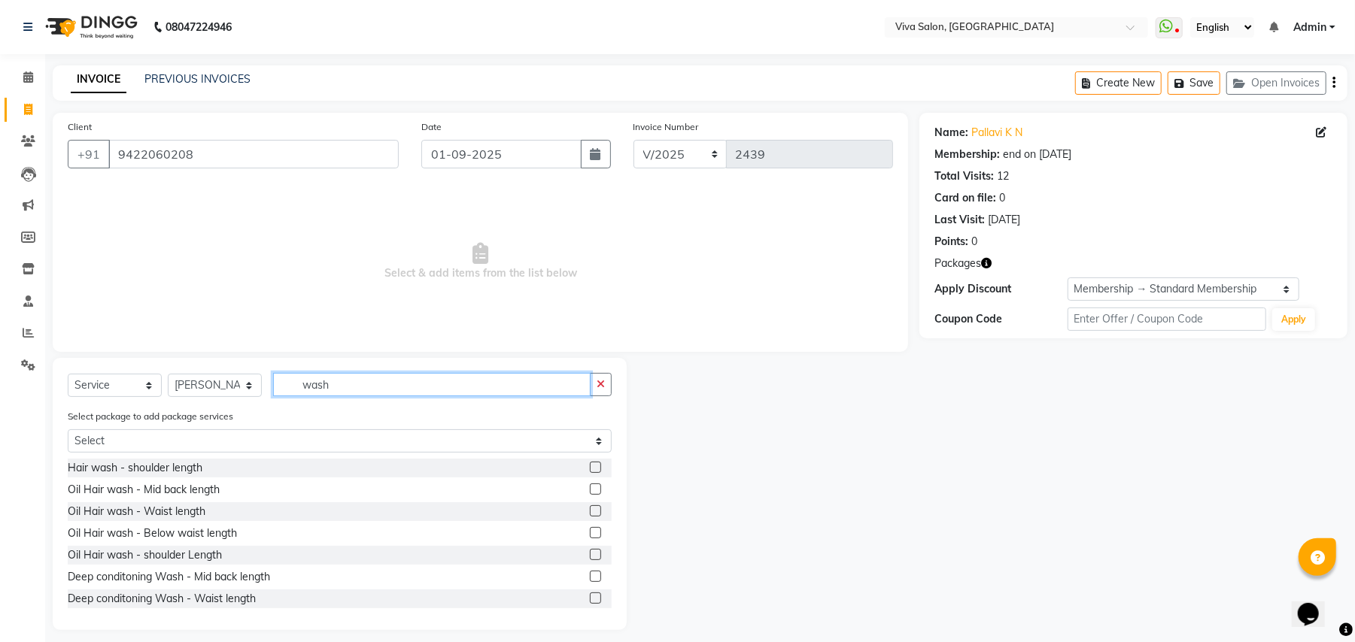
type input "wash"
click at [590, 489] on label at bounding box center [595, 489] width 11 height 11
click at [590, 489] on input "checkbox" at bounding box center [595, 490] width 10 height 10
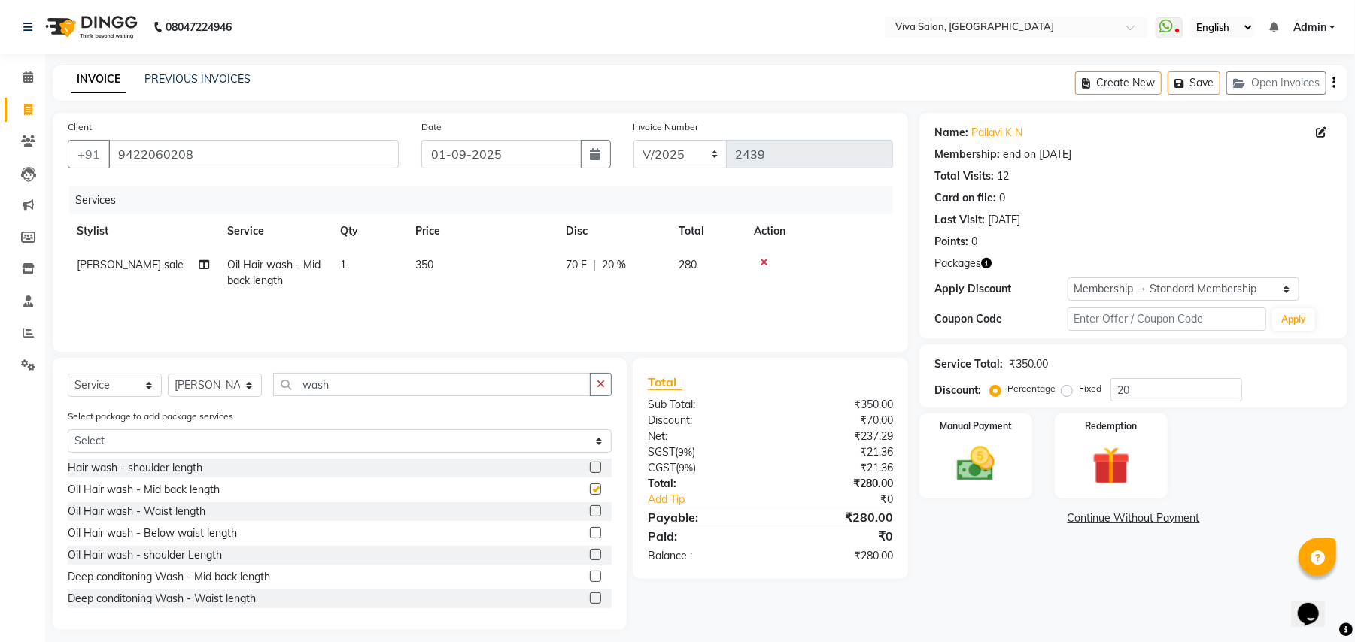
checkbox input "false"
click at [600, 380] on icon "button" at bounding box center [601, 384] width 8 height 11
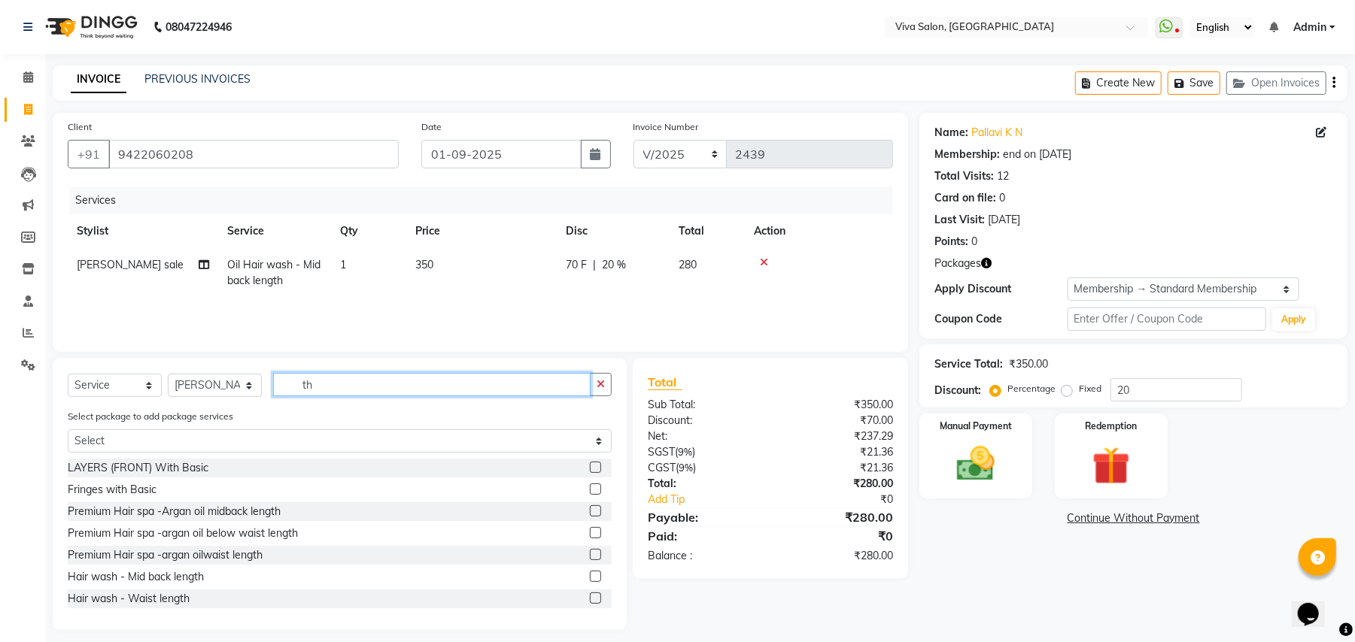
scroll to position [0, 0]
type input "thr"
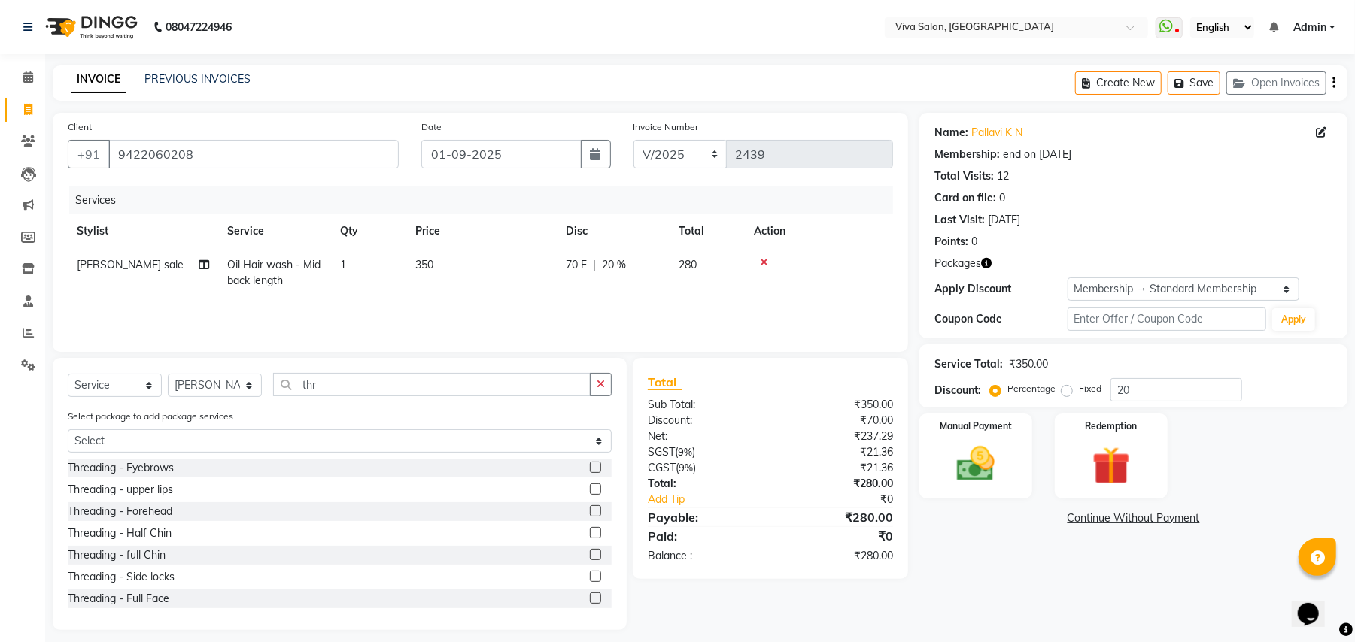
click at [590, 486] on label at bounding box center [595, 489] width 11 height 11
click at [590, 486] on input "checkbox" at bounding box center [595, 490] width 10 height 10
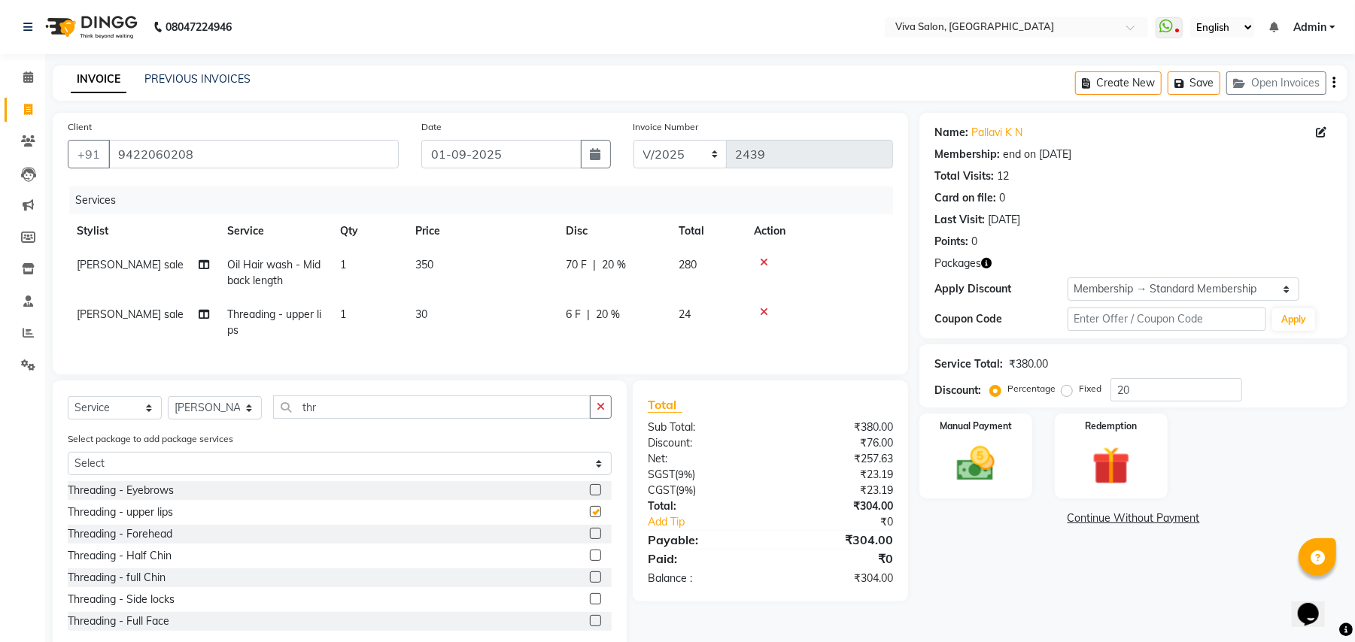
checkbox input "false"
click at [590, 561] on label at bounding box center [595, 555] width 11 height 11
click at [590, 561] on input "checkbox" at bounding box center [595, 556] width 10 height 10
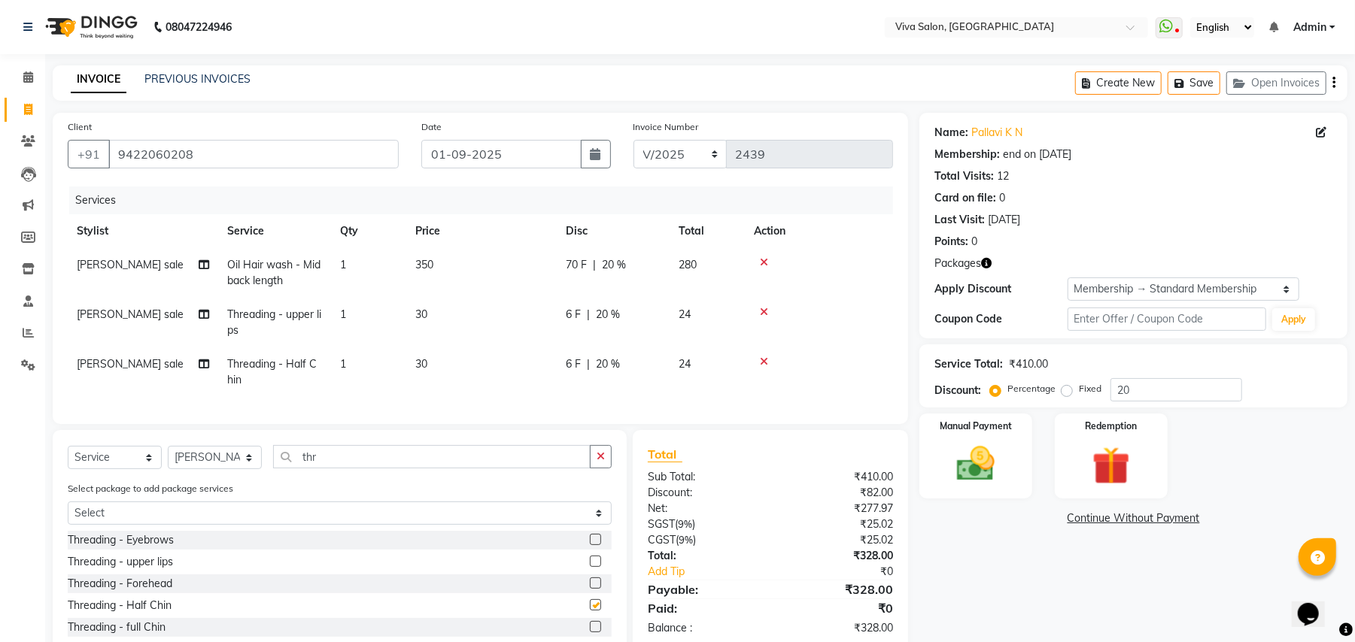
checkbox input "false"
click at [518, 247] on th "Price" at bounding box center [481, 231] width 150 height 34
click at [504, 271] on td "350" at bounding box center [481, 273] width 150 height 50
select select "63771"
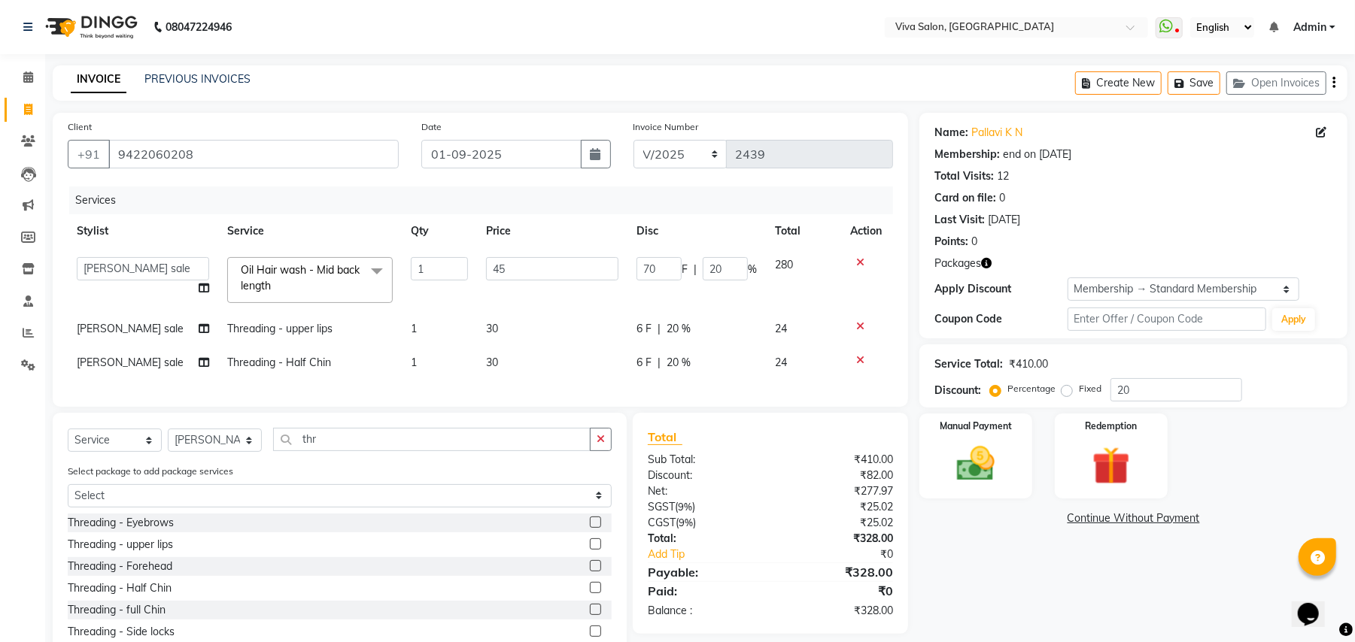
type input "450"
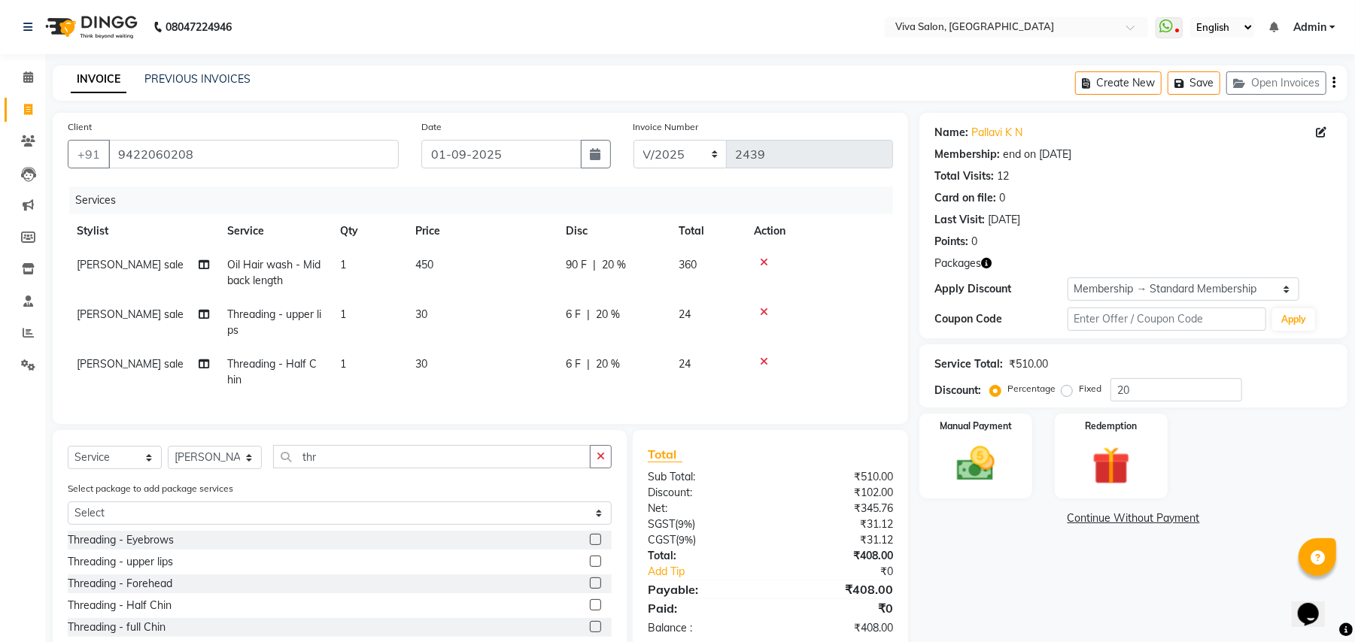
click at [563, 326] on tr "Sanika sale Threading - upper lips 1 30 6 F | 20 % 24" at bounding box center [480, 323] width 825 height 50
click at [994, 455] on img at bounding box center [975, 465] width 65 height 46
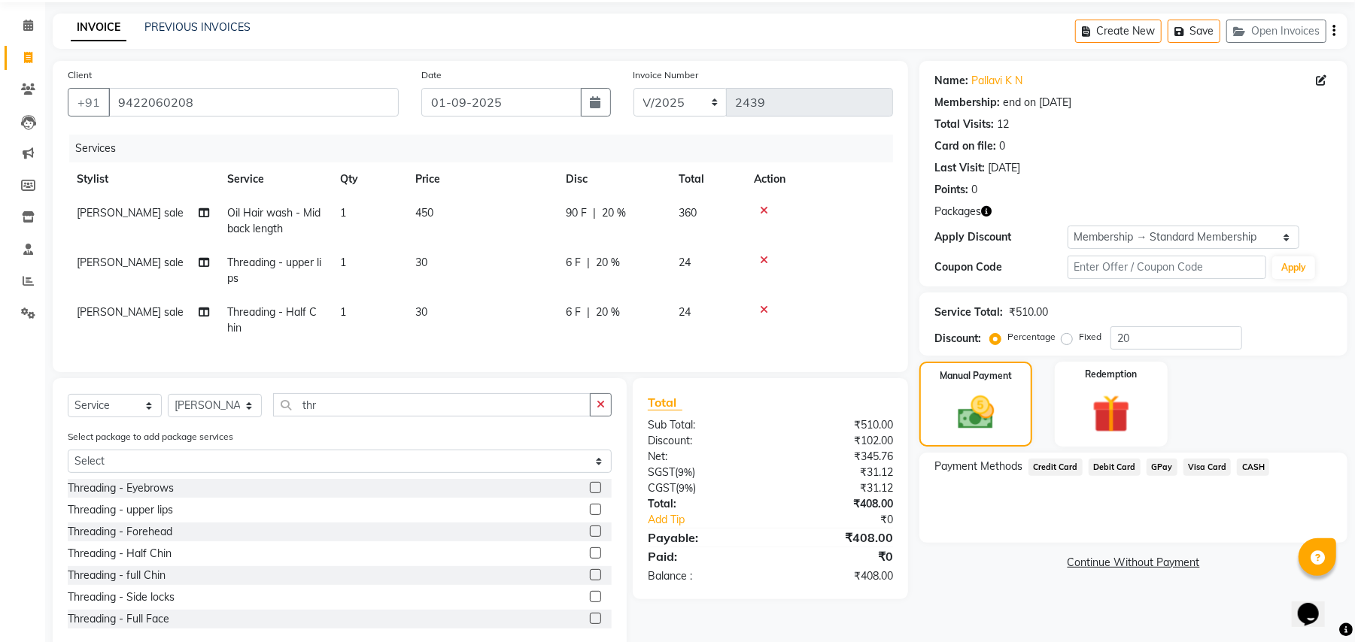
scroll to position [97, 0]
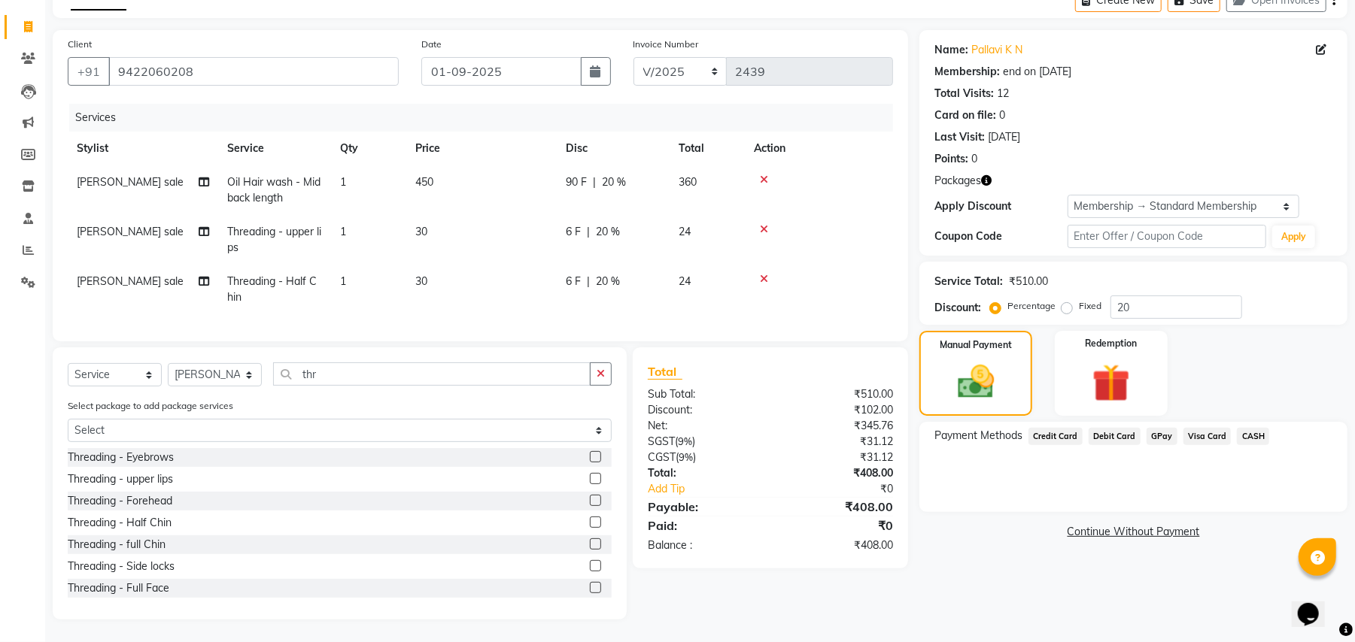
click at [1158, 428] on span "GPay" at bounding box center [1161, 436] width 31 height 17
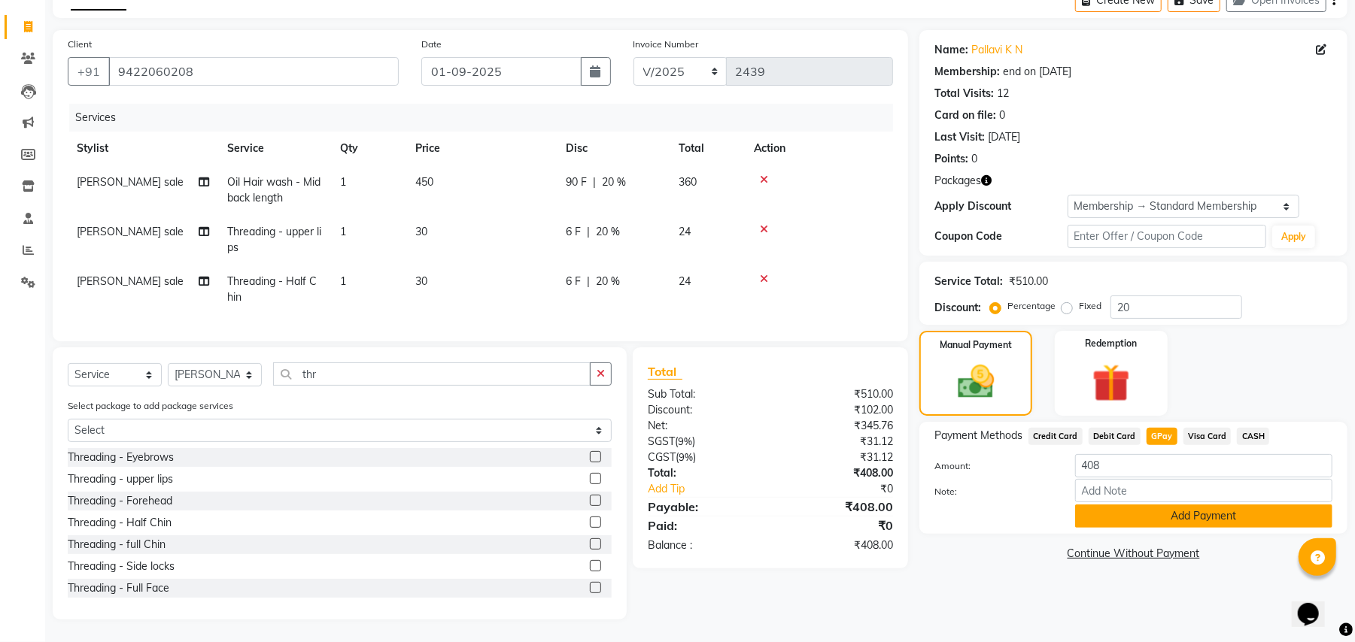
click at [1114, 506] on button "Add Payment" at bounding box center [1203, 516] width 257 height 23
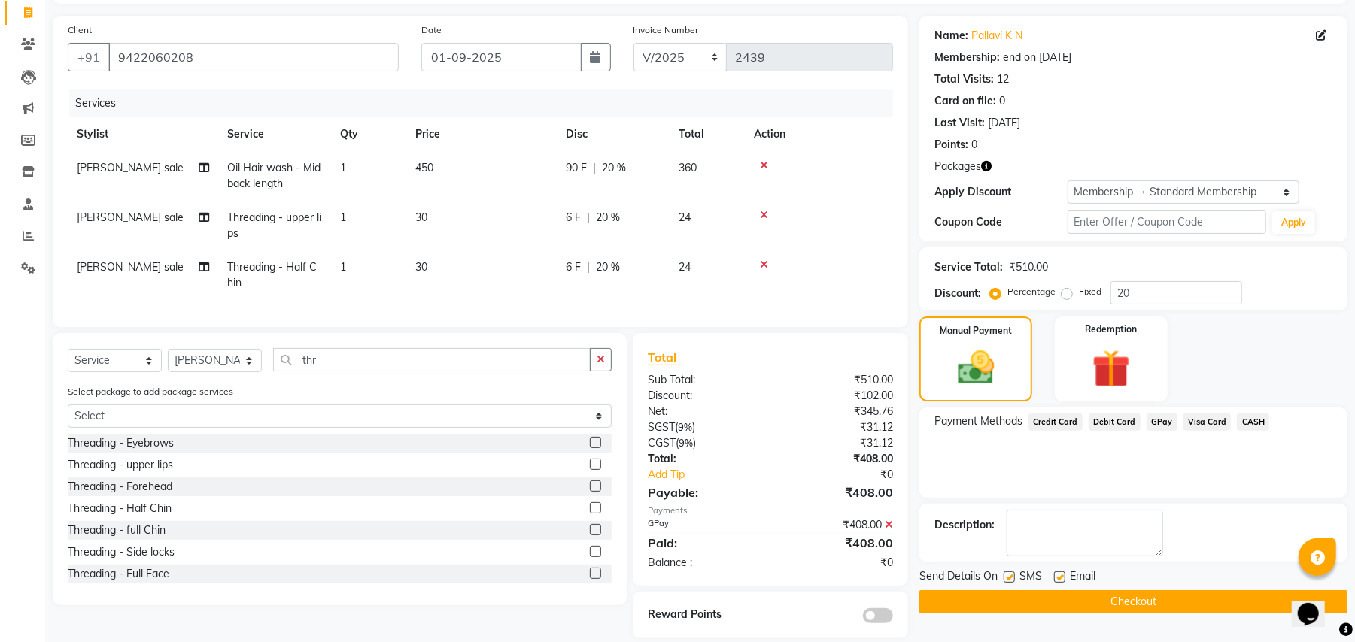
click at [1003, 576] on label at bounding box center [1008, 577] width 11 height 11
click at [1003, 576] on input "checkbox" at bounding box center [1008, 578] width 10 height 10
checkbox input "false"
click at [1061, 582] on label at bounding box center [1059, 577] width 11 height 11
click at [1061, 582] on input "checkbox" at bounding box center [1059, 578] width 10 height 10
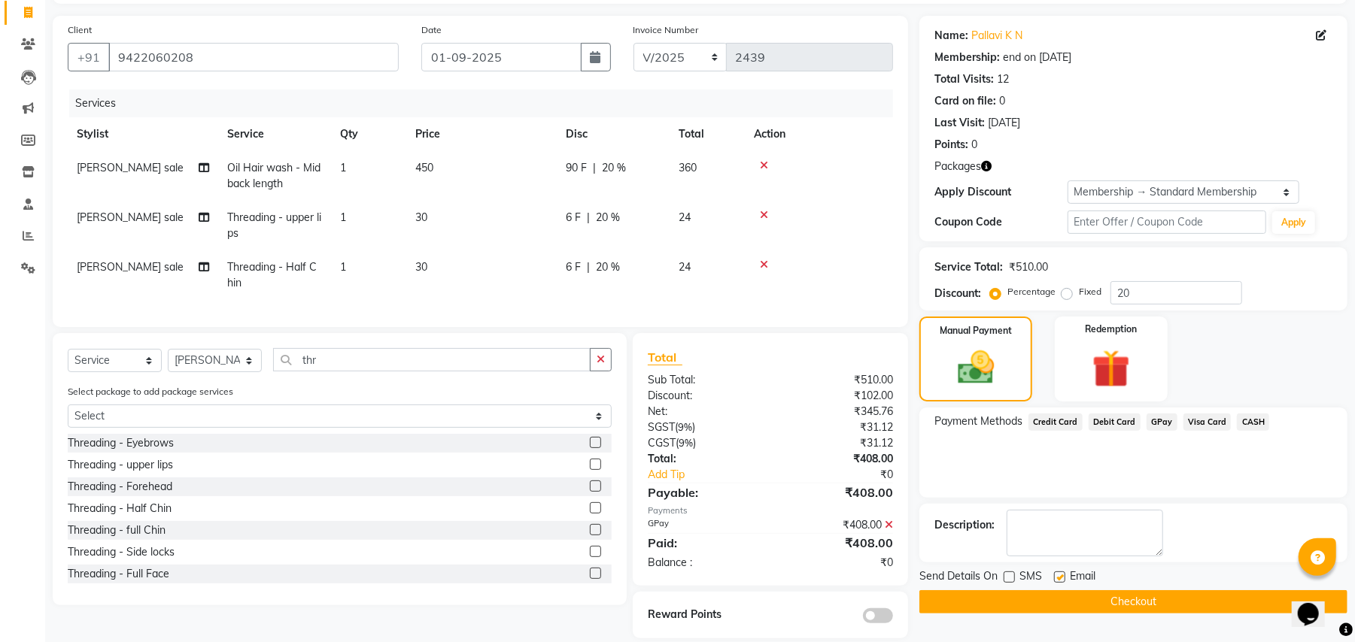
checkbox input "false"
click at [1056, 600] on button "Checkout" at bounding box center [1133, 602] width 428 height 23
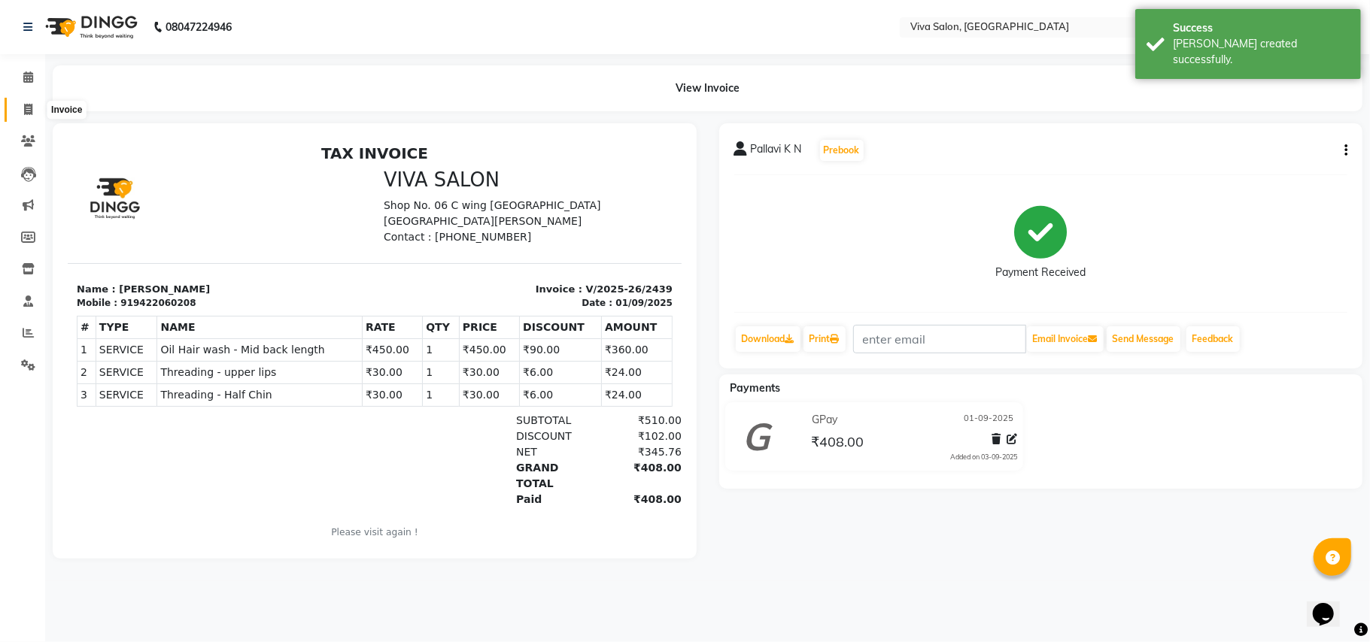
click at [25, 114] on icon at bounding box center [28, 109] width 8 height 11
select select "service"
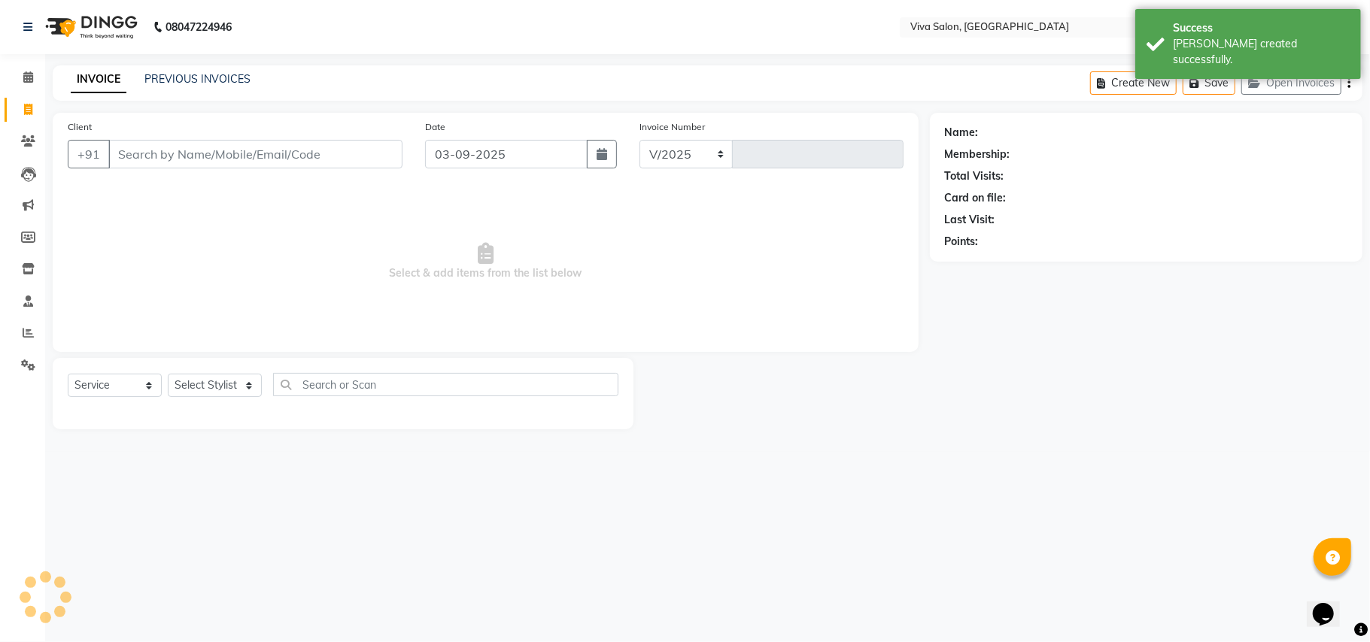
select select "7363"
type input "2440"
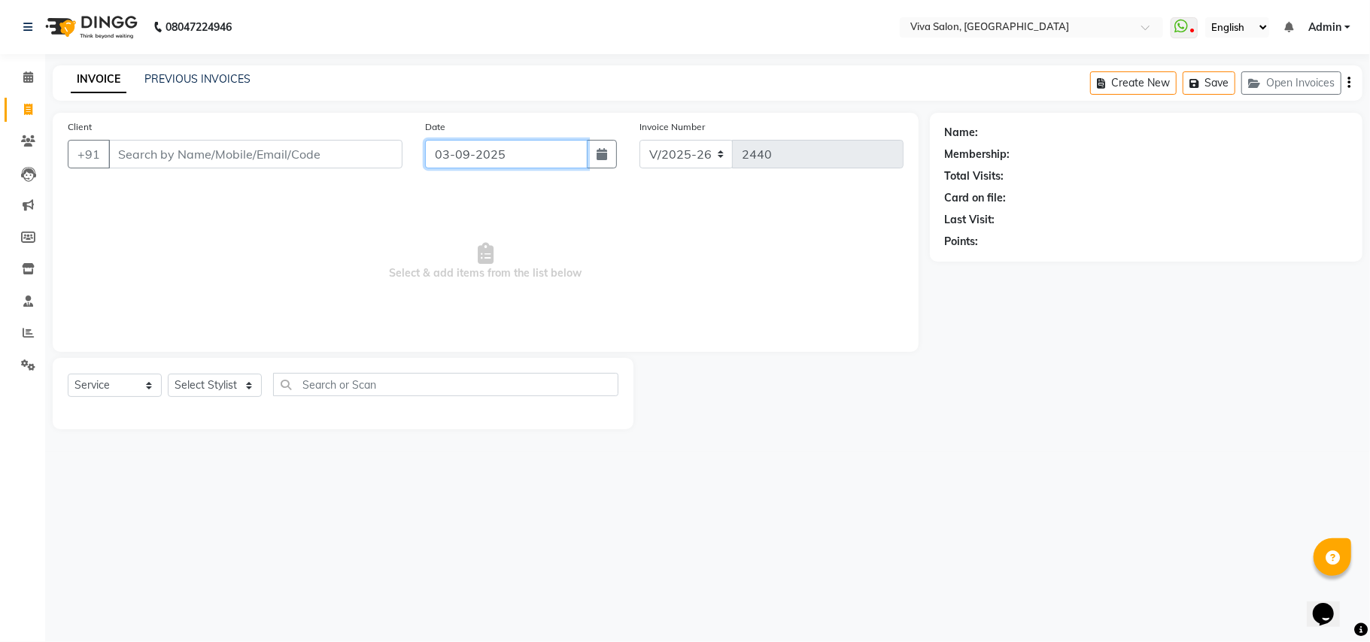
click at [469, 147] on input "03-09-2025" at bounding box center [506, 154] width 162 height 29
select select "9"
select select "2025"
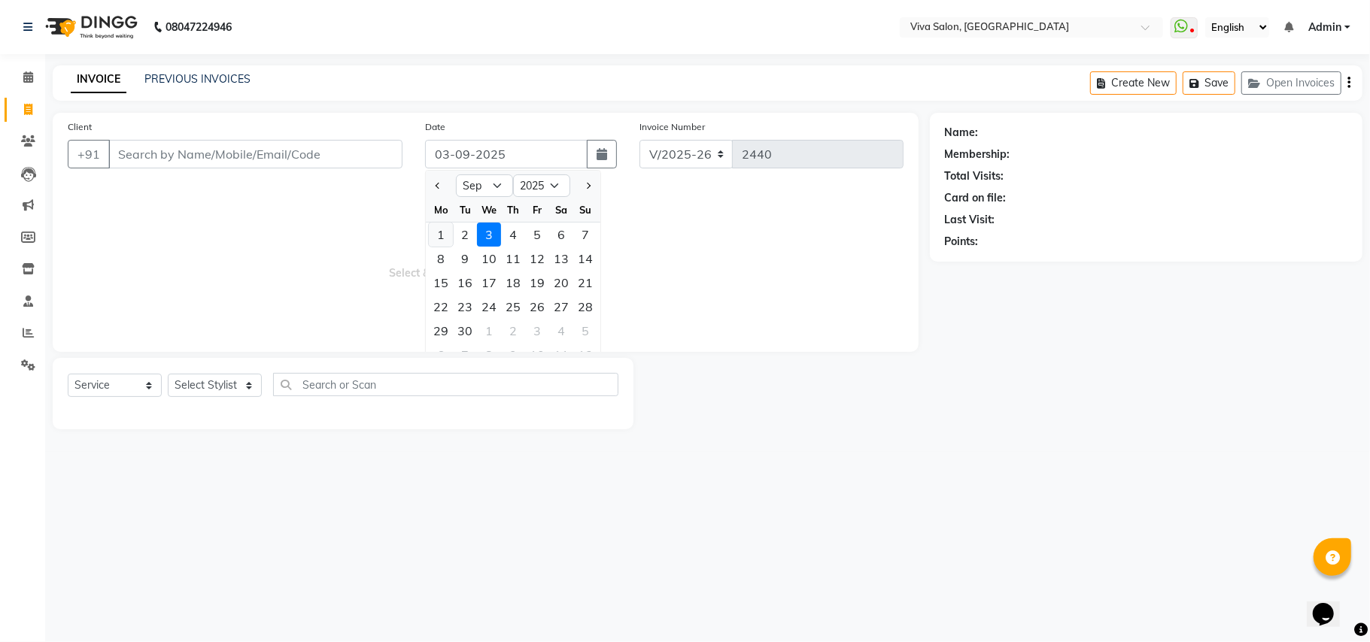
click at [448, 241] on div "1" at bounding box center [441, 235] width 24 height 24
type input "01-09-2025"
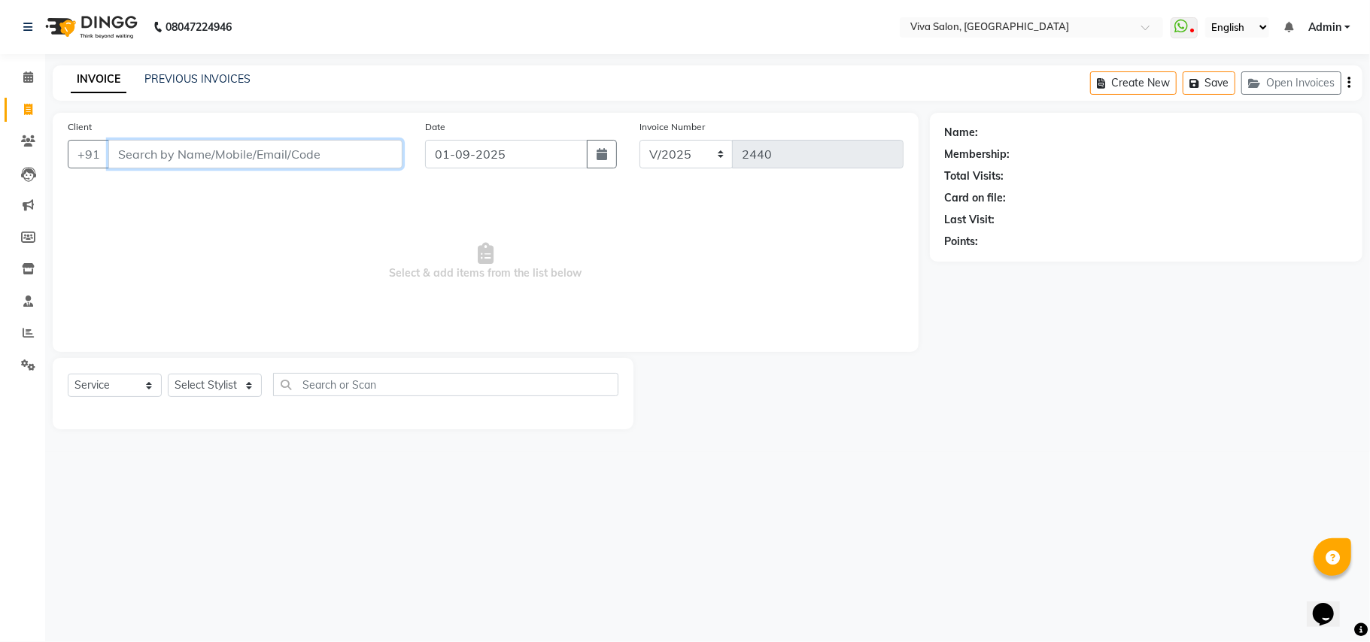
click at [197, 158] on input "Client" at bounding box center [255, 154] width 294 height 29
click at [223, 154] on input "9920712960" at bounding box center [216, 154] width 217 height 29
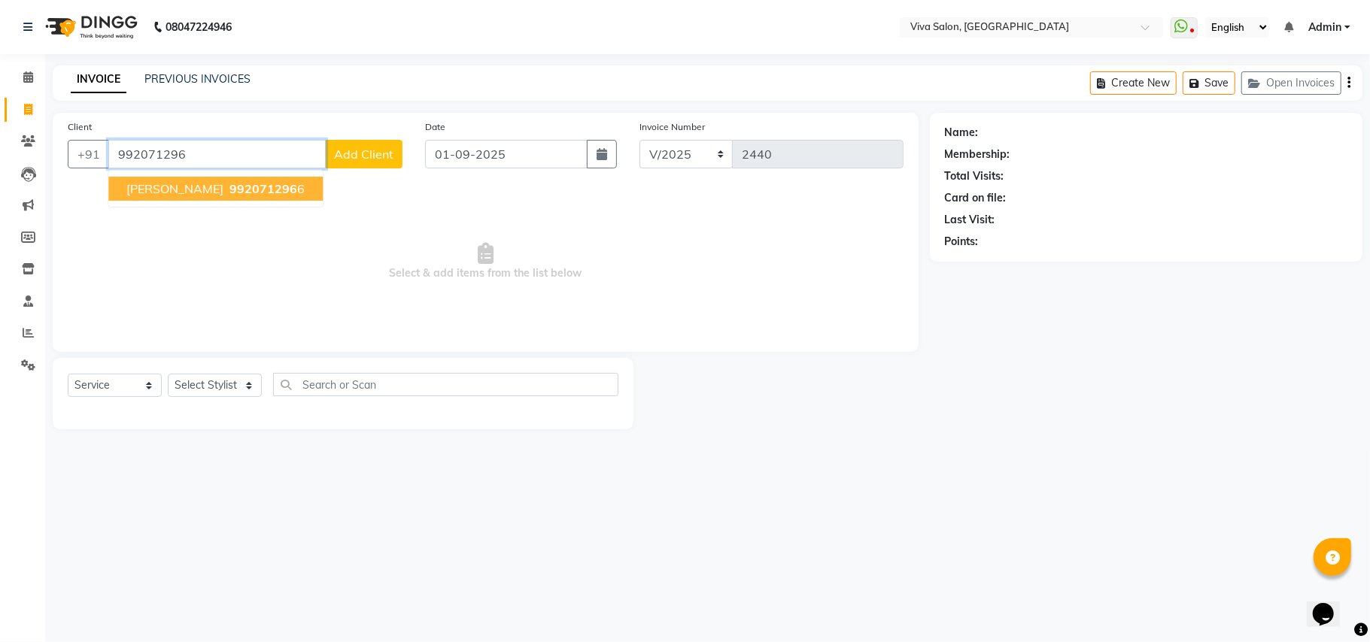
click at [229, 187] on span "992071296" at bounding box center [263, 188] width 68 height 15
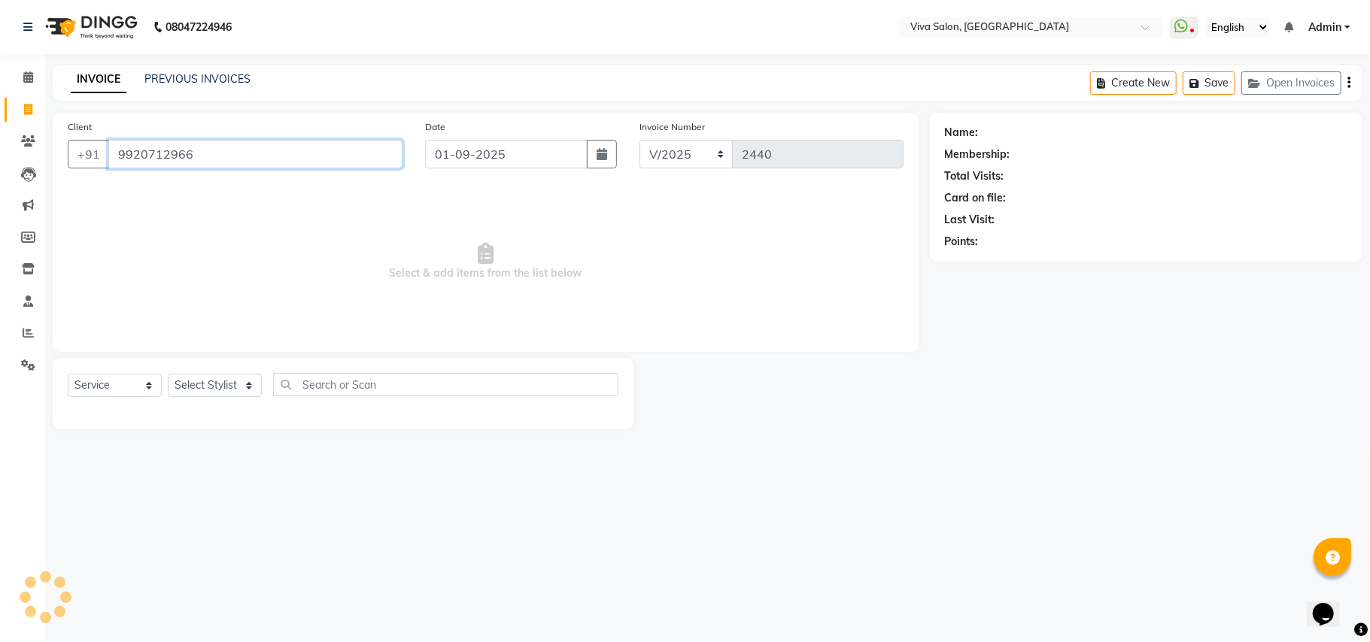
type input "9920712966"
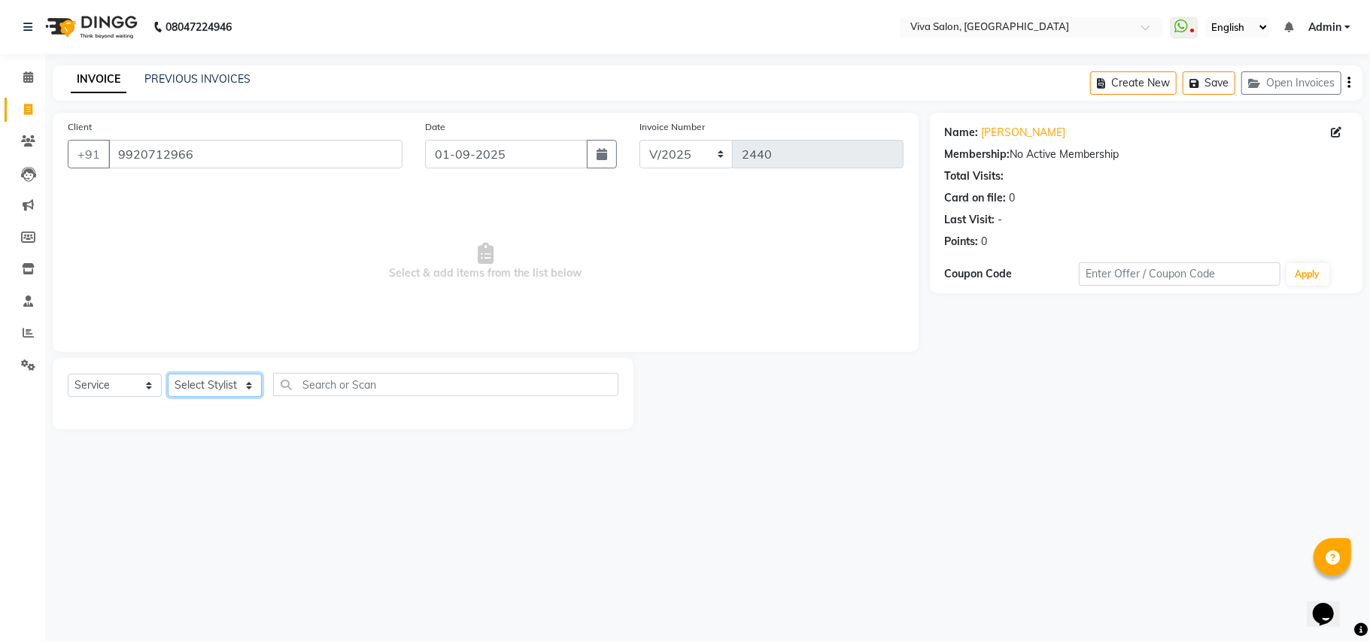
click at [242, 392] on select "Select Stylist Anita Shelar Jayashree khanapure Jidhnya jadhav Netra lakhanavar…" at bounding box center [215, 385] width 94 height 23
select select "63771"
click at [168, 374] on select "Select Stylist Anita Shelar Jayashree khanapure Jidhnya jadhav Netra lakhanavar…" at bounding box center [215, 385] width 94 height 23
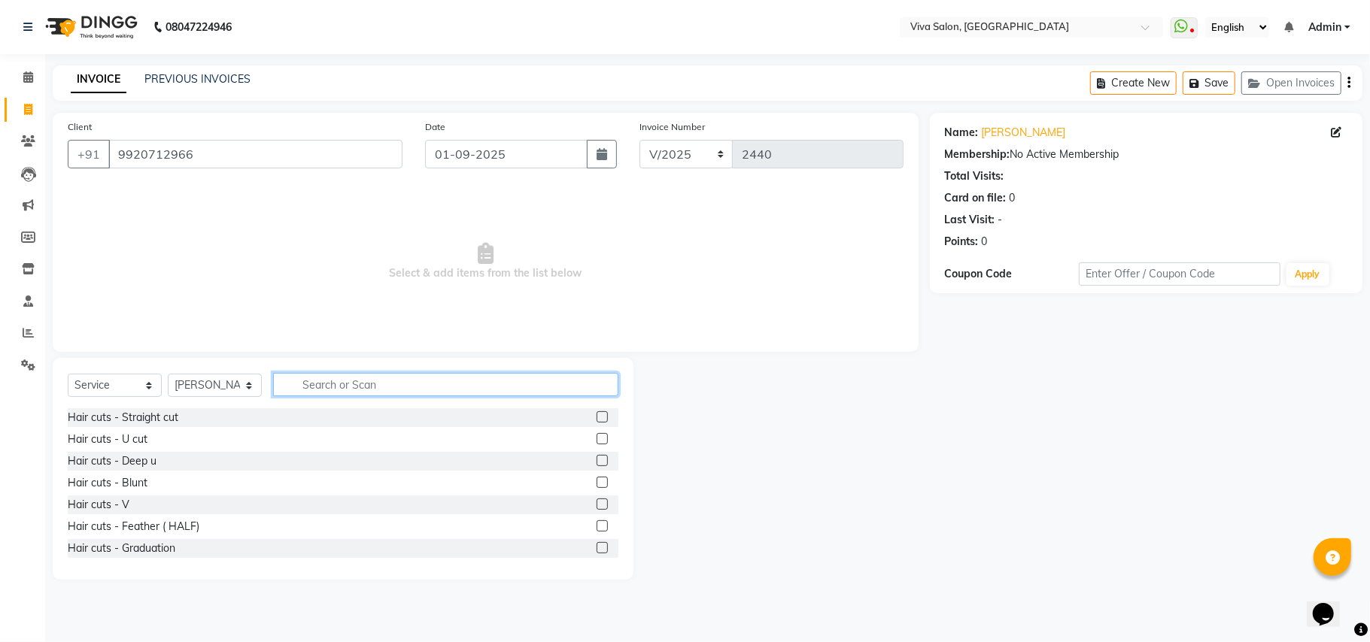
click at [325, 385] on input "text" at bounding box center [445, 384] width 345 height 23
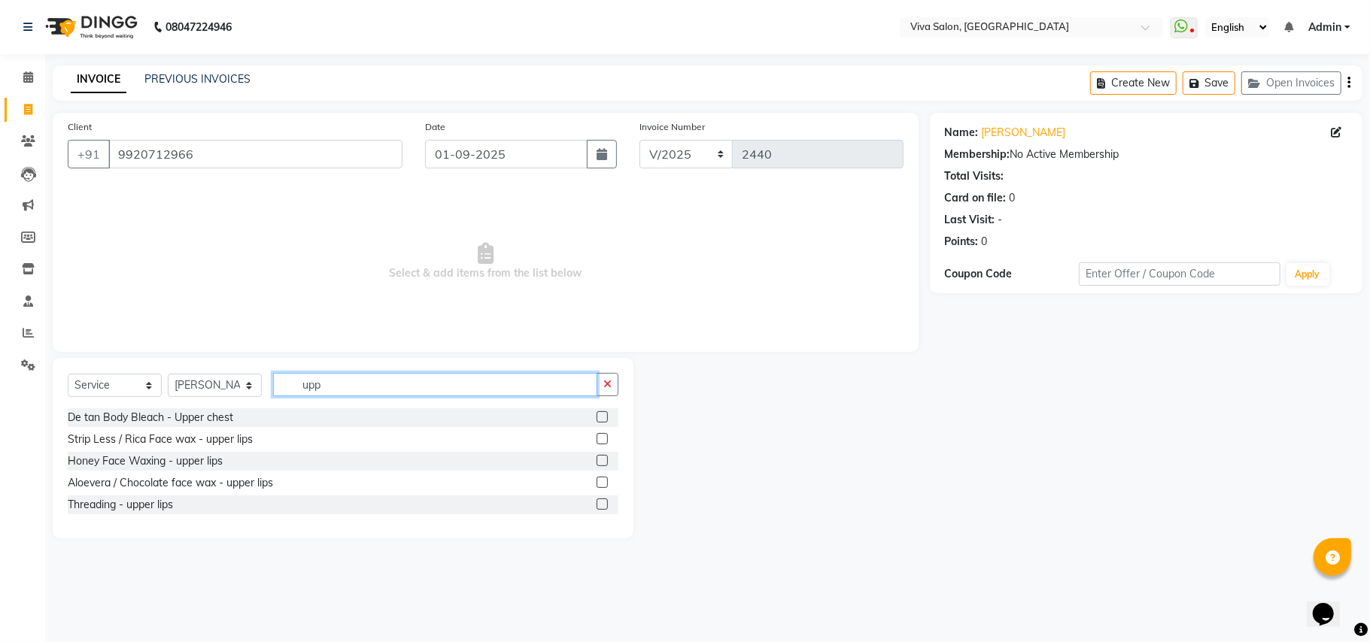
type input "upp"
click at [599, 506] on label at bounding box center [602, 504] width 11 height 11
click at [599, 506] on input "checkbox" at bounding box center [602, 505] width 10 height 10
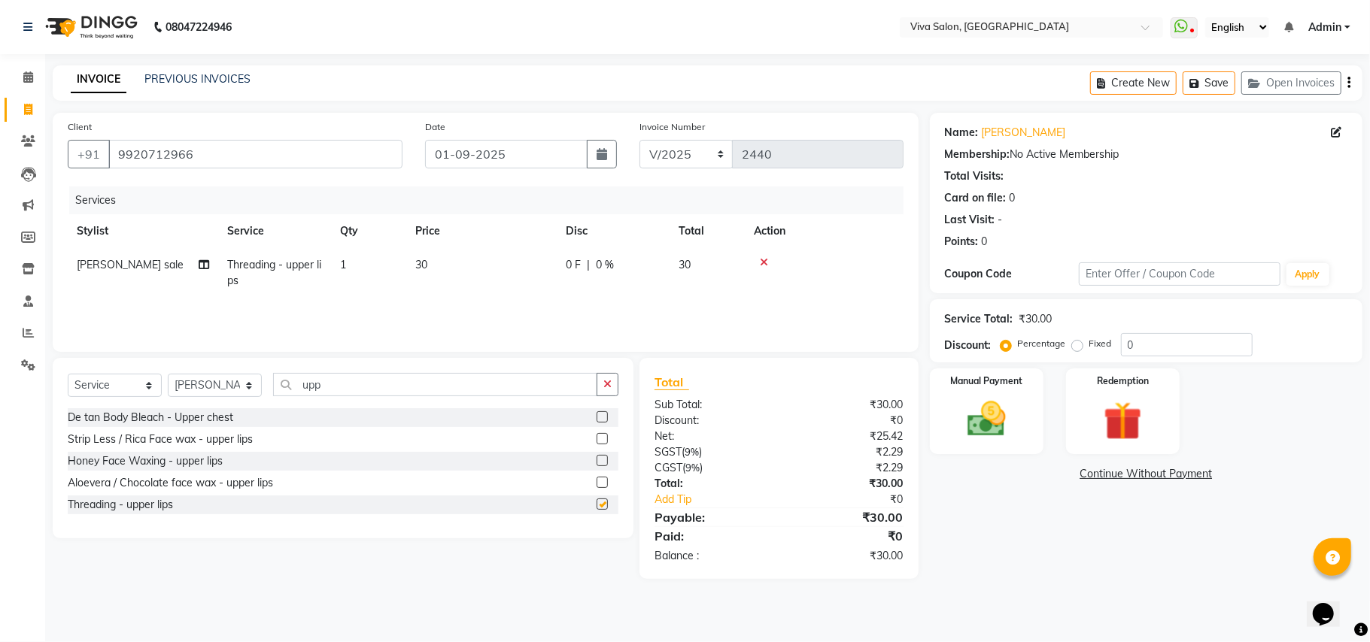
checkbox input "false"
click at [960, 398] on img at bounding box center [986, 419] width 65 height 47
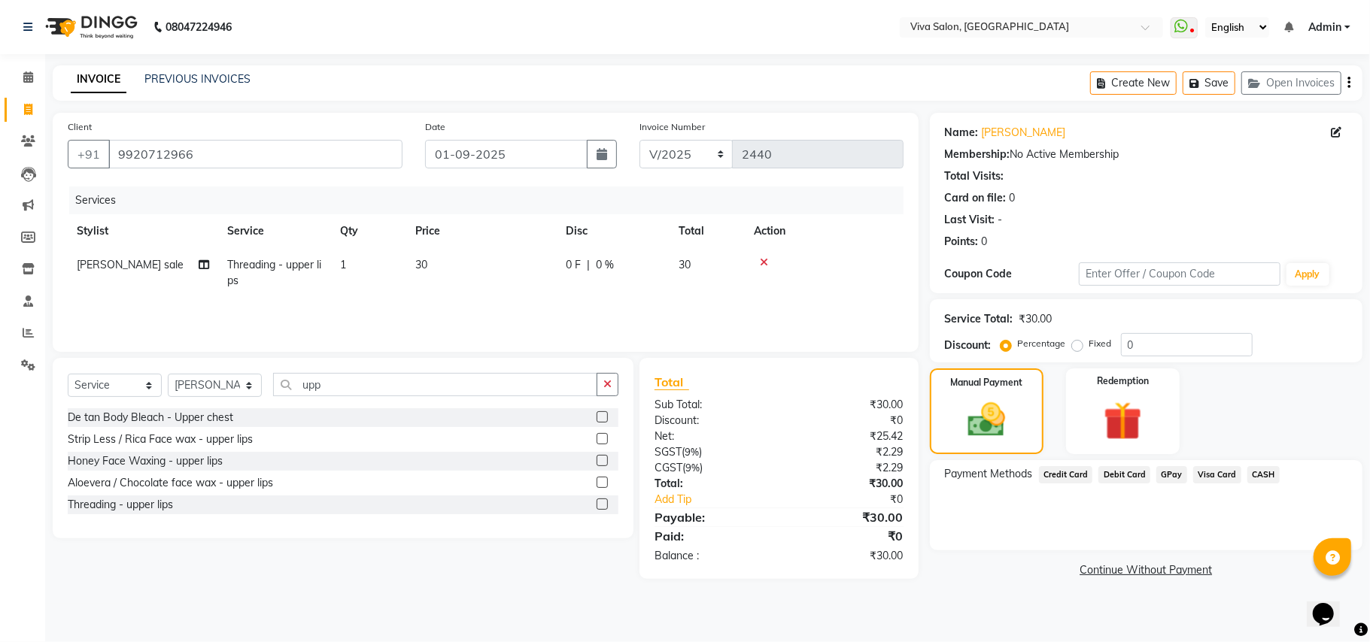
click at [1252, 470] on span "CASH" at bounding box center [1263, 474] width 32 height 17
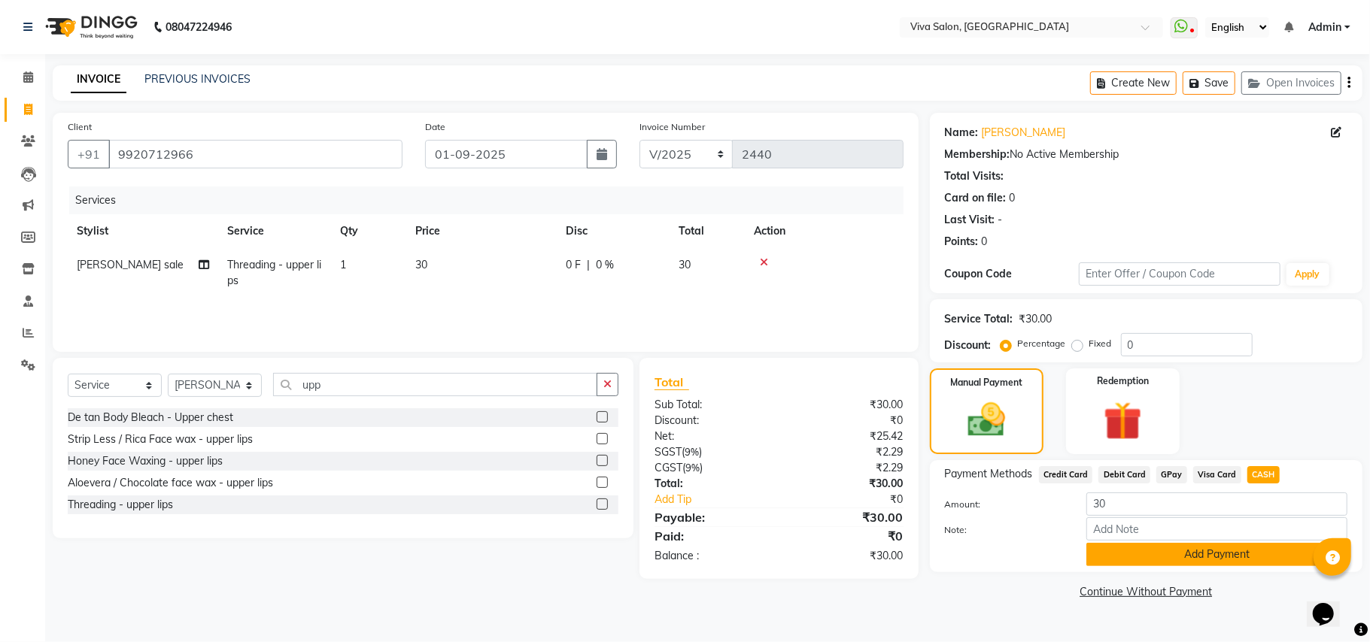
click at [1189, 564] on button "Add Payment" at bounding box center [1216, 554] width 261 height 23
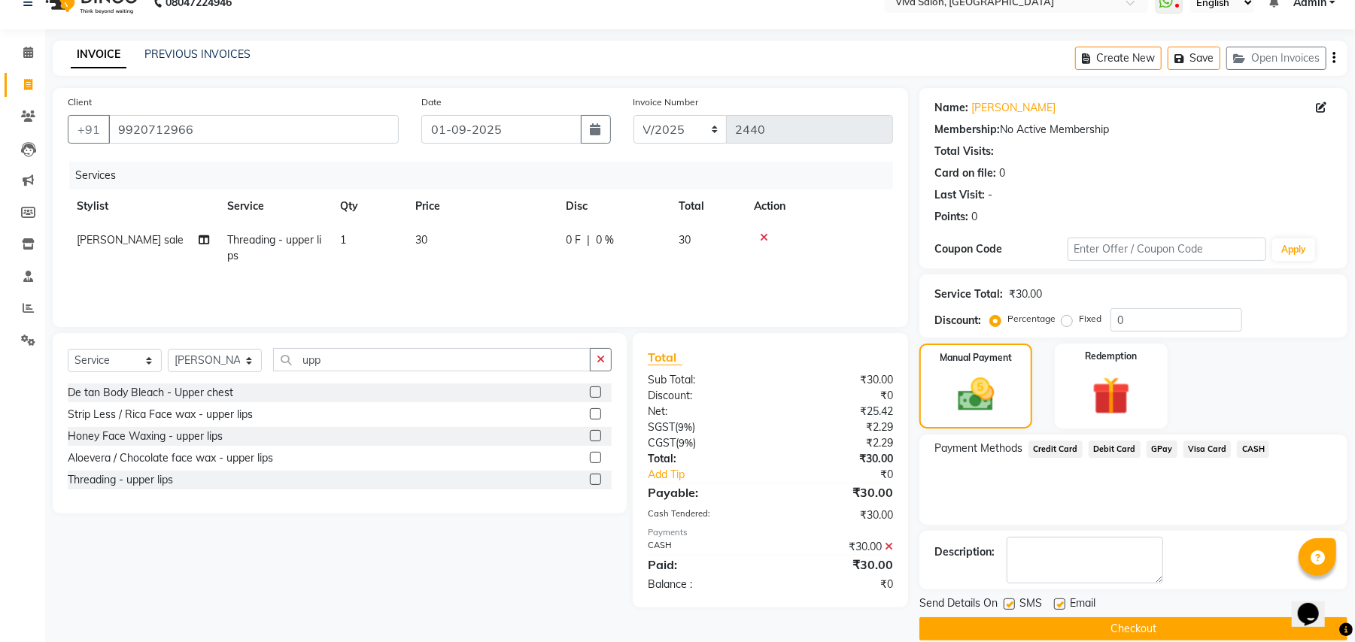
scroll to position [47, 0]
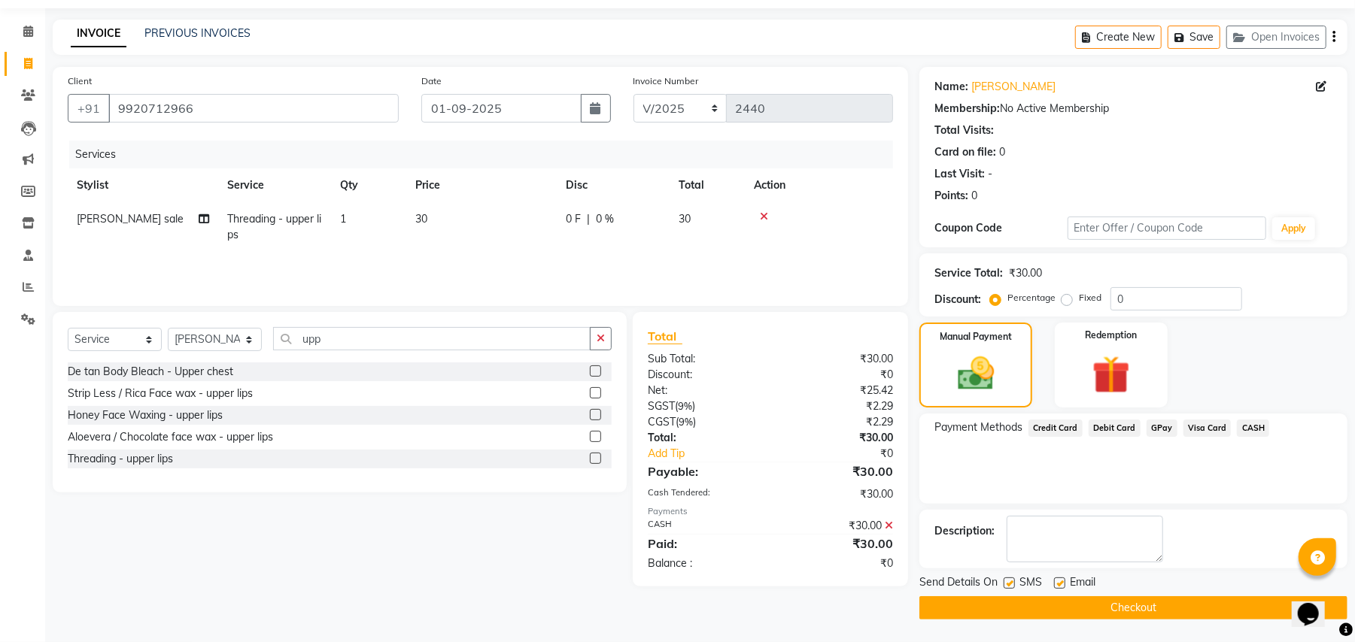
click at [1010, 588] on label at bounding box center [1008, 583] width 11 height 11
click at [1010, 588] on input "checkbox" at bounding box center [1008, 584] width 10 height 10
checkbox input "false"
click at [1057, 588] on label at bounding box center [1059, 583] width 11 height 11
click at [1057, 588] on input "checkbox" at bounding box center [1059, 584] width 10 height 10
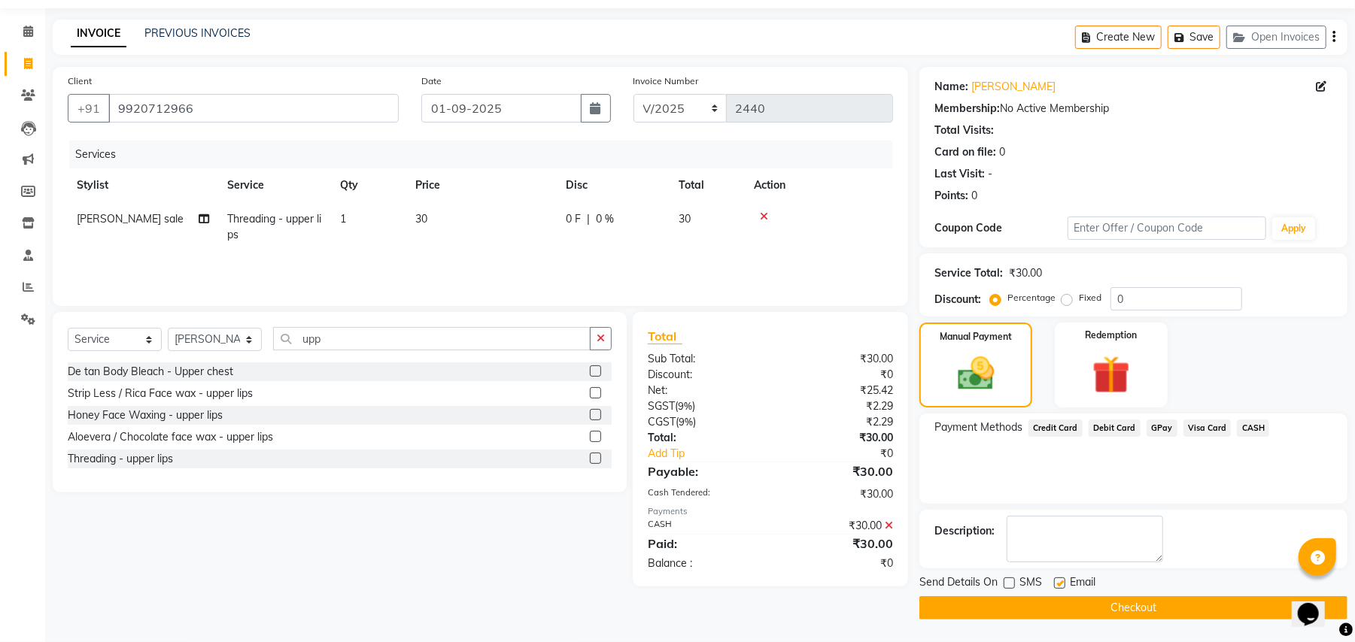
checkbox input "false"
click at [1050, 611] on button "Checkout" at bounding box center [1133, 608] width 428 height 23
click at [1050, 611] on div "Checkout" at bounding box center [1133, 608] width 428 height 23
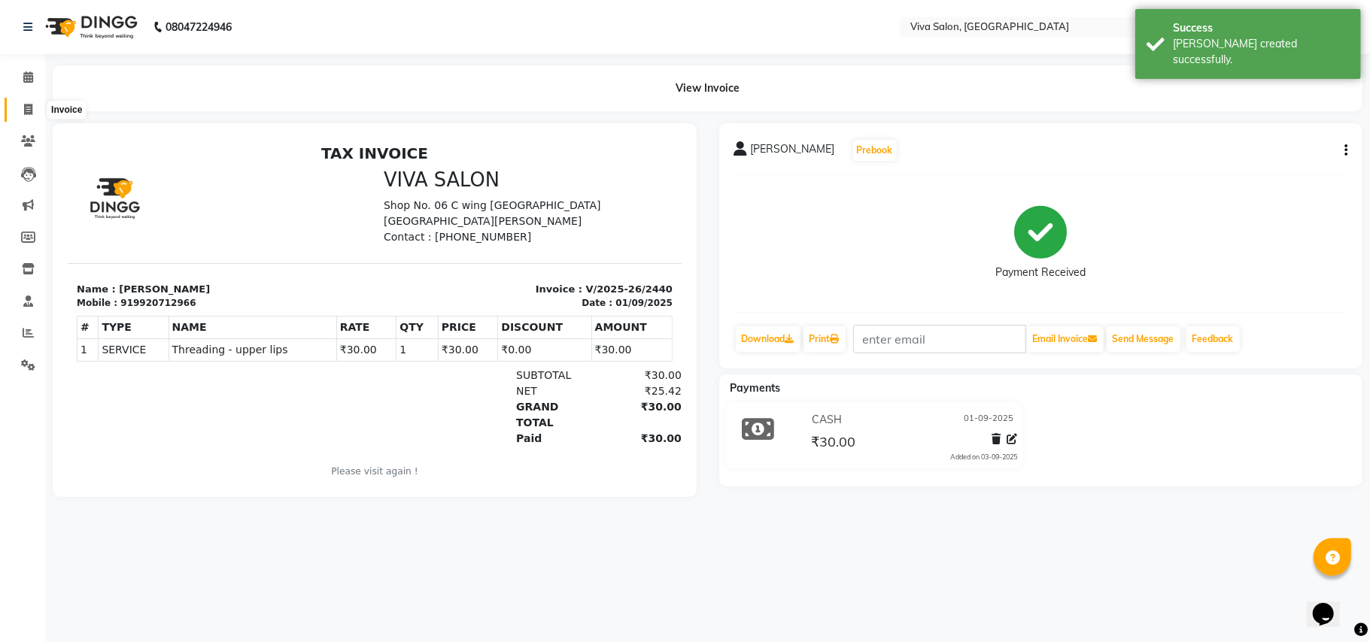
click at [26, 106] on icon at bounding box center [28, 109] width 8 height 11
select select "7363"
select select "service"
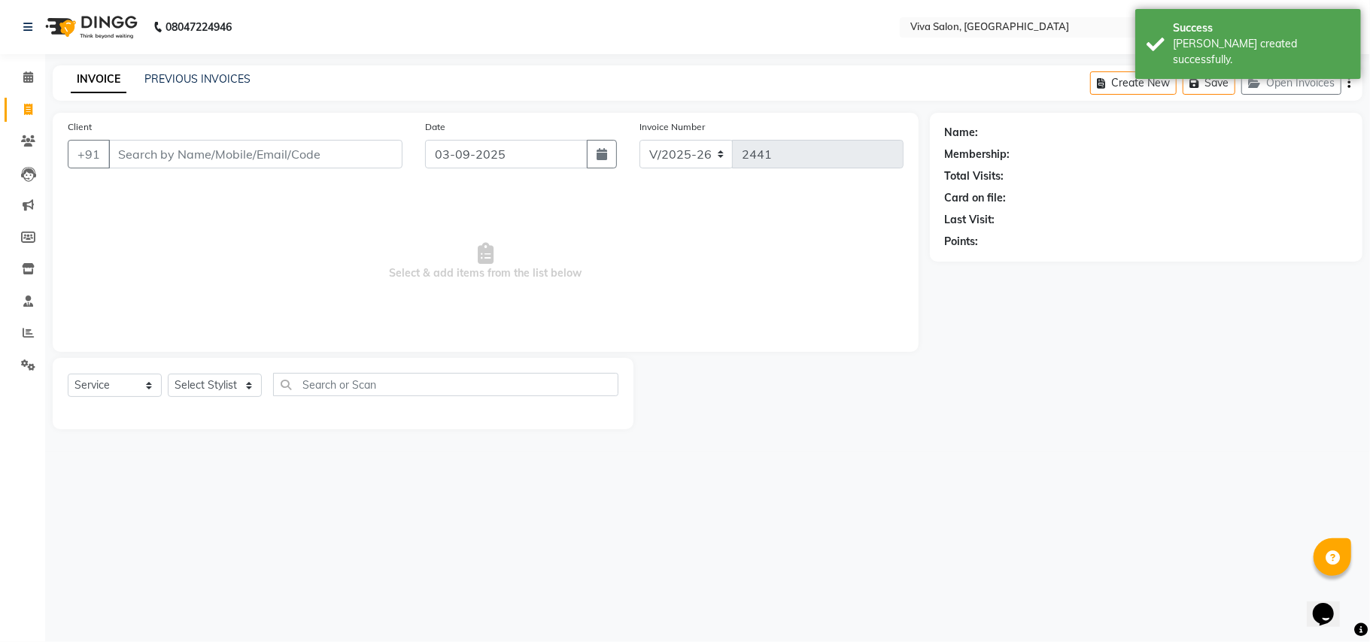
click at [199, 155] on input "Client" at bounding box center [255, 154] width 294 height 29
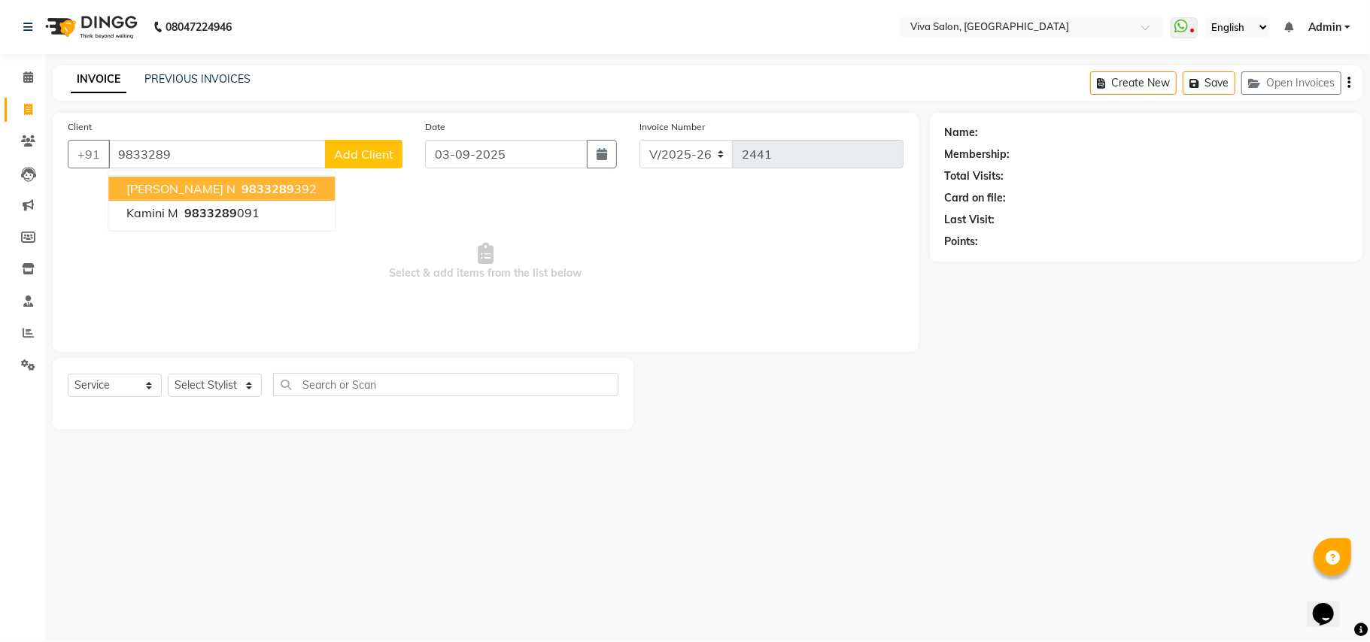
click at [250, 193] on span "9833289" at bounding box center [267, 188] width 53 height 15
type input "9833289392"
click at [250, 193] on span "Select & add items from the list below" at bounding box center [486, 262] width 836 height 150
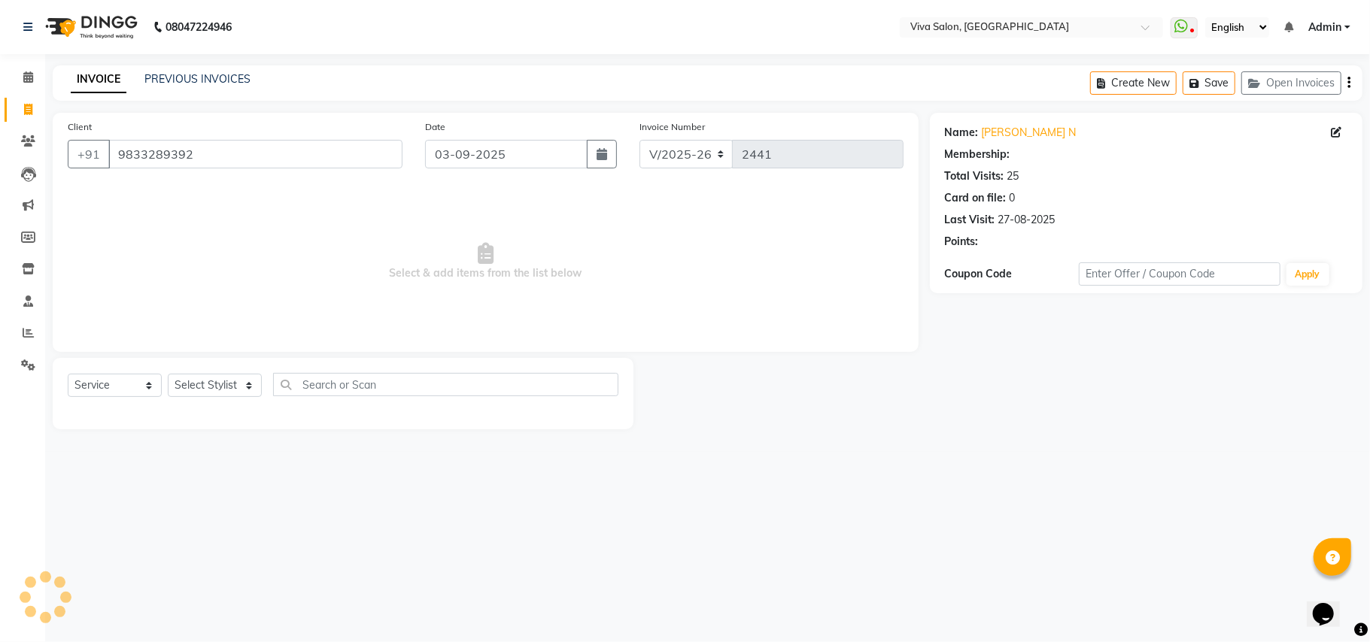
select select "2: Object"
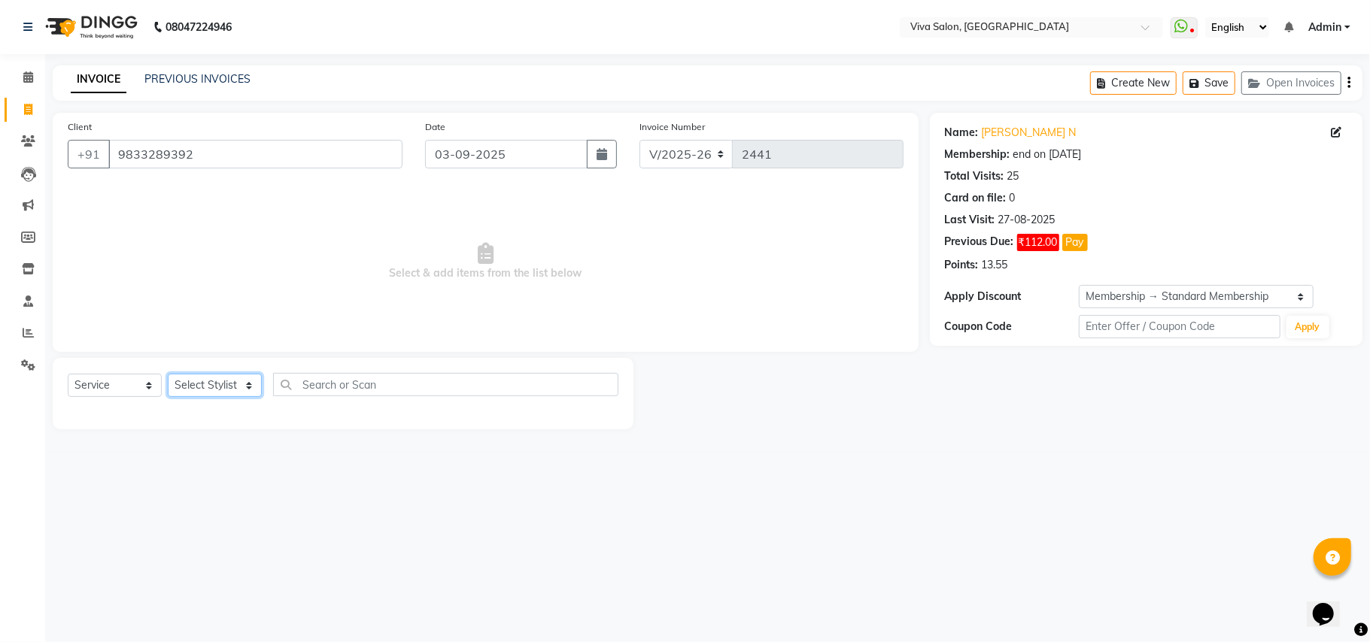
click at [206, 384] on select "Select Stylist Anita Shelar Jayashree khanapure Jidhnya jadhav Netra lakhanavar…" at bounding box center [215, 385] width 94 height 23
select select "63724"
click at [168, 374] on select "Select Stylist Anita Shelar Jayashree khanapure Jidhnya jadhav Netra lakhanavar…" at bounding box center [215, 385] width 94 height 23
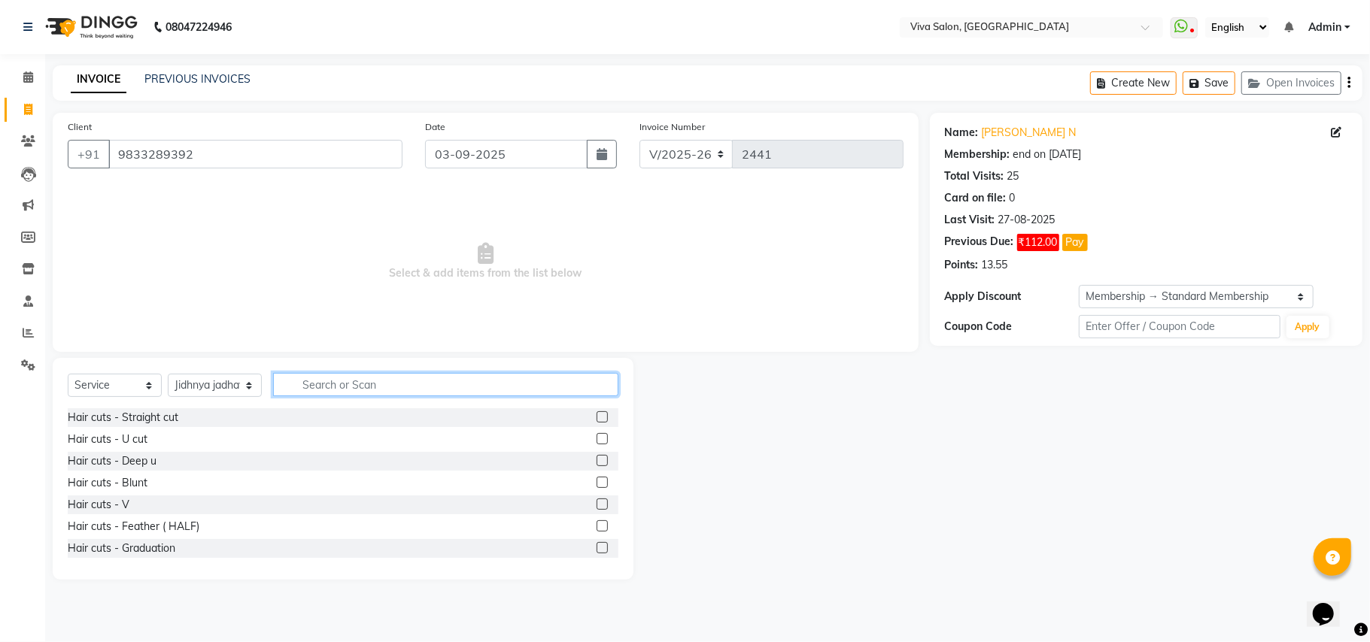
click at [313, 385] on input "text" at bounding box center [445, 384] width 345 height 23
type input "wash"
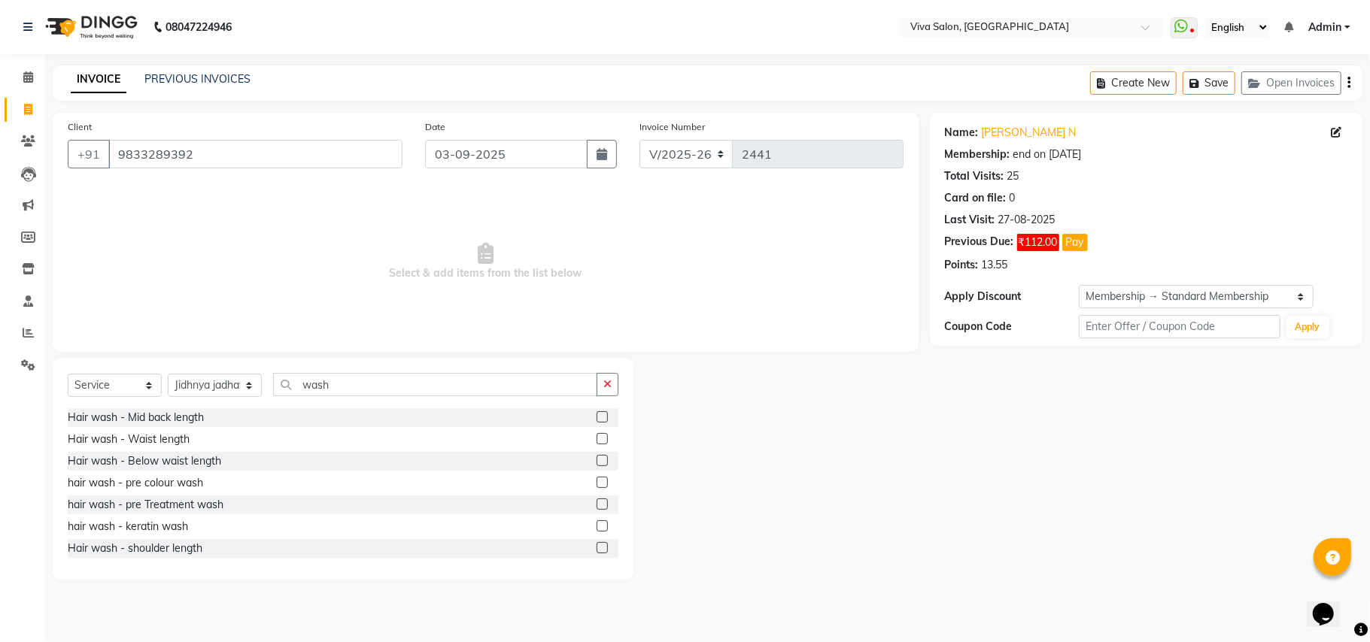
click at [597, 434] on label at bounding box center [602, 438] width 11 height 11
click at [597, 435] on input "checkbox" at bounding box center [602, 440] width 10 height 10
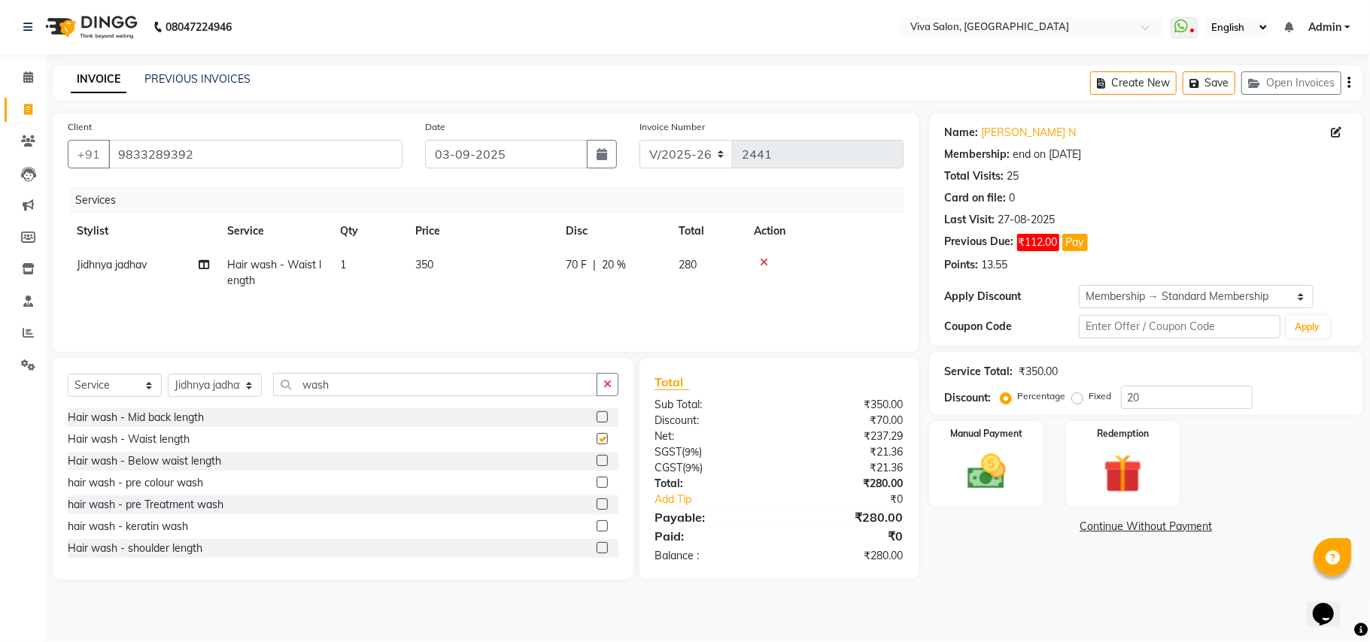
checkbox input "false"
click at [575, 253] on td "70 F | 20 %" at bounding box center [613, 273] width 113 height 50
click at [557, 253] on td "350" at bounding box center [481, 273] width 150 height 50
select select "63724"
click at [668, 272] on td "70 F | 20 %" at bounding box center [613, 273] width 113 height 50
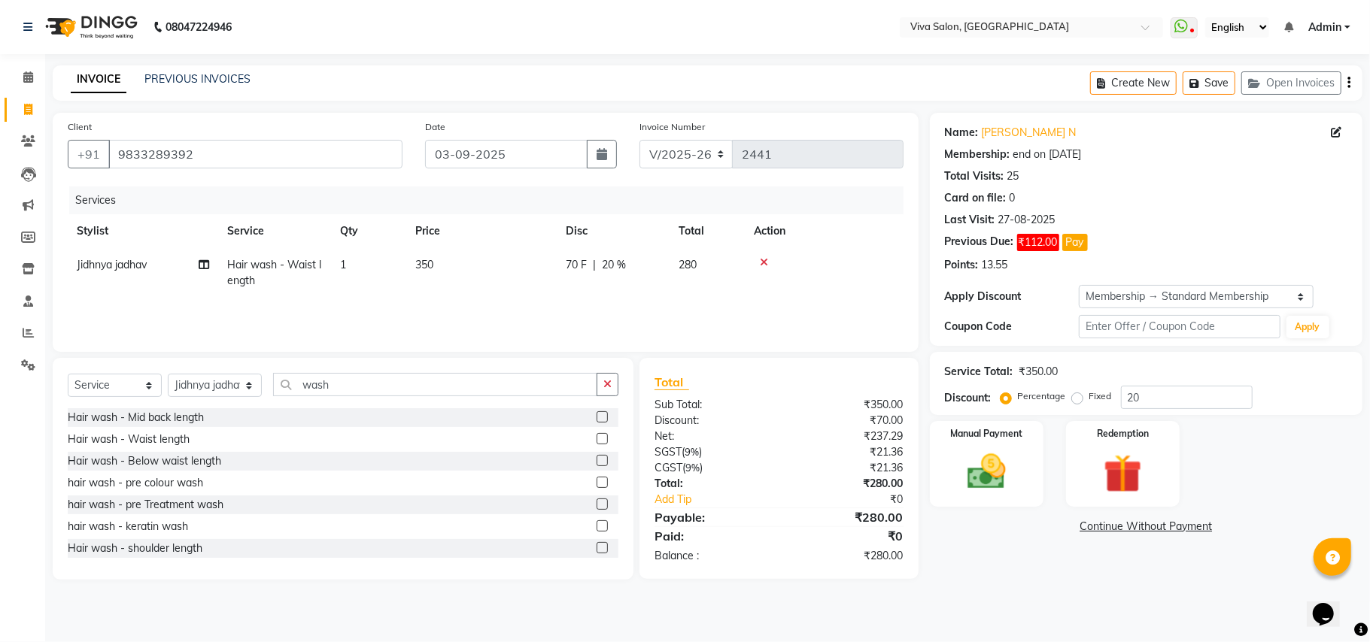
select select "63724"
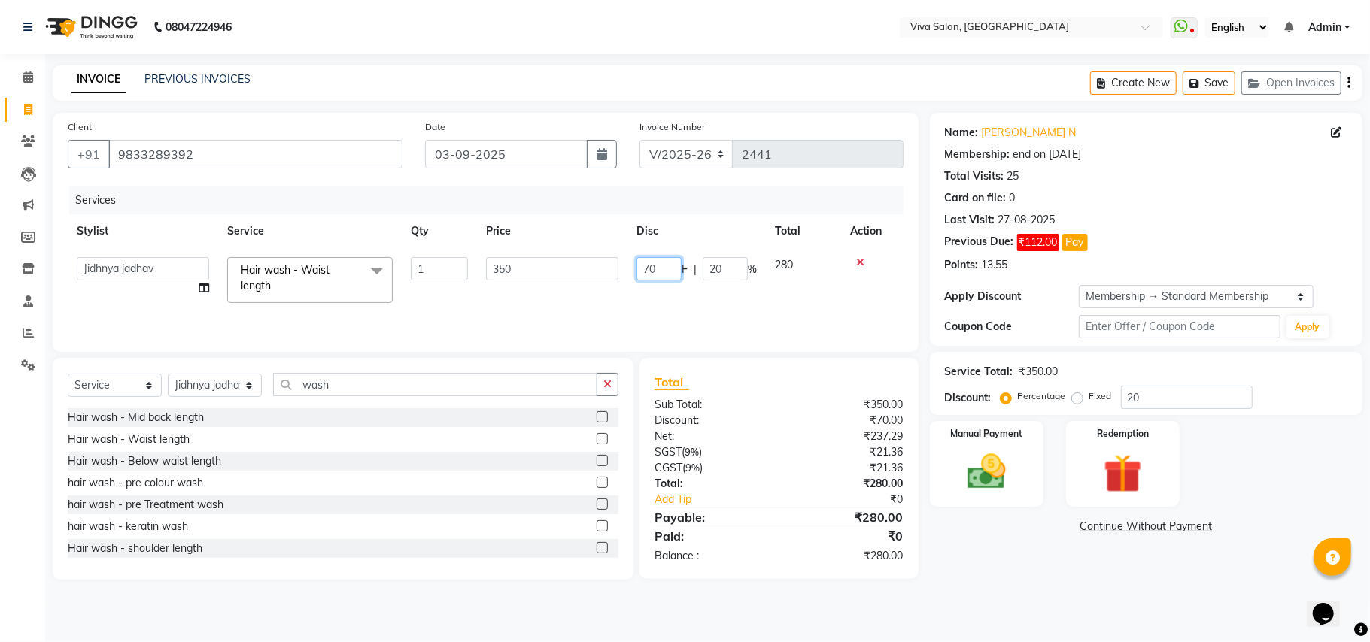
click at [668, 272] on input "70" at bounding box center [658, 268] width 45 height 23
type input "100"
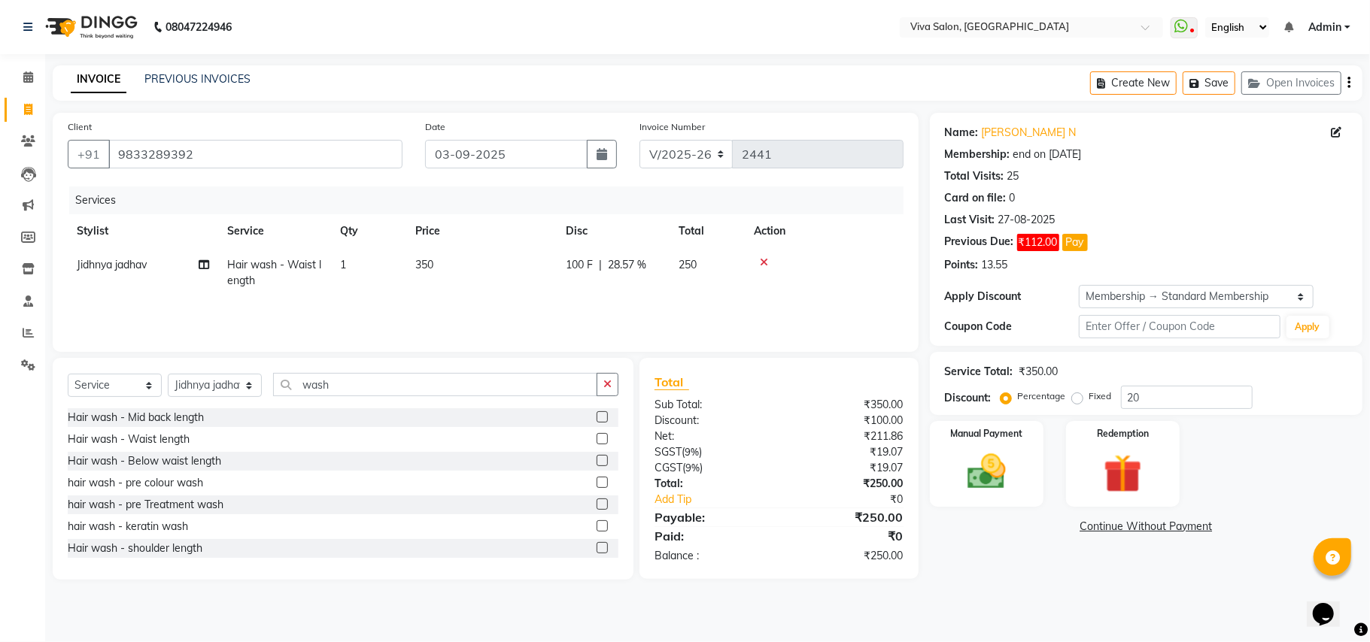
click at [697, 301] on div "Services Stylist Service Qty Price Disc Total Action Jidhnya jadhav Hair wash -…" at bounding box center [486, 262] width 836 height 150
click at [1003, 460] on img at bounding box center [986, 472] width 65 height 47
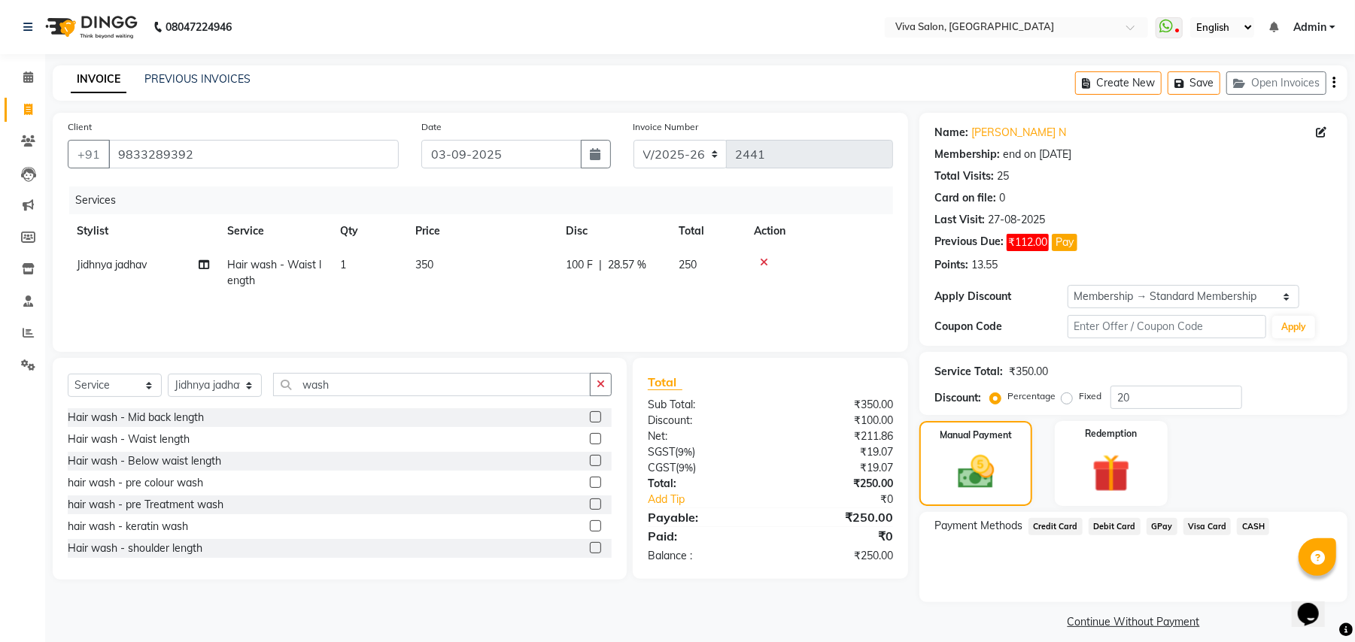
click at [1250, 524] on span "CASH" at bounding box center [1253, 526] width 32 height 17
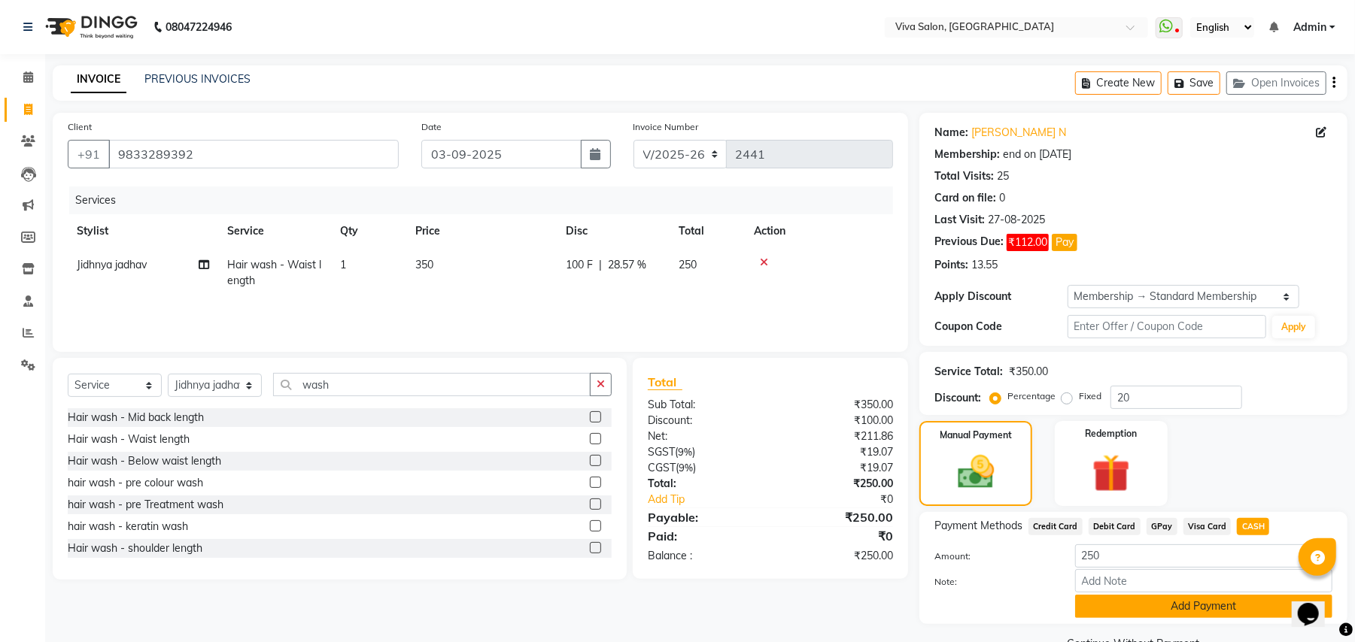
click at [1219, 615] on button "Add Payment" at bounding box center [1203, 606] width 257 height 23
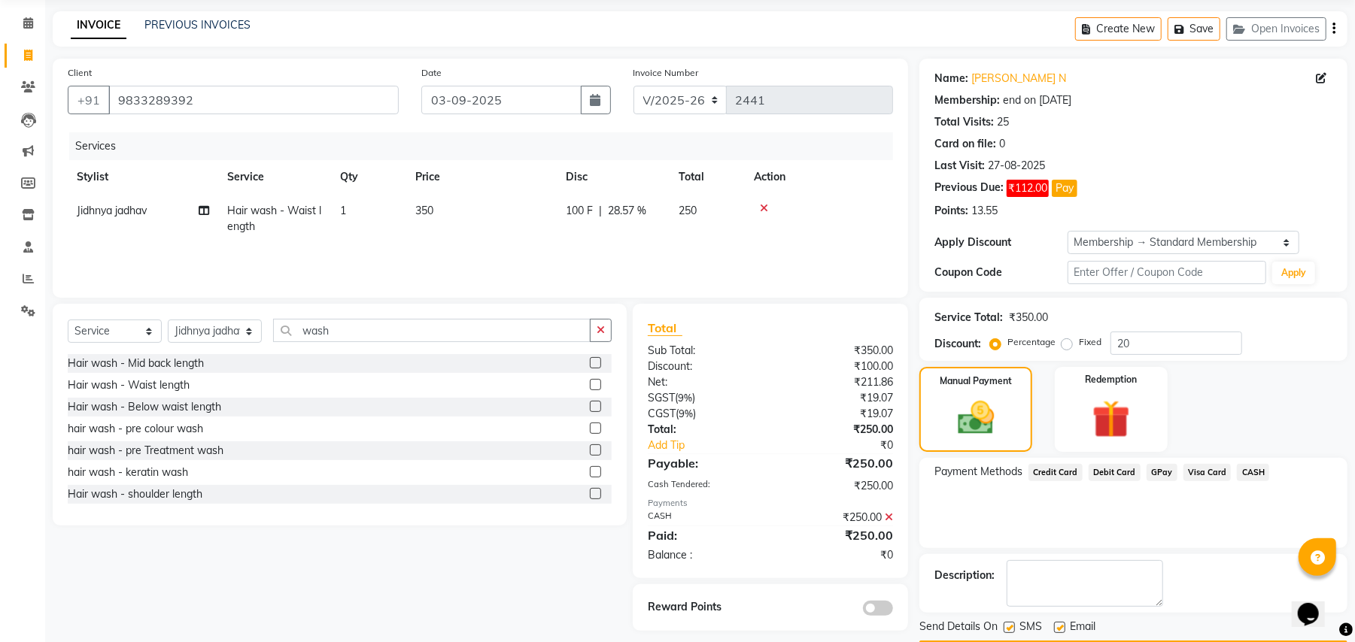
scroll to position [100, 0]
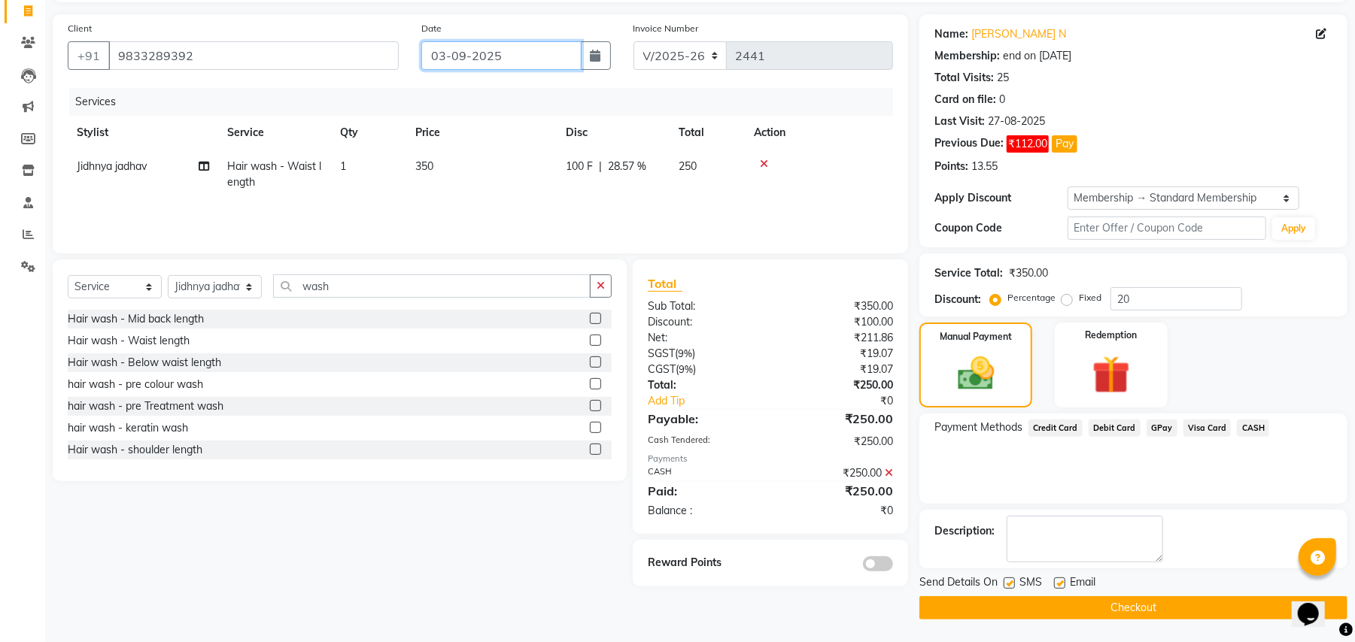
click at [486, 62] on input "03-09-2025" at bounding box center [501, 55] width 160 height 29
select select "9"
select select "2025"
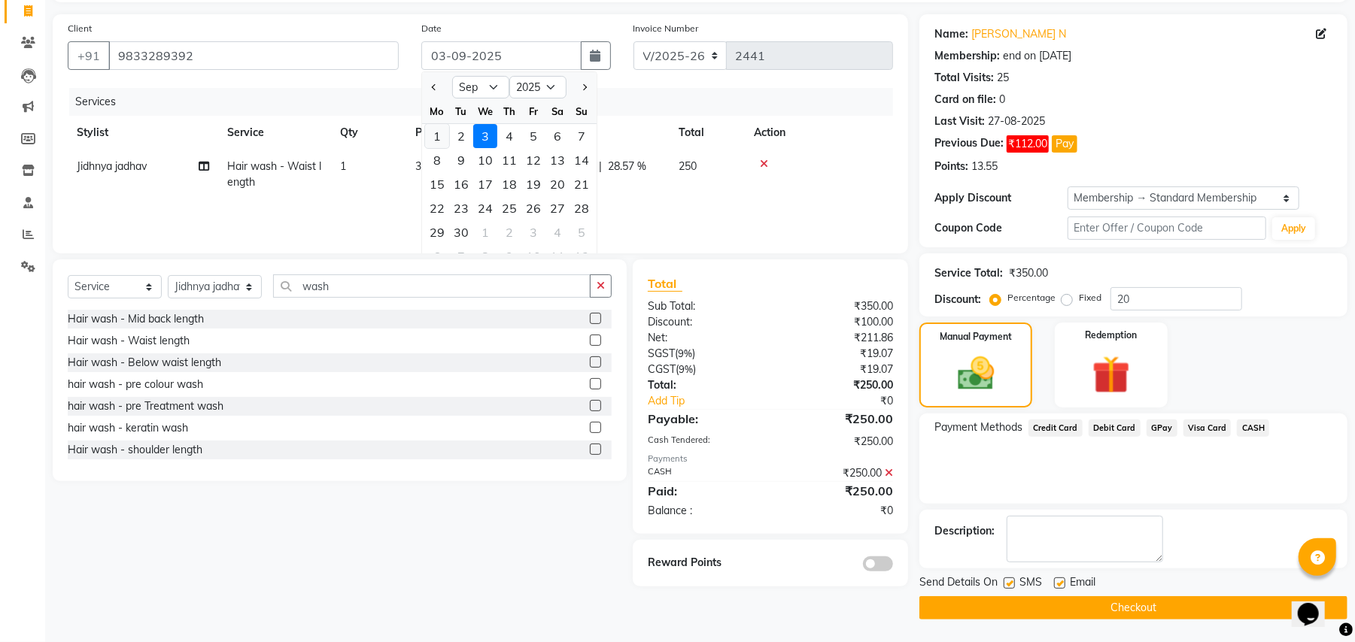
click at [430, 126] on div "1" at bounding box center [437, 136] width 24 height 24
type input "01-09-2025"
type input "0"
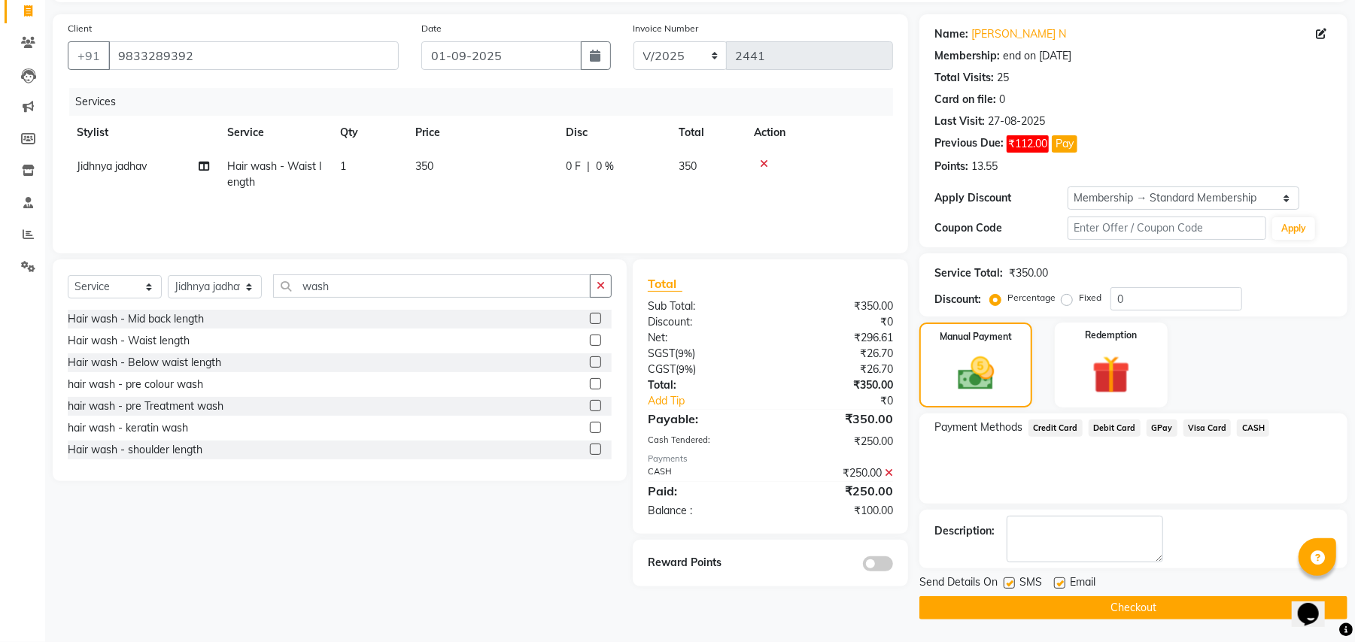
click at [1010, 585] on label at bounding box center [1008, 583] width 11 height 11
click at [1010, 585] on input "checkbox" at bounding box center [1008, 584] width 10 height 10
checkbox input "false"
click at [1066, 581] on div "Email" at bounding box center [1080, 584] width 53 height 19
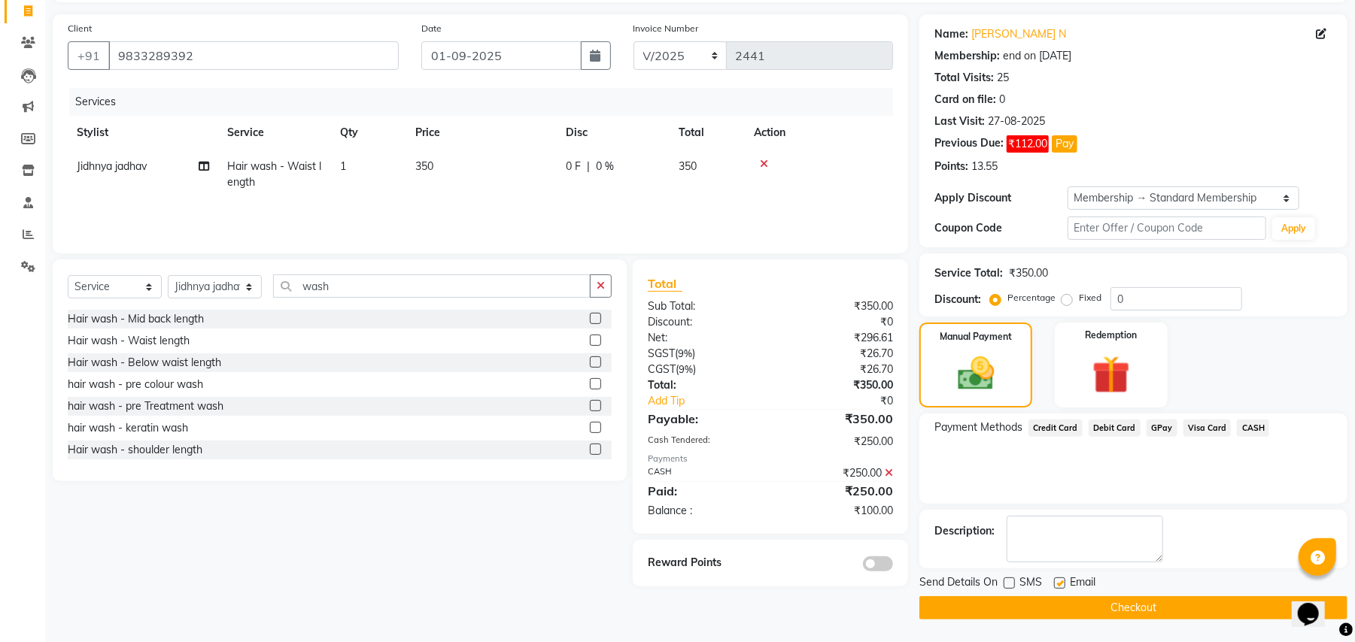
click at [1061, 581] on label at bounding box center [1059, 583] width 11 height 11
click at [1061, 581] on input "checkbox" at bounding box center [1059, 584] width 10 height 10
checkbox input "false"
click at [1057, 617] on button "Checkout" at bounding box center [1133, 608] width 428 height 23
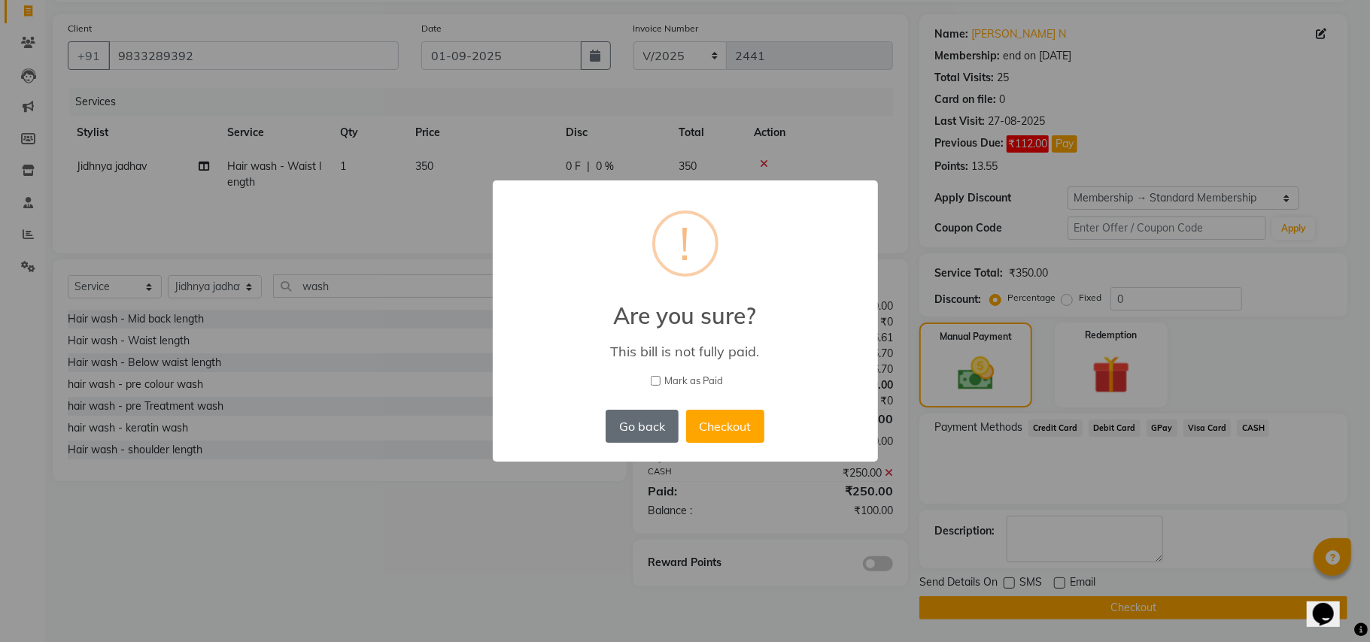
click at [626, 417] on button "Go back" at bounding box center [642, 426] width 72 height 33
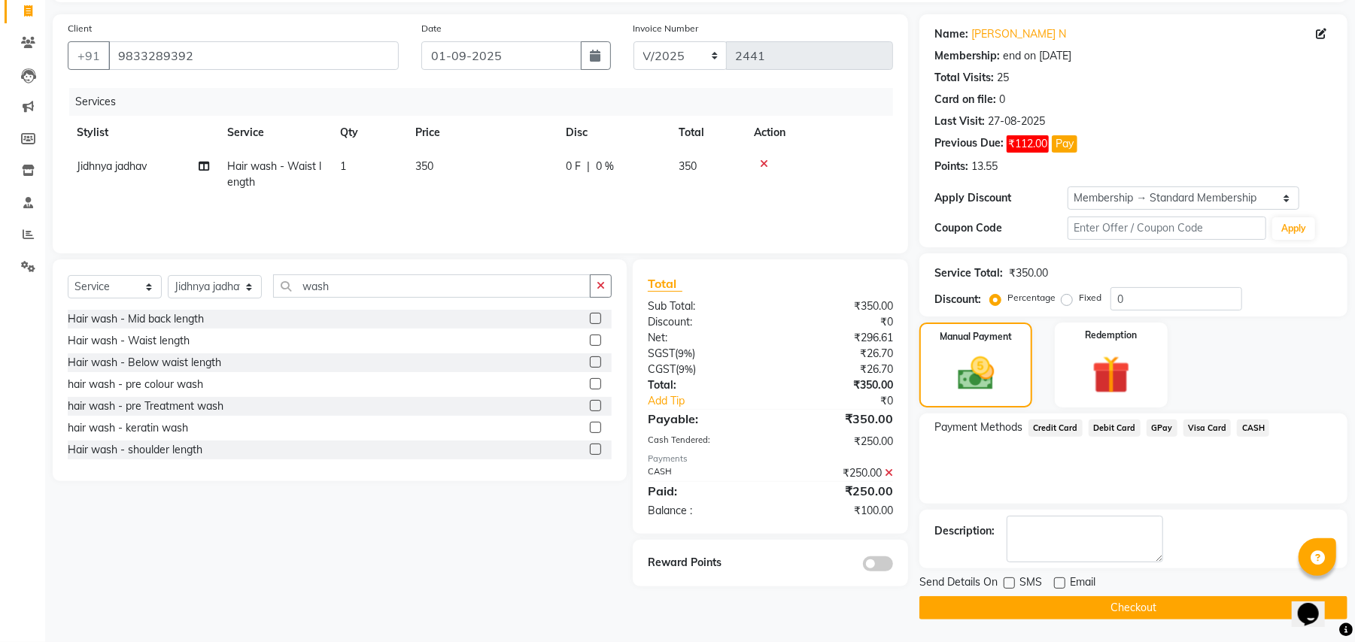
click at [587, 167] on span "|" at bounding box center [588, 167] width 3 height 16
select select "63724"
click at [651, 169] on div "0 F | 0 %" at bounding box center [613, 167] width 95 height 16
select select "63724"
click at [651, 169] on input "0" at bounding box center [658, 170] width 45 height 23
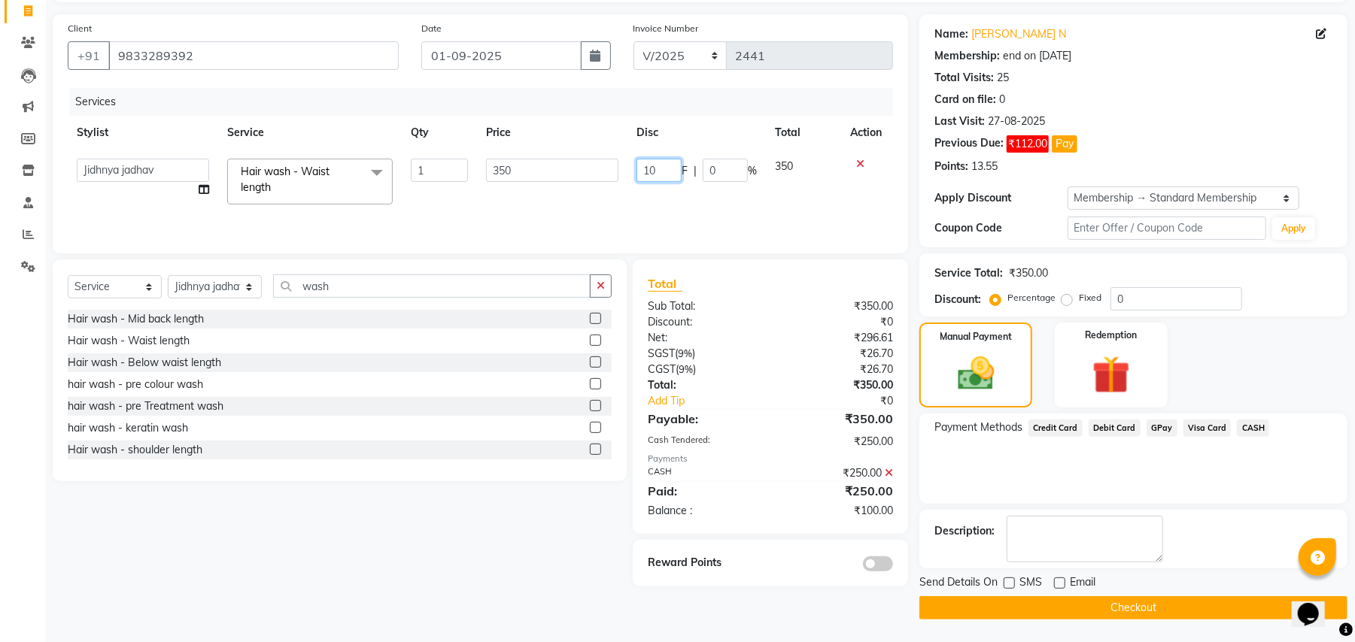
type input "100"
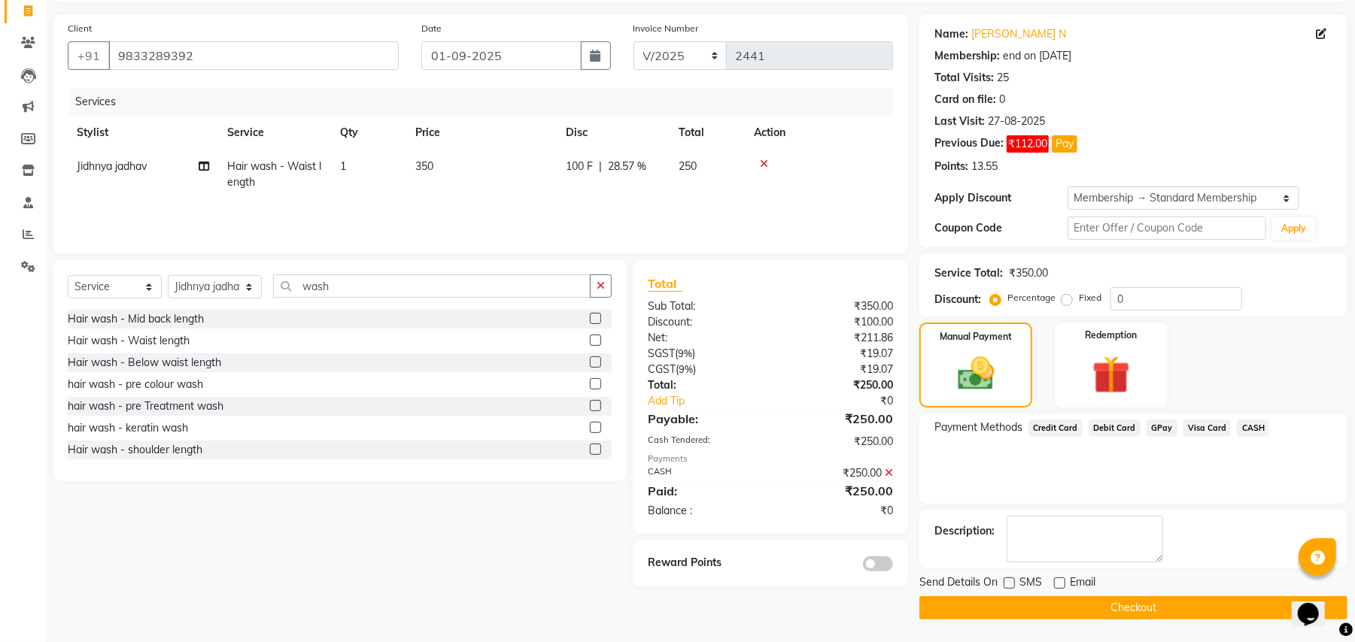
click at [706, 290] on div "Total Sub Total: ₹350.00 Discount: ₹100.00 Net: ₹211.86 SGST ( 9% ) ₹19.07 CGST…" at bounding box center [770, 397] width 245 height 244
click at [1007, 605] on button "Checkout" at bounding box center [1133, 608] width 428 height 23
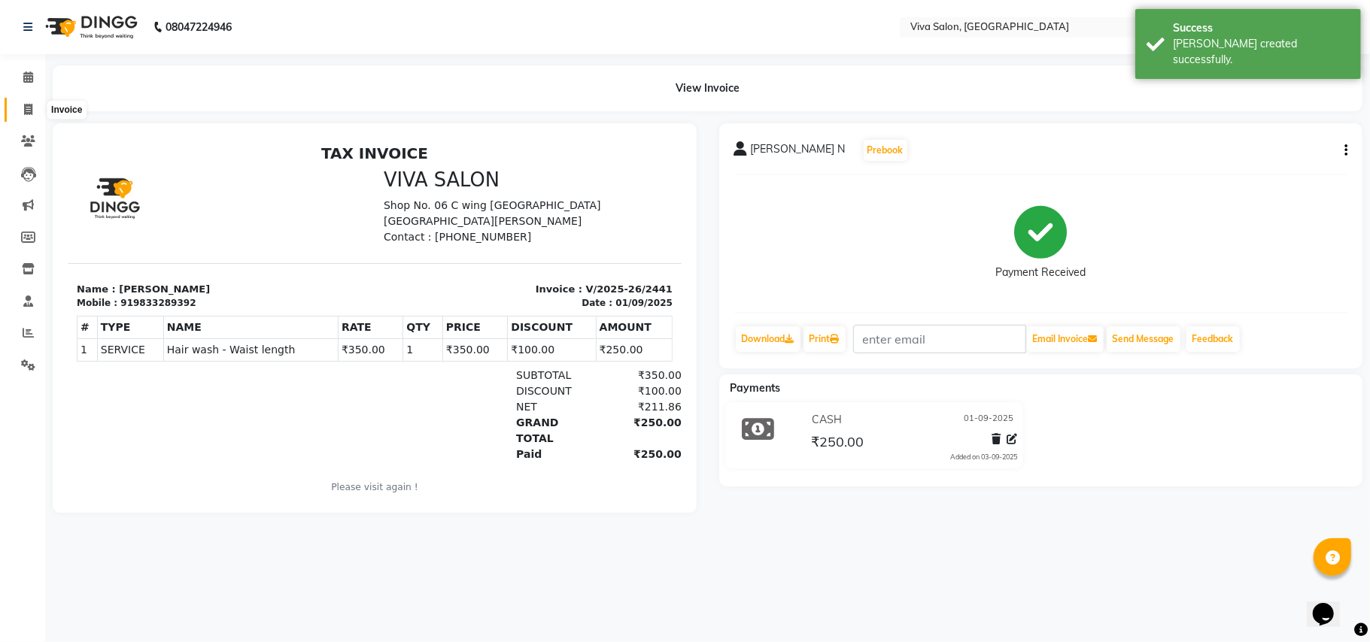
click at [25, 108] on icon at bounding box center [28, 109] width 8 height 11
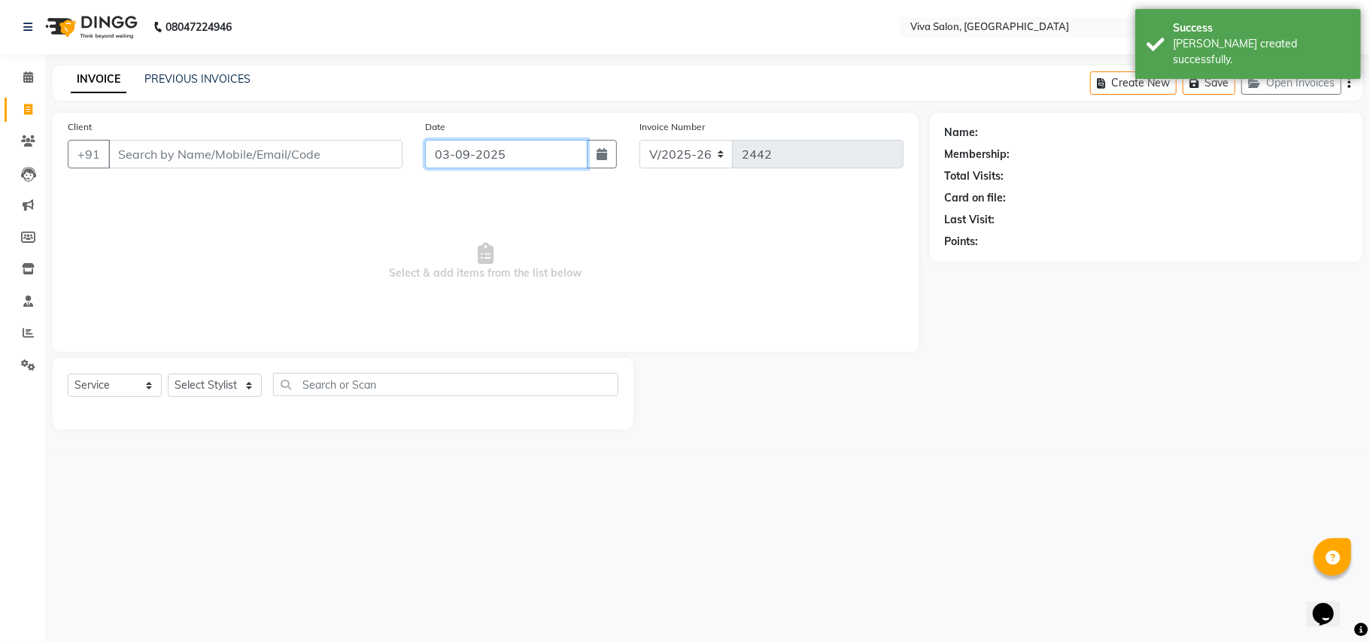
click at [478, 157] on input "03-09-2025" at bounding box center [506, 154] width 162 height 29
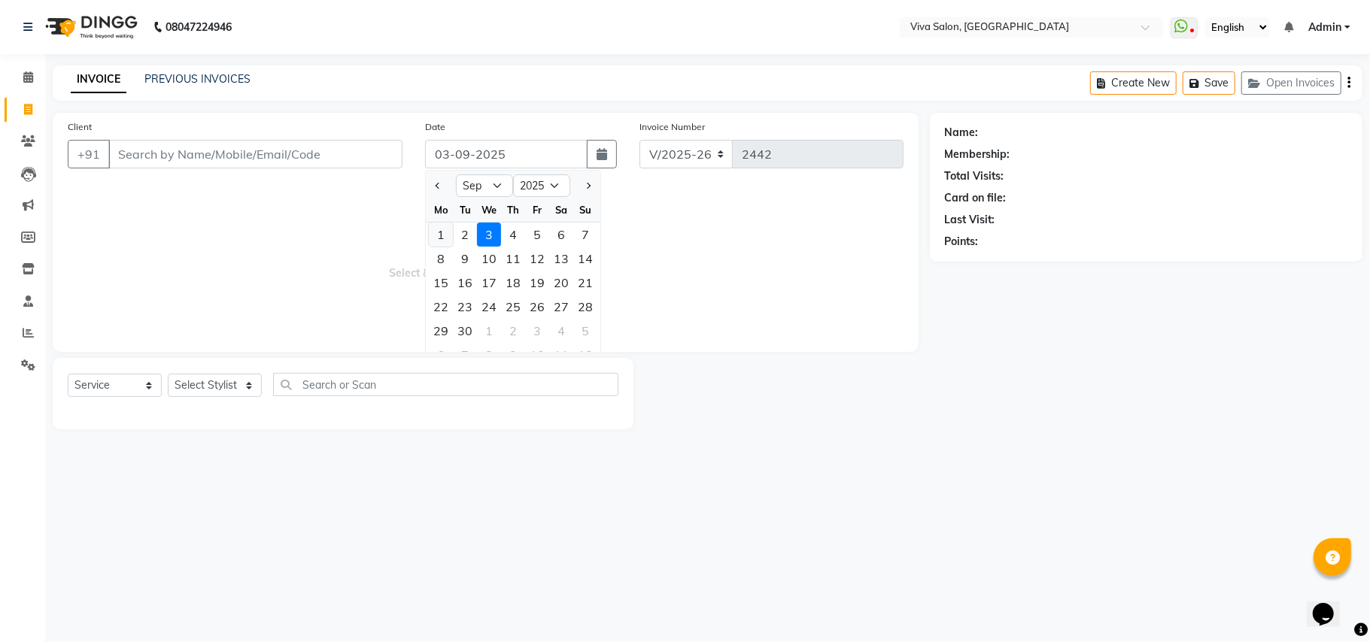
click at [431, 232] on div "1" at bounding box center [441, 235] width 24 height 24
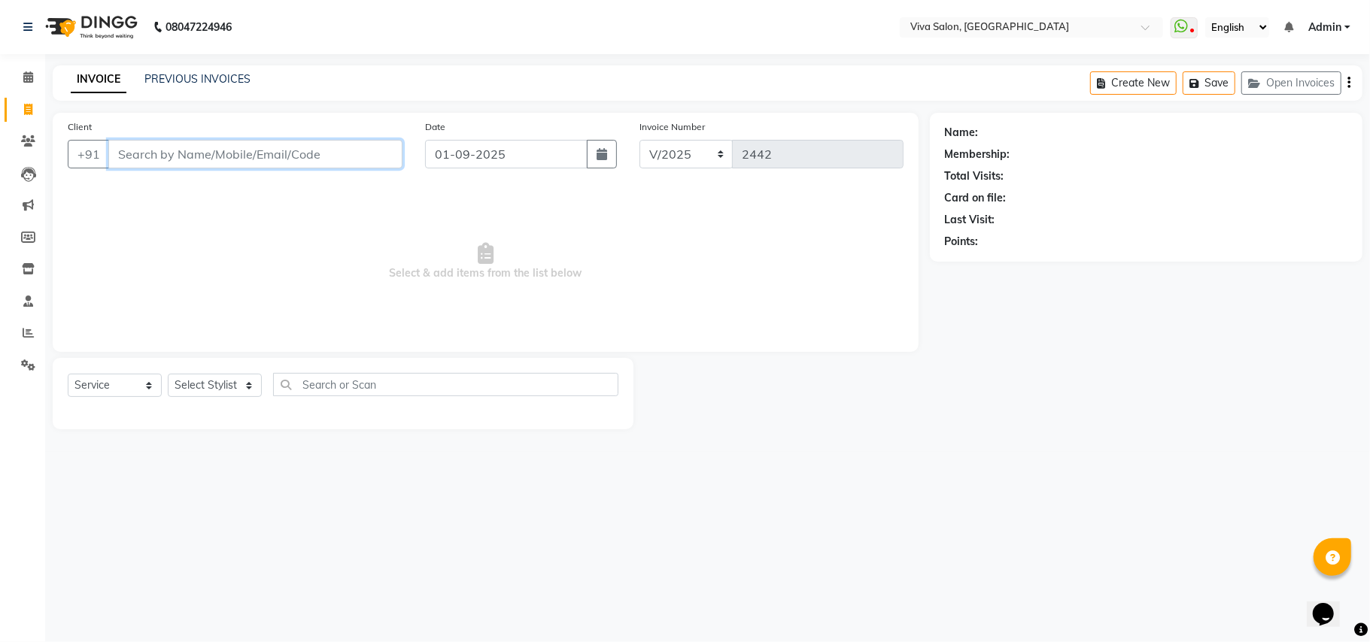
click at [348, 154] on input "Client" at bounding box center [255, 154] width 294 height 29
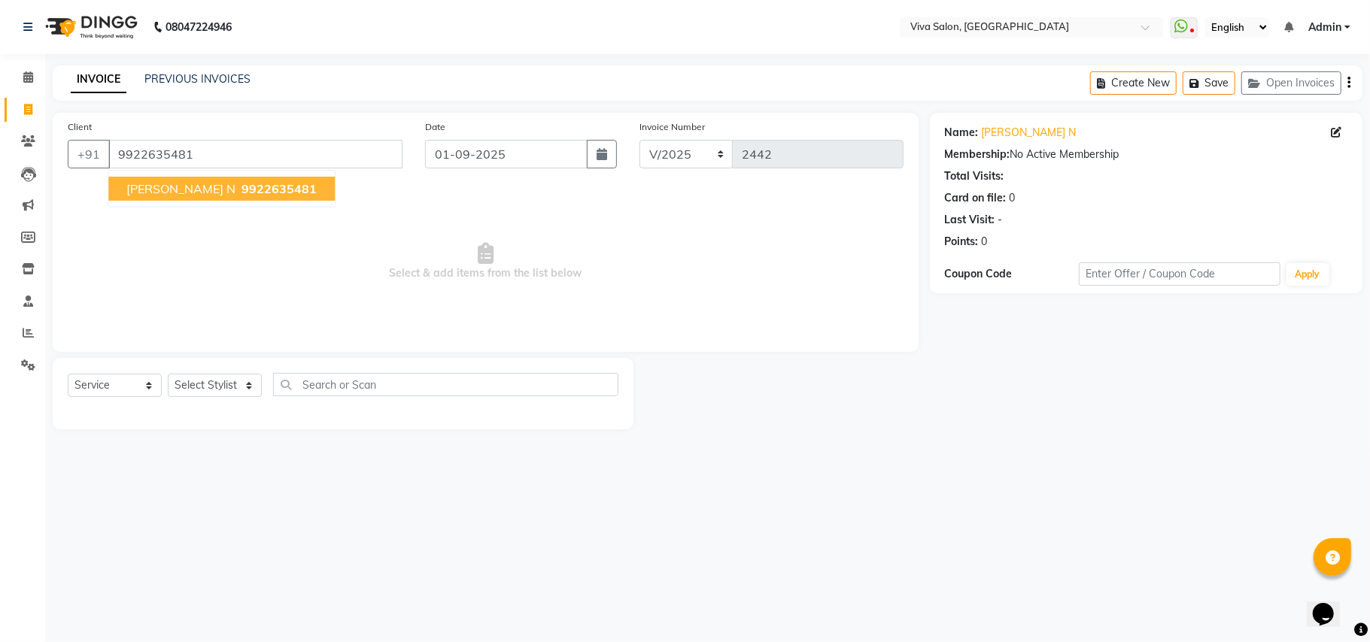
click at [289, 188] on span "9922635481" at bounding box center [278, 188] width 75 height 15
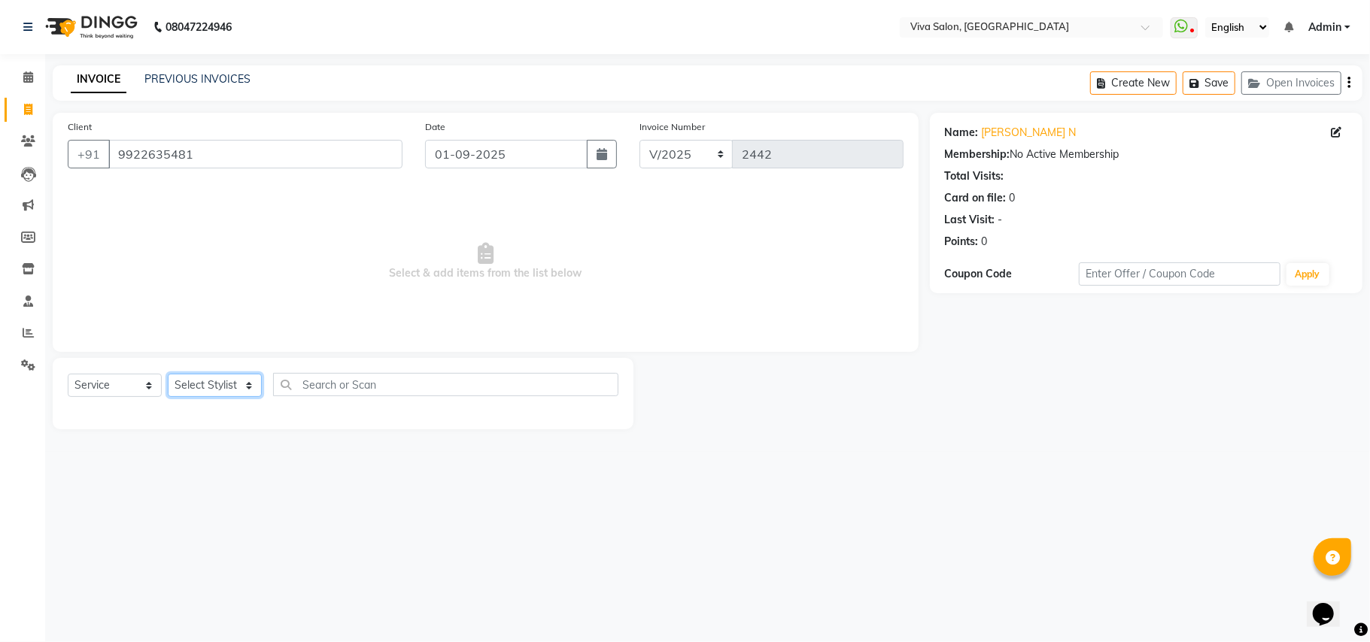
click at [212, 383] on select "Select Stylist Anita Shelar Jayashree khanapure Jidhnya jadhav Netra lakhanavar…" at bounding box center [215, 385] width 94 height 23
click at [168, 374] on select "Select Stylist Anita Shelar Jayashree khanapure Jidhnya jadhav Netra lakhanavar…" at bounding box center [215, 385] width 94 height 23
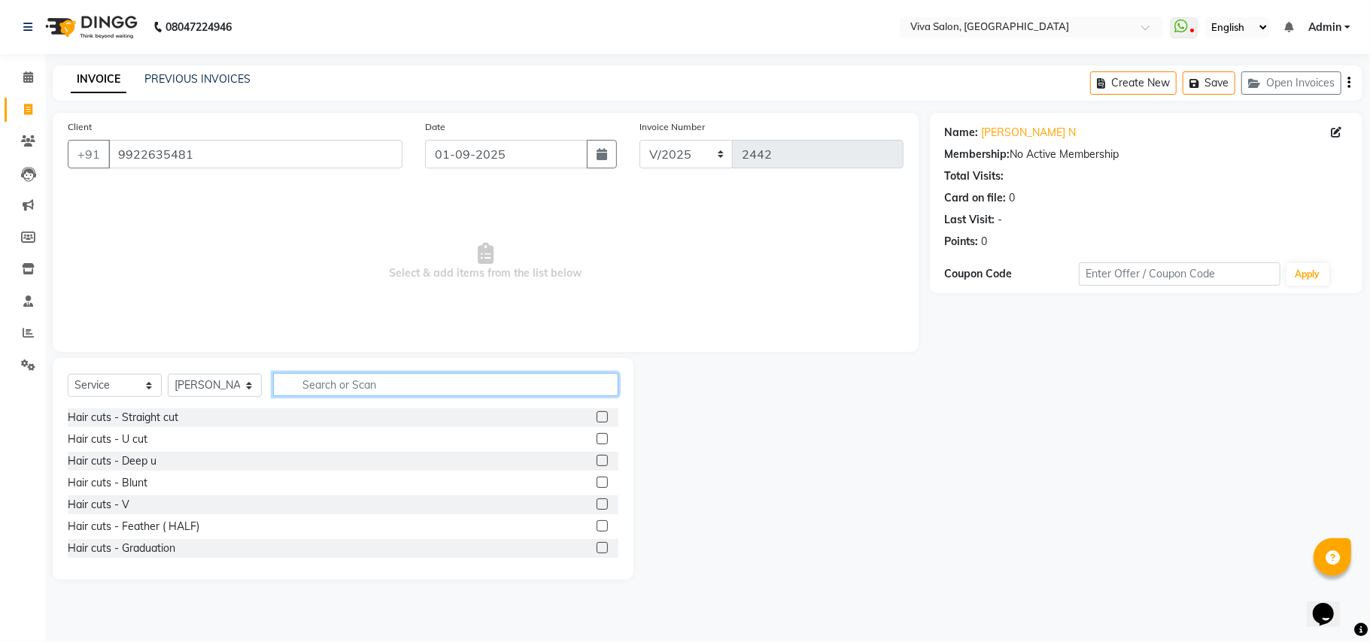
click at [337, 393] on input "text" at bounding box center [445, 384] width 345 height 23
click at [597, 416] on label at bounding box center [602, 416] width 11 height 11
click at [597, 416] on input "checkbox" at bounding box center [602, 418] width 10 height 10
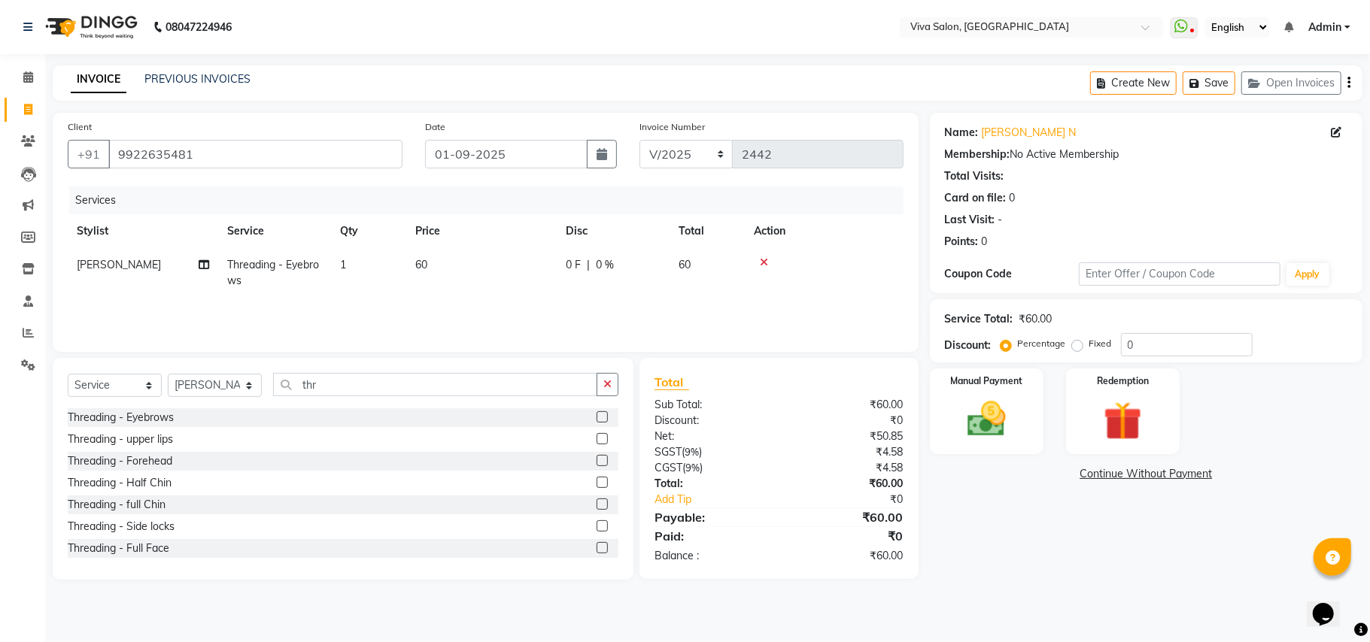
click at [597, 437] on label at bounding box center [602, 438] width 11 height 11
click at [597, 437] on input "checkbox" at bounding box center [602, 440] width 10 height 10
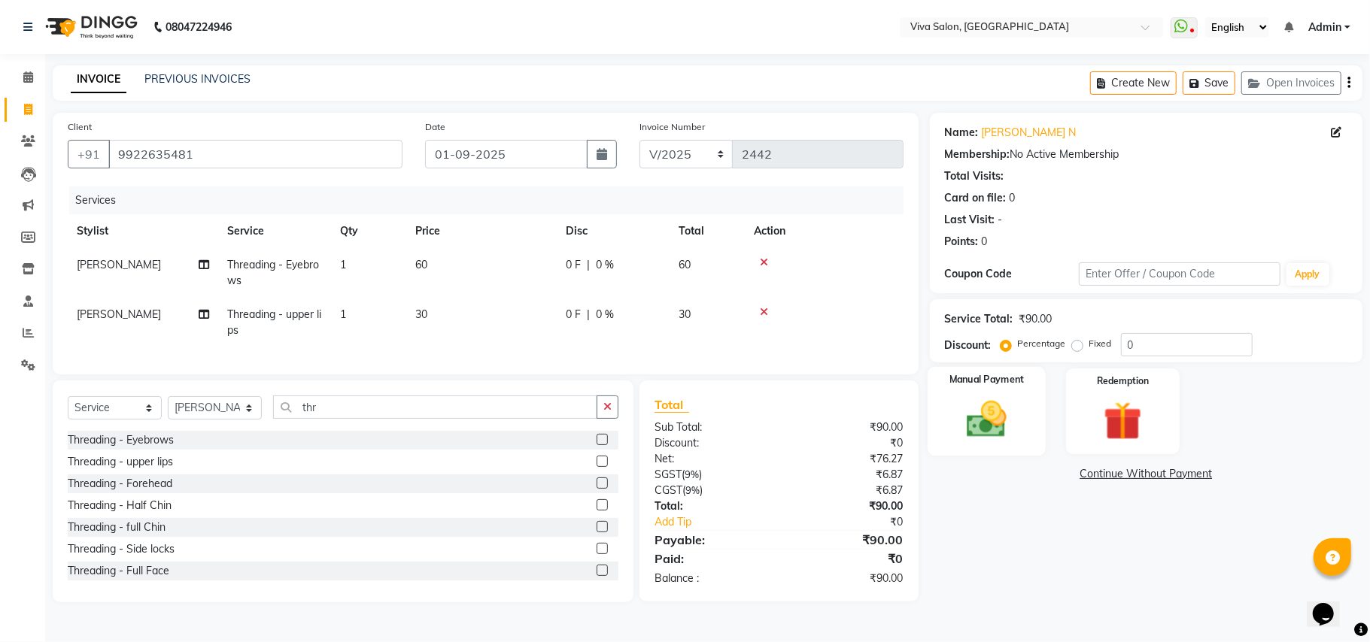
click at [951, 387] on label "Manual Payment" at bounding box center [986, 380] width 75 height 14
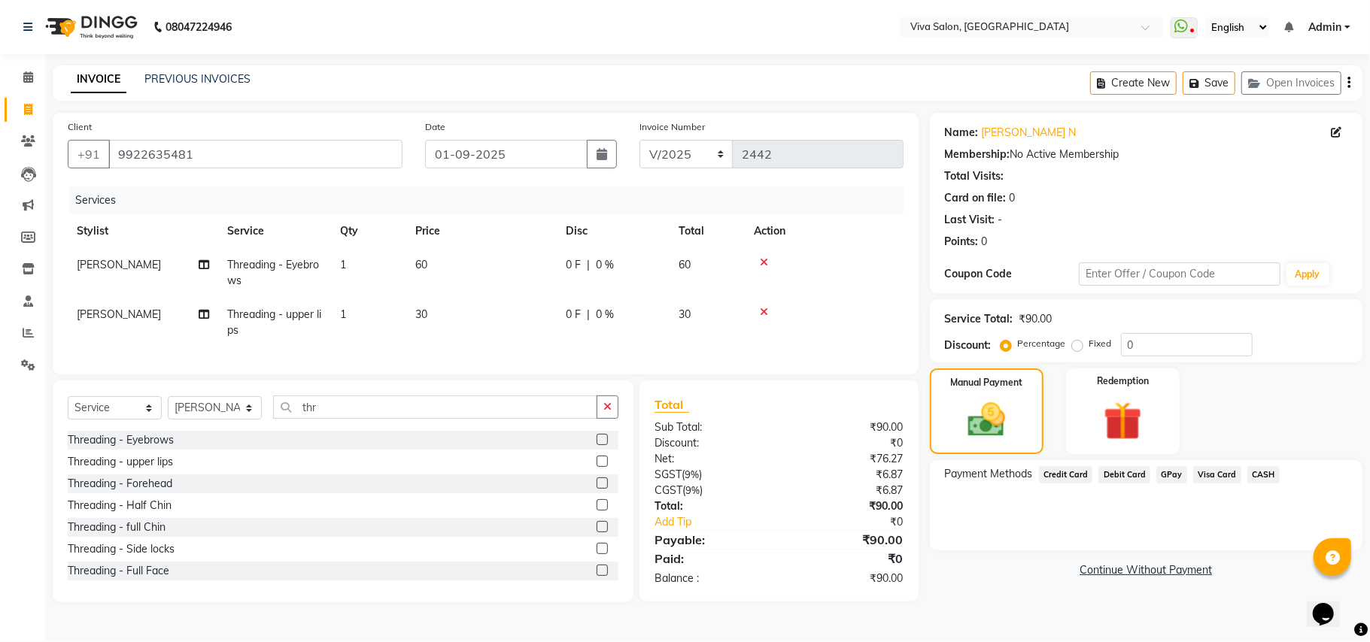
click at [1252, 473] on span "CASH" at bounding box center [1263, 474] width 32 height 17
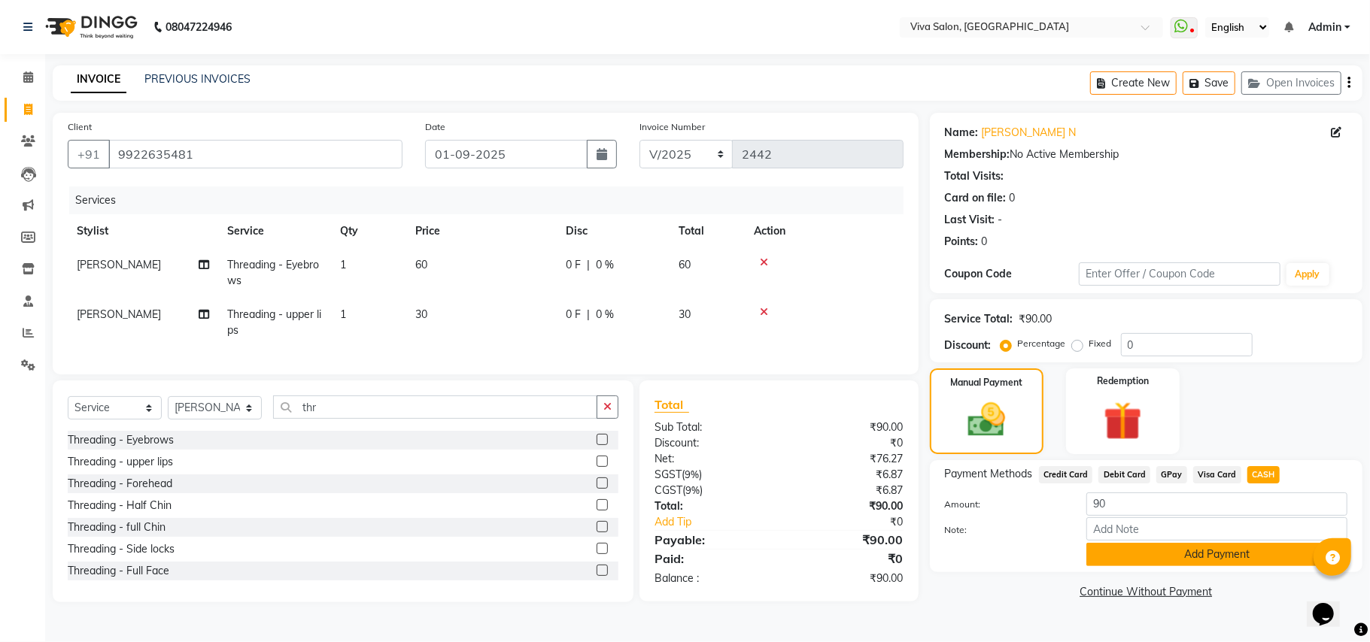
click at [1173, 545] on button "Add Payment" at bounding box center [1216, 554] width 261 height 23
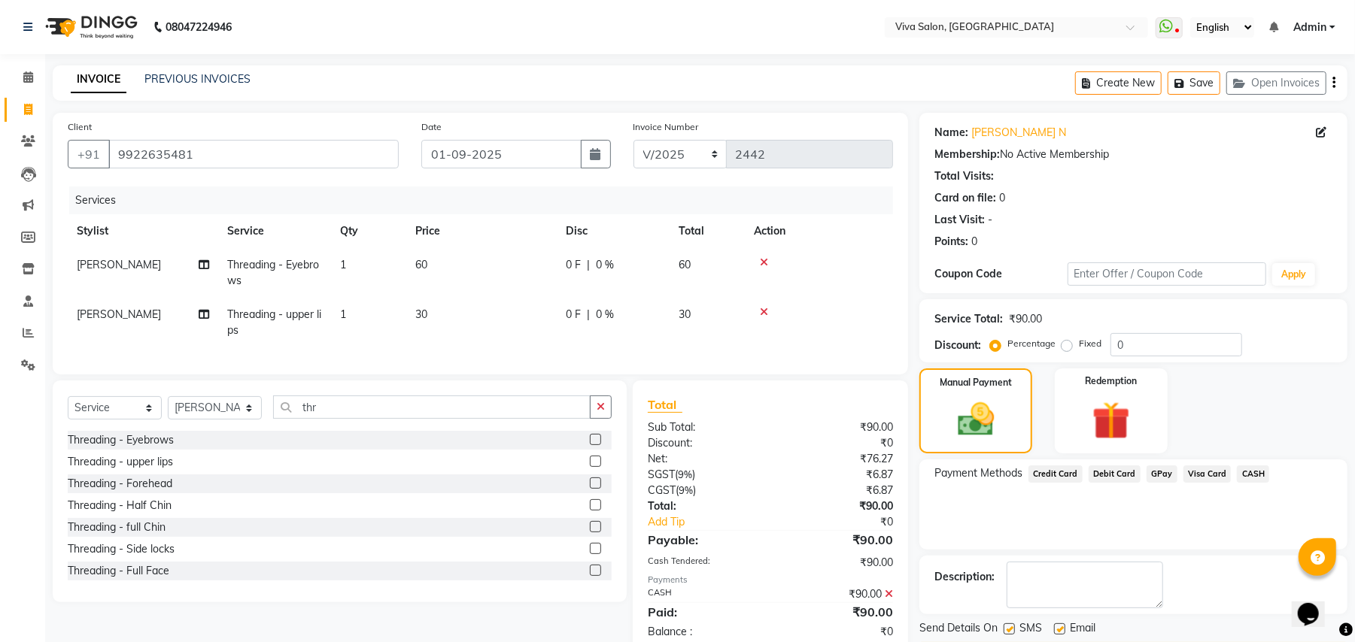
scroll to position [50, 0]
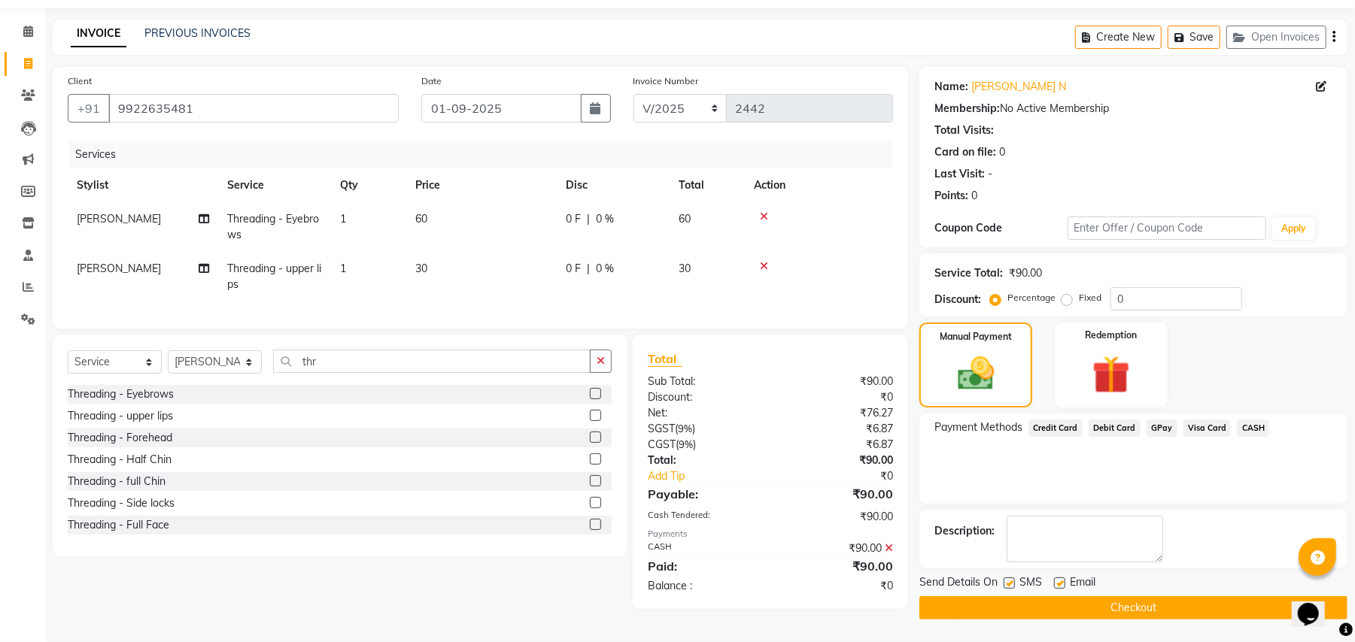
click at [1064, 584] on label at bounding box center [1059, 583] width 11 height 11
click at [1064, 584] on input "checkbox" at bounding box center [1059, 584] width 10 height 10
click at [1009, 578] on label at bounding box center [1008, 583] width 11 height 11
click at [1009, 579] on input "checkbox" at bounding box center [1008, 584] width 10 height 10
click at [1009, 597] on button "Checkout" at bounding box center [1133, 608] width 428 height 23
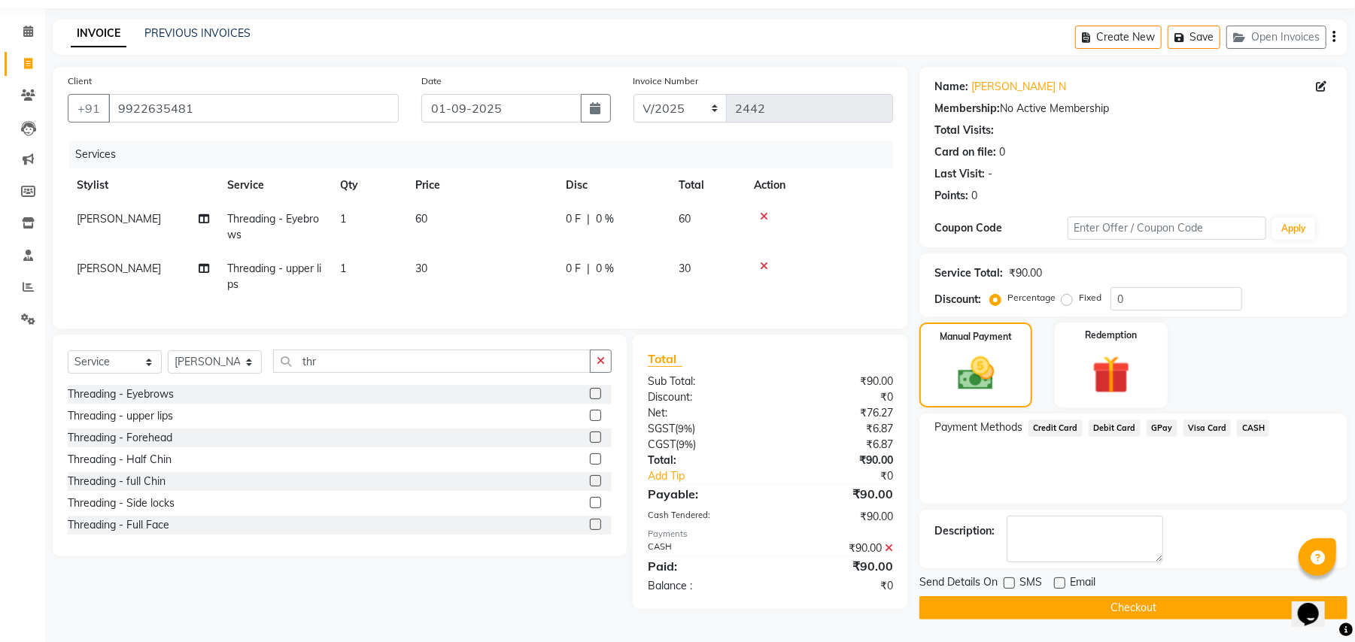
click at [1009, 597] on div "Checkout" at bounding box center [1133, 608] width 428 height 23
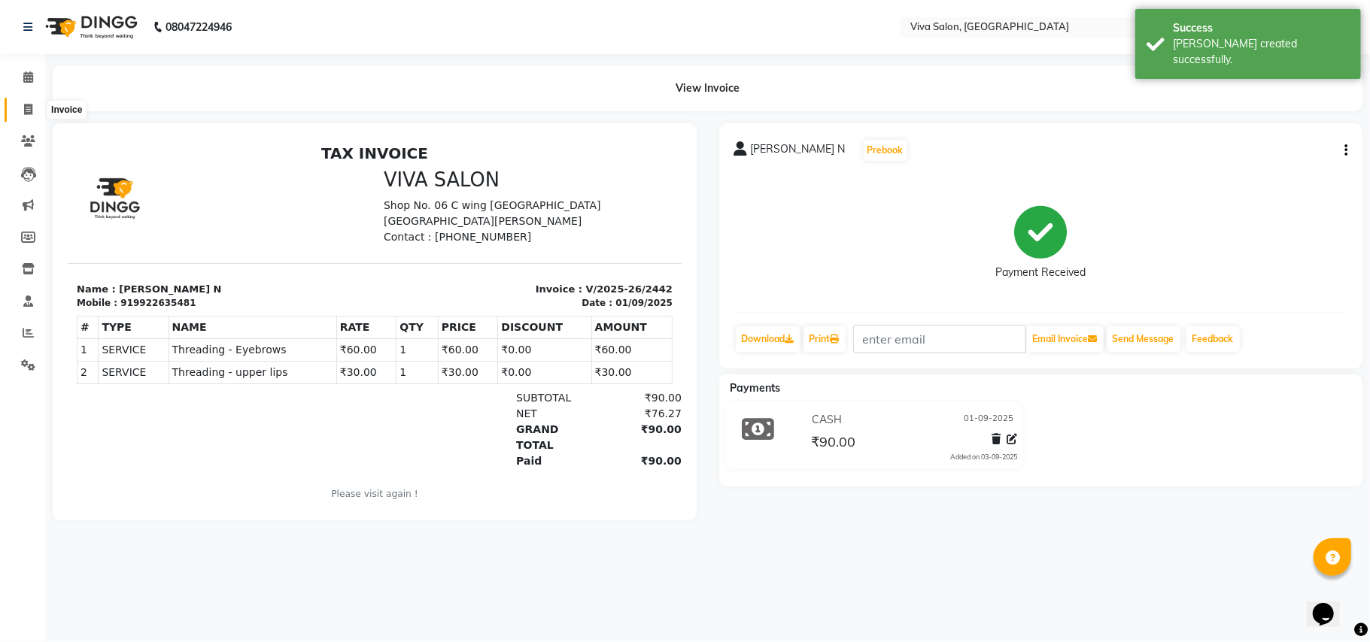
click at [33, 107] on span at bounding box center [28, 110] width 26 height 17
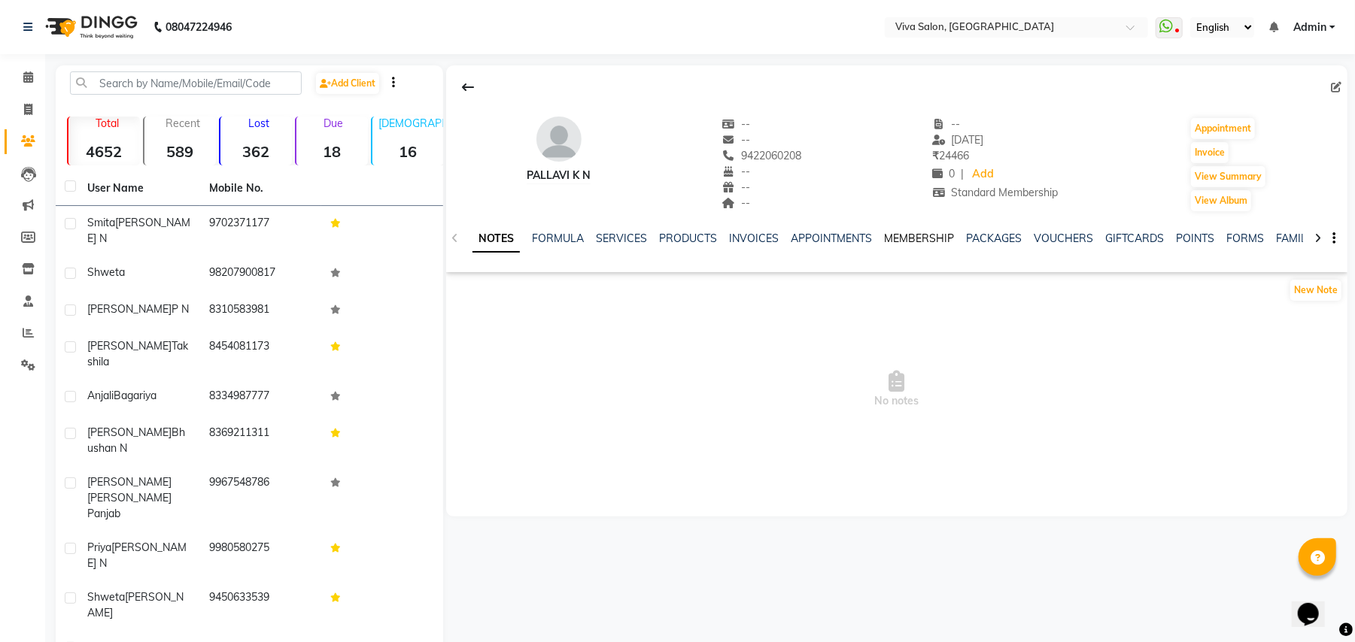
click at [921, 238] on link "MEMBERSHIP" at bounding box center [919, 239] width 70 height 14
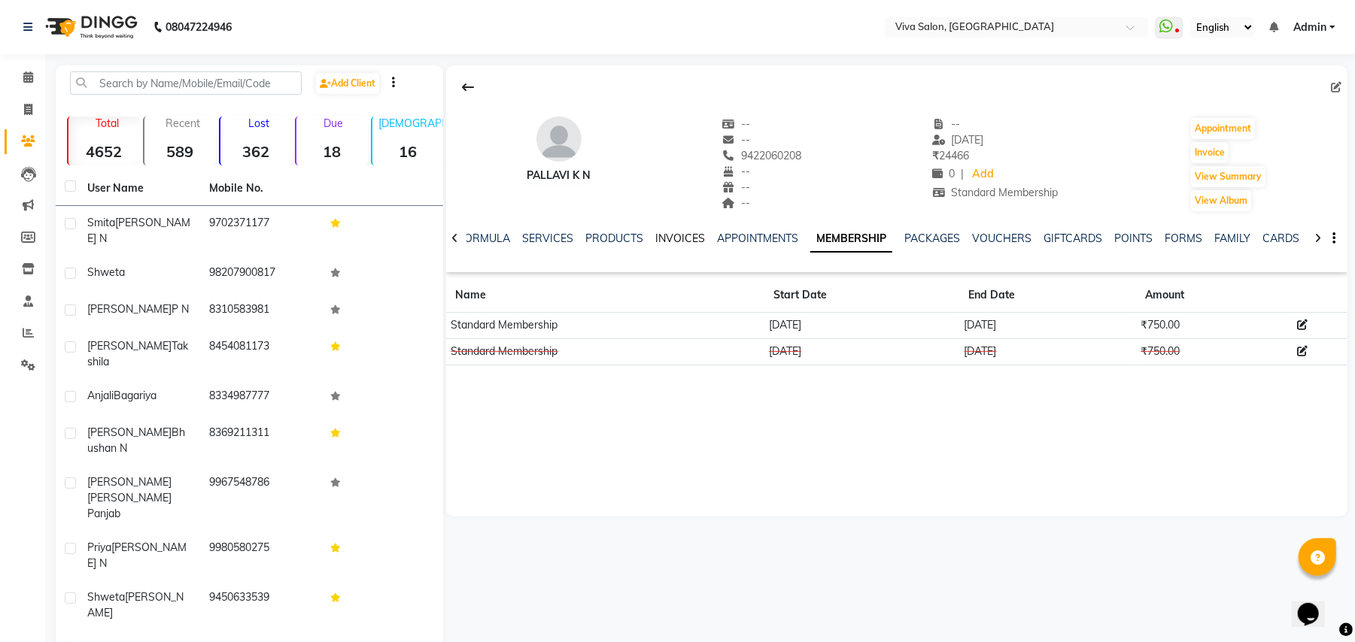
click at [677, 233] on link "INVOICES" at bounding box center [680, 239] width 50 height 14
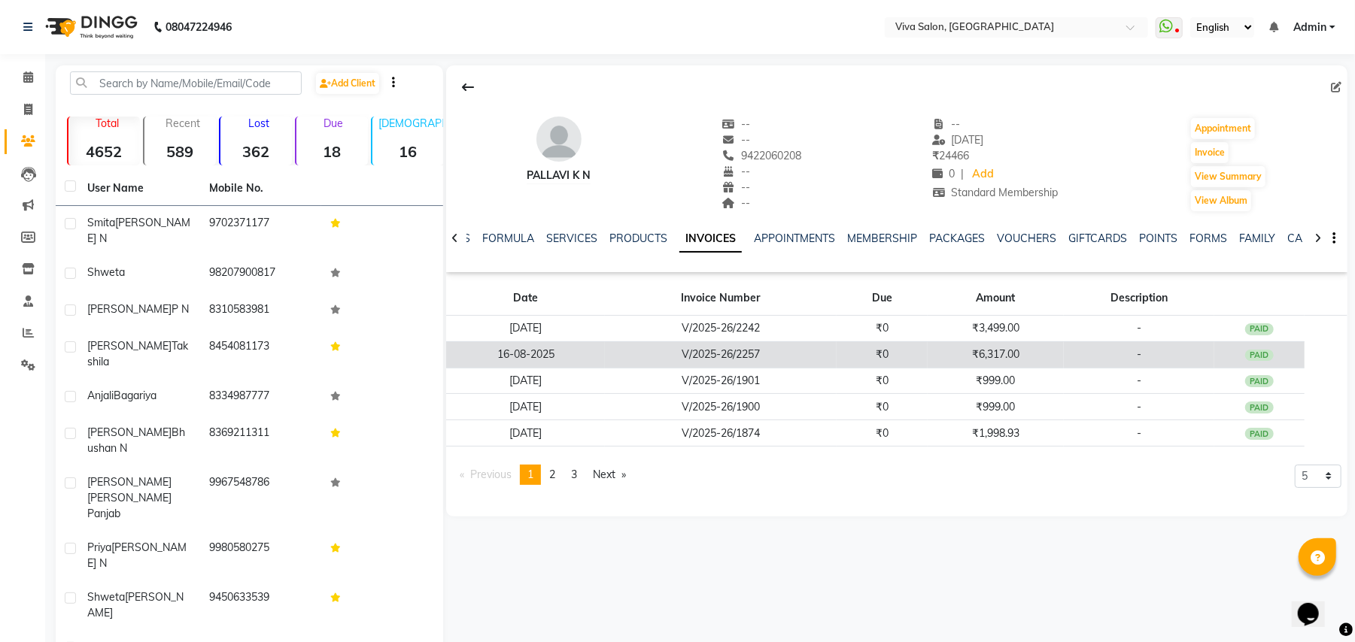
click at [750, 356] on td "V/2025-26/2257" at bounding box center [720, 355] width 231 height 26
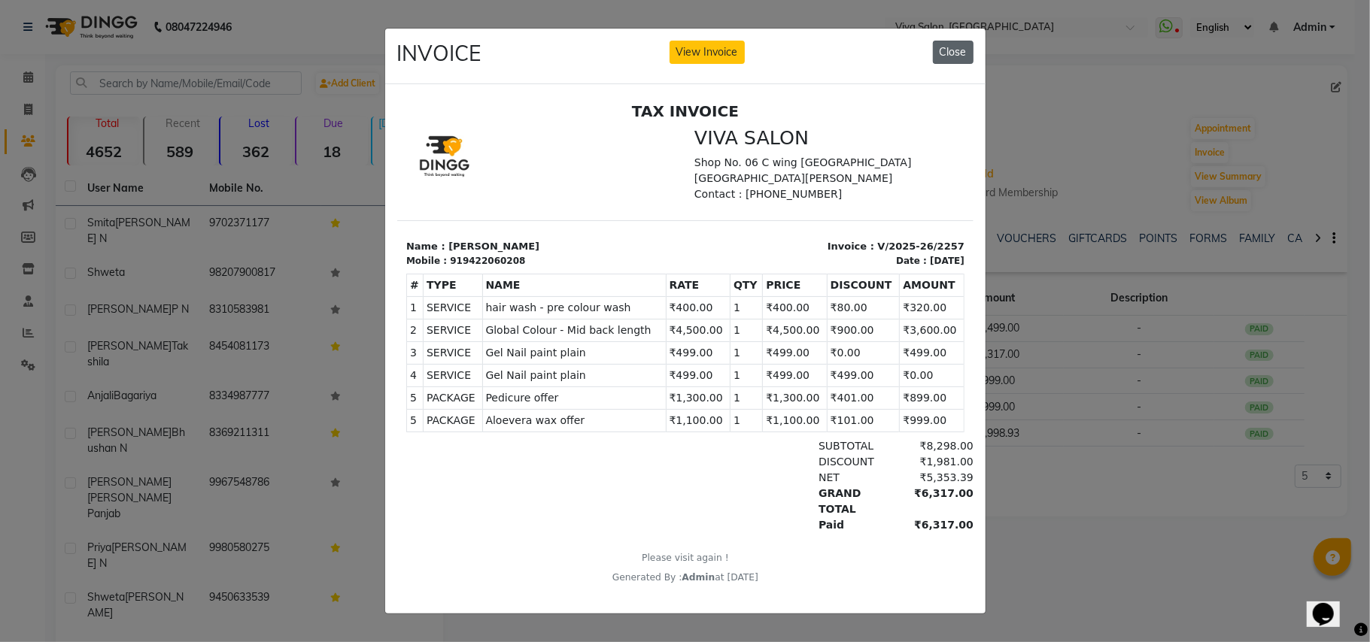
click at [934, 45] on button "Close" at bounding box center [953, 52] width 41 height 23
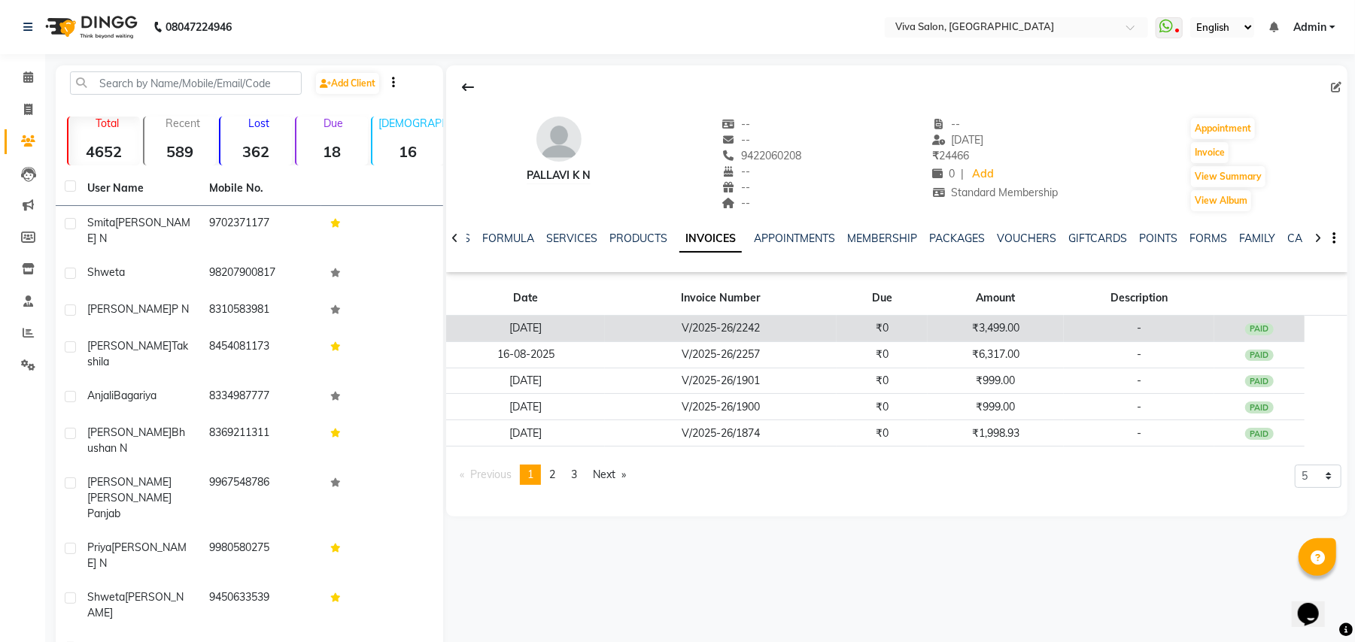
click at [852, 331] on td "₹0" at bounding box center [881, 329] width 91 height 26
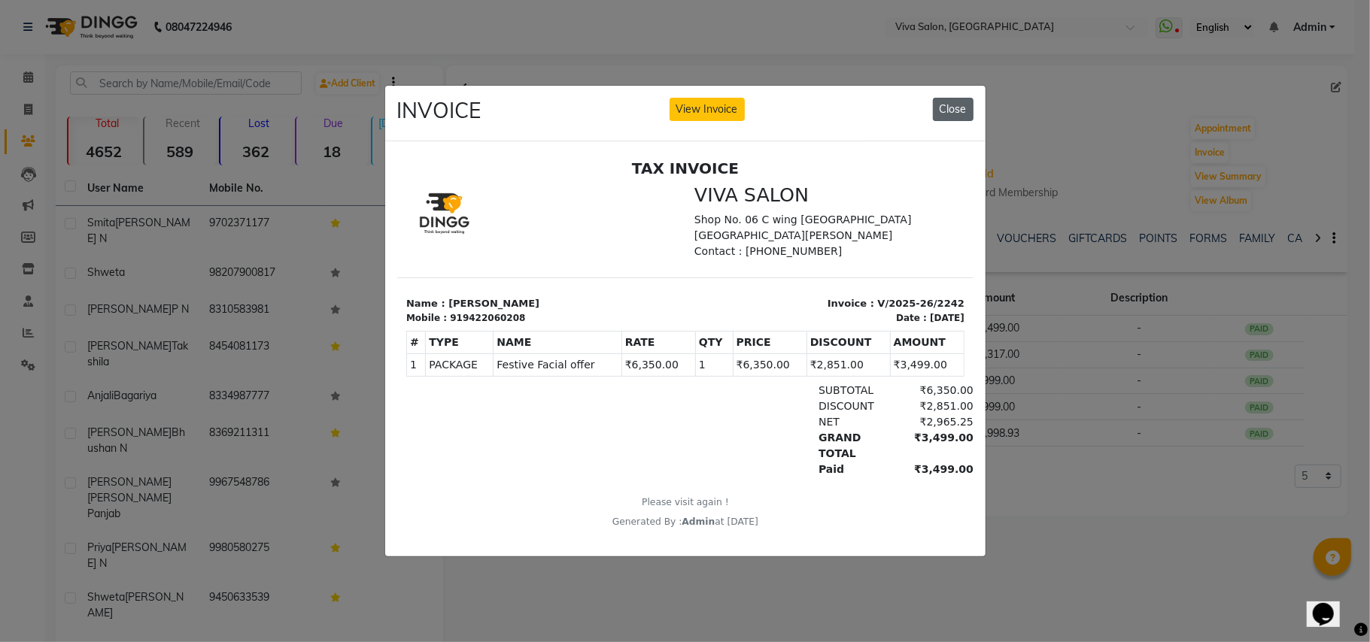
click at [951, 98] on button "Close" at bounding box center [953, 109] width 41 height 23
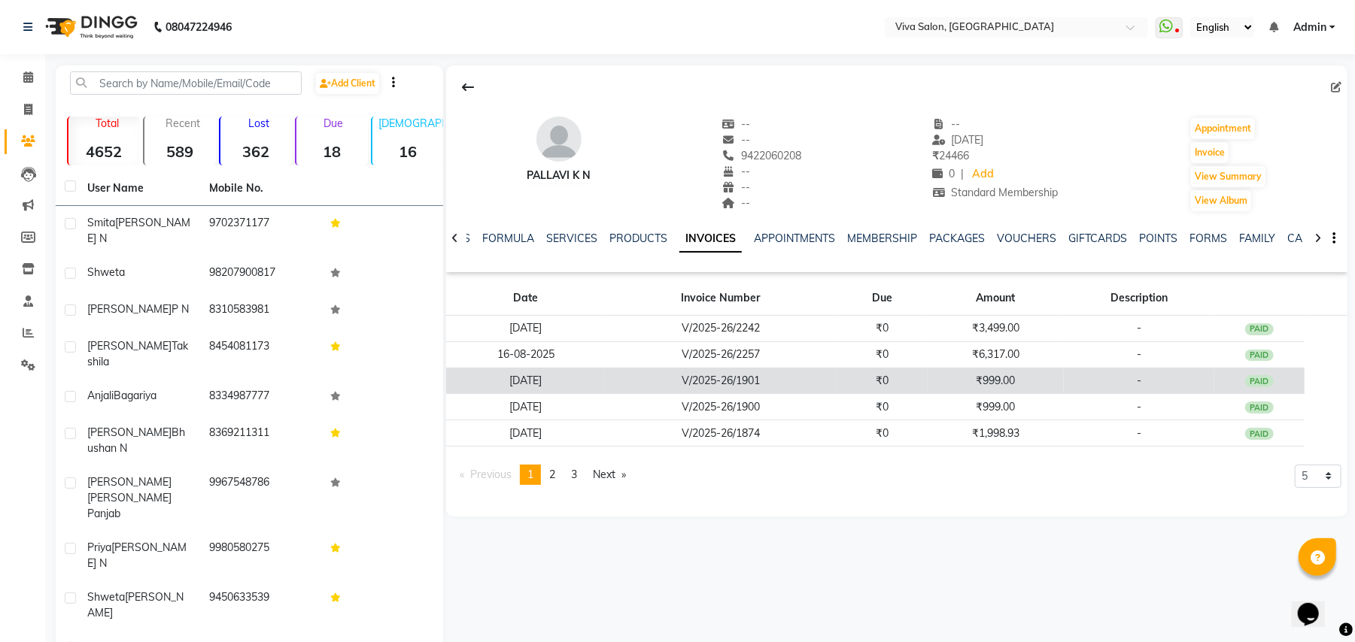
click at [823, 386] on td "V/2025-26/1901" at bounding box center [720, 381] width 231 height 26
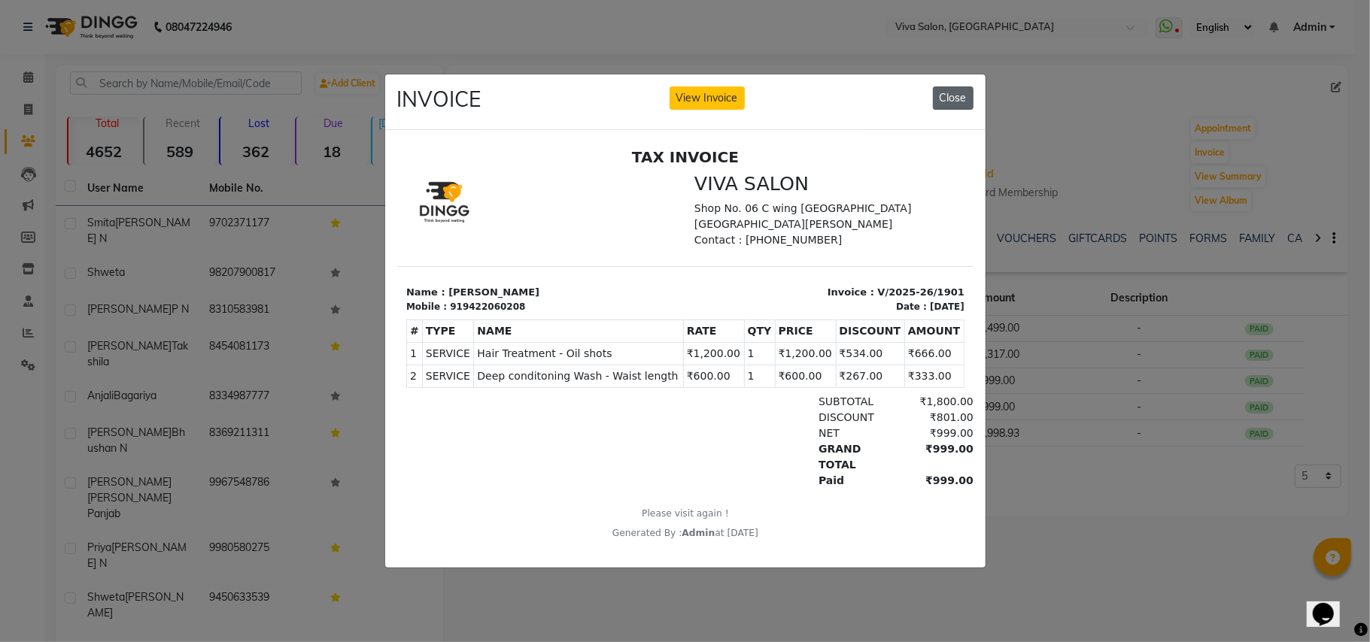
click at [961, 93] on button "Close" at bounding box center [953, 98] width 41 height 23
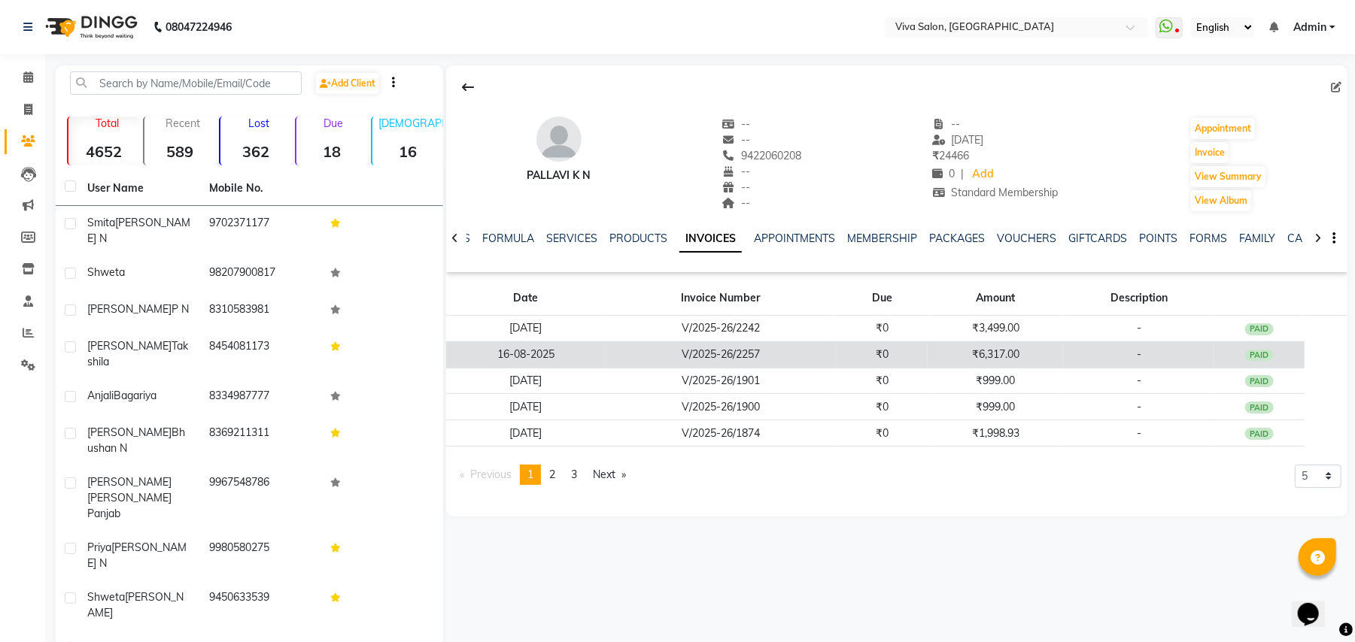
click at [877, 359] on td "₹0" at bounding box center [881, 355] width 91 height 26
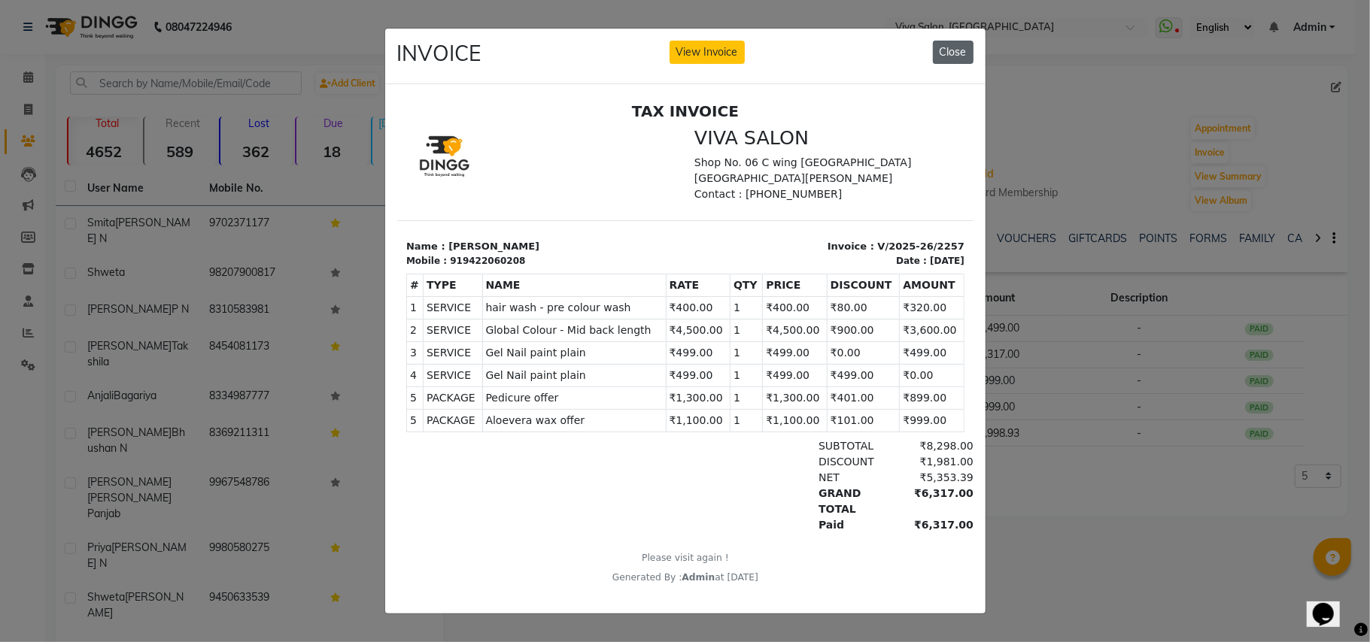
click at [942, 42] on button "Close" at bounding box center [953, 52] width 41 height 23
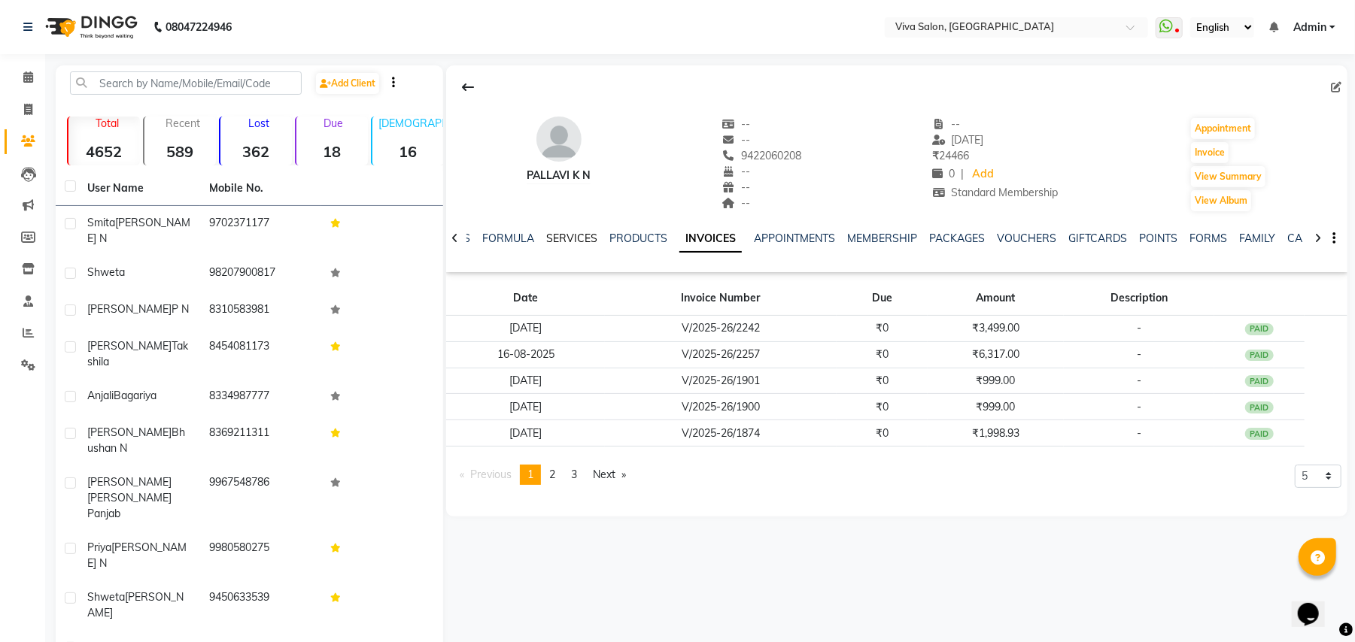
click at [560, 244] on link "SERVICES" at bounding box center [571, 239] width 51 height 14
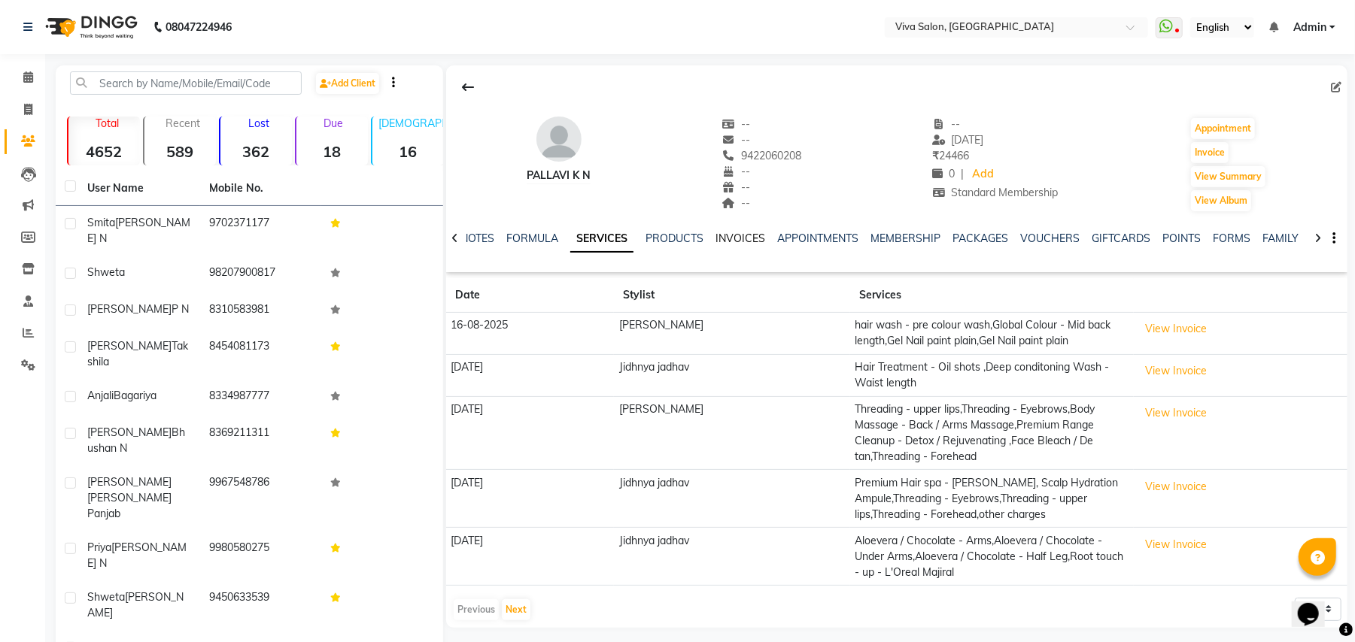
click at [731, 241] on link "INVOICES" at bounding box center [740, 239] width 50 height 14
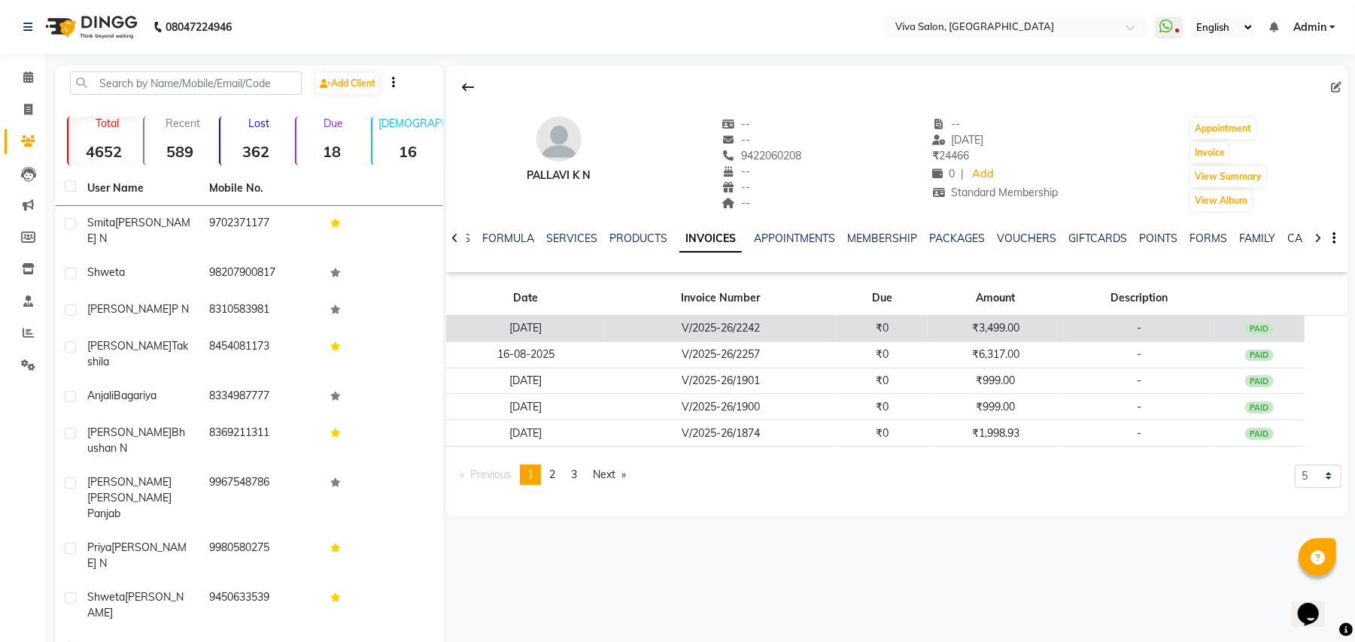
click at [765, 341] on td "V/2025-26/2242" at bounding box center [720, 329] width 231 height 26
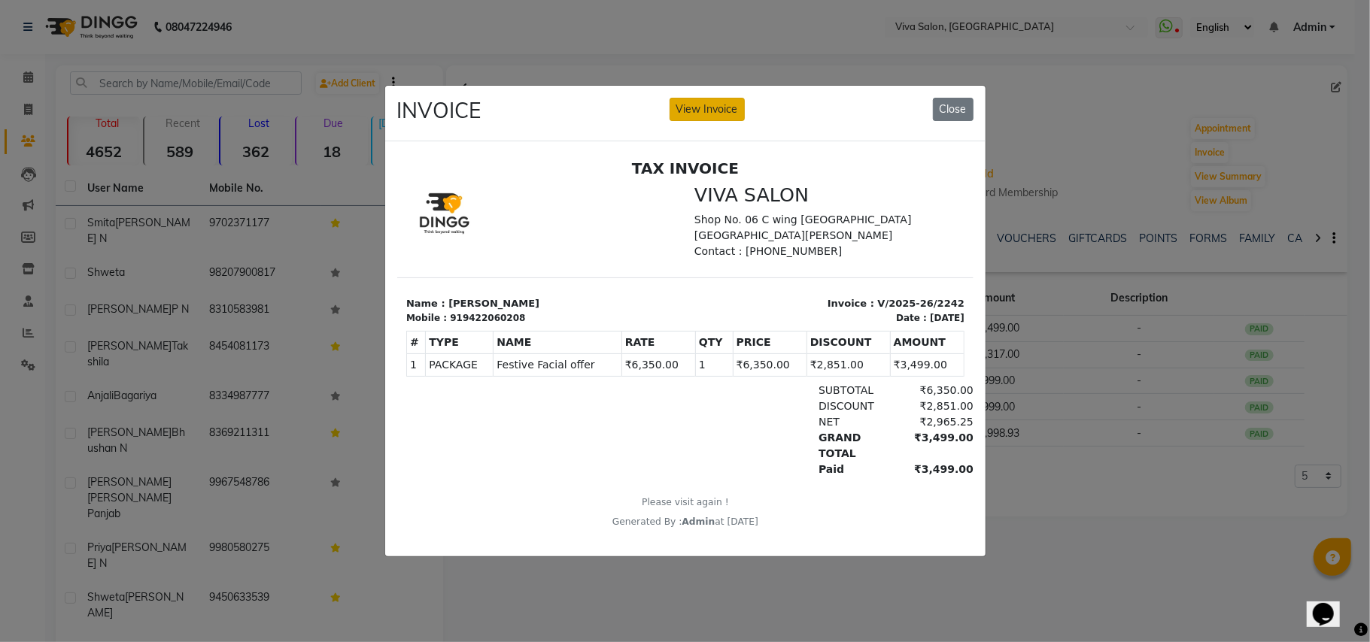
click at [710, 106] on button "View Invoice" at bounding box center [706, 109] width 75 height 23
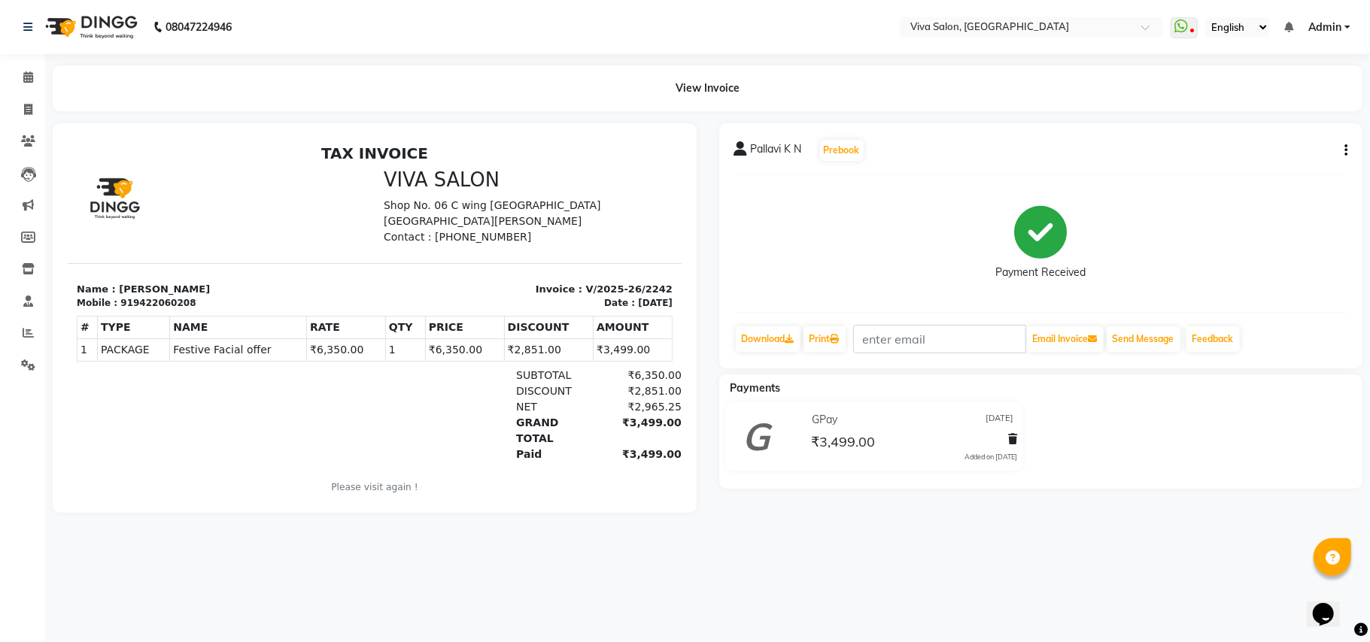
click at [1342, 153] on button "button" at bounding box center [1342, 151] width 9 height 16
click at [1286, 134] on div "Edit Item Staff" at bounding box center [1284, 140] width 75 height 19
select select "63725"
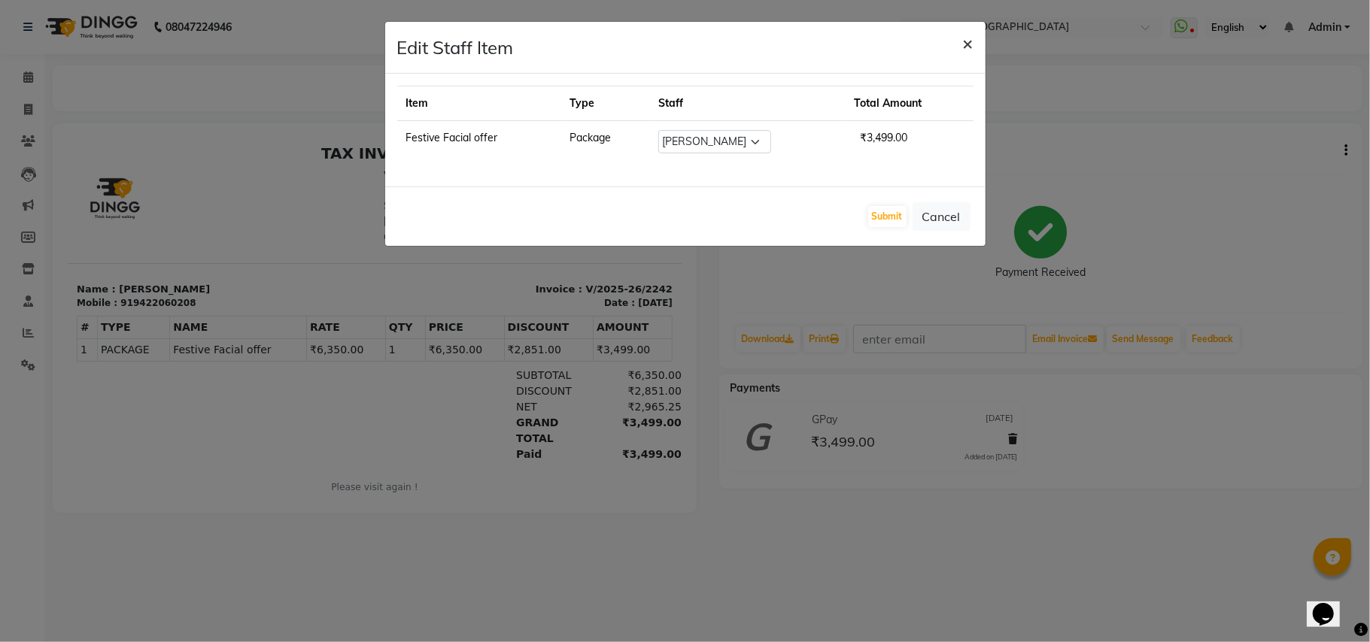
click at [966, 43] on span "×" at bounding box center [968, 43] width 11 height 23
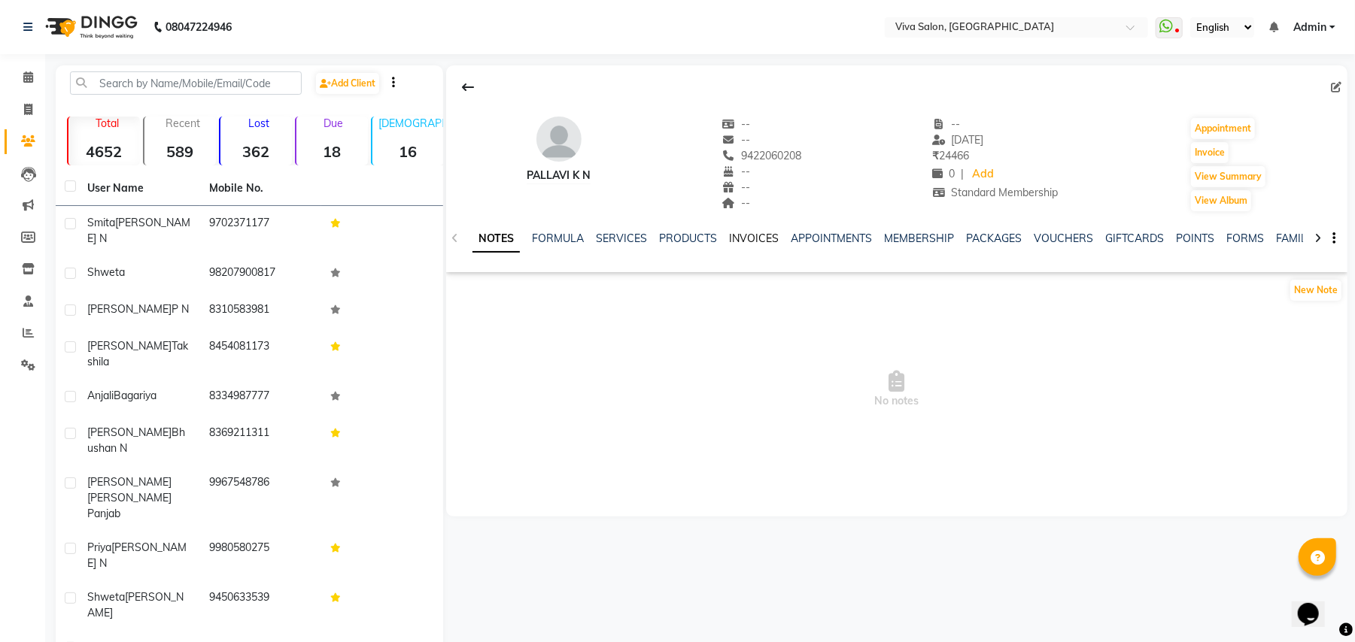
click at [751, 239] on link "INVOICES" at bounding box center [754, 239] width 50 height 14
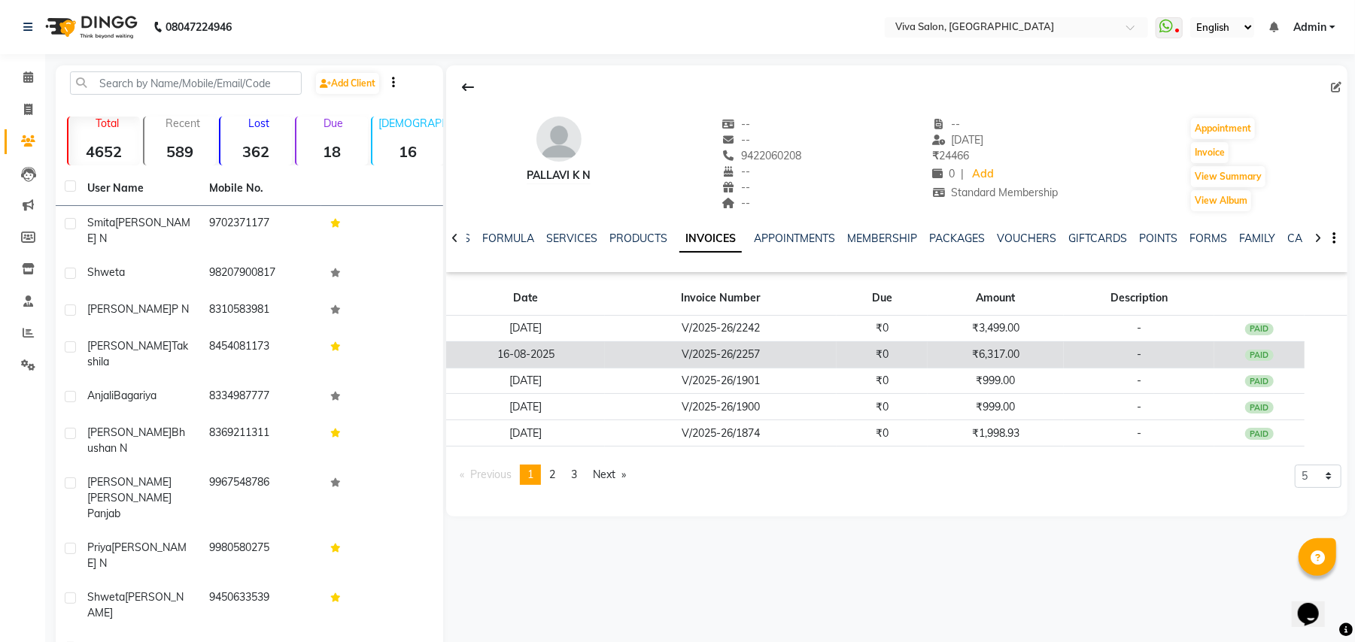
click at [859, 359] on td "₹0" at bounding box center [881, 355] width 91 height 26
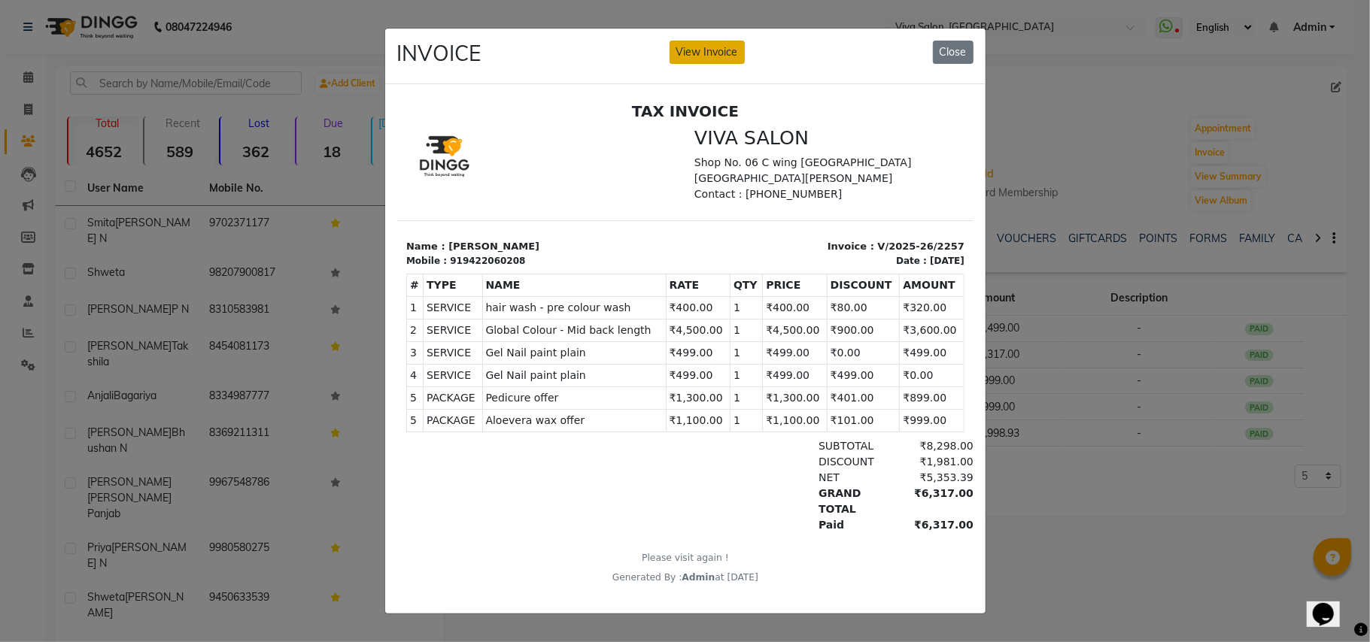
click at [692, 45] on button "View Invoice" at bounding box center [706, 52] width 75 height 23
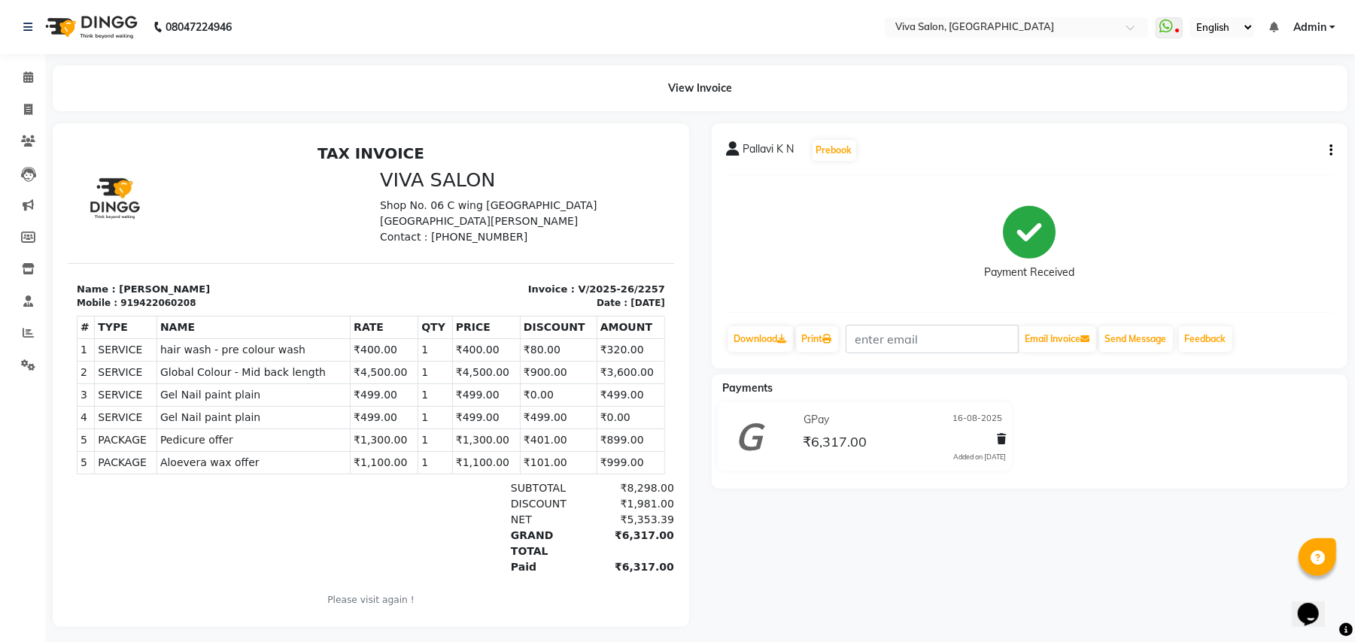
click at [1325, 152] on button "button" at bounding box center [1327, 151] width 9 height 16
click at [1268, 143] on div "Edit Item Staff" at bounding box center [1255, 150] width 103 height 19
select select
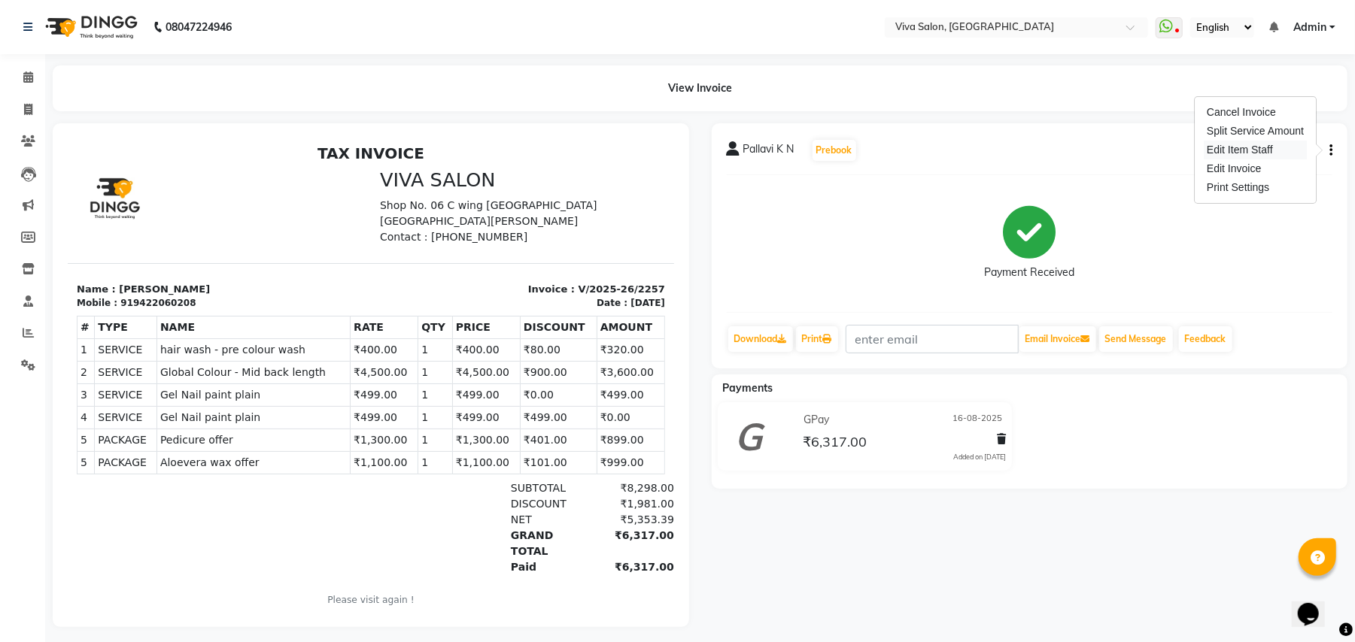
select select
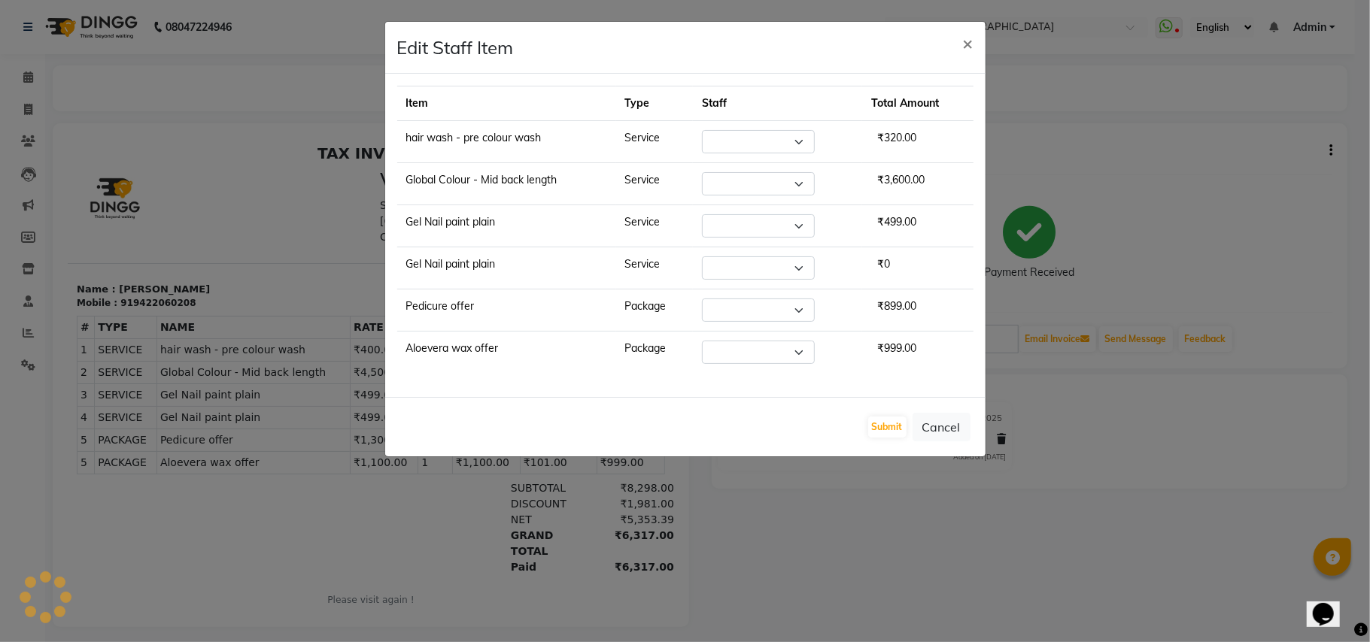
select select "63723"
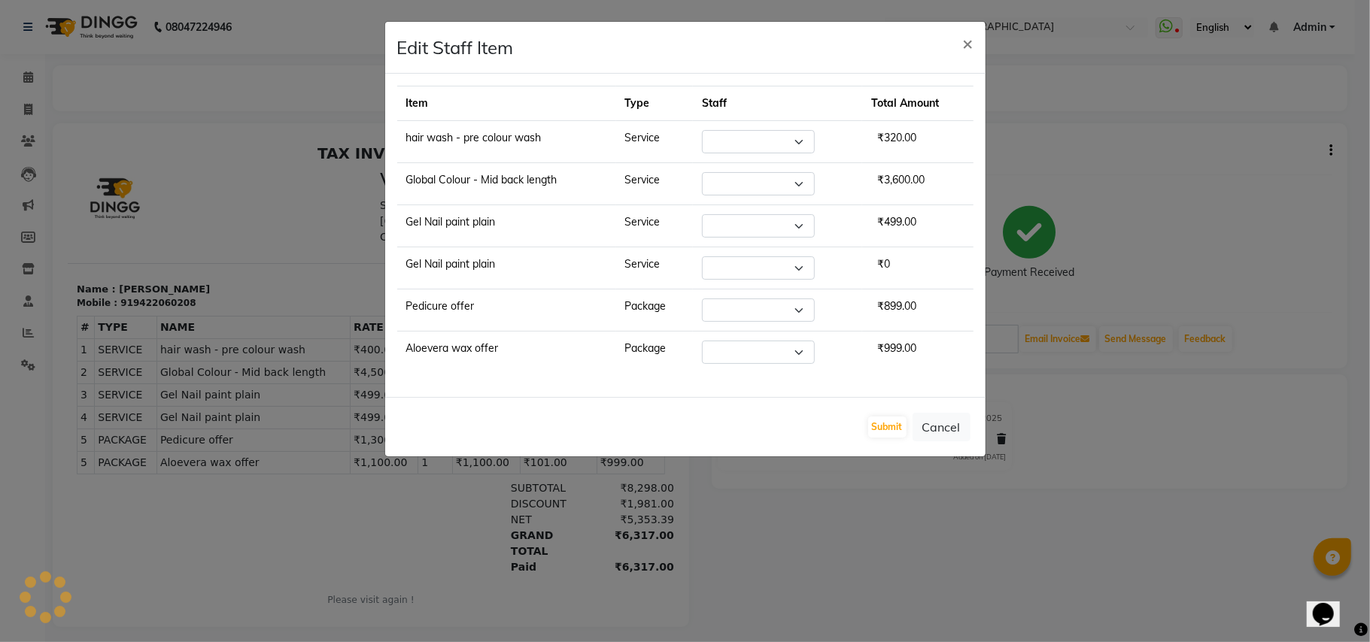
select select "63723"
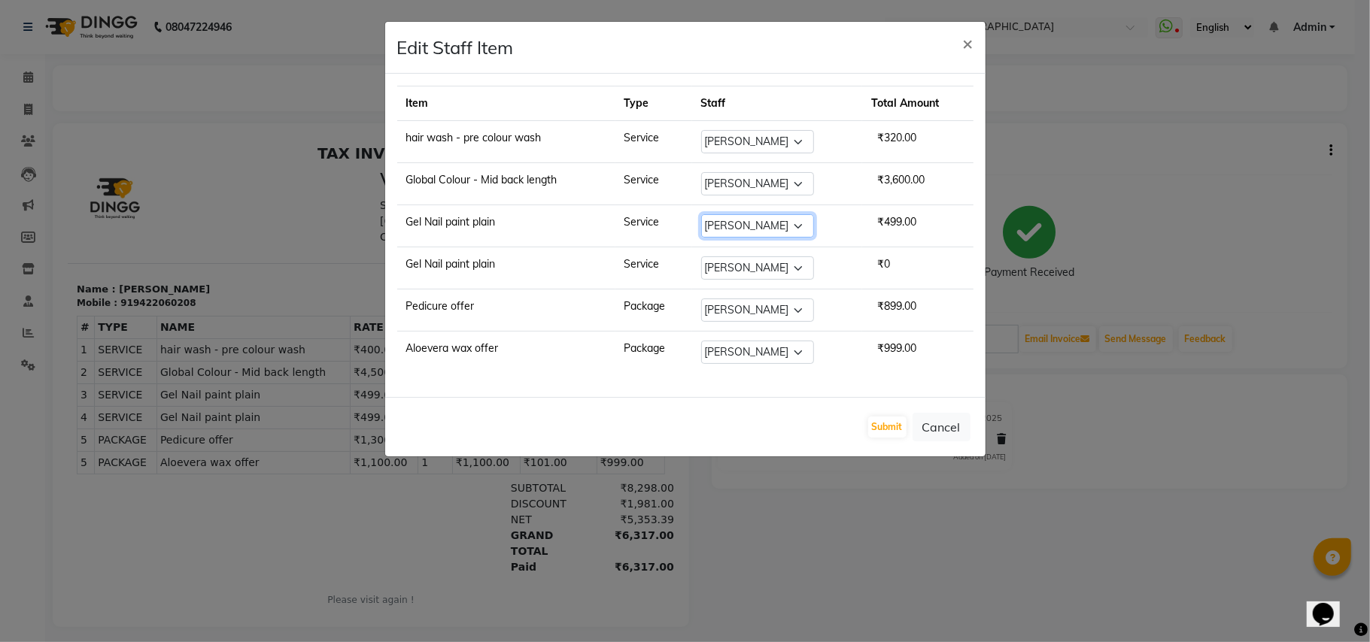
click at [738, 235] on select "Select Anita Shelar Jayashree khanapure Jidhnya jadhav Netra lakhanavar Sanika …" at bounding box center [757, 225] width 113 height 23
select select "63724"
click at [703, 217] on select "Select Anita Shelar Jayashree khanapure Jidhnya jadhav Netra lakhanavar Sanika …" at bounding box center [757, 225] width 113 height 23
click at [757, 277] on select "Select Anita Shelar Jayashree khanapure Jidhnya jadhav Netra lakhanavar Sanika …" at bounding box center [757, 268] width 113 height 23
select select "63724"
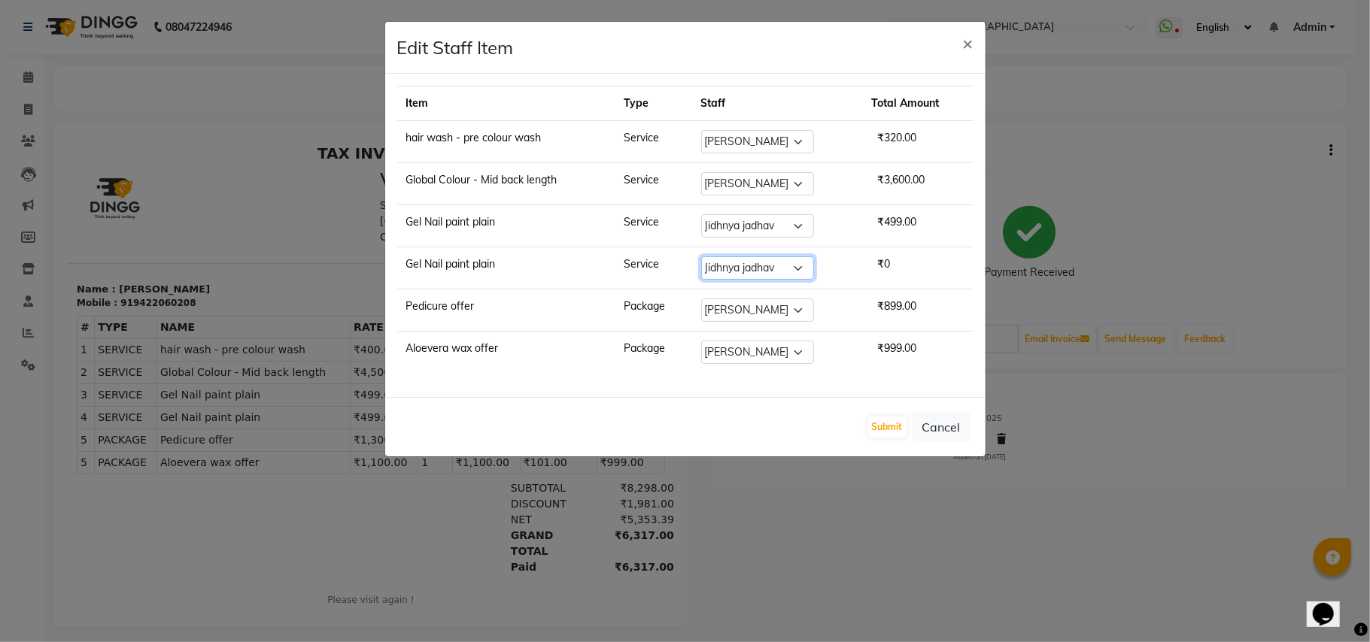
click at [703, 260] on select "Select Anita Shelar Jayashree khanapure Jidhnya jadhav Netra lakhanavar Sanika …" at bounding box center [757, 268] width 113 height 23
click at [802, 317] on select "Select Anita Shelar Jayashree khanapure Jidhnya jadhav Netra lakhanavar Sanika …" at bounding box center [757, 310] width 113 height 23
select select "63771"
click at [703, 302] on select "Select Anita Shelar Jayashree khanapure Jidhnya jadhav Netra lakhanavar Sanika …" at bounding box center [757, 310] width 113 height 23
click at [879, 436] on button "Submit" at bounding box center [887, 427] width 38 height 21
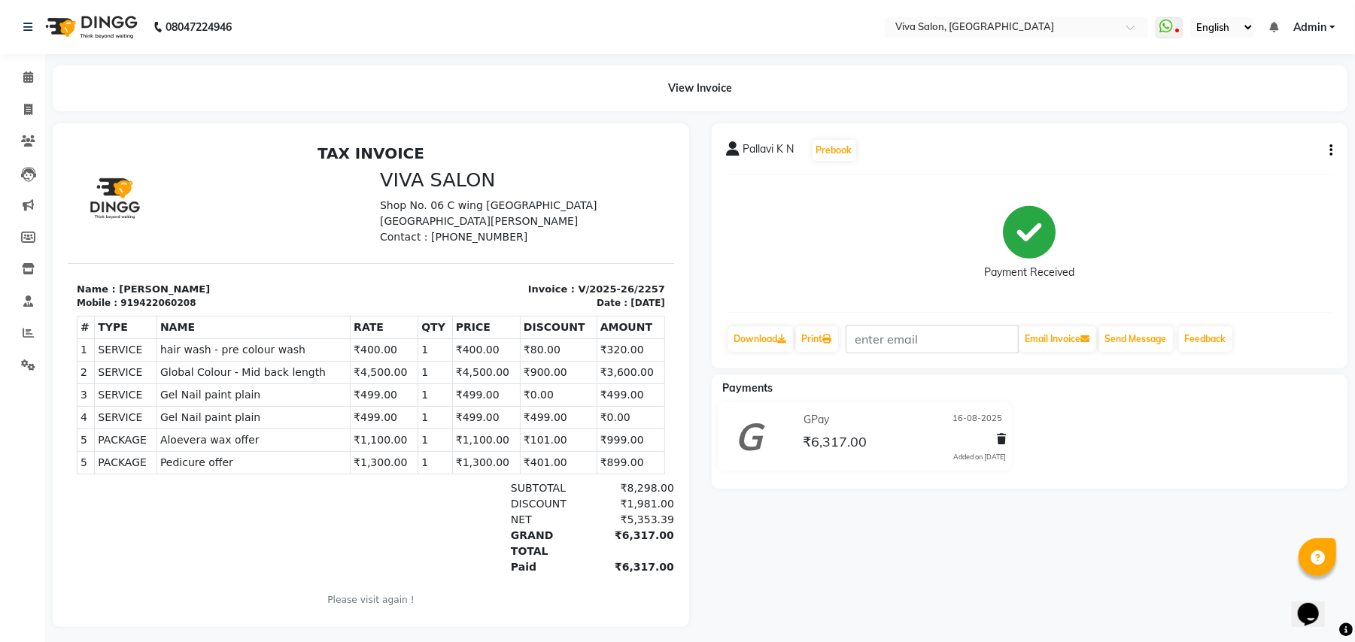
click at [879, 436] on div "₹6,317.00" at bounding box center [903, 442] width 206 height 20
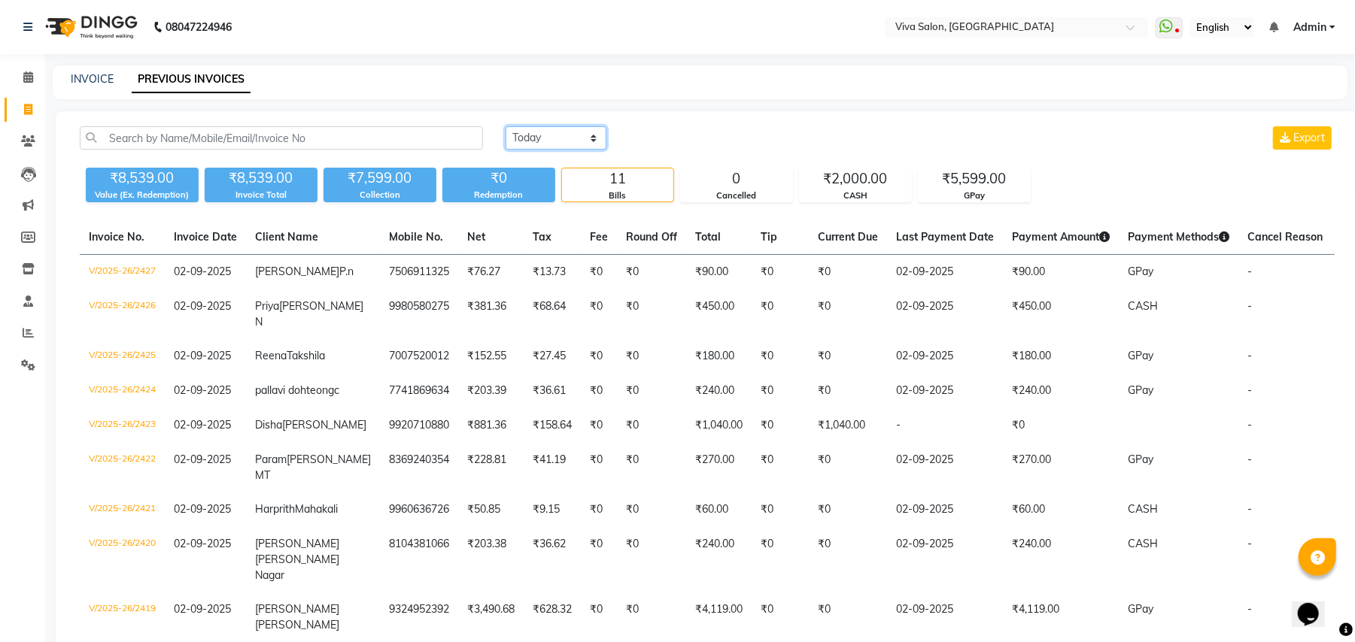
click at [537, 131] on select "[DATE] [DATE] Custom Range" at bounding box center [556, 137] width 101 height 23
select select "[DATE]"
click at [506, 126] on select "Today Yesterday Custom Range" at bounding box center [556, 137] width 101 height 23
